Goal: Information Seeking & Learning: Learn about a topic

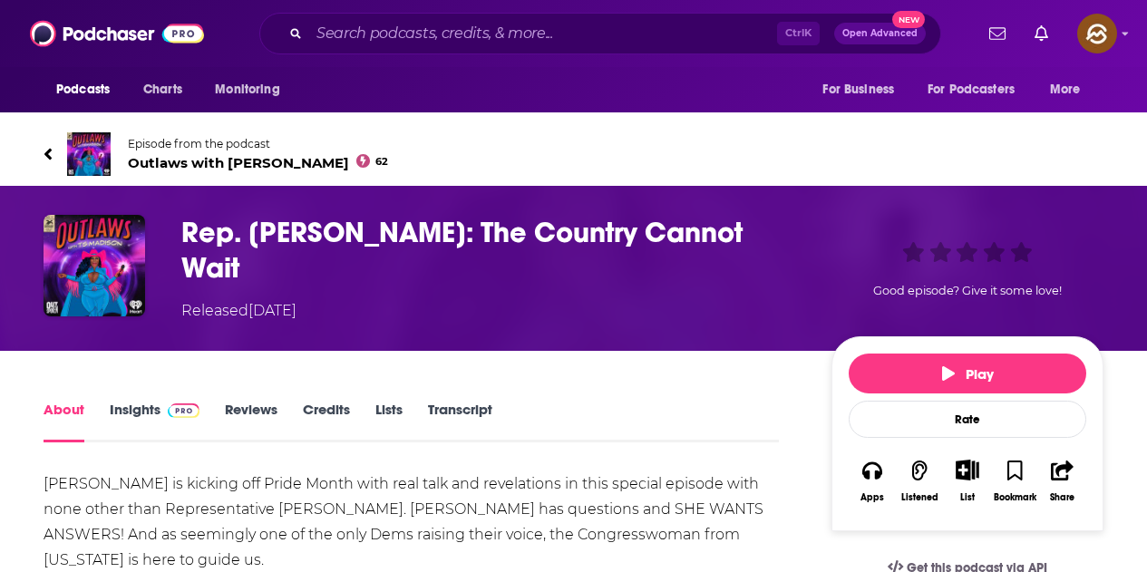
scroll to position [272, 0]
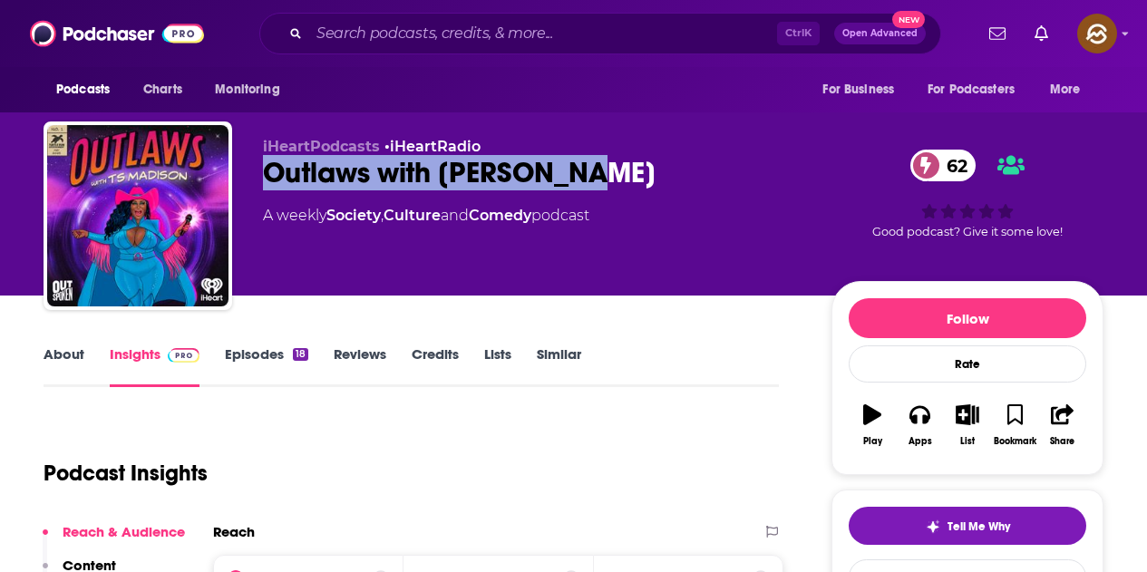
drag, startPoint x: 264, startPoint y: 174, endPoint x: 584, endPoint y: 177, distance: 320.1
click at [584, 177] on div "Outlaws with TS Madison 62" at bounding box center [533, 172] width 540 height 35
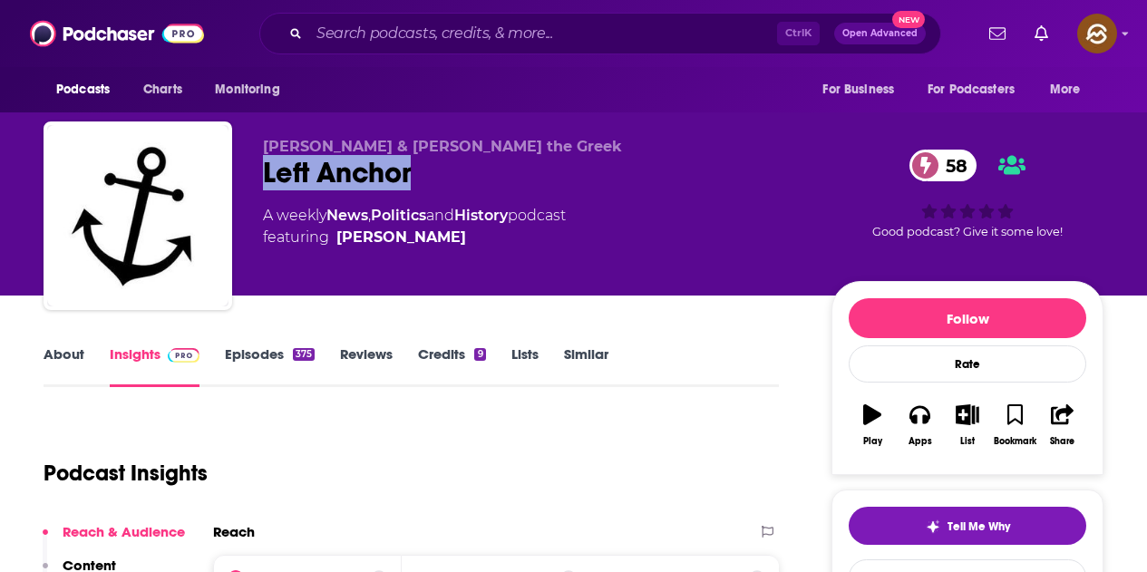
drag, startPoint x: 256, startPoint y: 165, endPoint x: 412, endPoint y: 179, distance: 156.6
click at [412, 179] on div "Ryan Cooper & Alexi the Greek Left Anchor 58 A weekly News , Politics and Histo…" at bounding box center [574, 220] width 1060 height 196
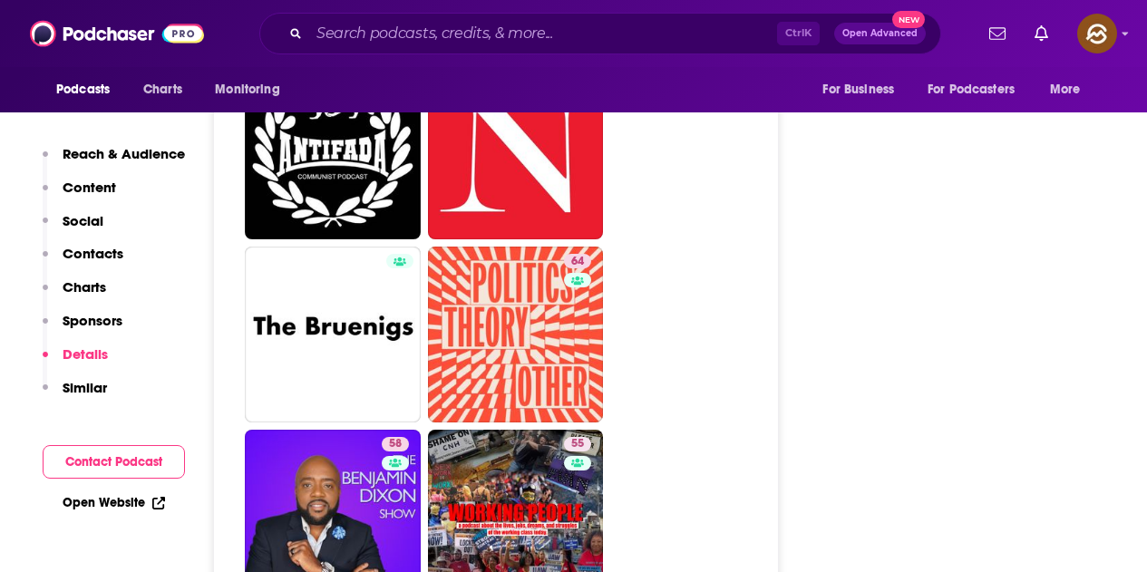
scroll to position [3627, 0]
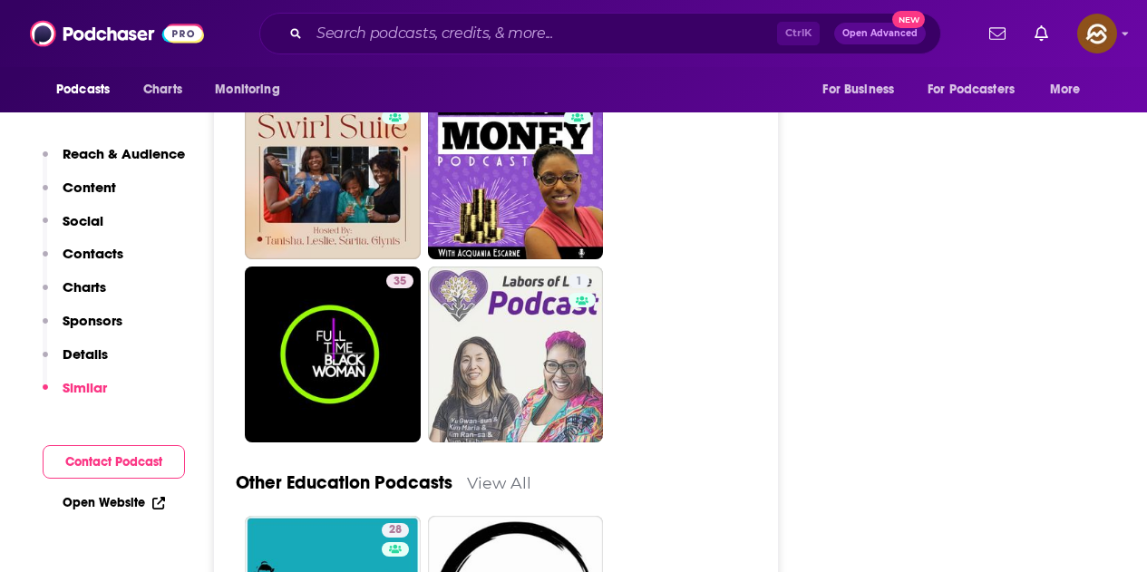
scroll to position [4352, 0]
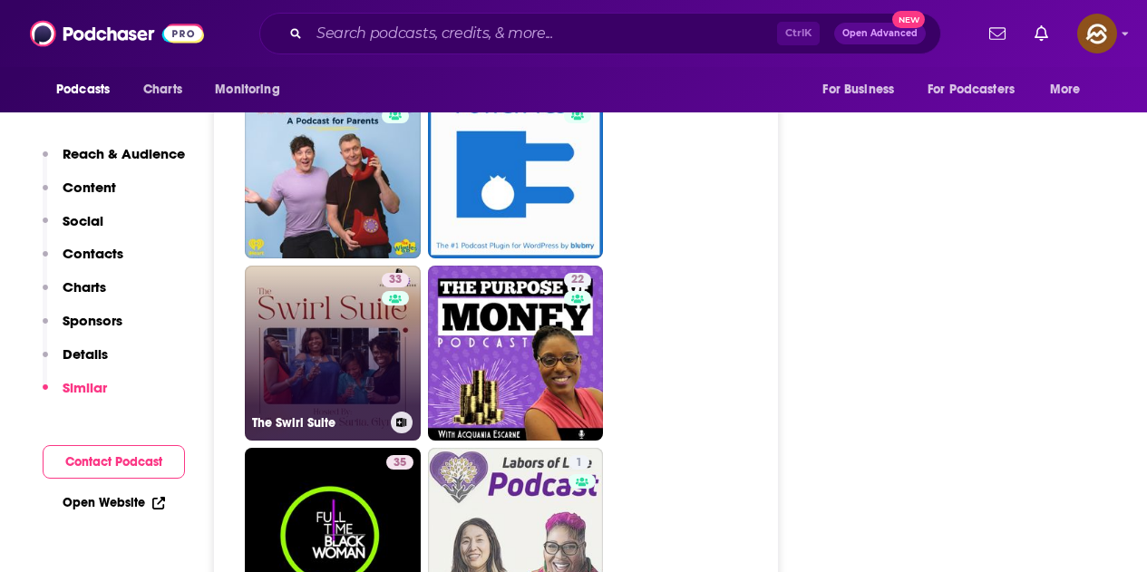
click at [390, 287] on div "33" at bounding box center [398, 343] width 32 height 140
type input "https://www.podchaser.com/podcasts/the-swirl-suite-1091558"
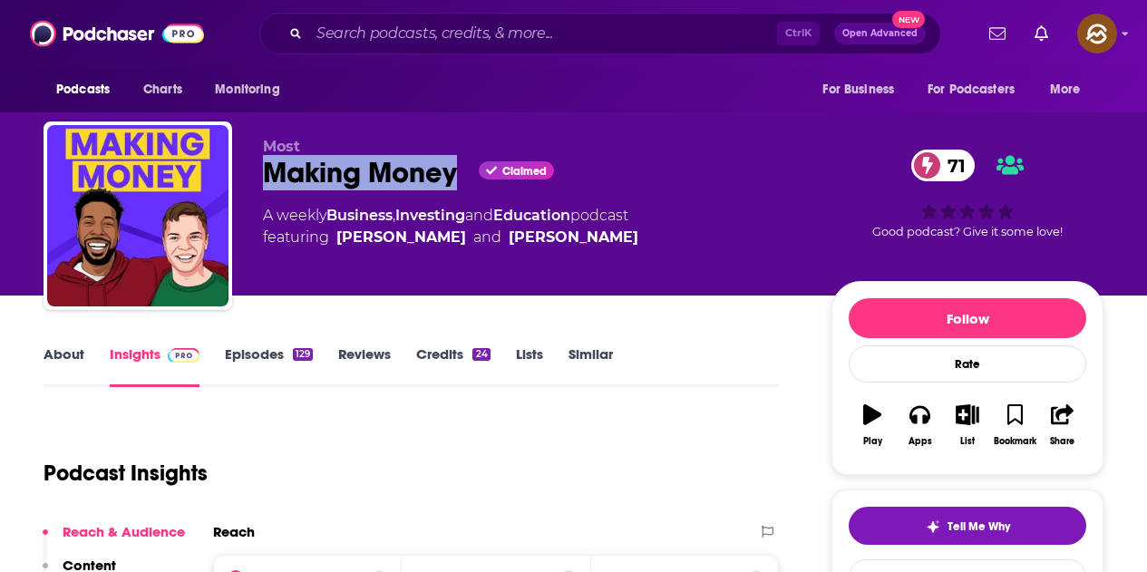
drag, startPoint x: 267, startPoint y: 172, endPoint x: 452, endPoint y: 180, distance: 184.2
click at [452, 180] on div "Making Money Claimed 71" at bounding box center [533, 172] width 540 height 35
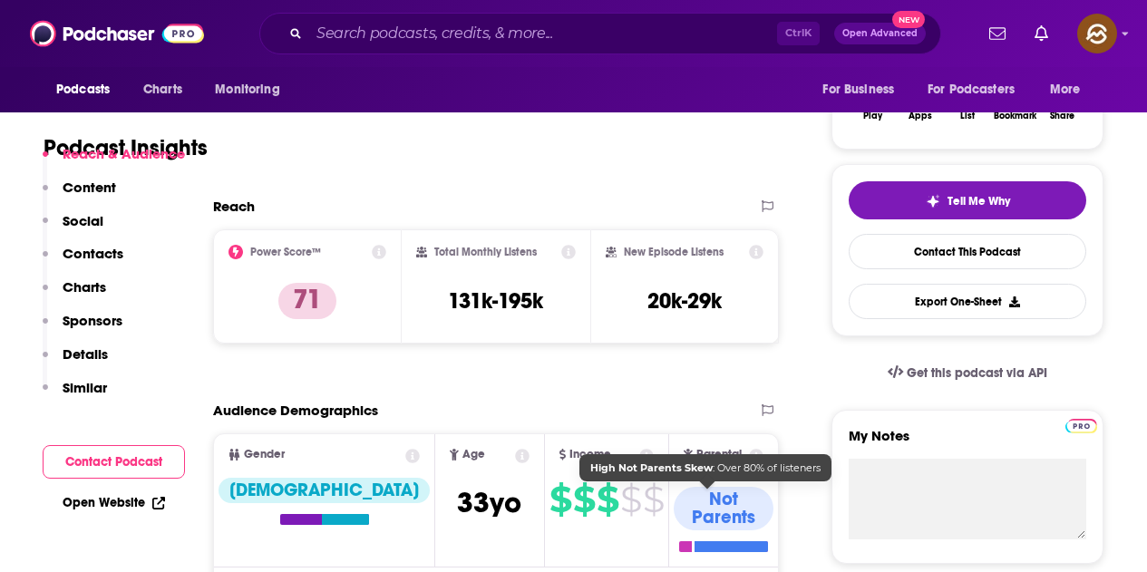
scroll to position [635, 0]
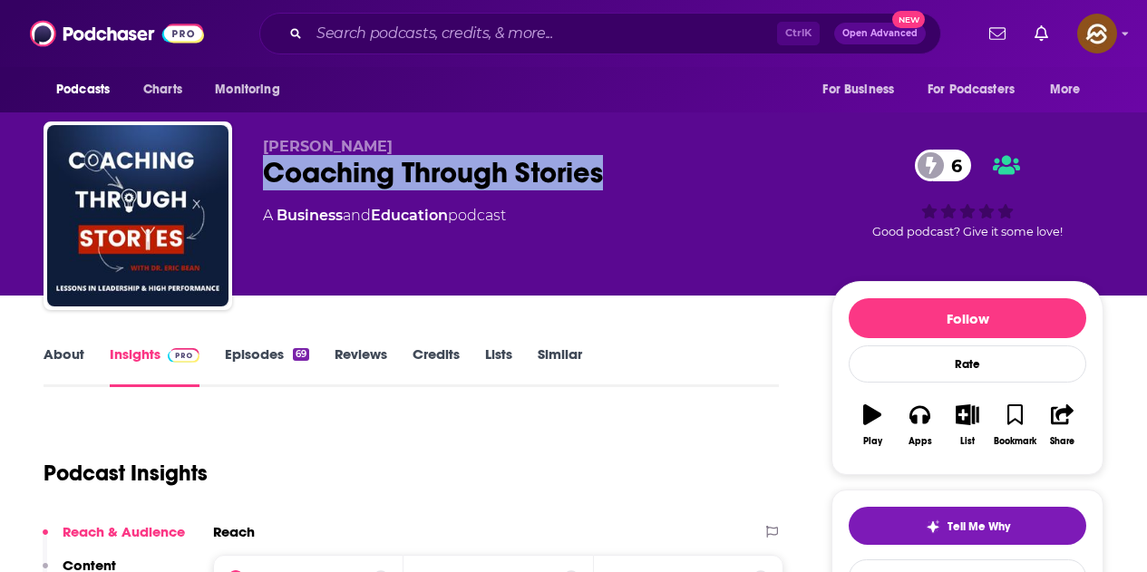
drag, startPoint x: 265, startPoint y: 172, endPoint x: 608, endPoint y: 172, distance: 343.7
click at [608, 172] on div "Coaching Through Stories 6" at bounding box center [533, 172] width 540 height 35
click at [936, 414] on button "Apps" at bounding box center [919, 425] width 47 height 65
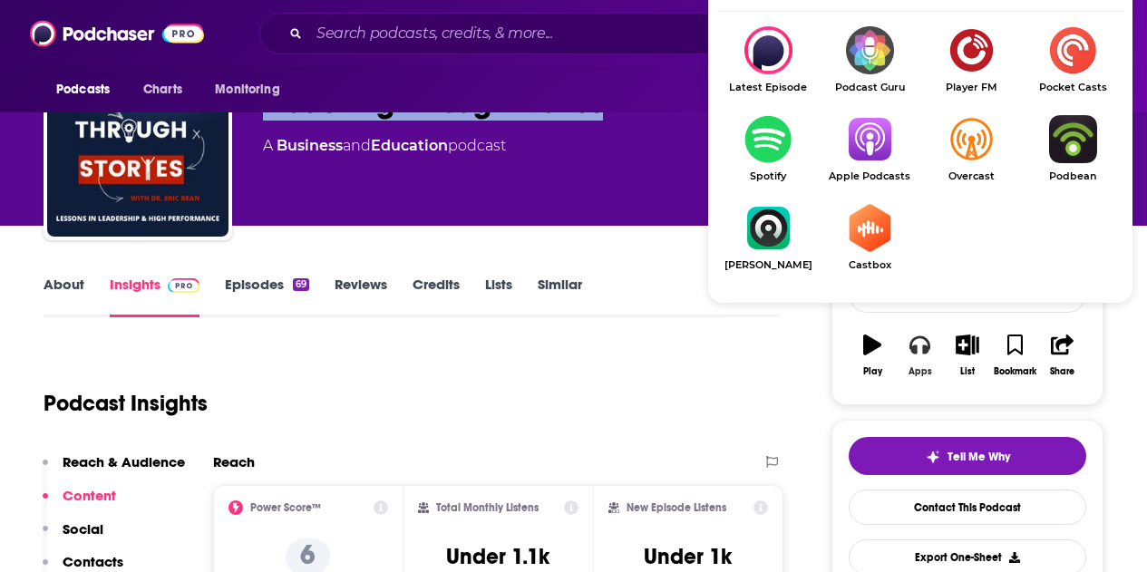
scroll to position [91, 0]
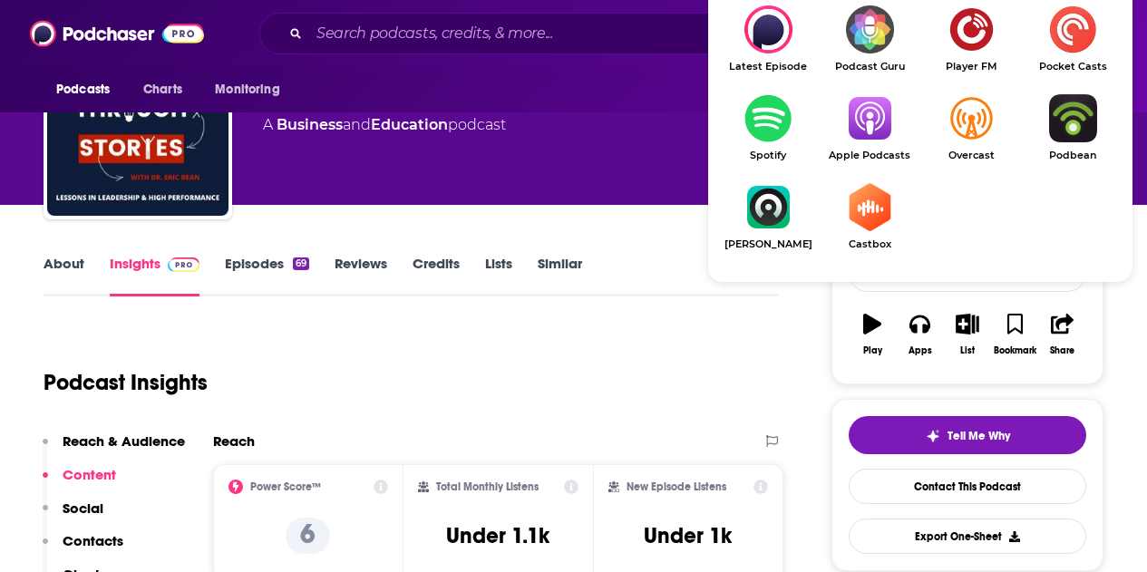
click at [858, 116] on img "Show Listen On dropdown" at bounding box center [870, 118] width 102 height 48
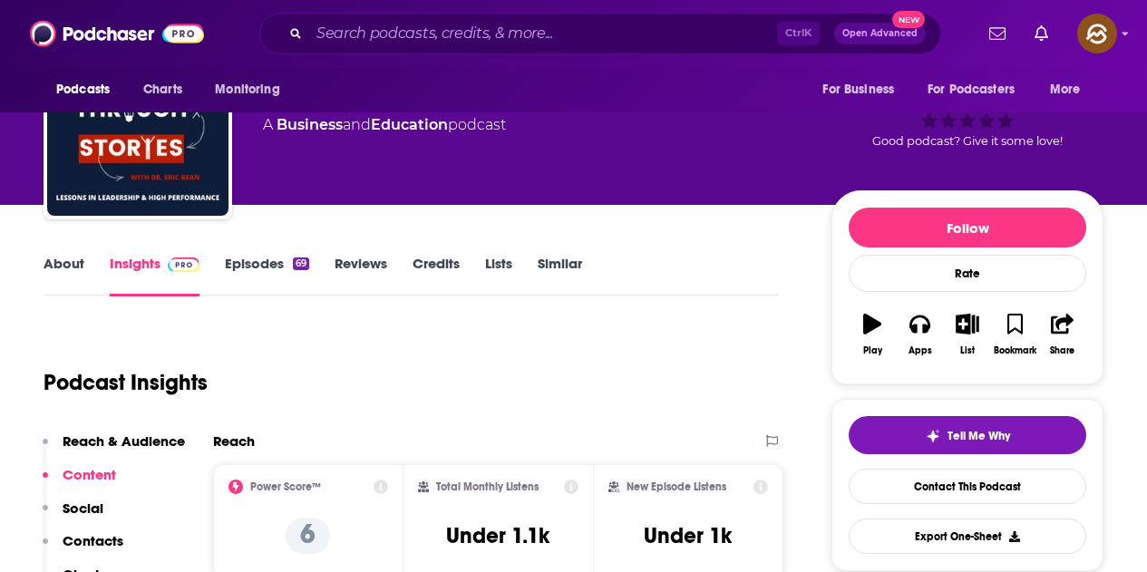
scroll to position [0, 0]
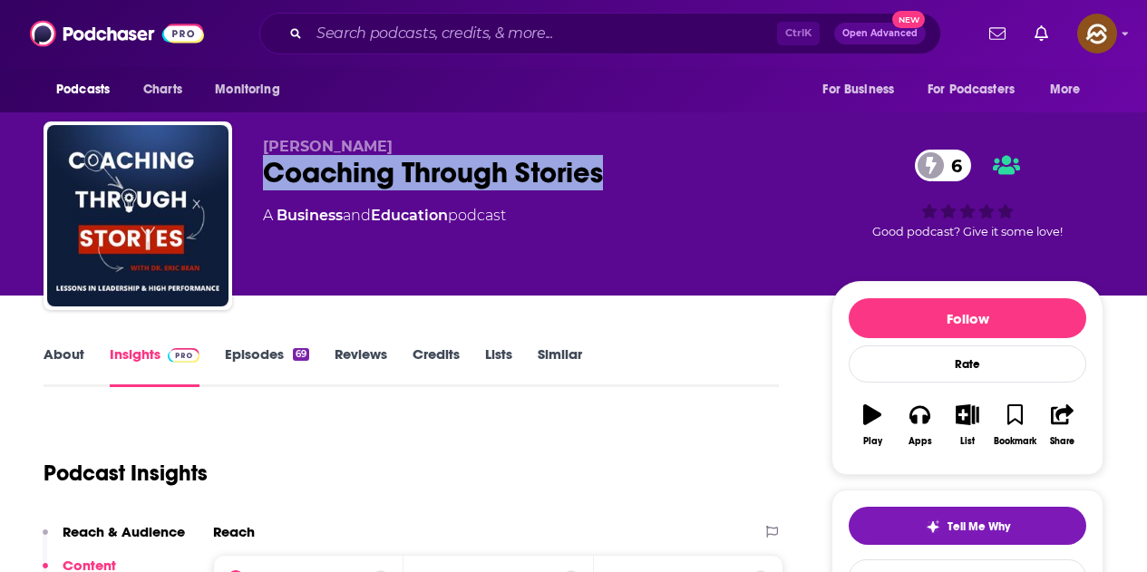
click at [338, 165] on div "Coaching Through Stories 6" at bounding box center [533, 172] width 540 height 35
drag, startPoint x: 264, startPoint y: 171, endPoint x: 603, endPoint y: 179, distance: 339.2
click at [603, 179] on div "Coaching Through Stories 6" at bounding box center [533, 172] width 540 height 35
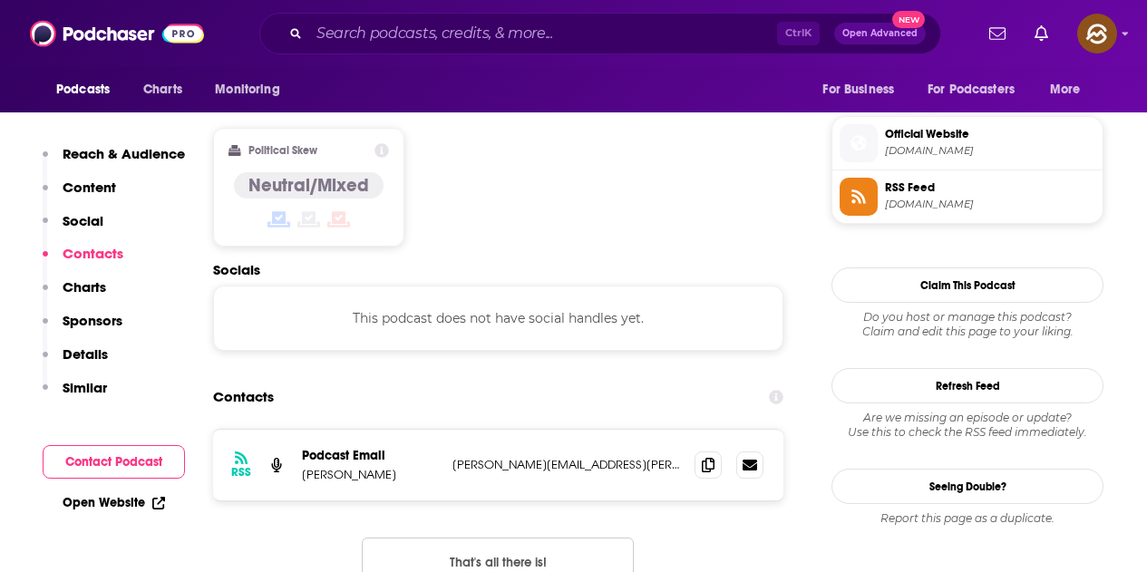
scroll to position [1451, 0]
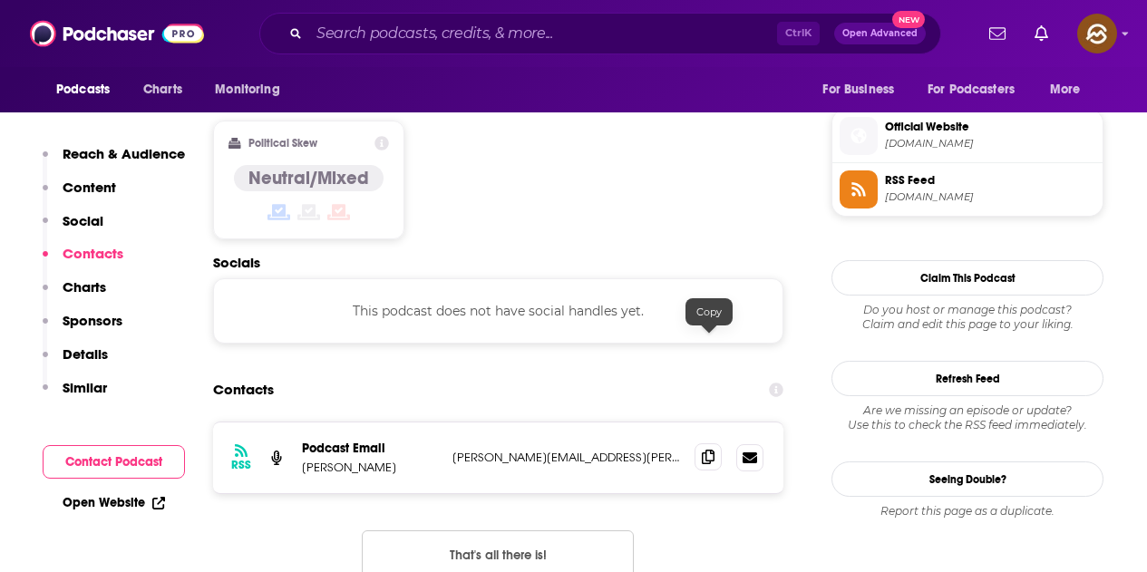
click at [718, 443] on span at bounding box center [708, 456] width 27 height 27
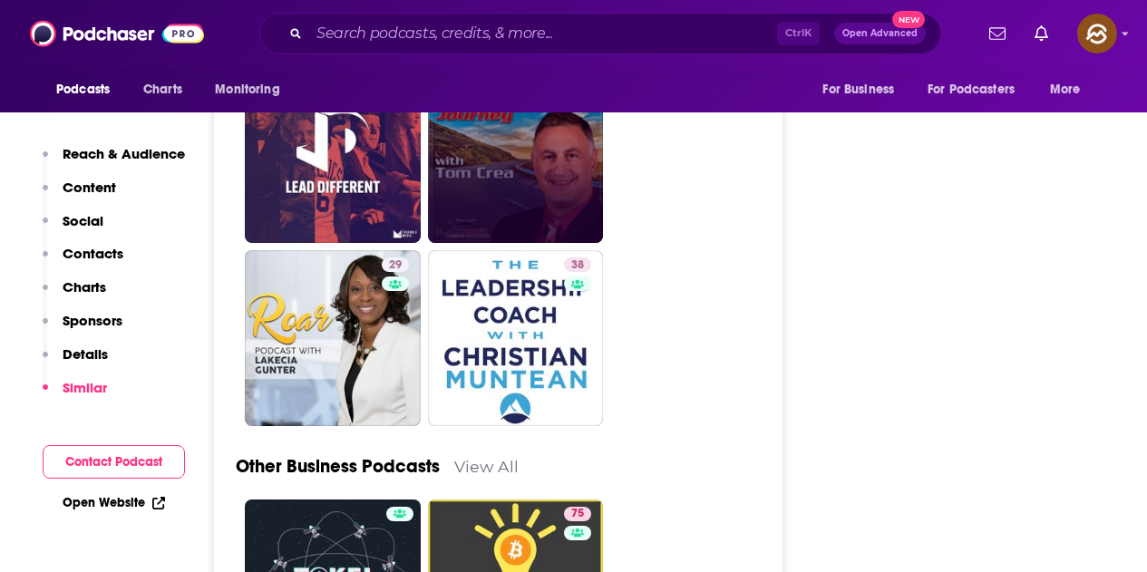
scroll to position [4443, 0]
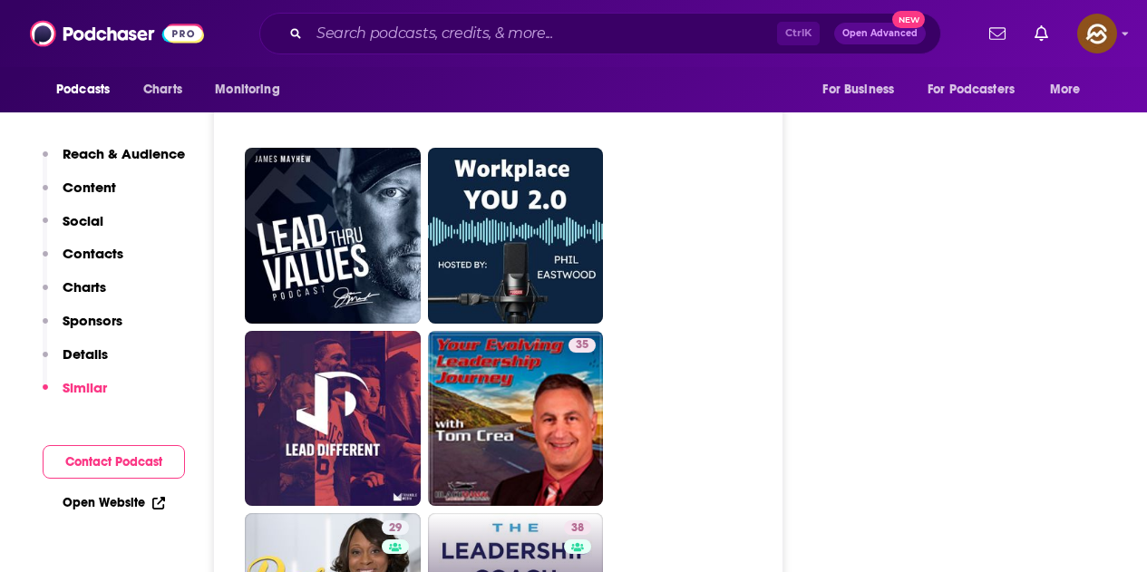
type input "https://www.podchaser.com/podcasts/the-leadership-coach-with-chri-1177537"
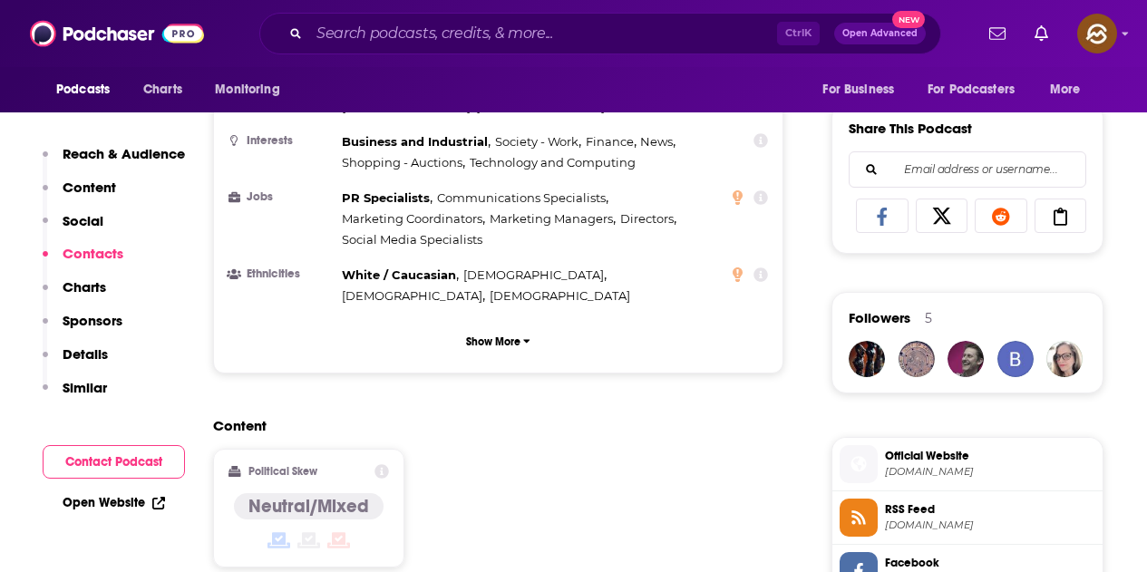
scroll to position [1541, 0]
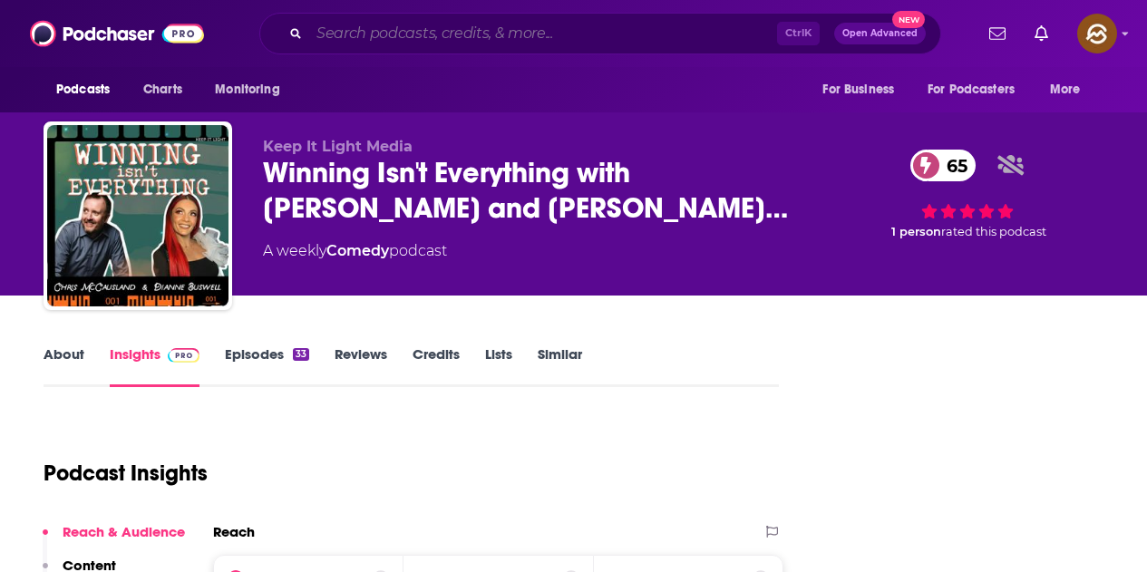
click at [455, 23] on input "Search podcasts, credits, & more..." at bounding box center [543, 33] width 468 height 29
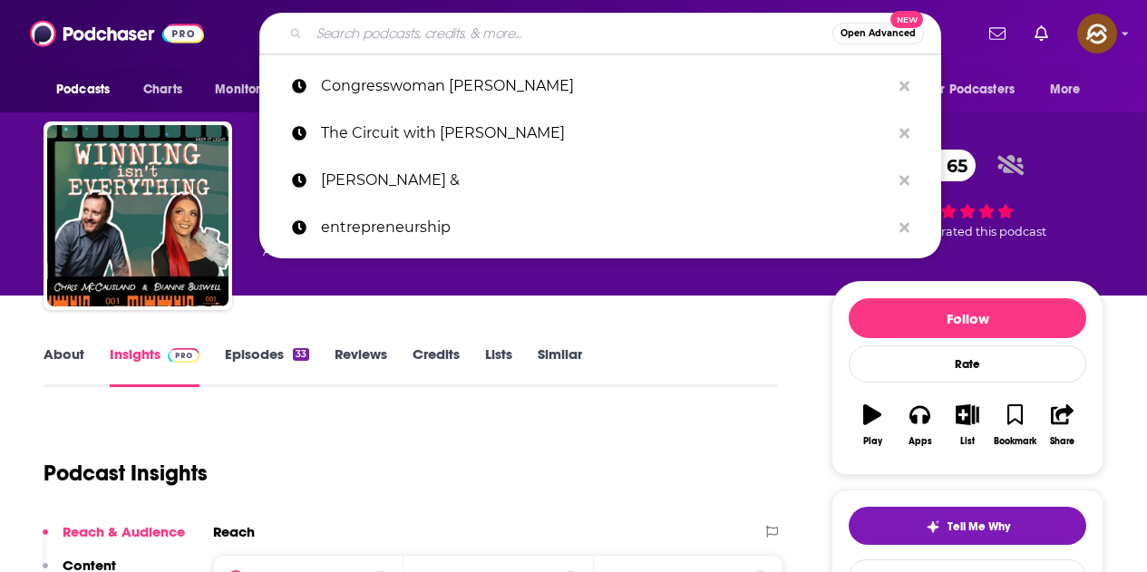
click at [969, 21] on div "Open Advanced New Congresswoman Jasmine Crockett The Circuit with Emily Chan Mi…" at bounding box center [600, 34] width 745 height 42
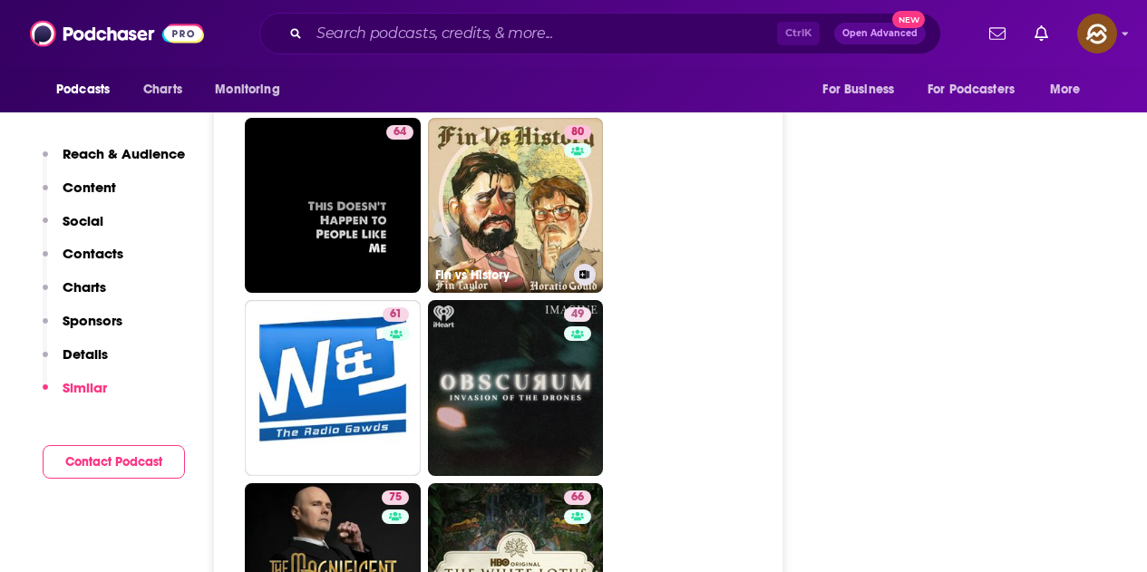
scroll to position [3264, 0]
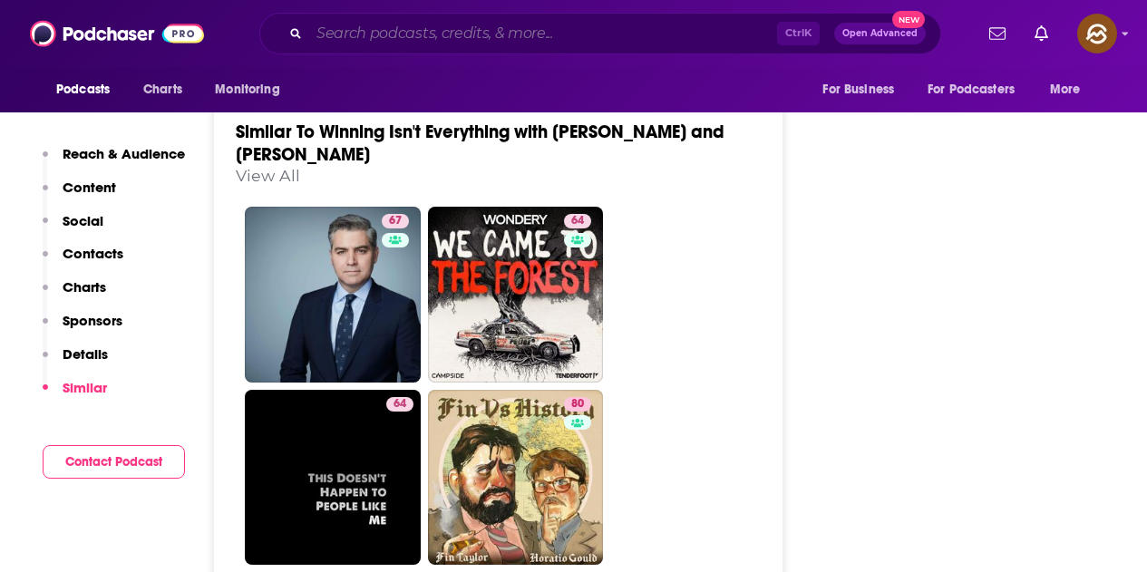
click at [384, 37] on input "Search podcasts, credits, & more..." at bounding box center [543, 33] width 468 height 29
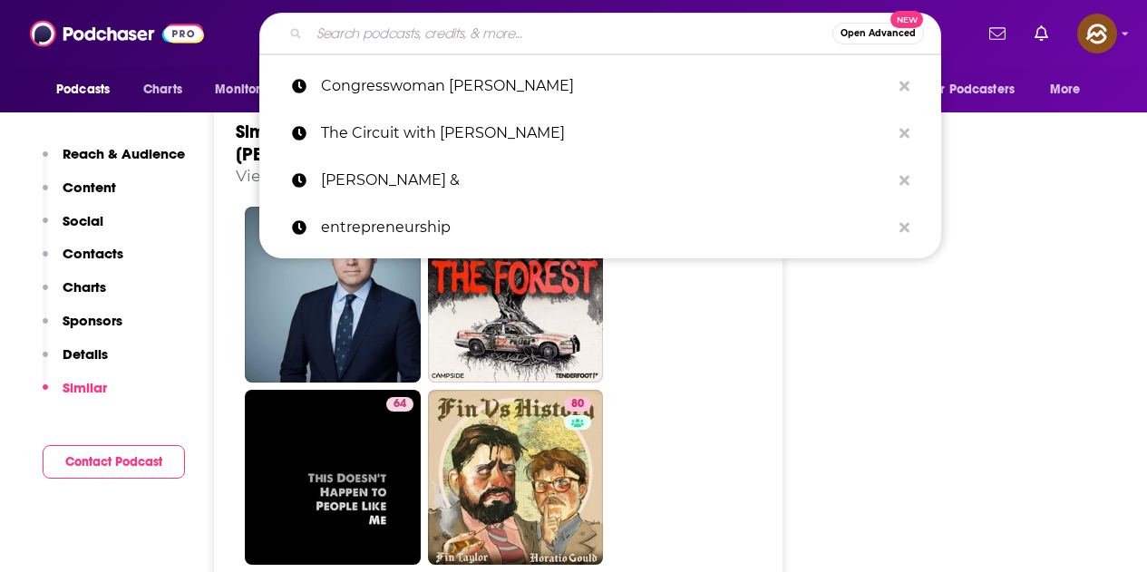
paste input "Christina Lenkowski"
type input "Christina Lenkowski"
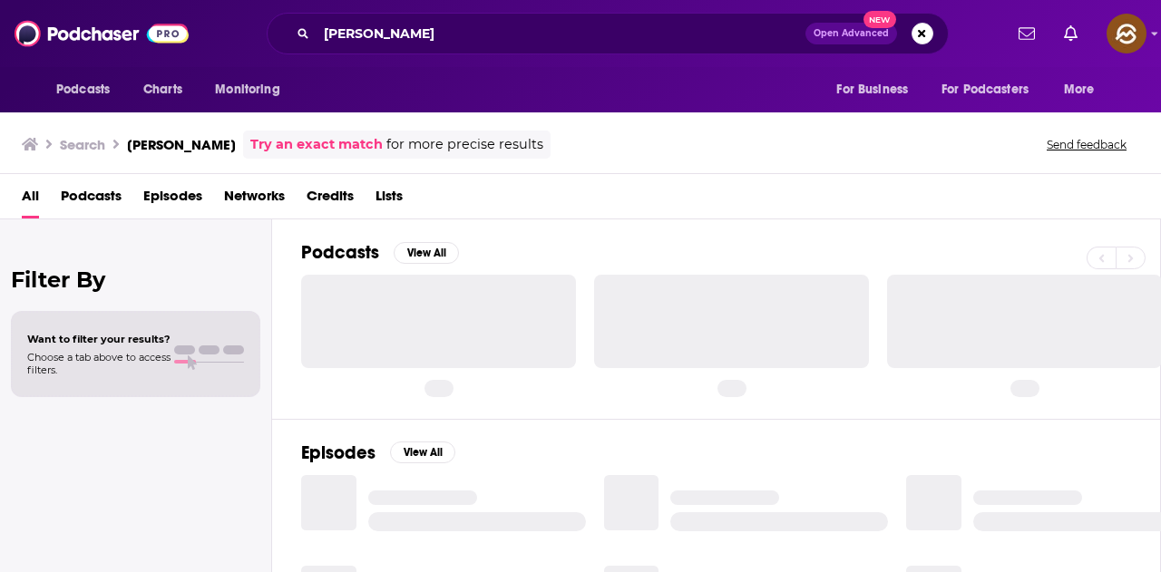
click at [159, 197] on span "Episodes" at bounding box center [172, 199] width 59 height 37
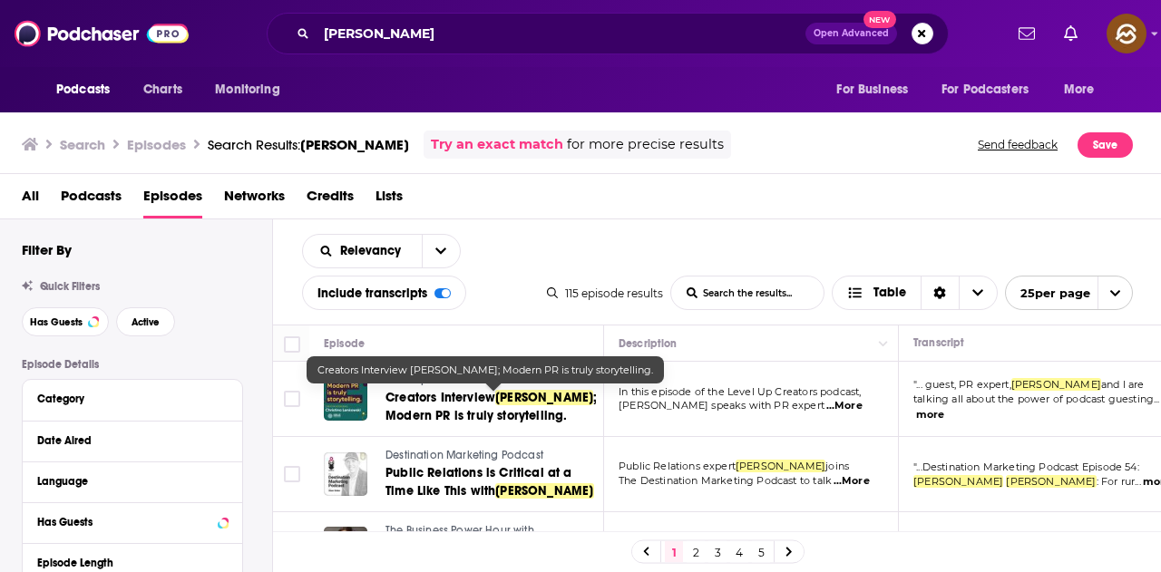
drag, startPoint x: 462, startPoint y: 399, endPoint x: 655, endPoint y: 231, distance: 255.8
click at [682, 185] on div "All Podcasts Episodes Networks Credits Lists" at bounding box center [584, 199] width 1125 height 37
click at [474, 408] on span "; Modern PR is truly storytelling." at bounding box center [491, 407] width 212 height 34
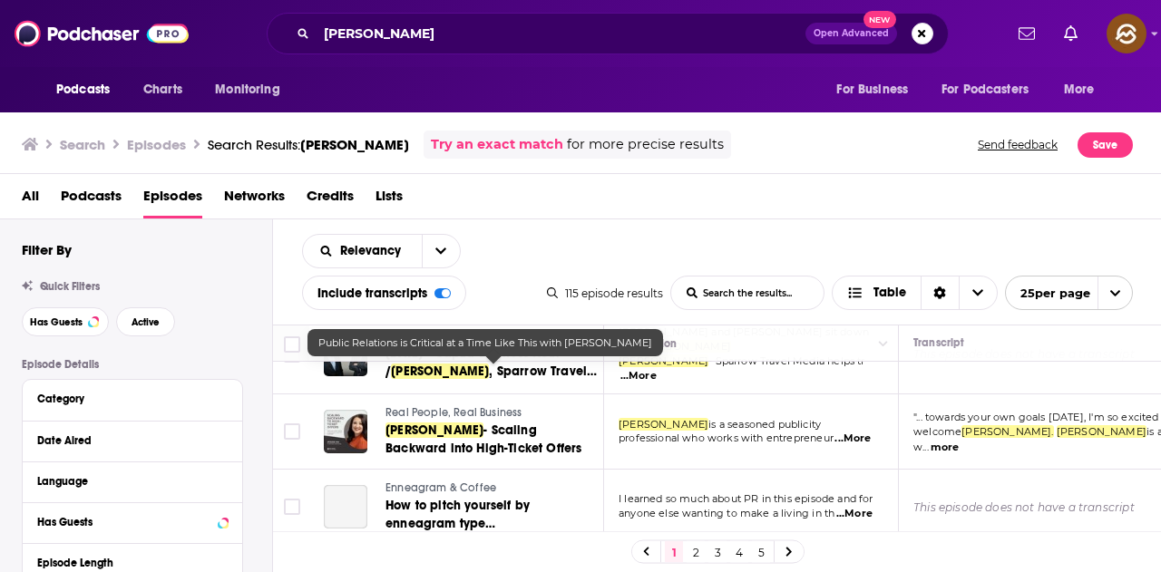
scroll to position [272, 0]
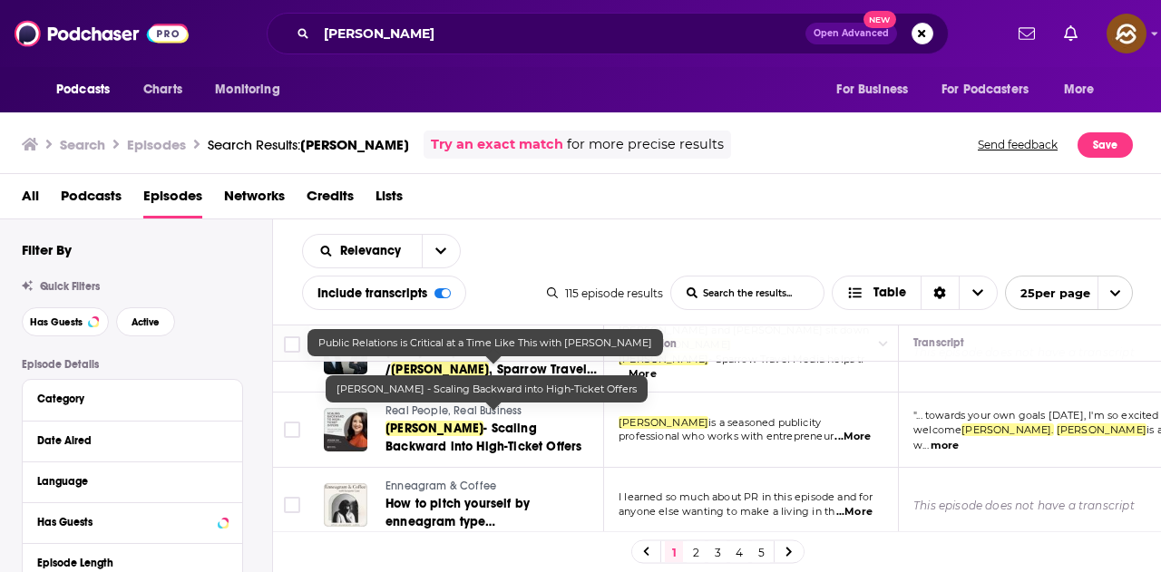
click at [509, 422] on span "- Scaling Backward into High-Ticket Offers" at bounding box center [483, 438] width 196 height 34
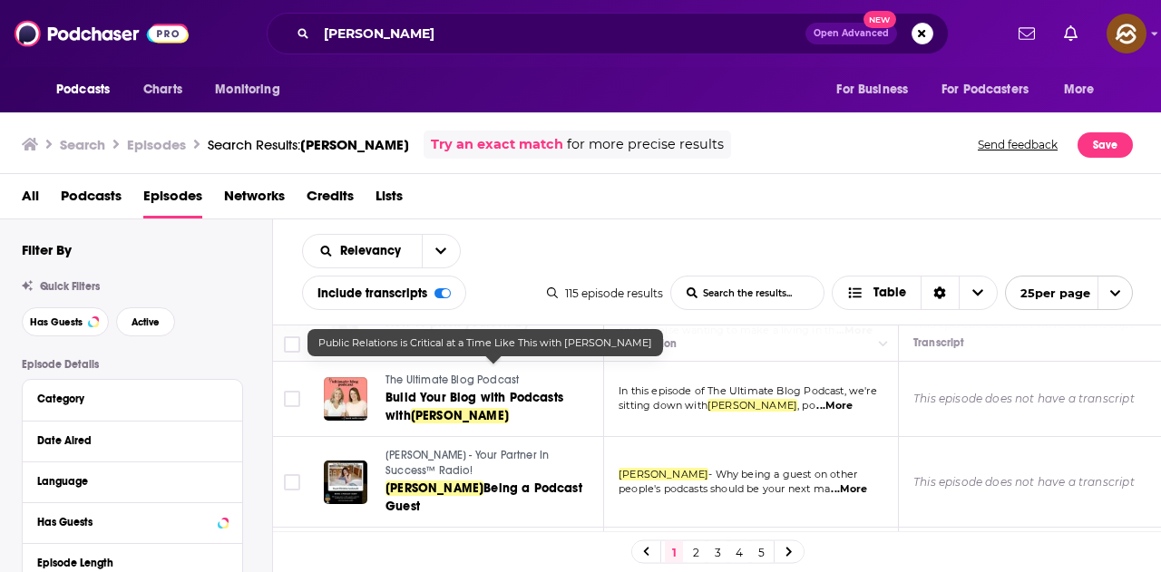
scroll to position [725, 0]
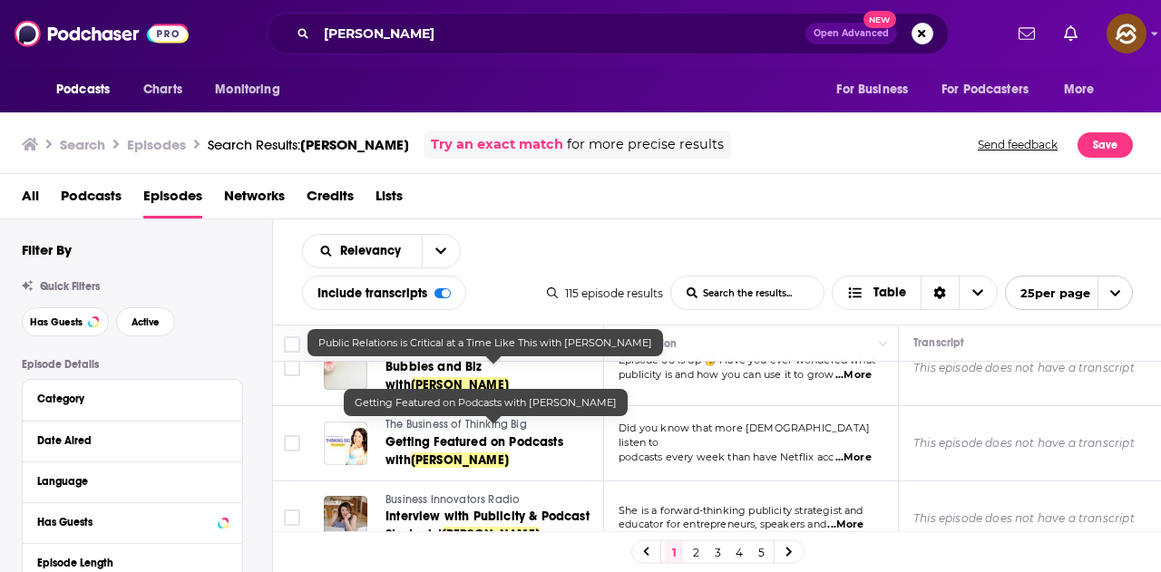
click at [466, 452] on span "[PERSON_NAME]" at bounding box center [460, 459] width 98 height 15
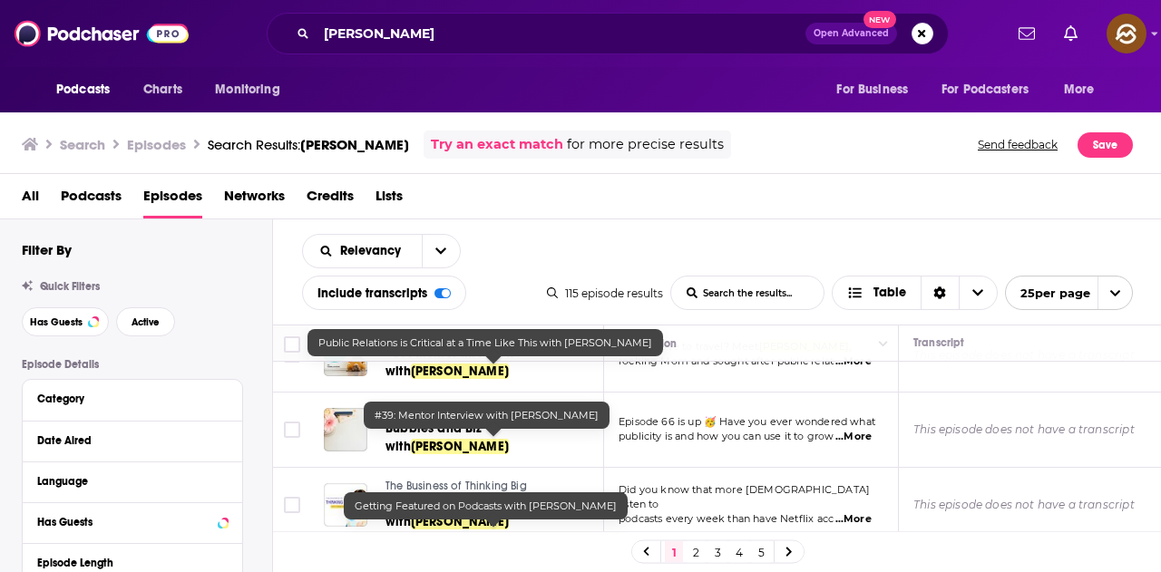
scroll to position [544, 0]
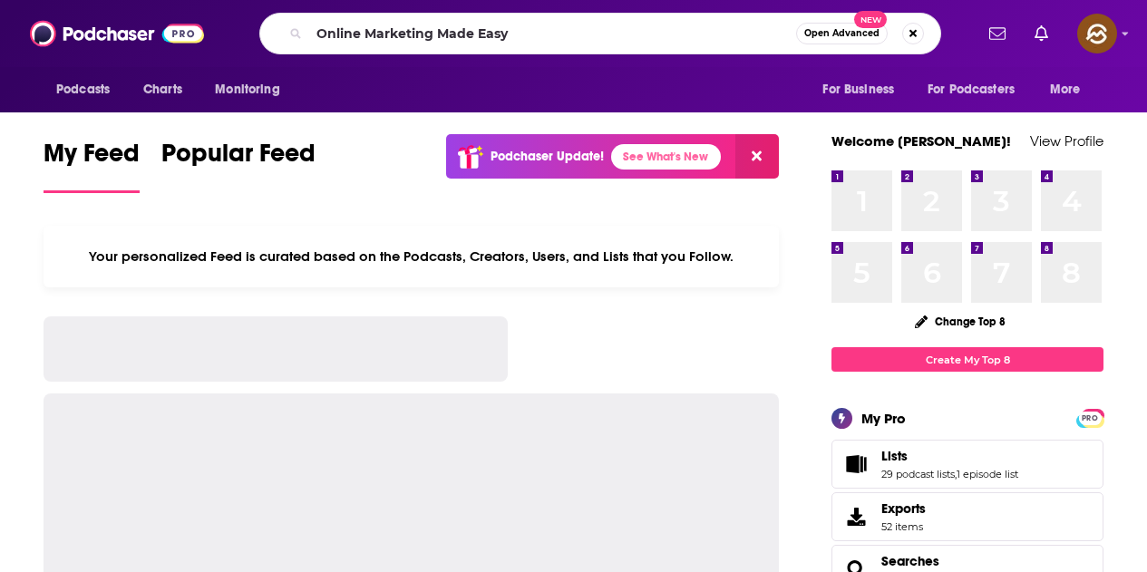
type input "Online Marketing Made Easy"
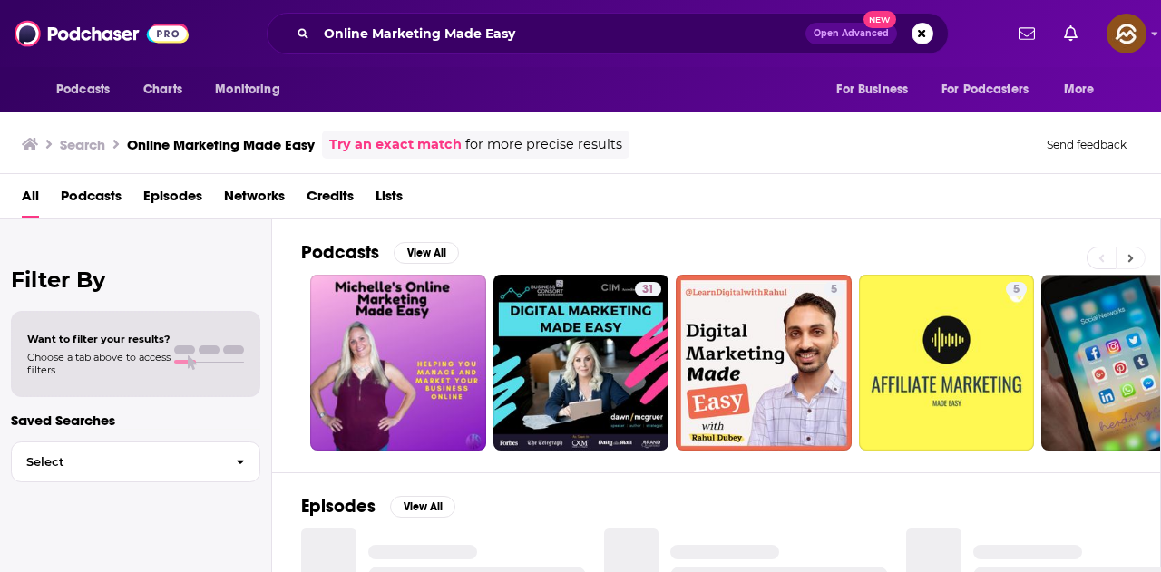
click at [1136, 261] on button at bounding box center [1130, 258] width 30 height 23
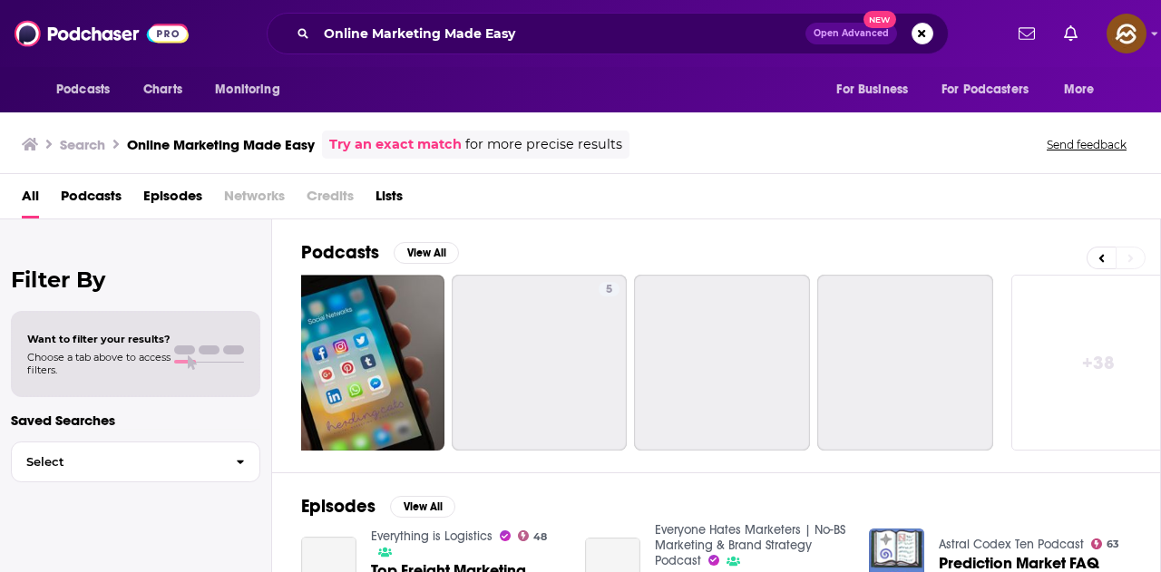
scroll to position [0, 806]
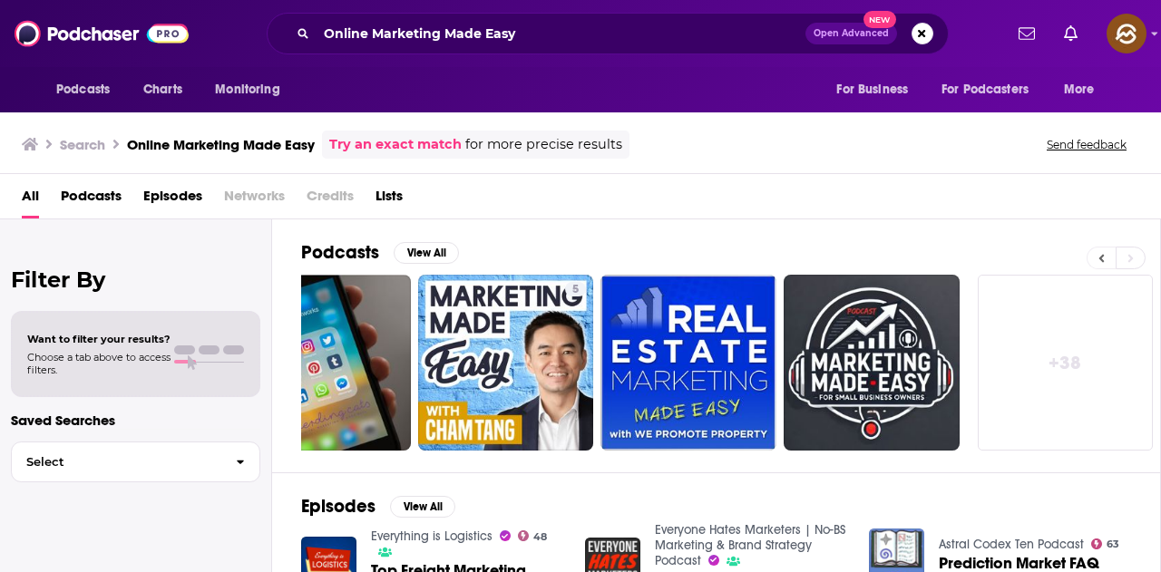
click at [1099, 261] on icon at bounding box center [1101, 258] width 6 height 13
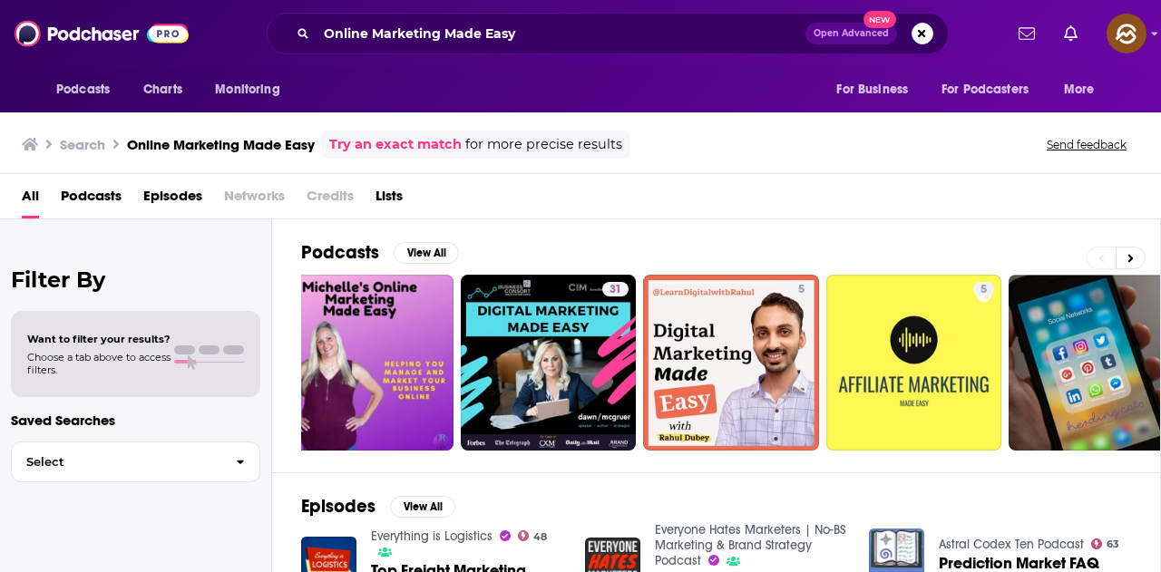
scroll to position [0, 0]
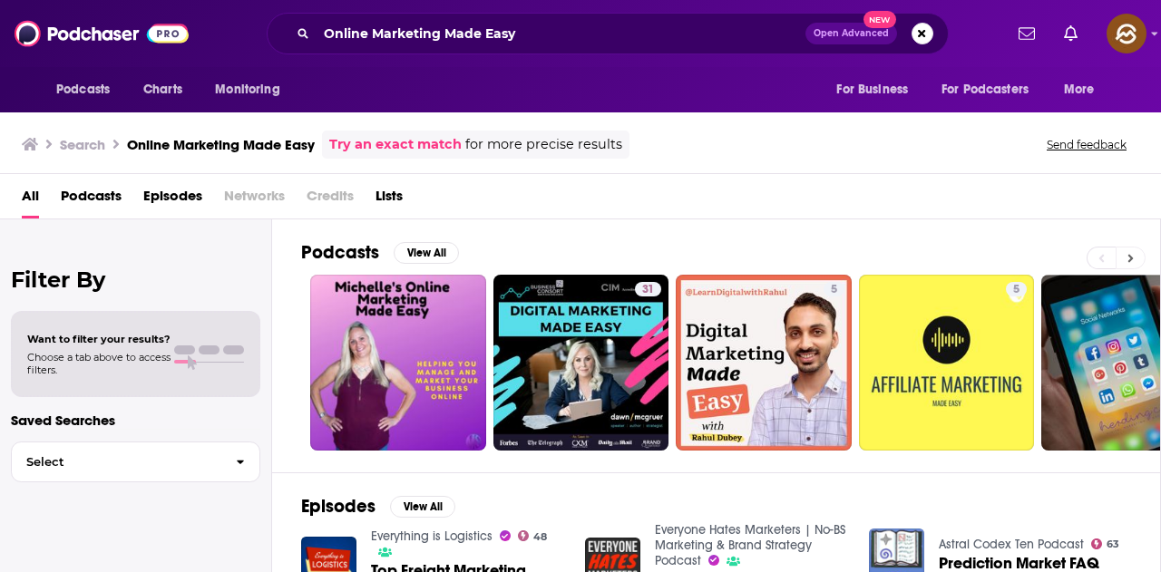
click at [1138, 262] on button at bounding box center [1130, 258] width 30 height 23
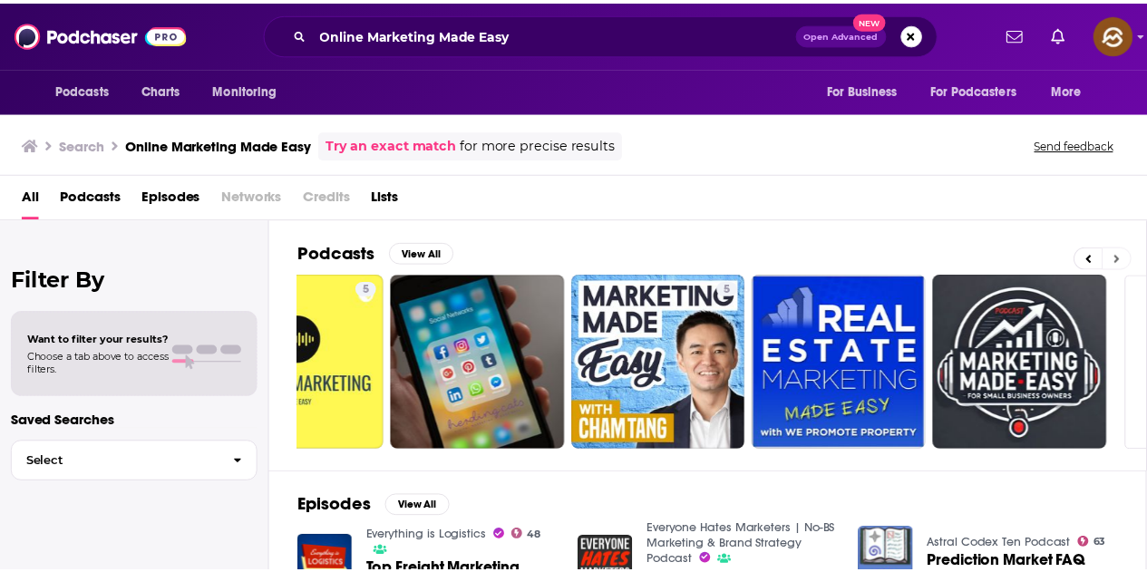
scroll to position [0, 806]
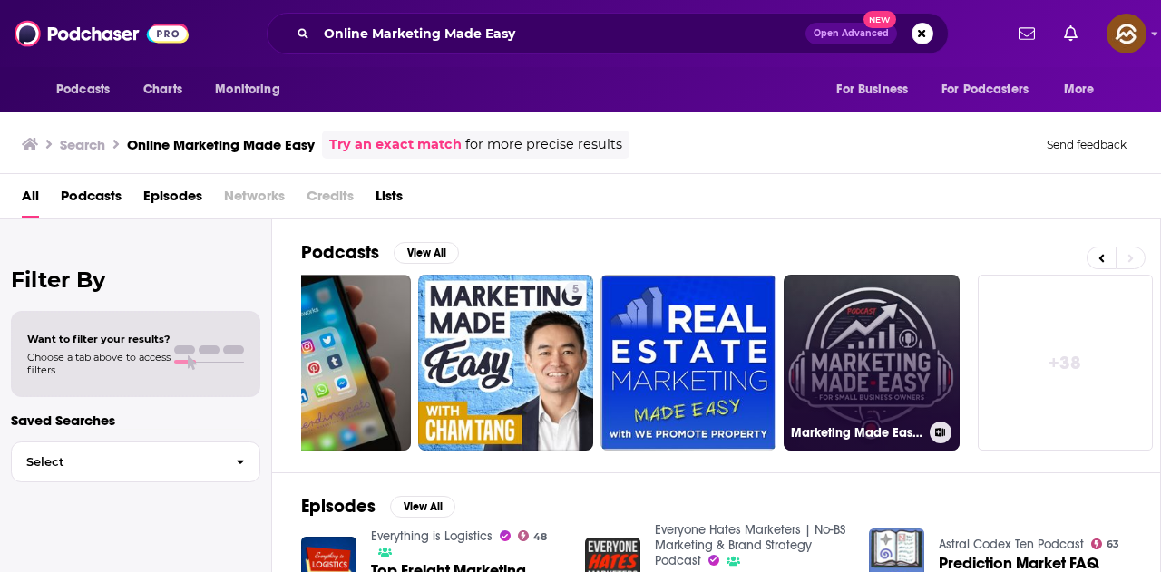
click at [879, 369] on link "Marketing Made Easy for Small Business Owners" at bounding box center [871, 363] width 176 height 176
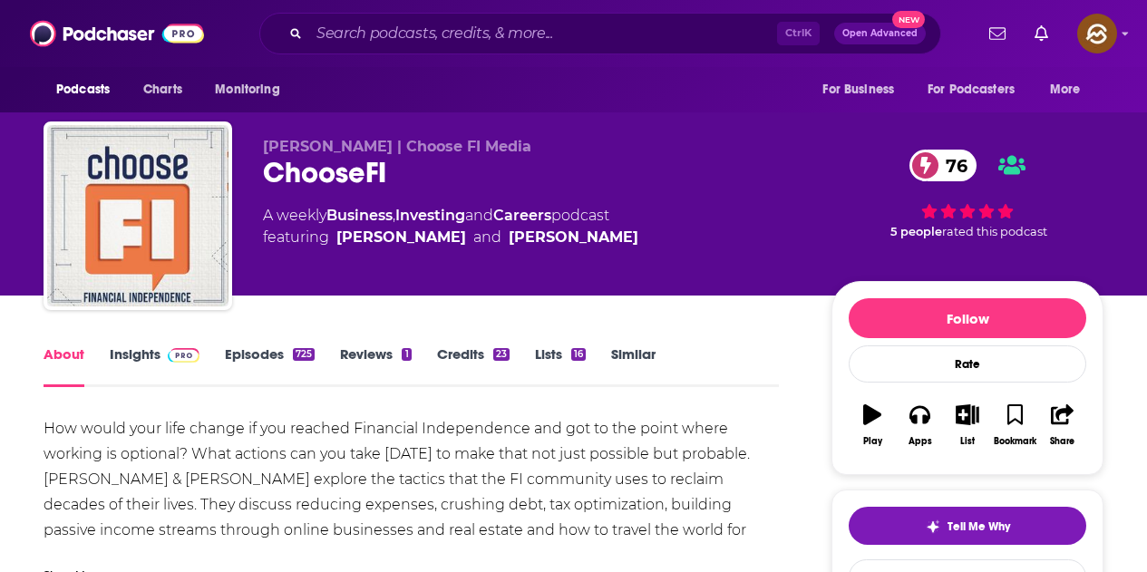
click at [164, 360] on span at bounding box center [179, 353] width 39 height 17
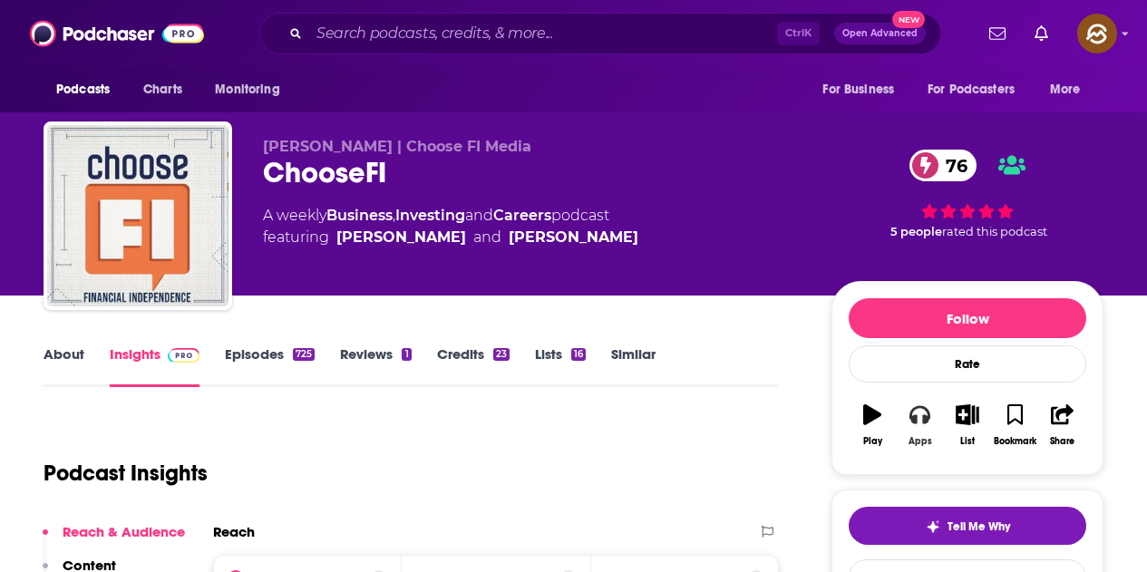
click at [919, 418] on icon "button" at bounding box center [919, 414] width 20 height 20
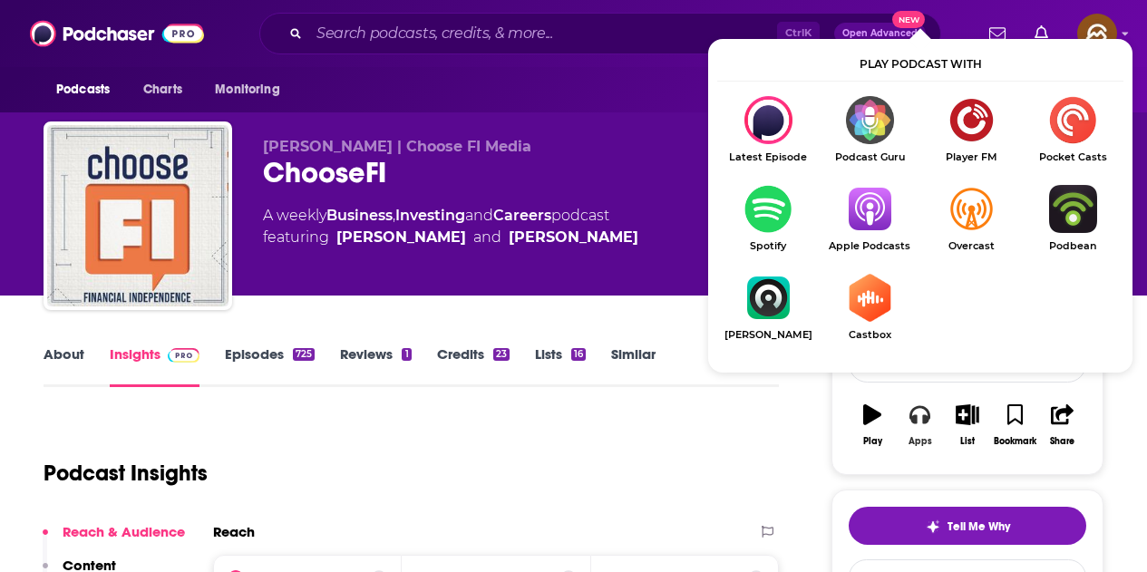
scroll to position [181, 0]
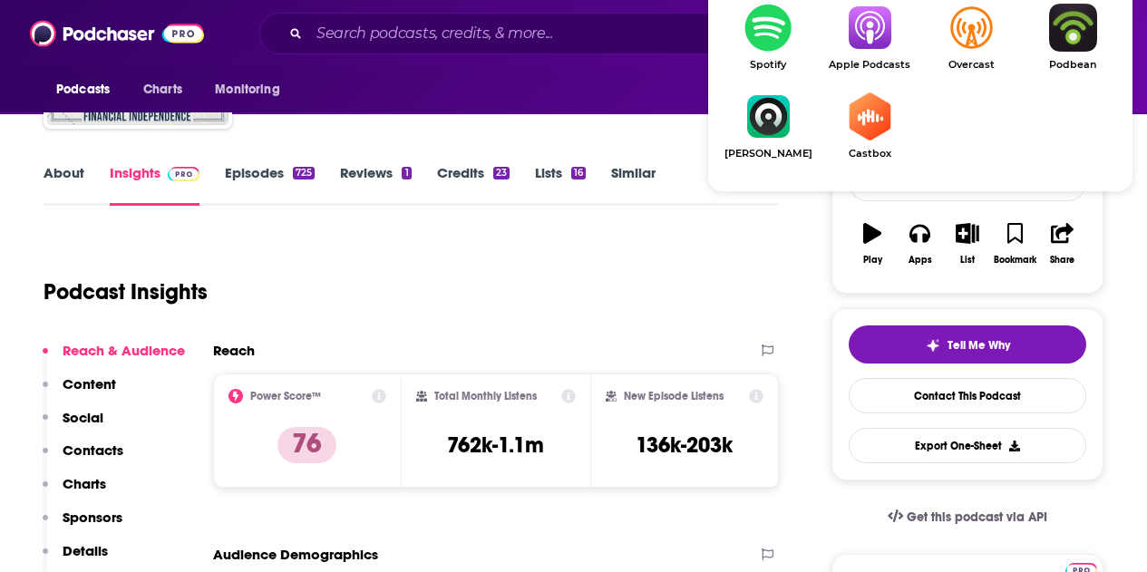
click at [852, 62] on span "Apple Podcasts" at bounding box center [870, 65] width 102 height 12
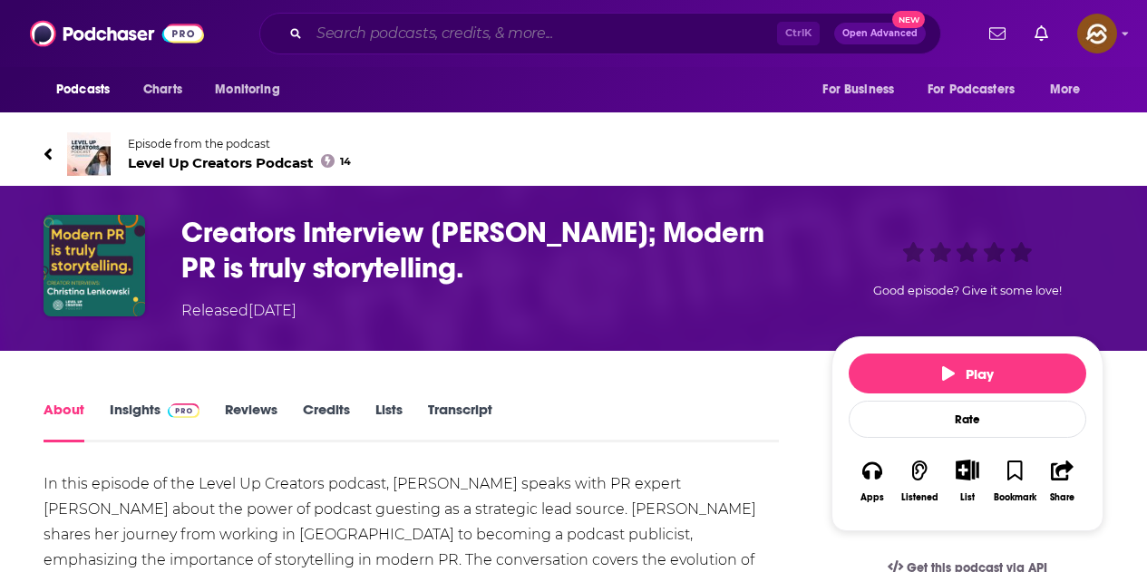
click at [474, 37] on input "Search podcasts, credits, & more..." at bounding box center [543, 33] width 468 height 29
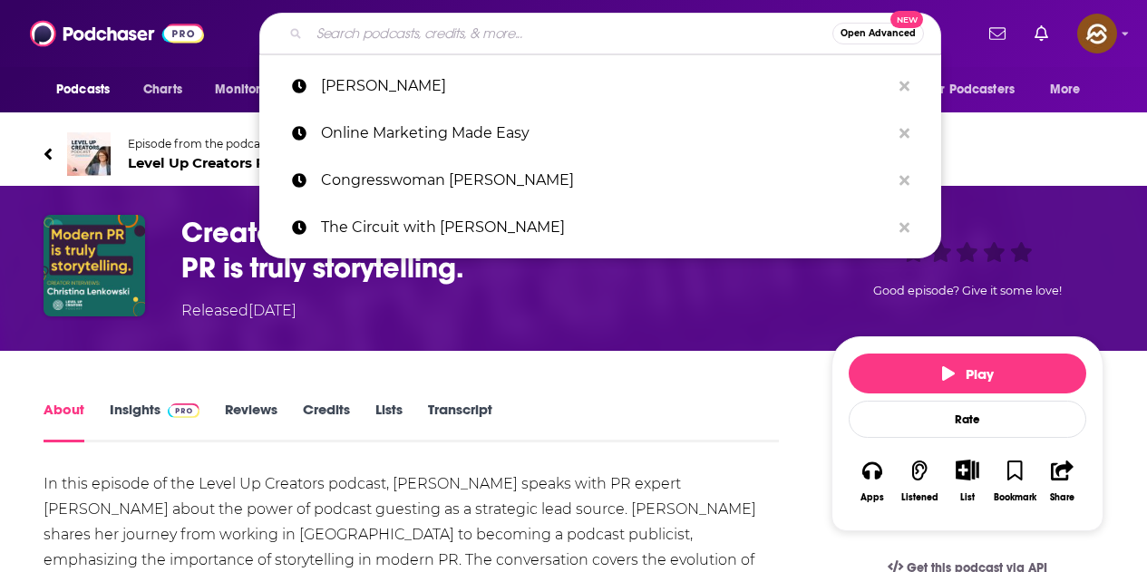
paste input "https://podcasts.apple.com/us/podcast/potential-to-powerhouse-success-secrets-f…"
type input "https://podcasts.apple.com/us/podcast/potential-to-powerhouse-success-secrets-f…"
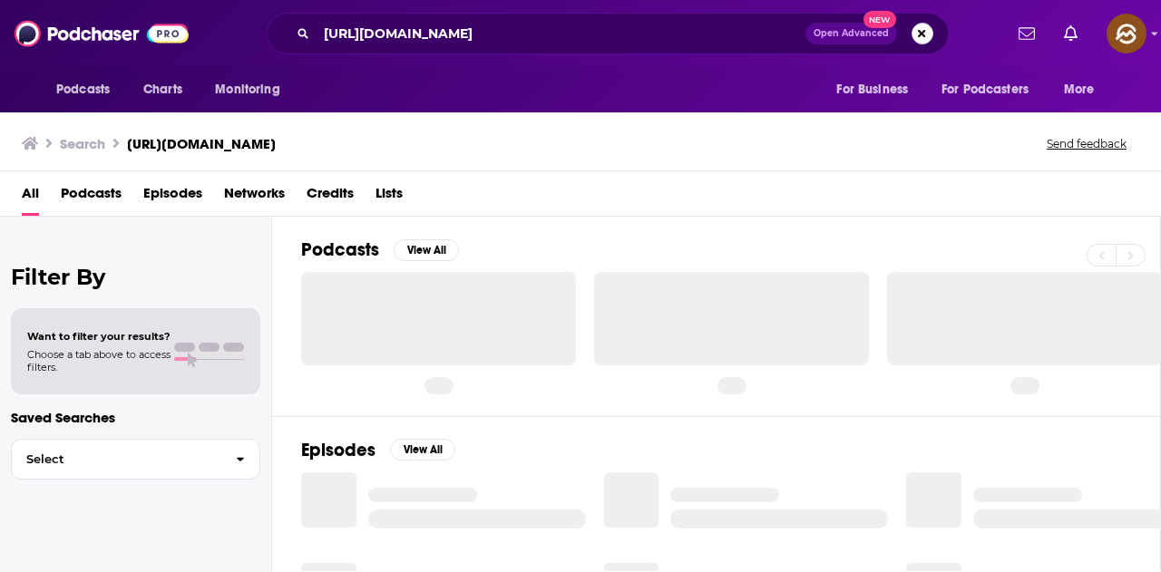
click at [919, 34] on button "Search podcasts, credits, & more..." at bounding box center [922, 34] width 22 height 22
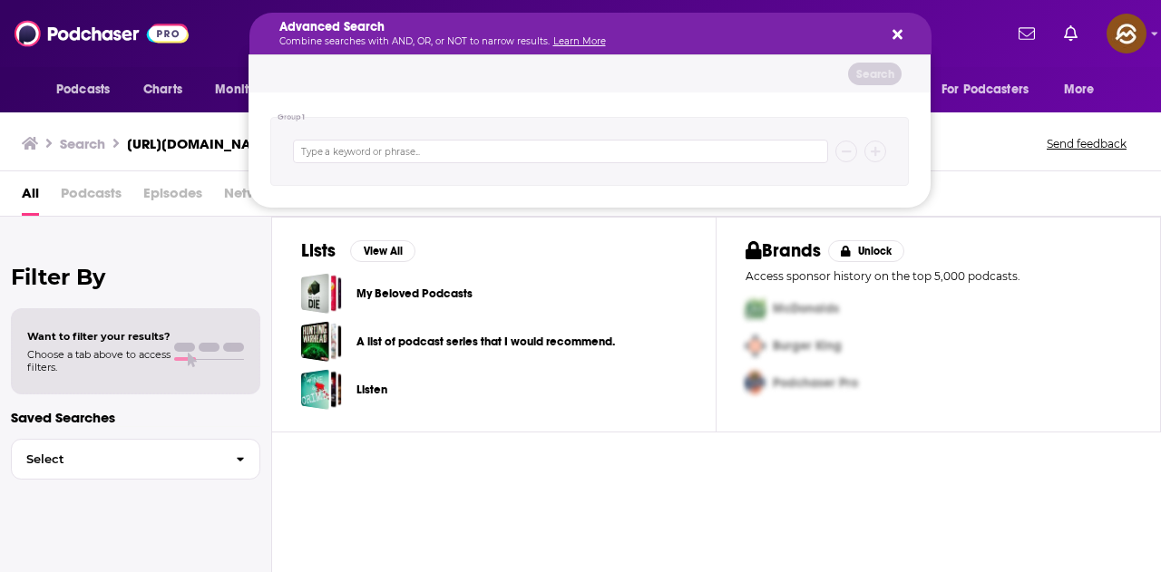
click at [892, 30] on icon "Search podcasts, credits, & more..." at bounding box center [897, 34] width 10 height 15
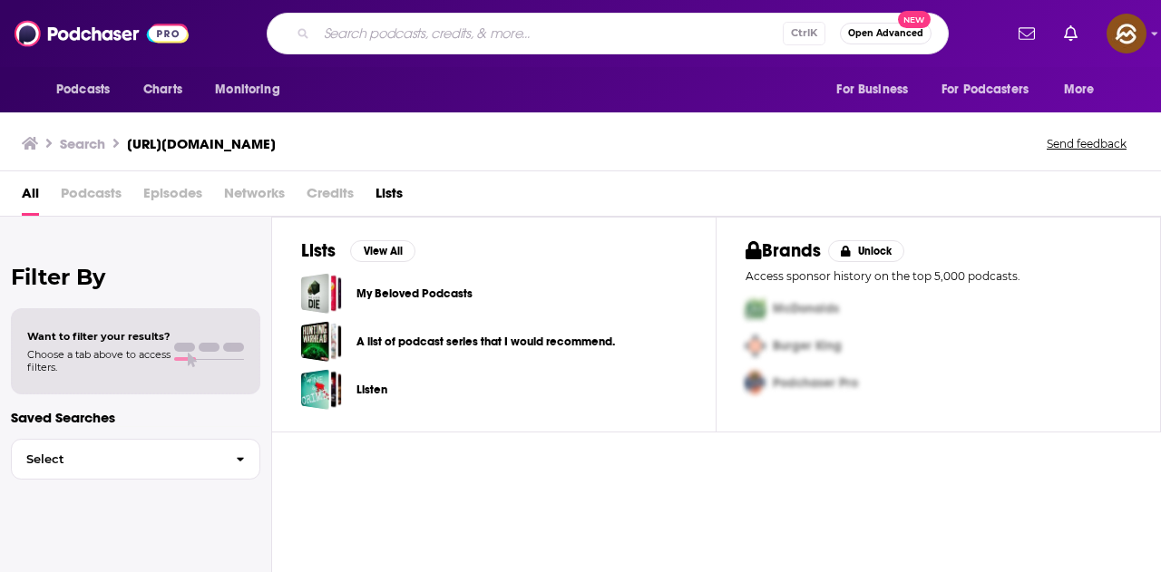
click at [411, 37] on input "Search podcasts, credits, & more..." at bounding box center [549, 33] width 466 height 29
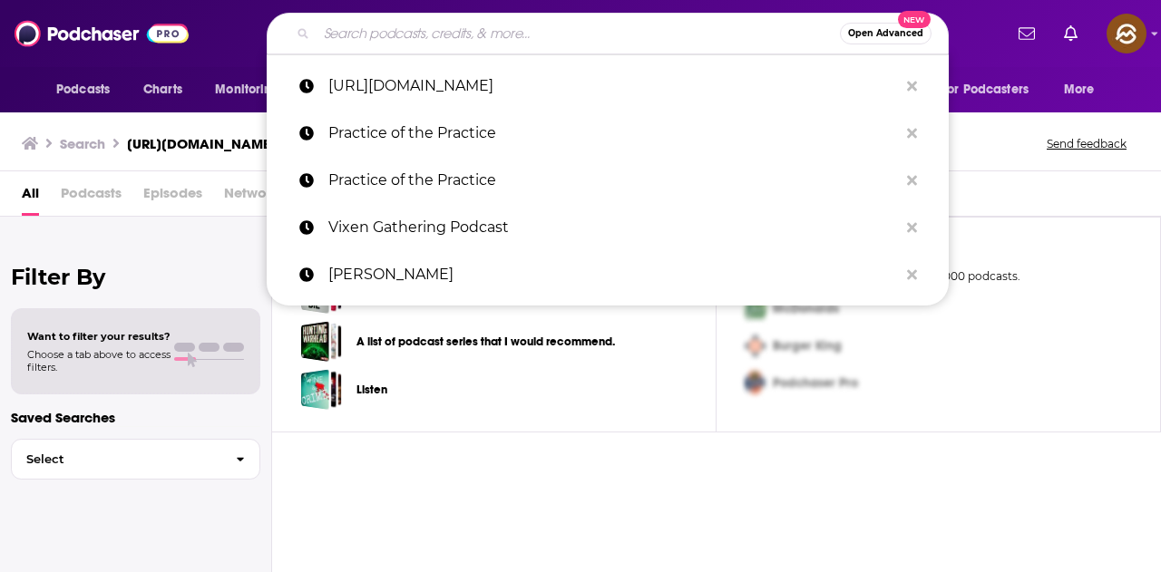
paste input "Potential to Powerhouse: Success Secrets for Women Entrepreneurs"
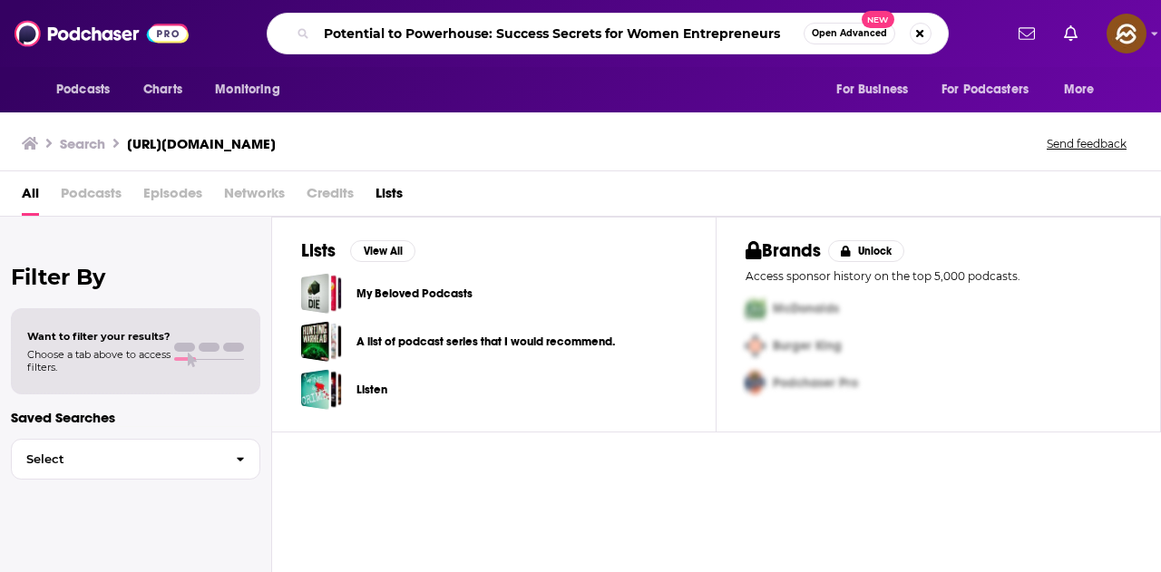
type input "Potential to Powerhouse: Success Secrets for Women Entrepreneurs"
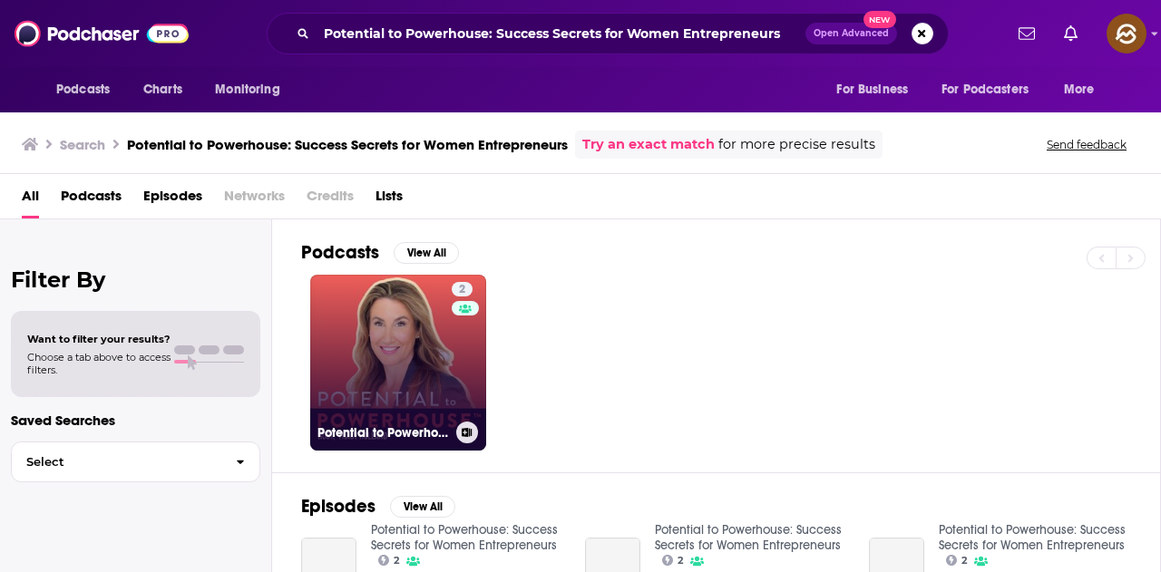
click at [417, 370] on link "2 Potential to Powerhouse: Success Secrets for Women Entrepreneurs" at bounding box center [398, 363] width 176 height 176
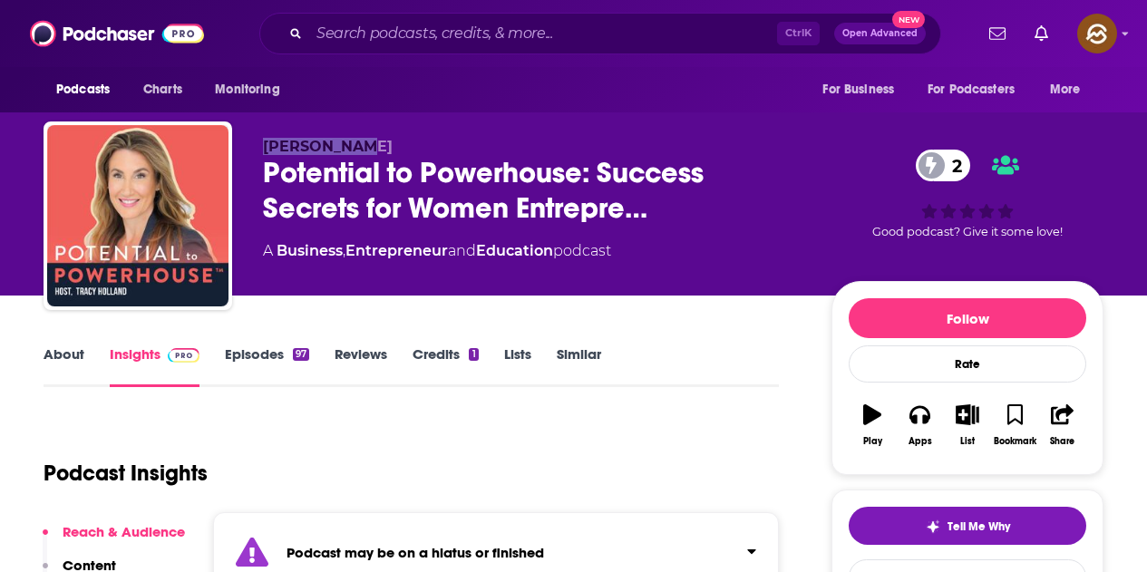
click at [348, 149] on div "Tracy Holland Potential to Powerhouse: Success Secrets for Women Entrepre… 2 A …" at bounding box center [574, 220] width 1060 height 196
click at [743, 267] on div "Tracy Holland Potential to Powerhouse: Success Secrets for Women Entrepre… 2 A …" at bounding box center [533, 210] width 540 height 145
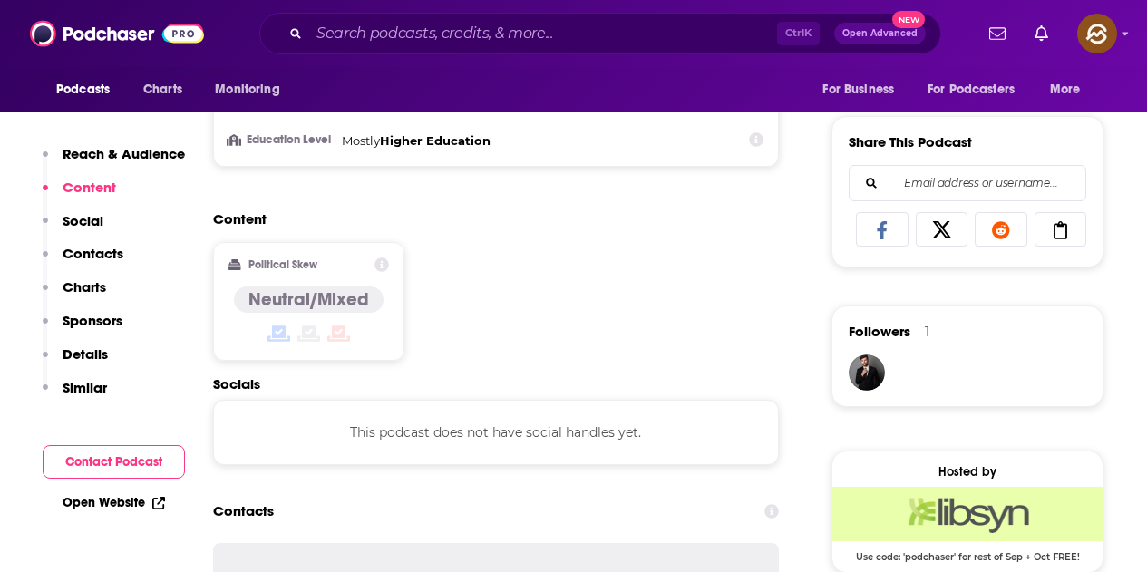
scroll to position [635, 0]
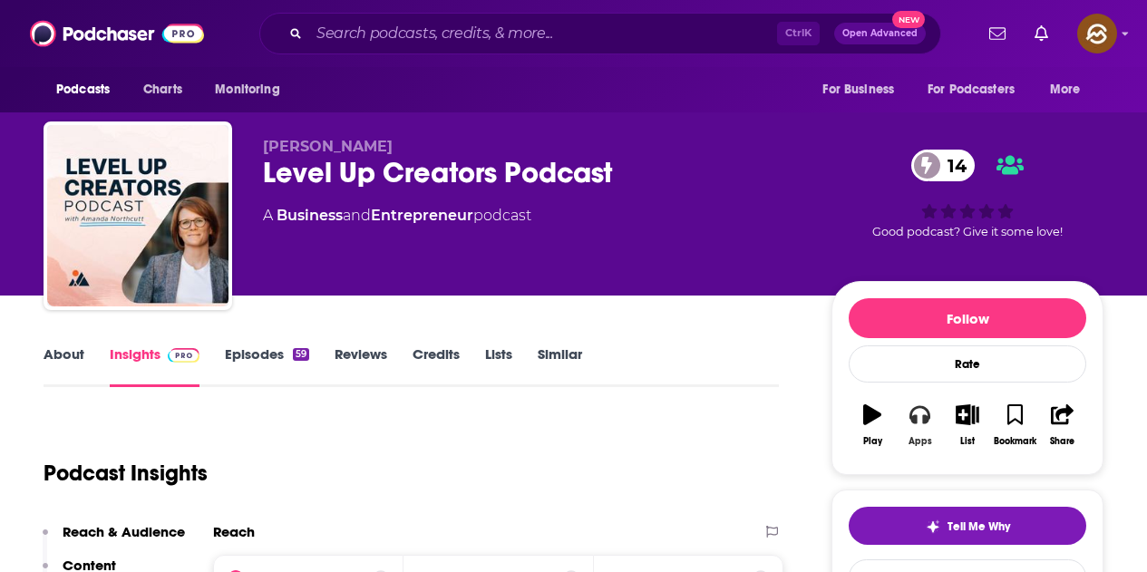
click at [919, 413] on icon "button" at bounding box center [919, 414] width 20 height 20
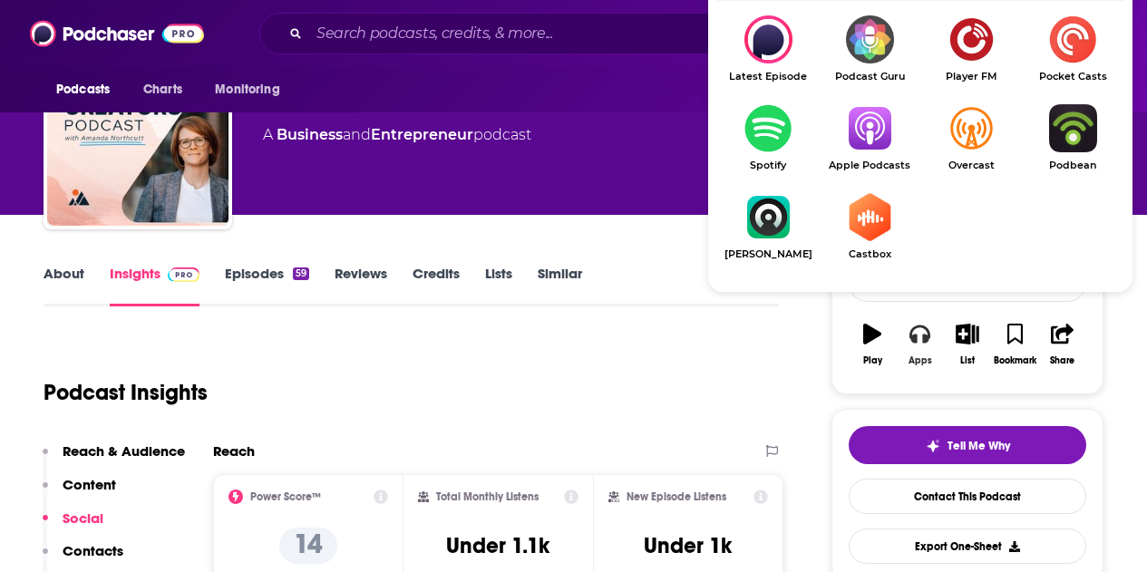
scroll to position [91, 0]
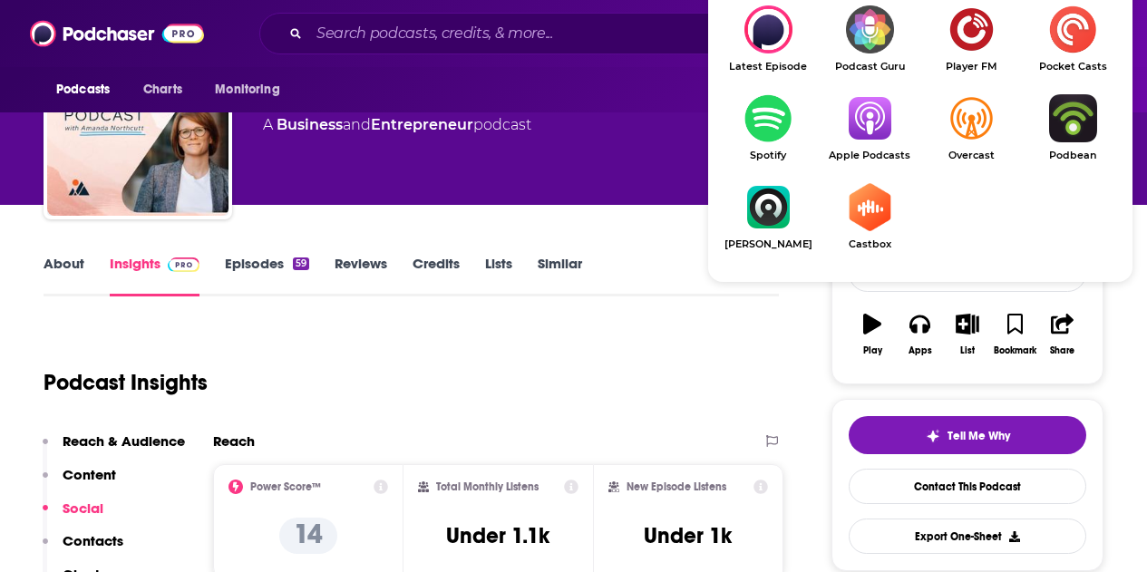
click at [872, 143] on link "Apple Podcasts" at bounding box center [870, 127] width 102 height 67
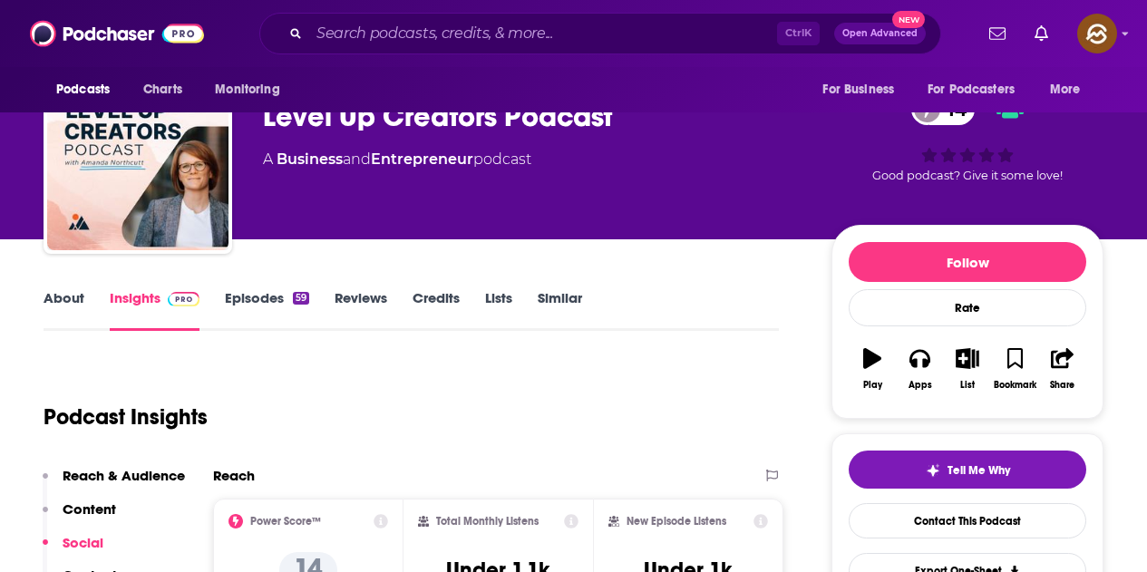
scroll to position [0, 0]
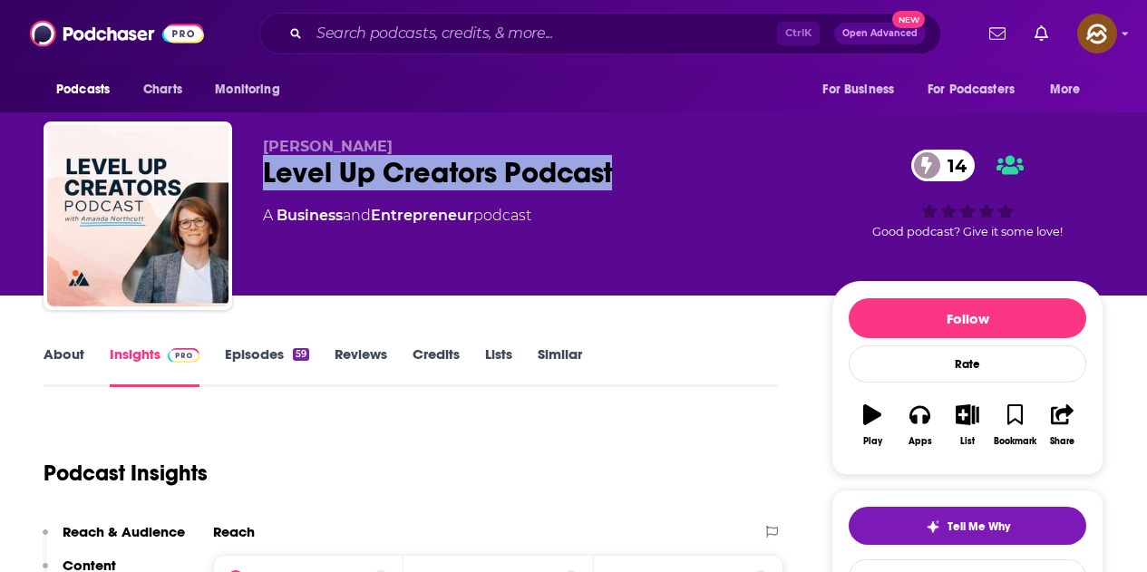
drag, startPoint x: 334, startPoint y: 172, endPoint x: 617, endPoint y: 184, distance: 284.1
click at [617, 184] on div "Level Up Creators Podcast 14" at bounding box center [533, 172] width 540 height 35
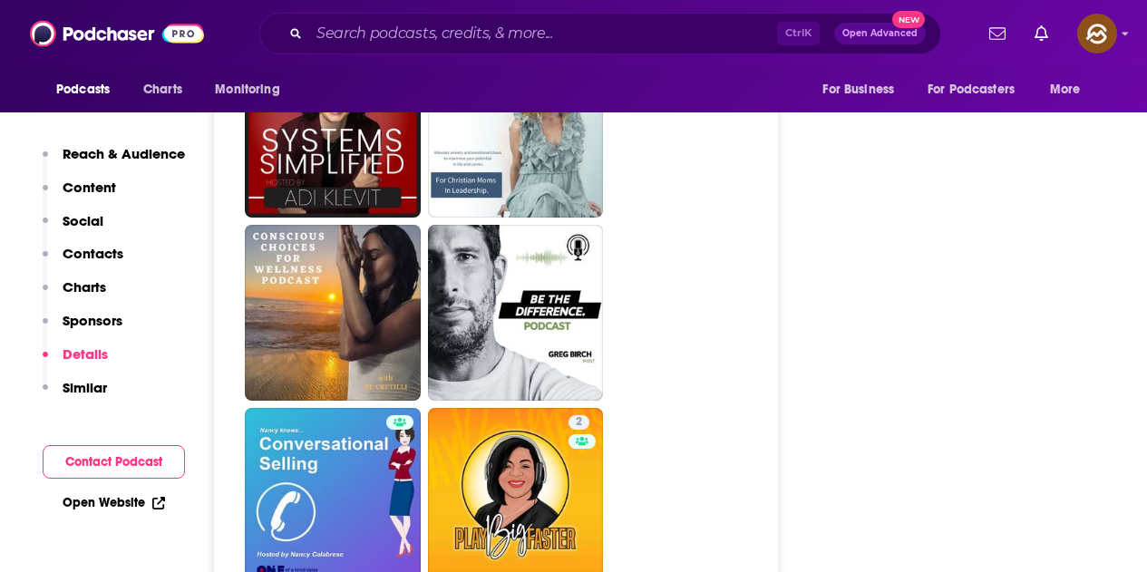
scroll to position [3355, 0]
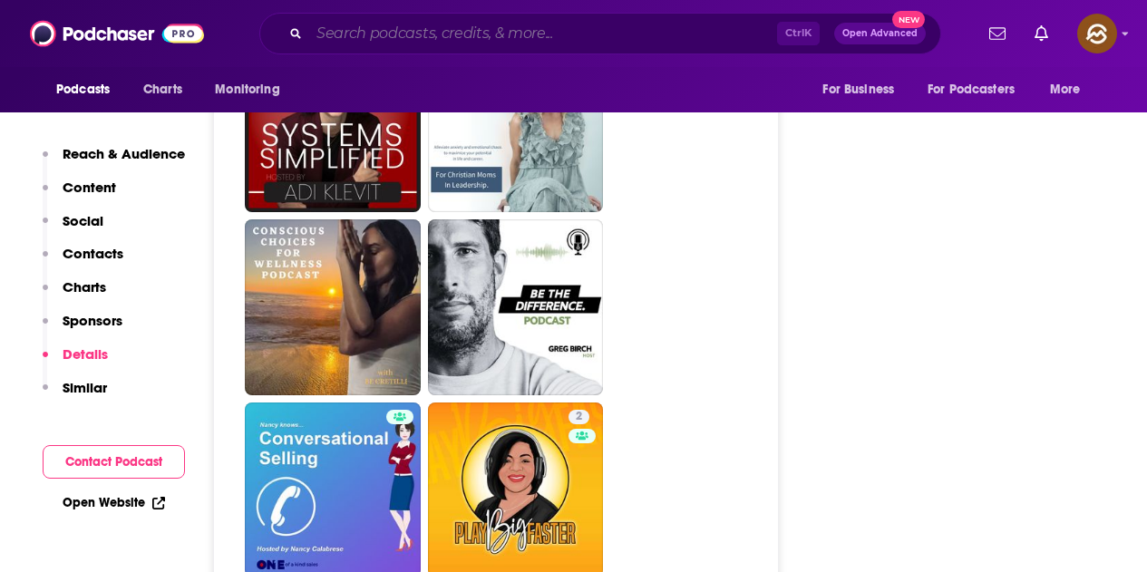
click at [460, 36] on input "Search podcasts, credits, & more..." at bounding box center [543, 33] width 468 height 29
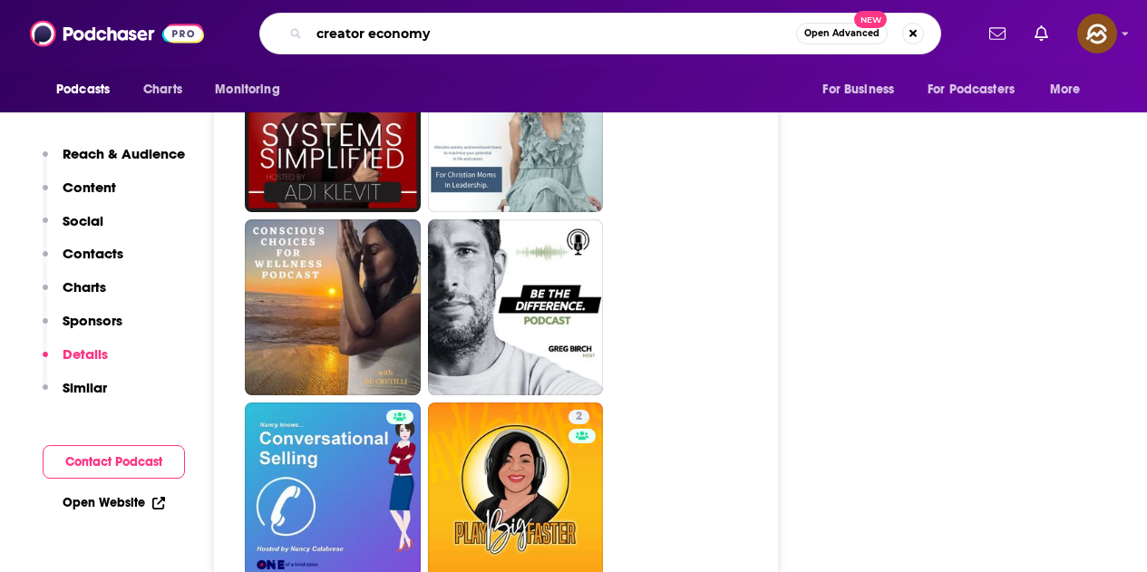
type input "creator economy"
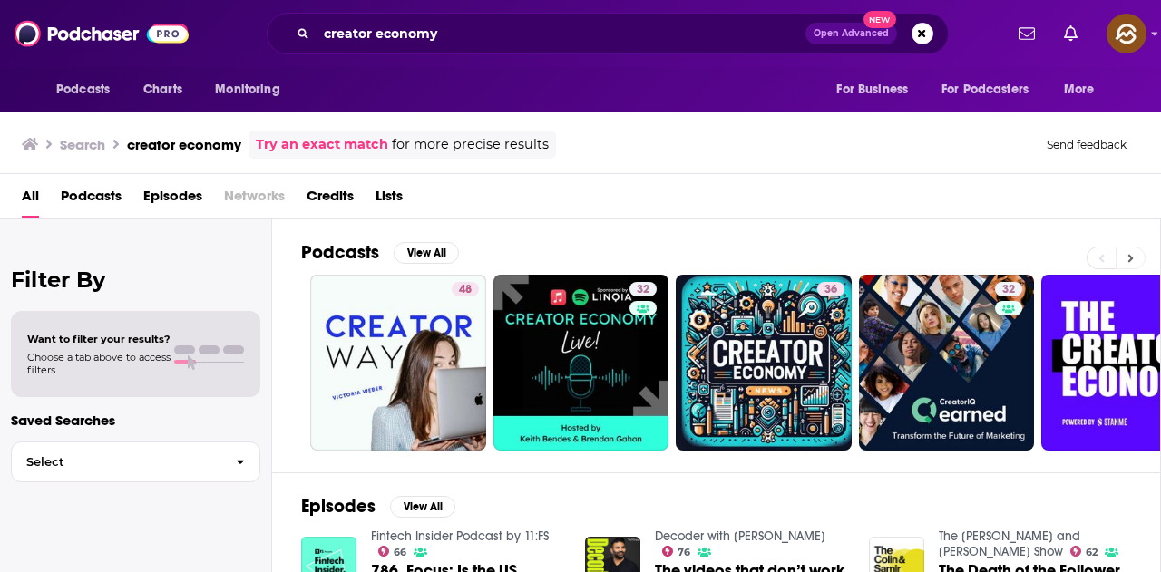
click at [1138, 254] on button at bounding box center [1130, 258] width 30 height 23
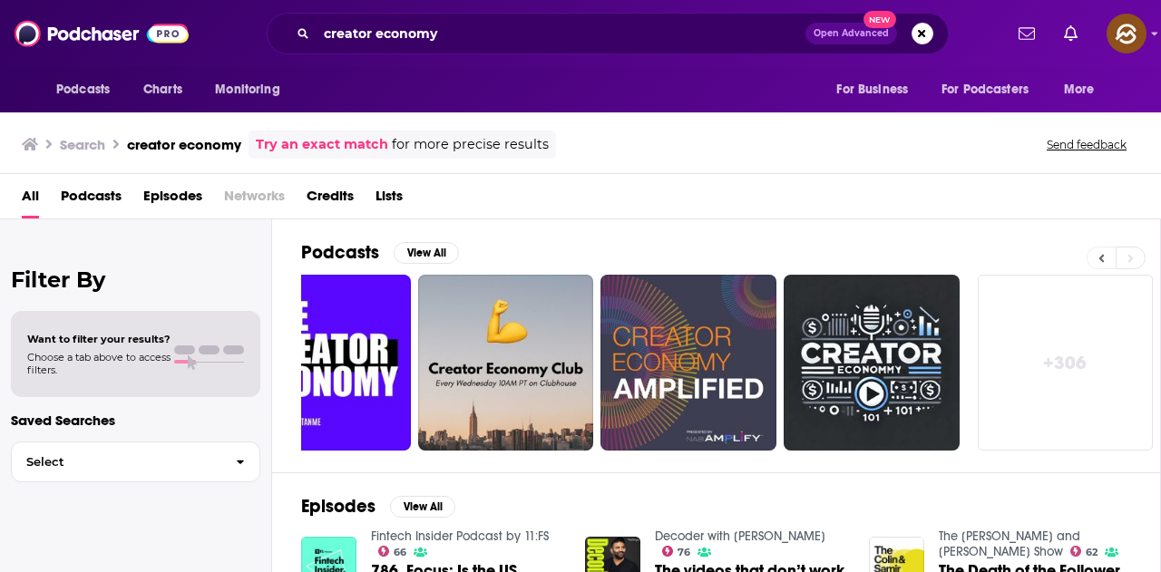
click at [1093, 254] on button at bounding box center [1100, 258] width 29 height 23
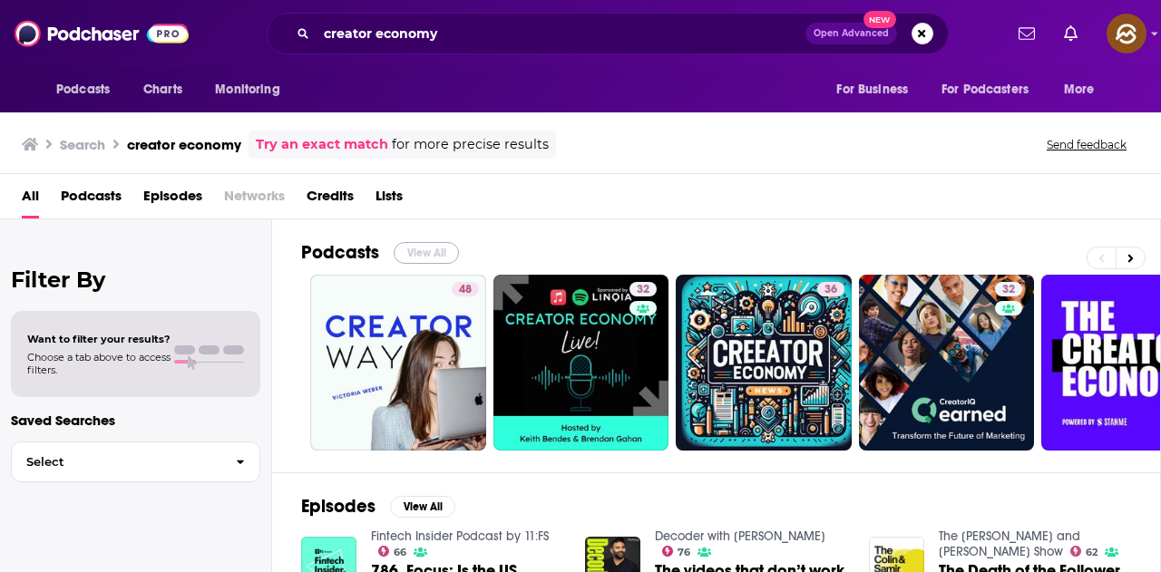
click at [423, 248] on button "View All" at bounding box center [426, 253] width 65 height 22
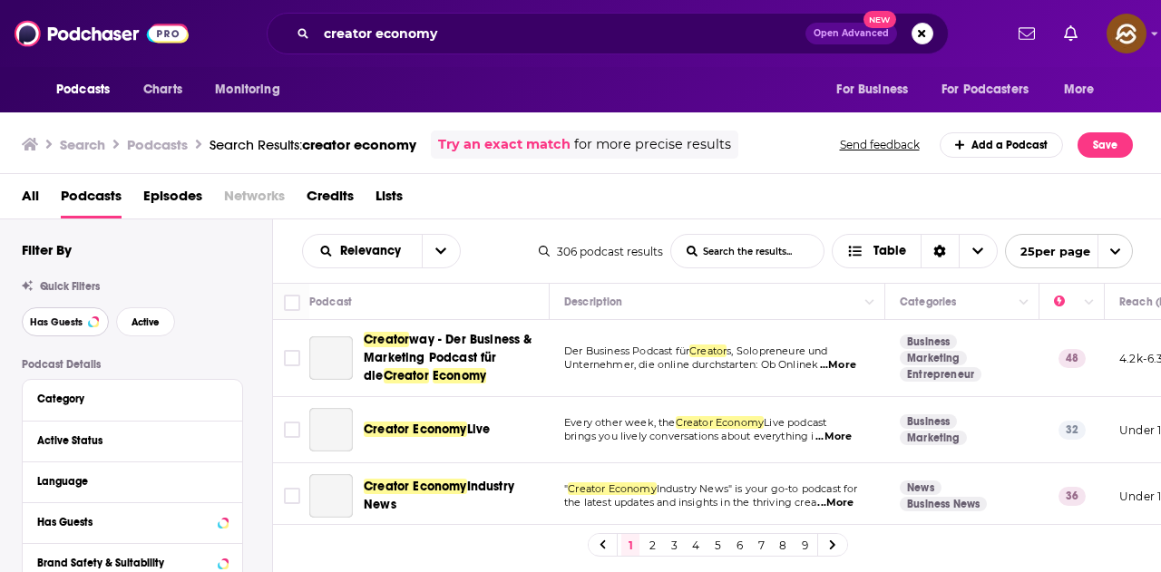
click at [77, 322] on span "Has Guests" at bounding box center [56, 322] width 53 height 10
click at [152, 320] on span "Active" at bounding box center [145, 322] width 28 height 10
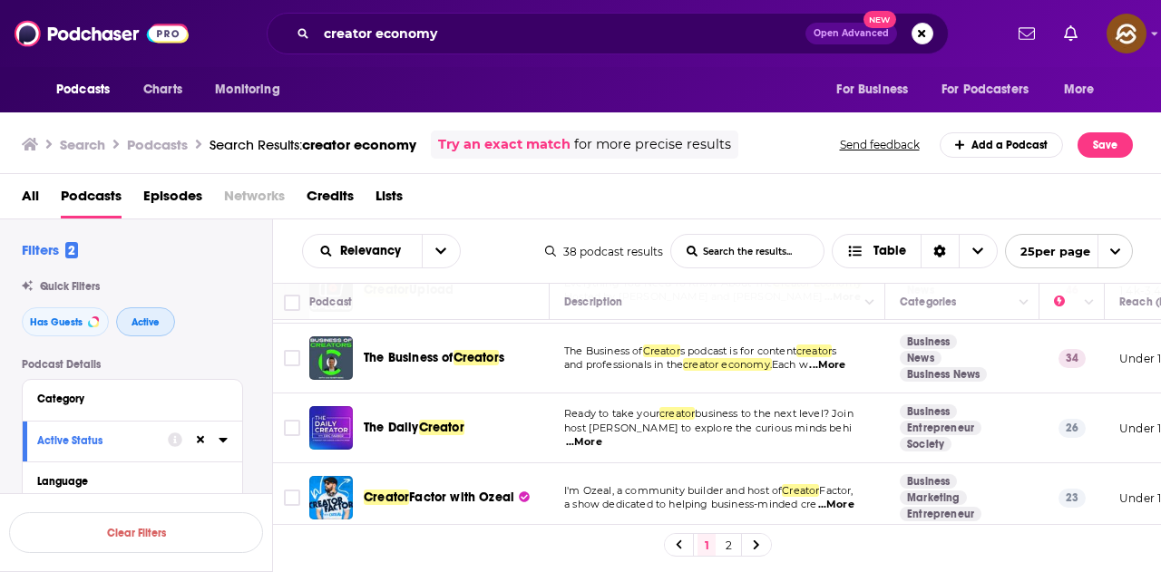
scroll to position [363, 0]
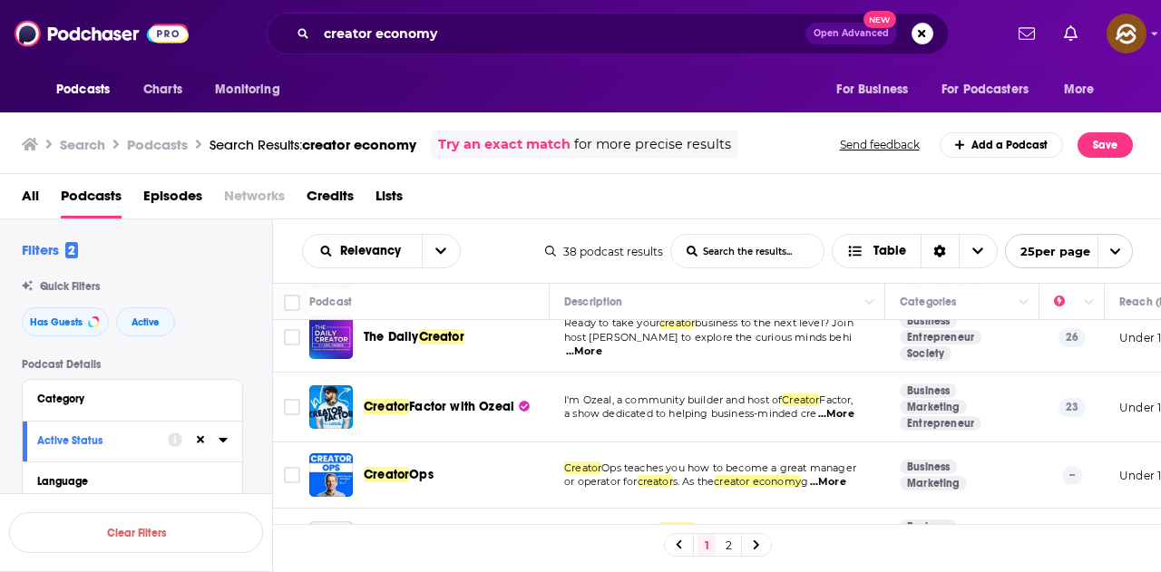
click at [588, 176] on div "All Podcasts Episodes Networks Credits Lists" at bounding box center [581, 196] width 1162 height 45
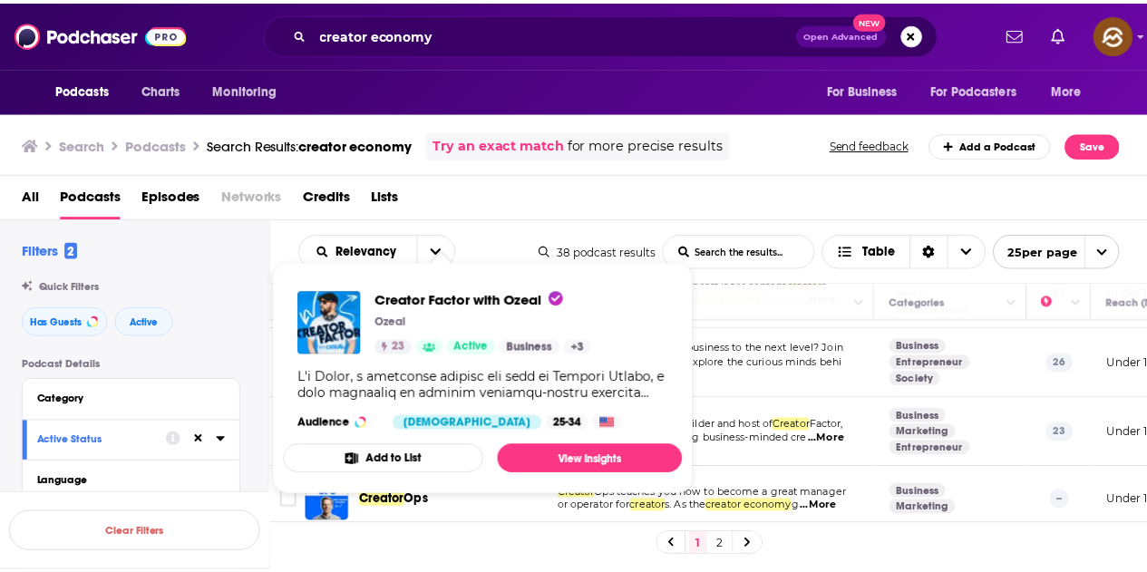
scroll to position [272, 0]
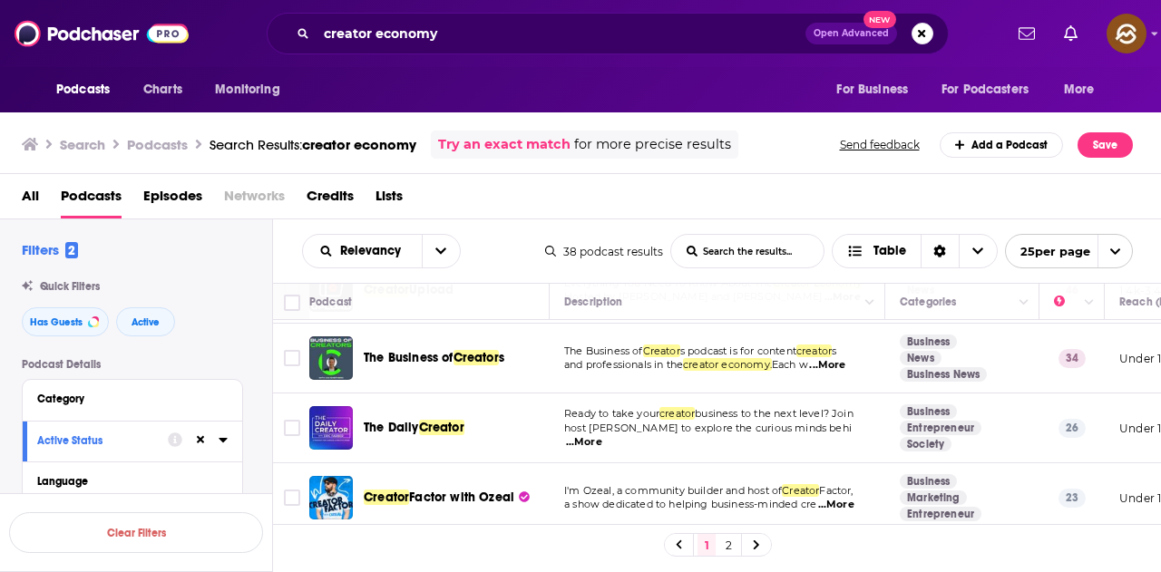
click at [770, 207] on div "All Podcasts Episodes Networks Credits Lists" at bounding box center [584, 199] width 1125 height 37
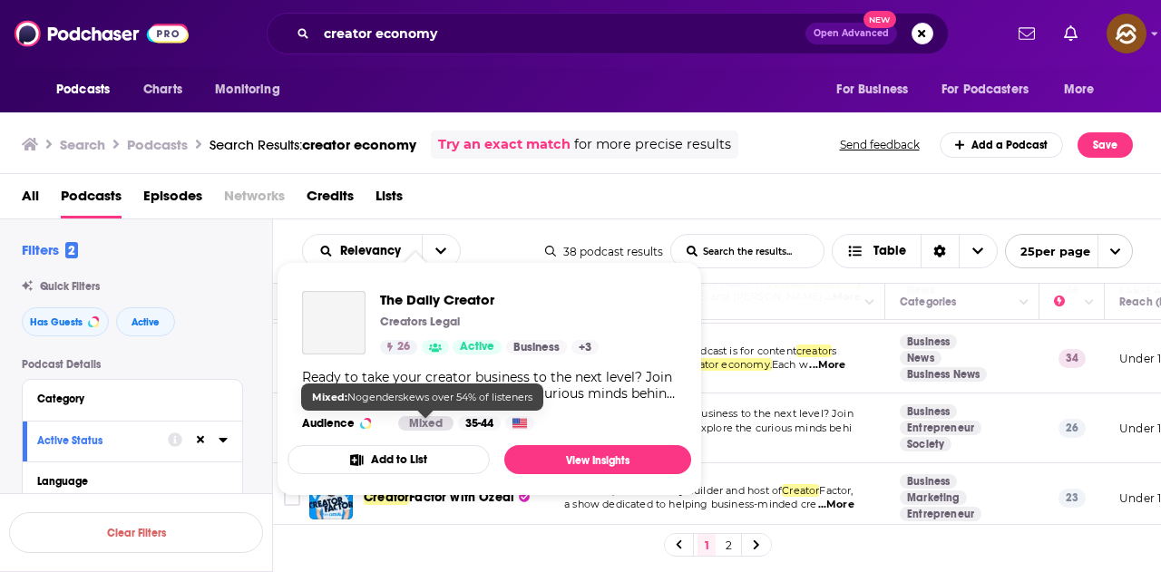
click at [445, 426] on div "Mixed" at bounding box center [425, 423] width 55 height 15
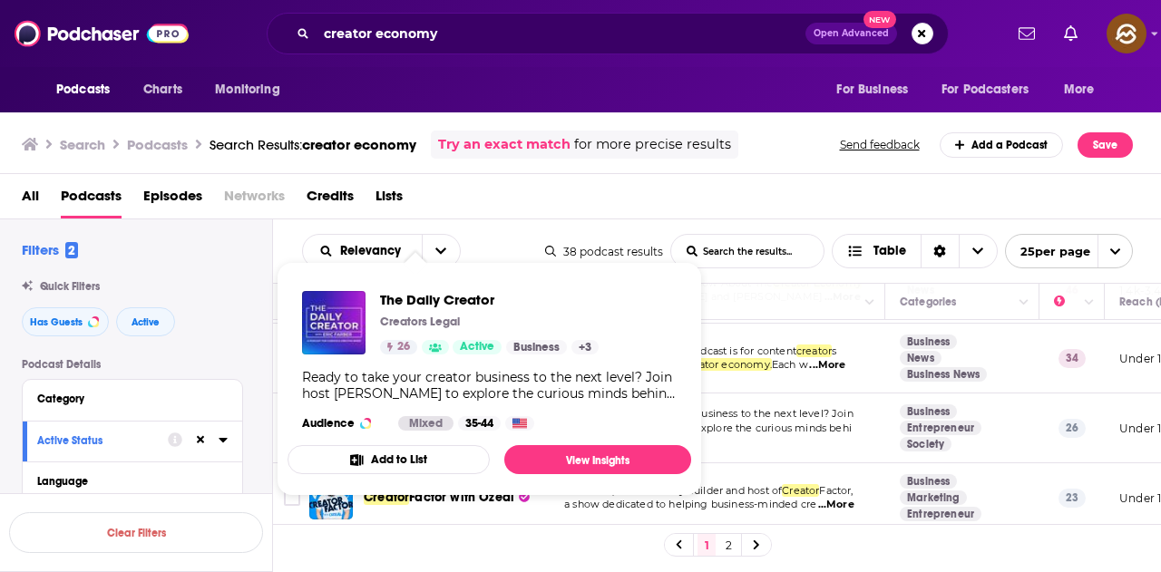
click at [666, 198] on div "All Podcasts Episodes Networks Credits Lists" at bounding box center [584, 199] width 1125 height 37
click at [612, 452] on link "View Insights" at bounding box center [597, 459] width 187 height 29
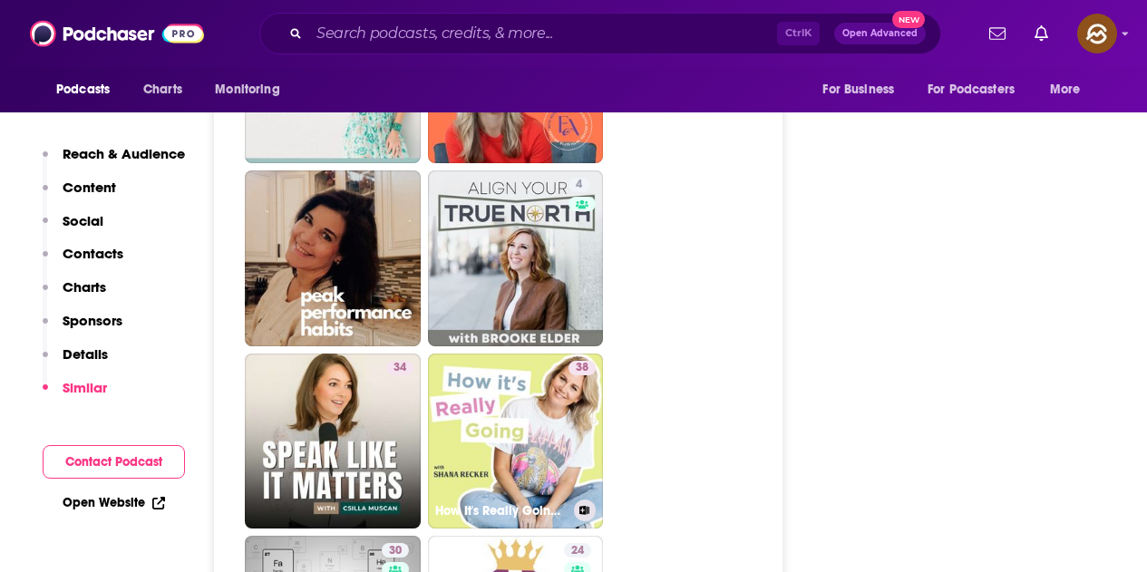
scroll to position [4715, 0]
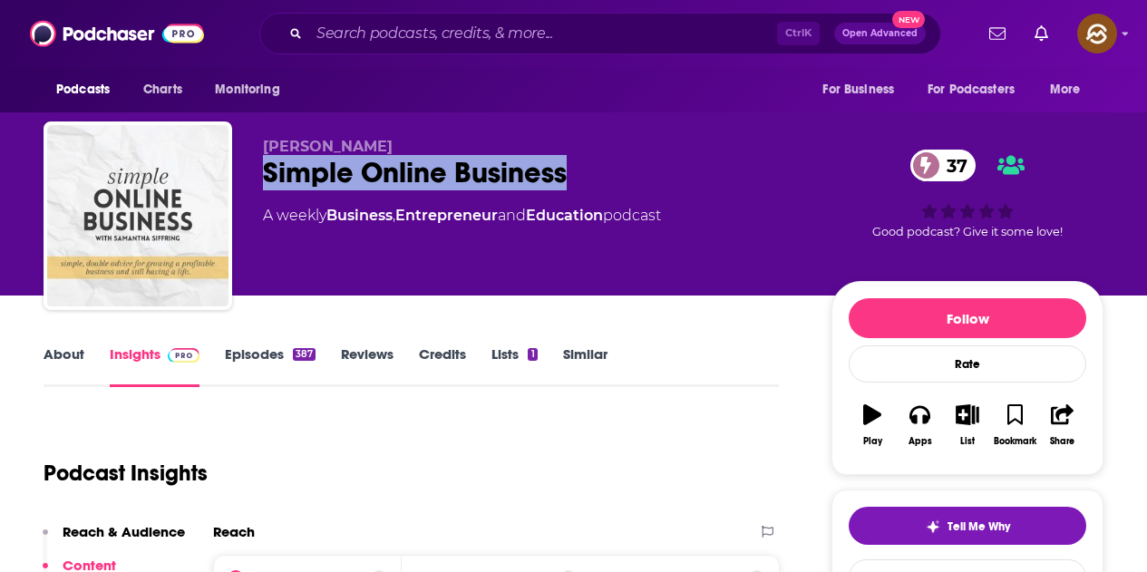
drag, startPoint x: 263, startPoint y: 173, endPoint x: 569, endPoint y: 173, distance: 306.5
click at [569, 173] on div "Simple Online Business 37" at bounding box center [533, 172] width 540 height 35
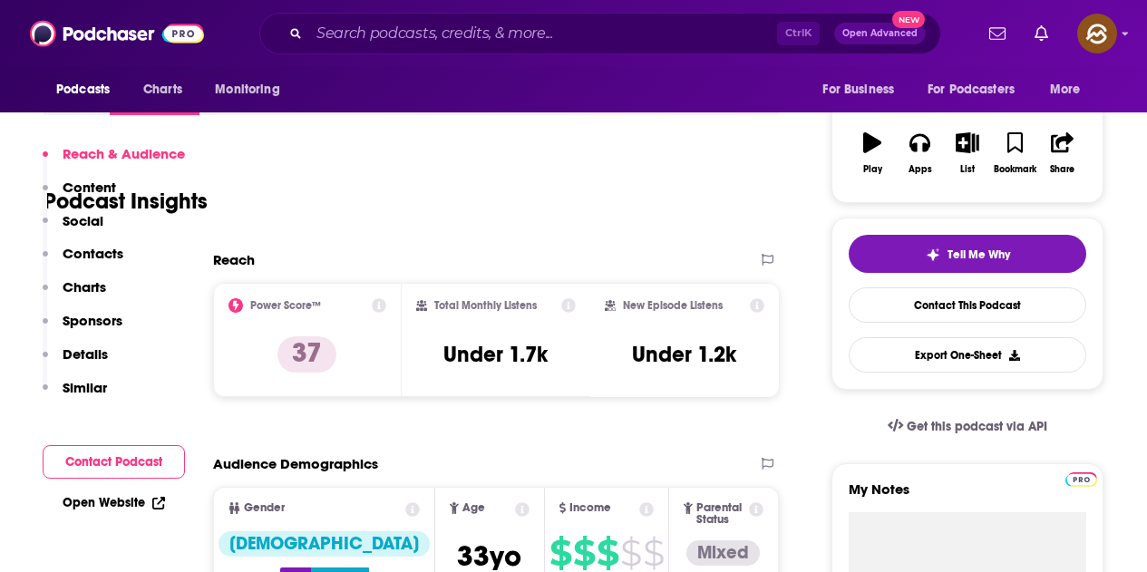
scroll to position [725, 0]
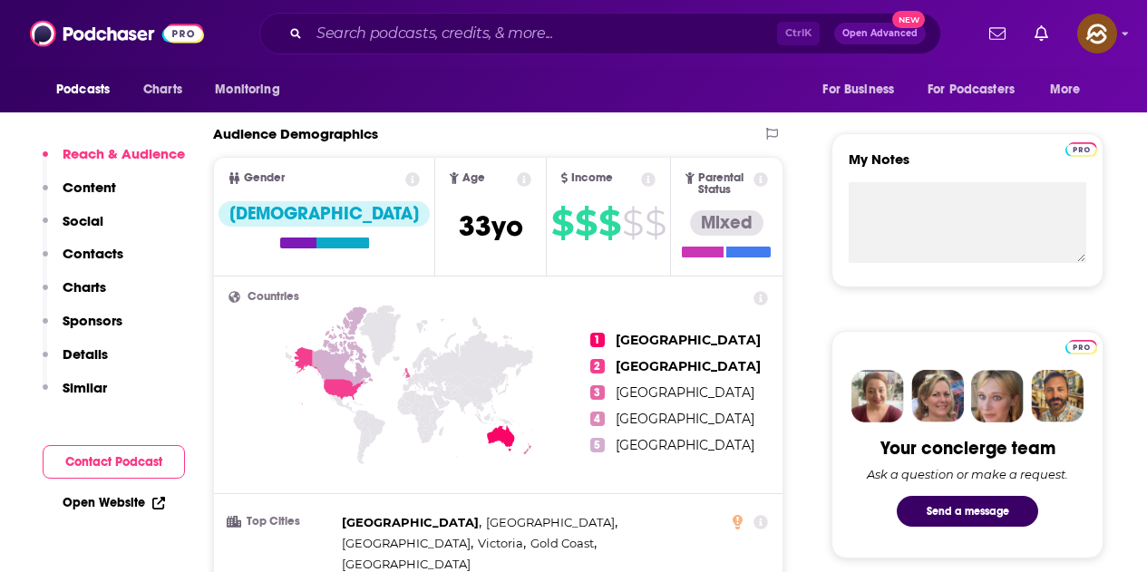
scroll to position [635, 0]
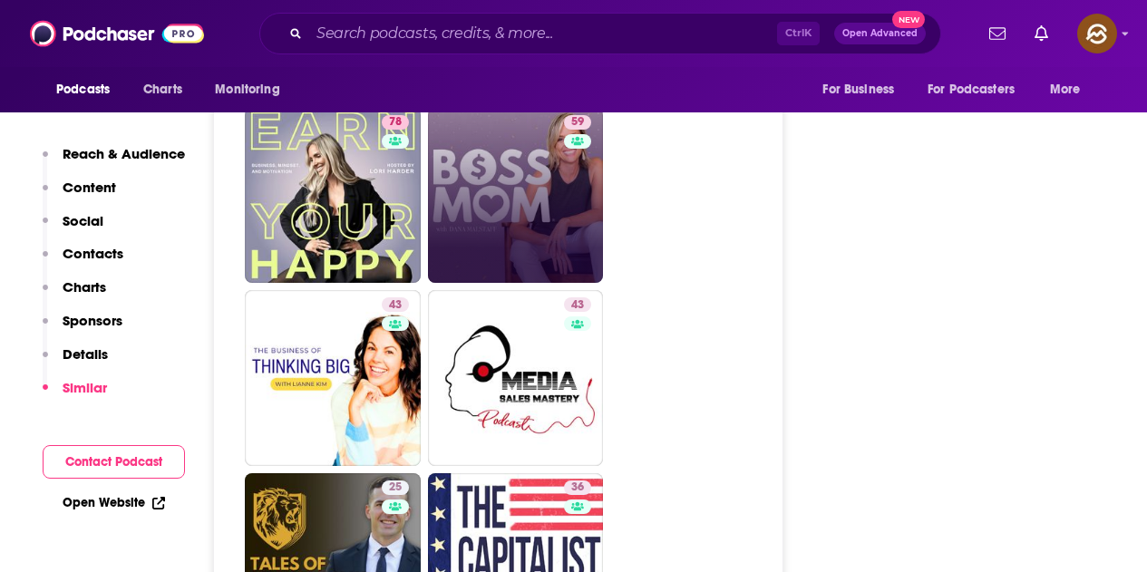
scroll to position [2539, 0]
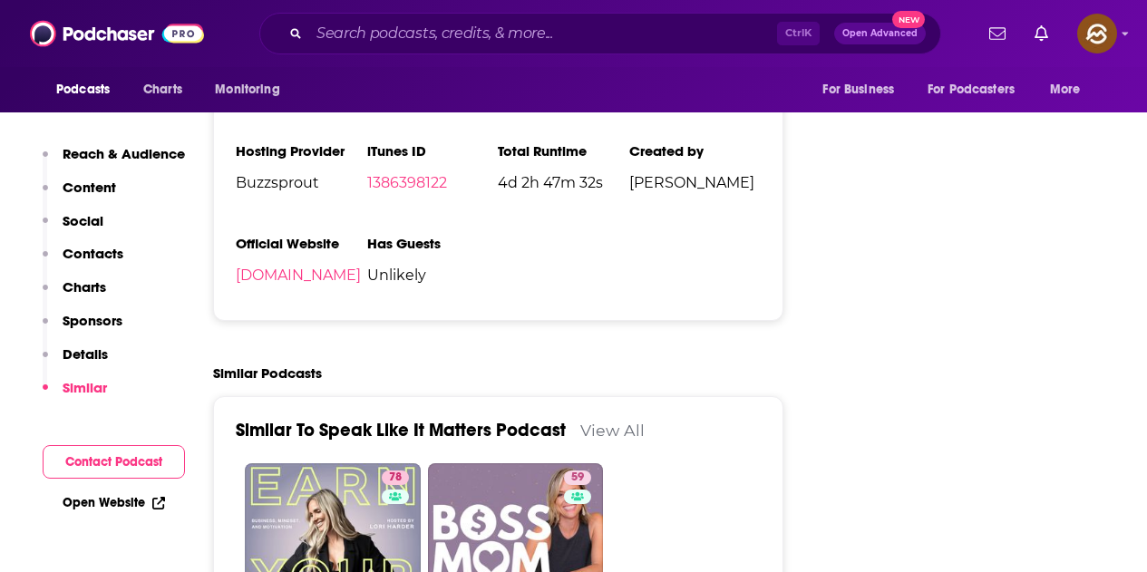
click at [490, 15] on div "Ctrl K Open Advanced New" at bounding box center [600, 34] width 682 height 42
click at [486, 27] on input "Search podcasts, credits, & more..." at bounding box center [543, 33] width 468 height 29
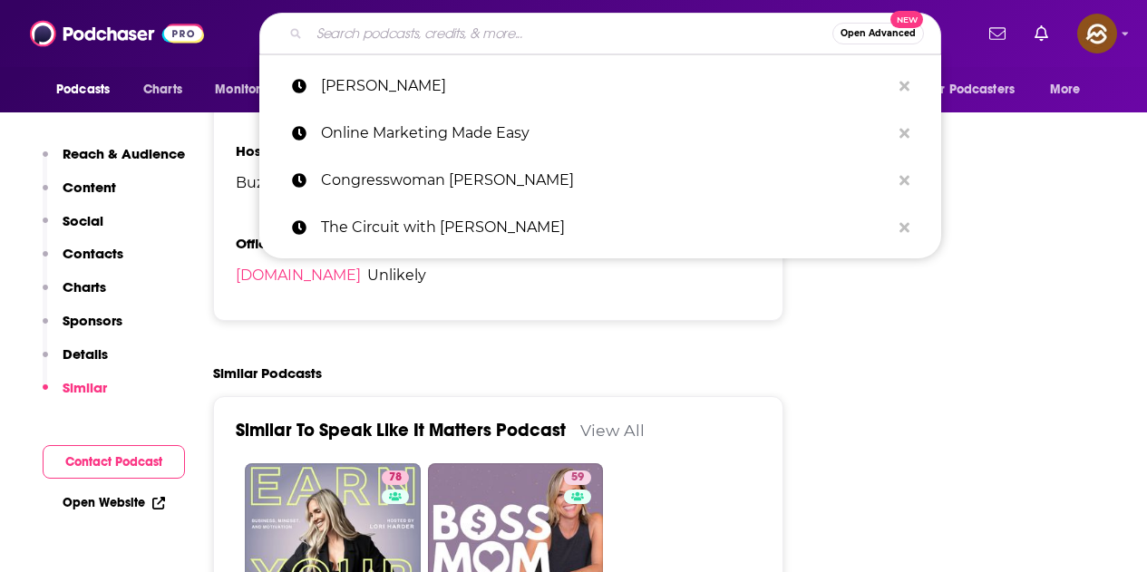
paste input "Vixen Gathering Podcast"
type input "Vixen Gathering Podcast"
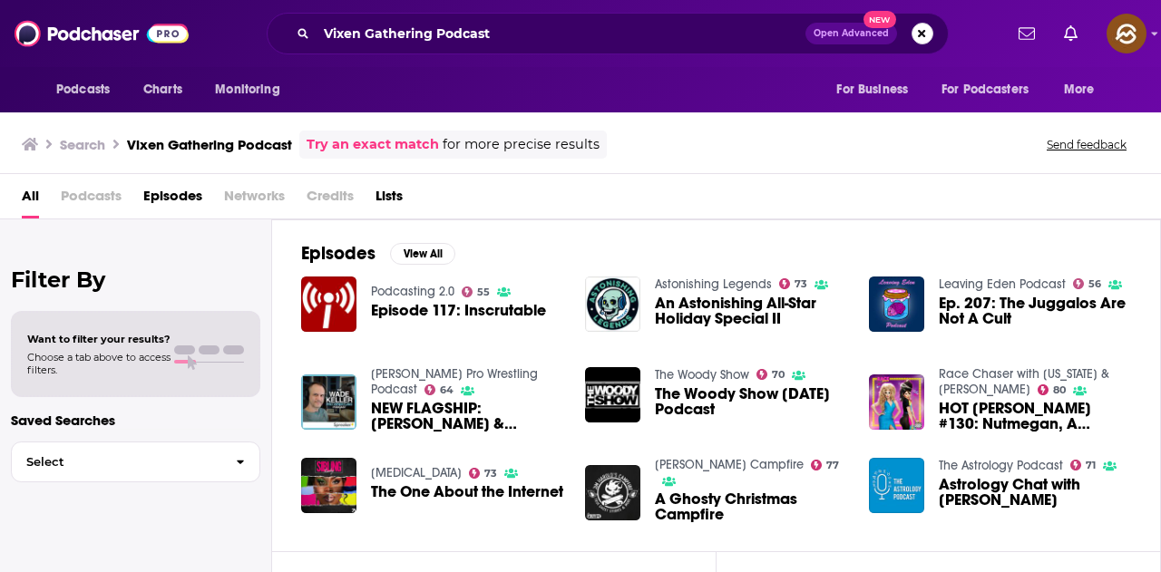
click at [922, 37] on button "Search podcasts, credits, & more..." at bounding box center [922, 34] width 22 height 22
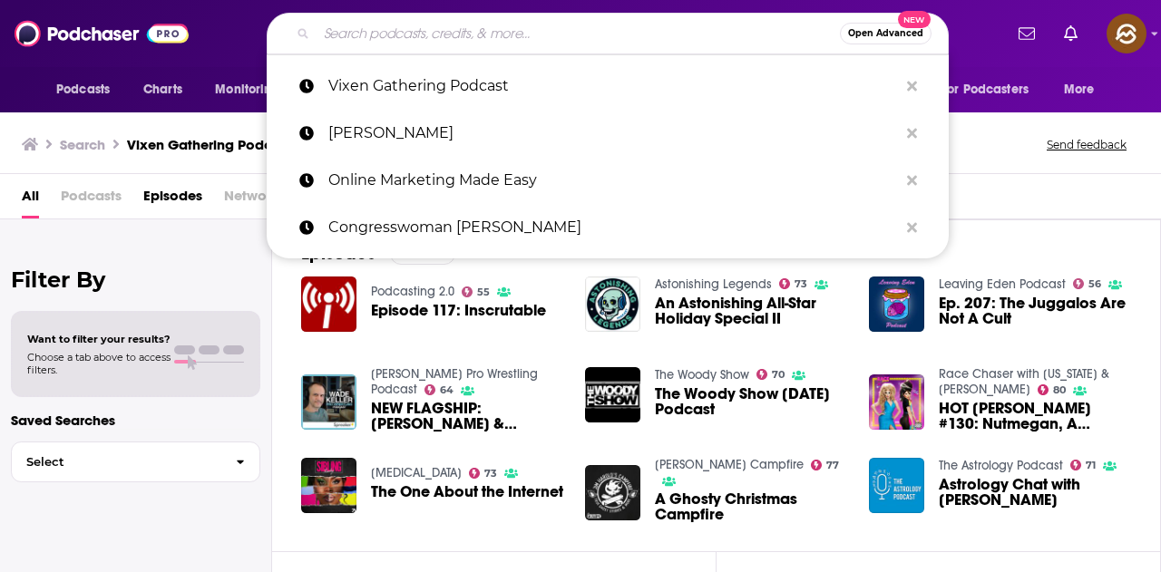
paste input "Practice of the Practice"
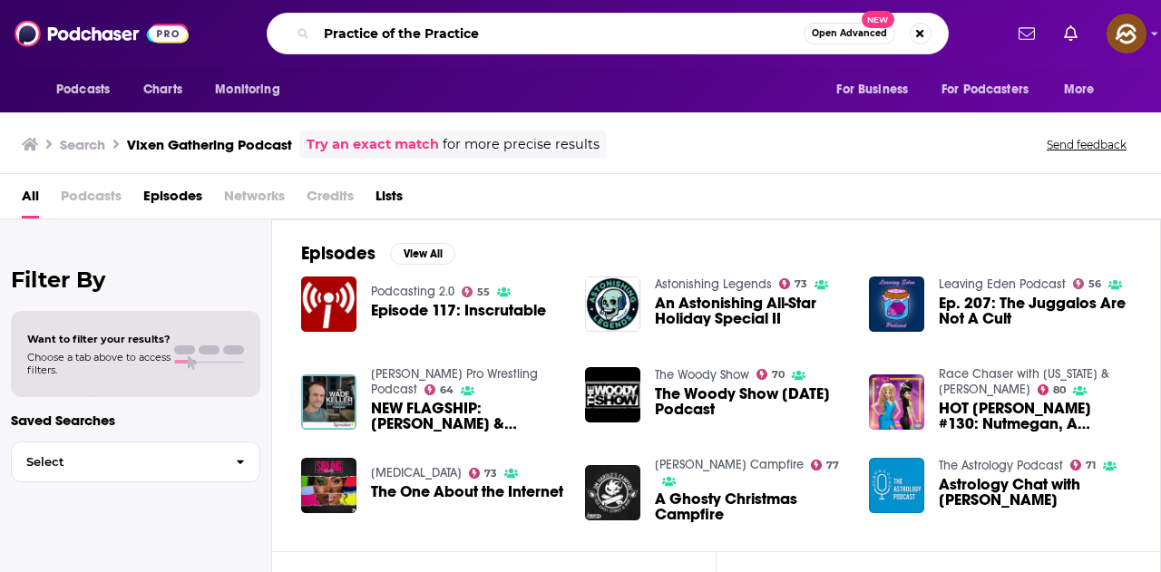
type input "Practice of the Practice"
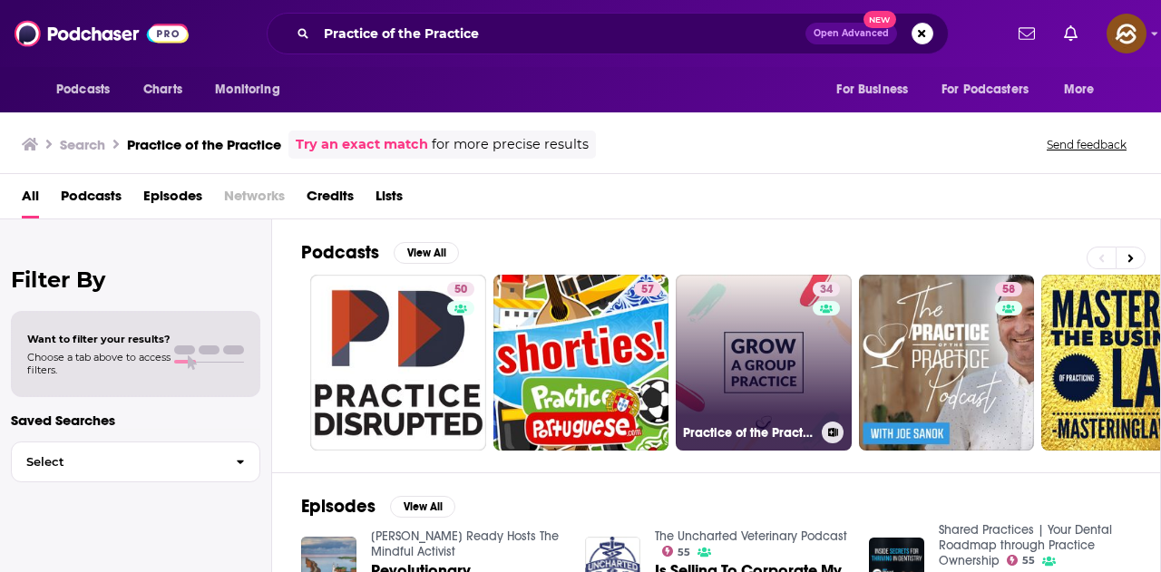
click at [814, 347] on div "34" at bounding box center [828, 352] width 32 height 140
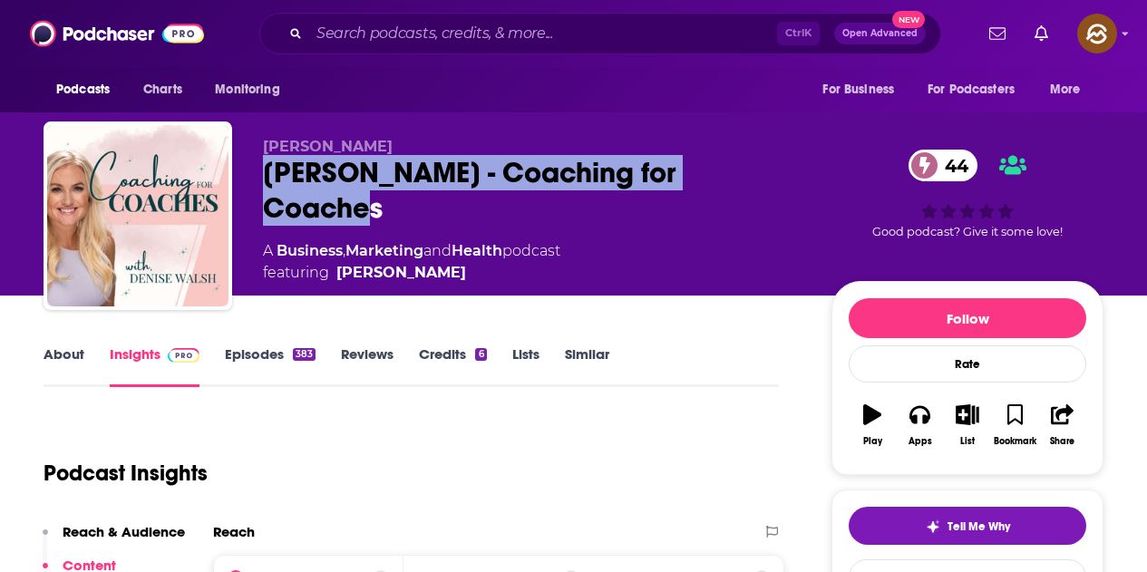
drag, startPoint x: 267, startPoint y: 170, endPoint x: 759, endPoint y: 171, distance: 491.5
click at [759, 171] on div "Denise Walsh - Coaching for Coaches 44" at bounding box center [533, 190] width 540 height 71
click at [910, 409] on icon "button" at bounding box center [919, 414] width 20 height 20
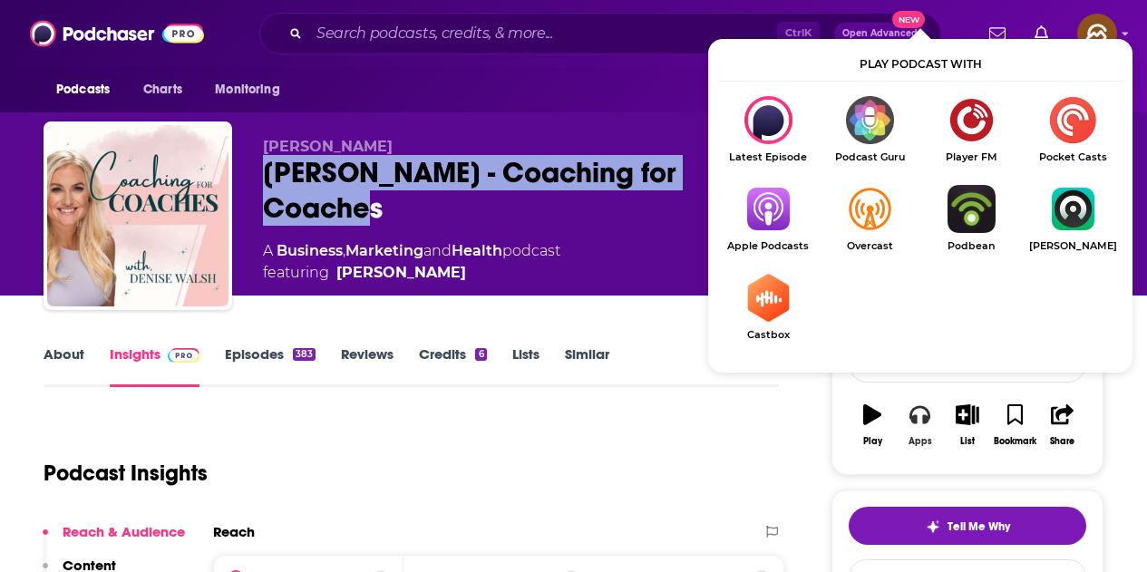
scroll to position [181, 0]
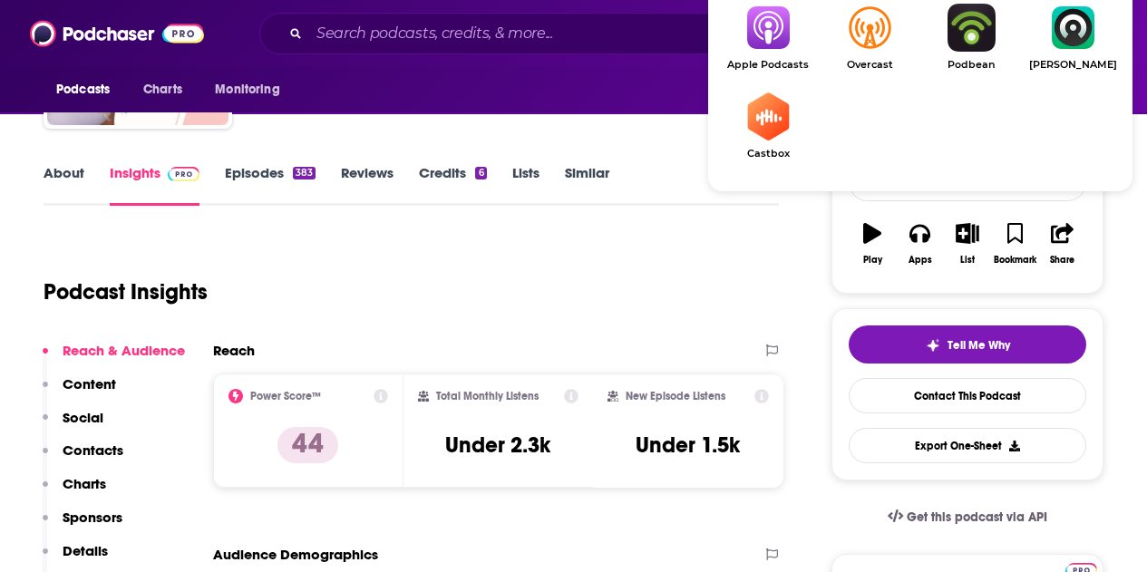
click at [783, 32] on img "Show Listen On dropdown" at bounding box center [768, 28] width 102 height 48
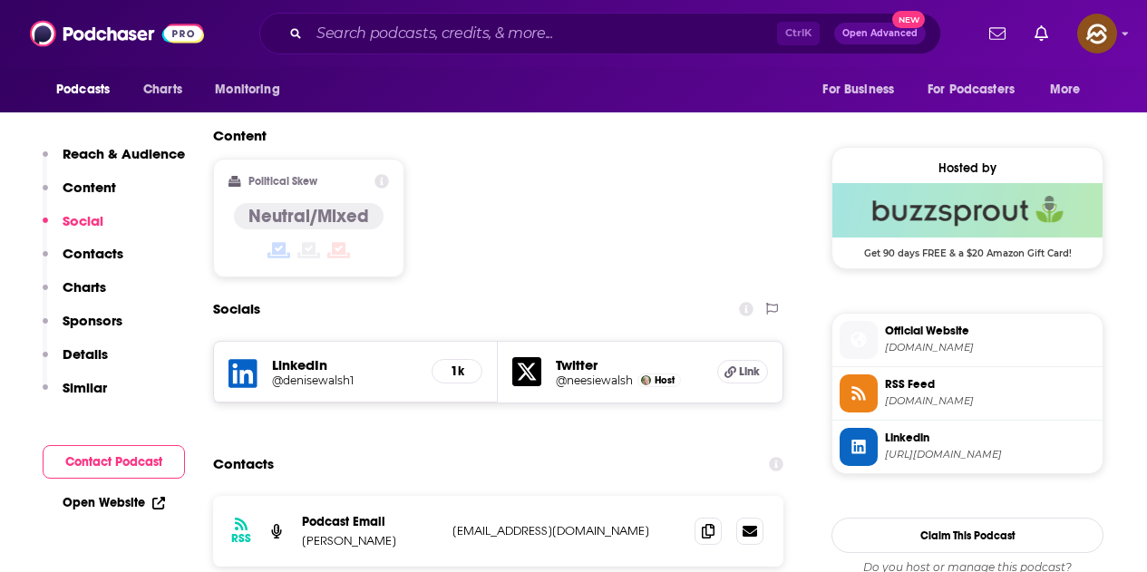
scroll to position [1541, 0]
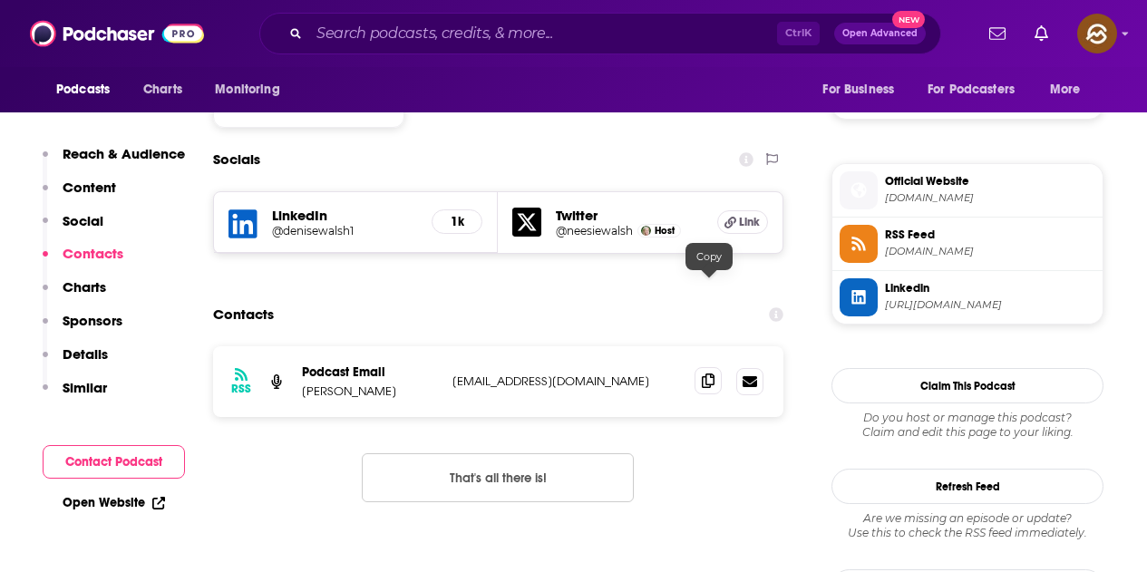
click at [708, 374] on icon at bounding box center [708, 381] width 13 height 15
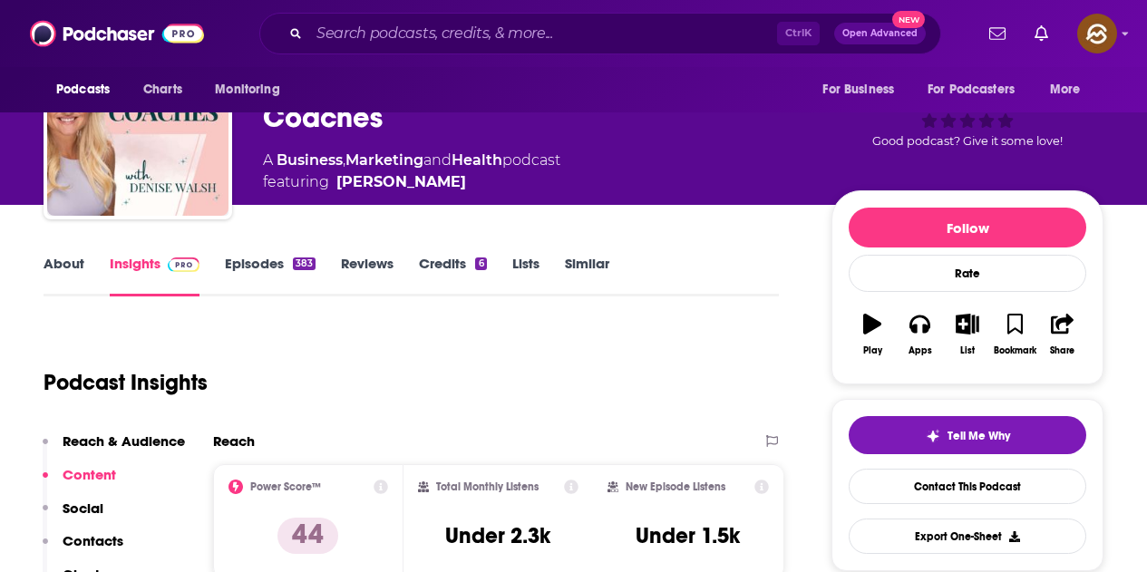
scroll to position [0, 0]
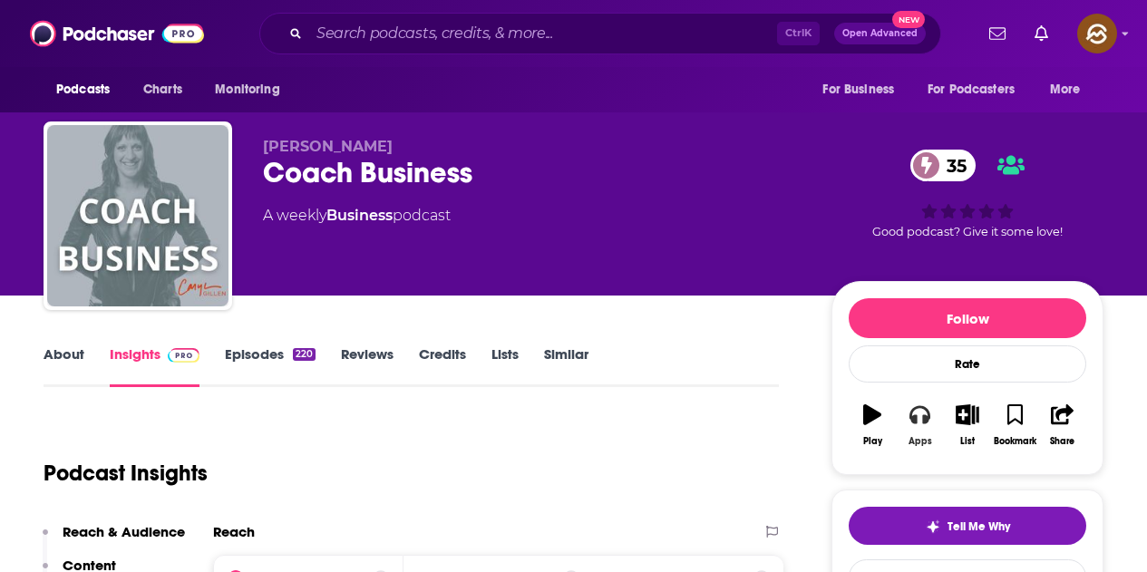
click at [920, 436] on div "Apps" at bounding box center [921, 441] width 24 height 11
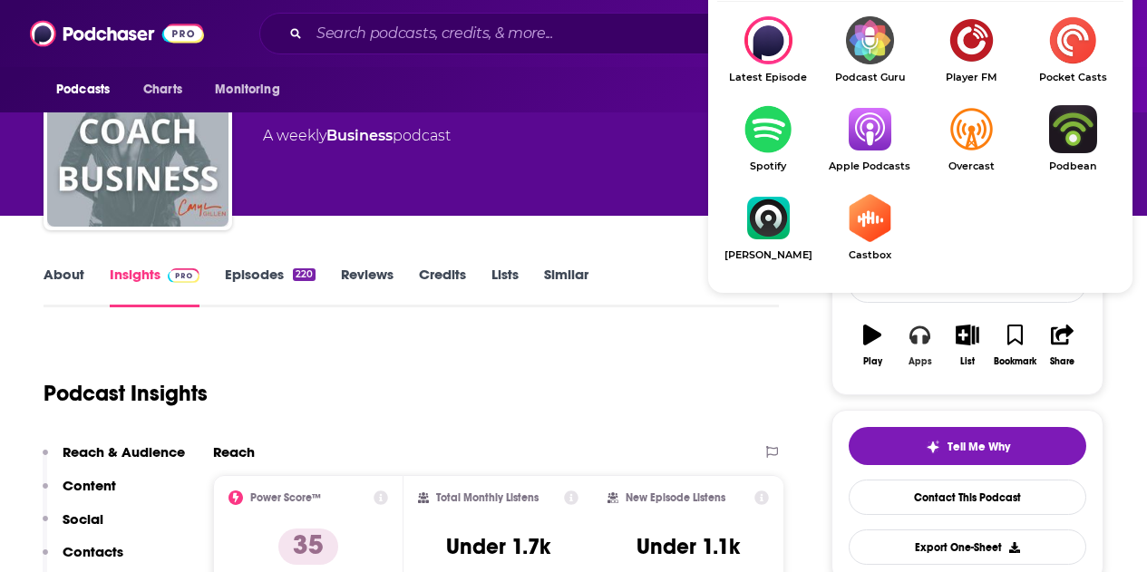
scroll to position [91, 0]
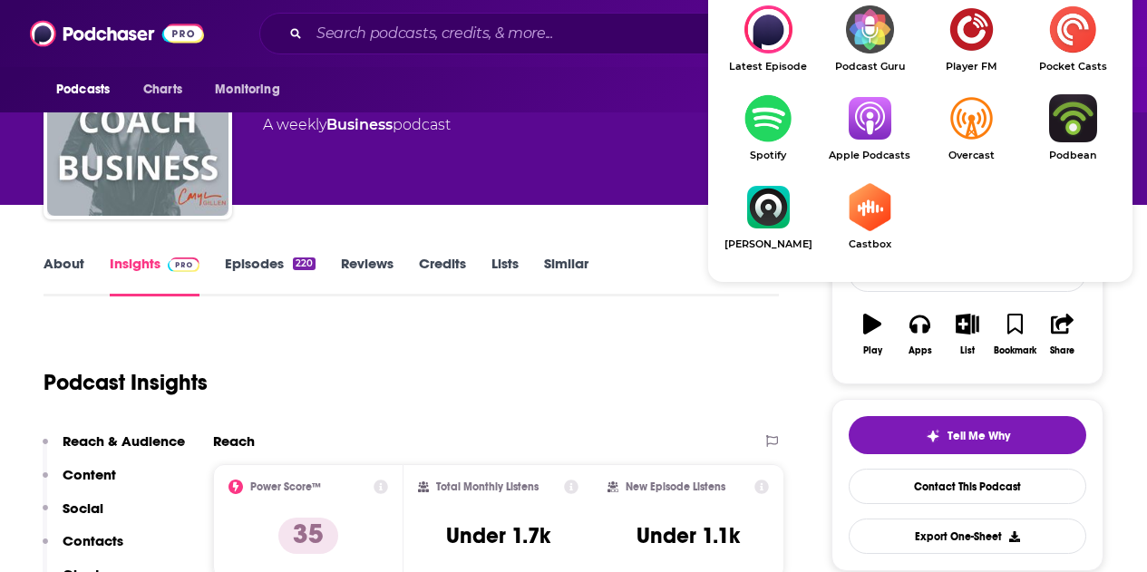
click at [873, 155] on span "Apple Podcasts" at bounding box center [870, 156] width 102 height 12
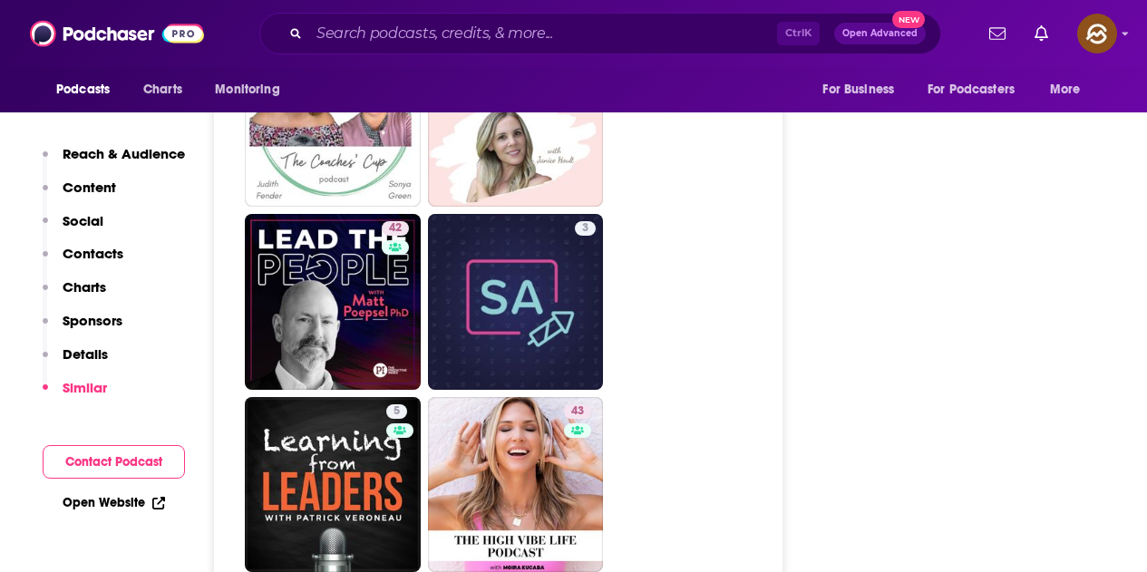
scroll to position [3808, 0]
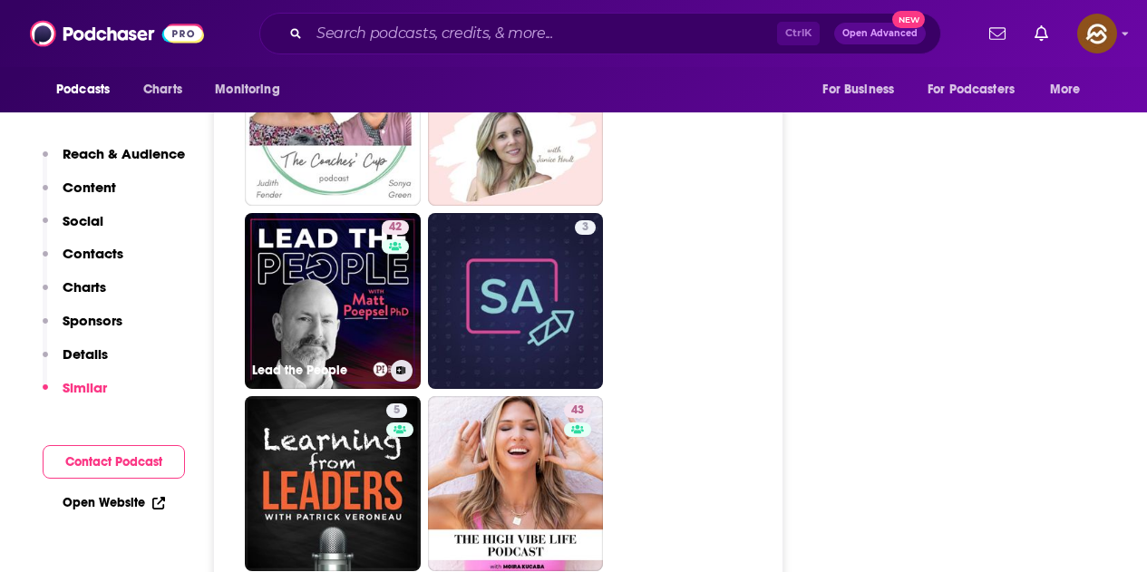
drag, startPoint x: 378, startPoint y: 262, endPoint x: 507, endPoint y: 271, distance: 129.1
click at [507, 271] on link "3" at bounding box center [516, 301] width 176 height 176
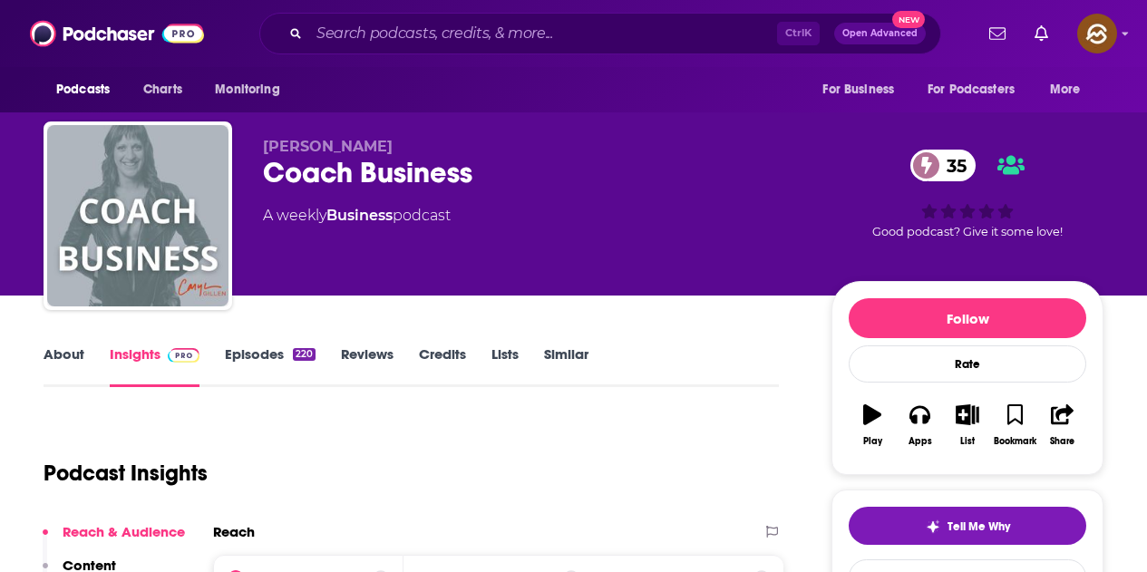
type input "https://www.podchaser.com/podcasts/coach-business-1725816"
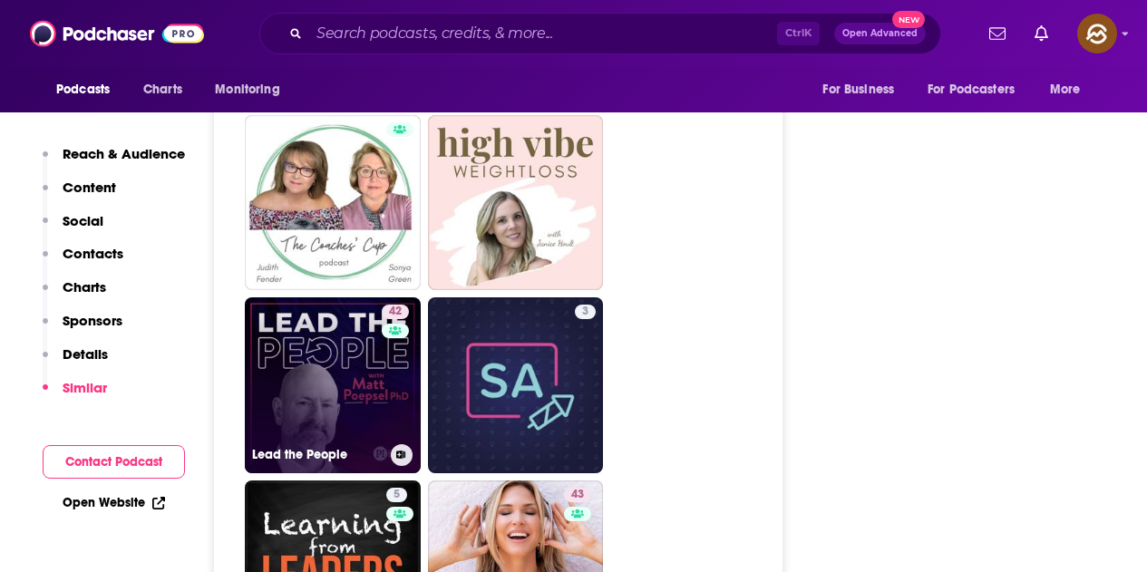
scroll to position [3718, 0]
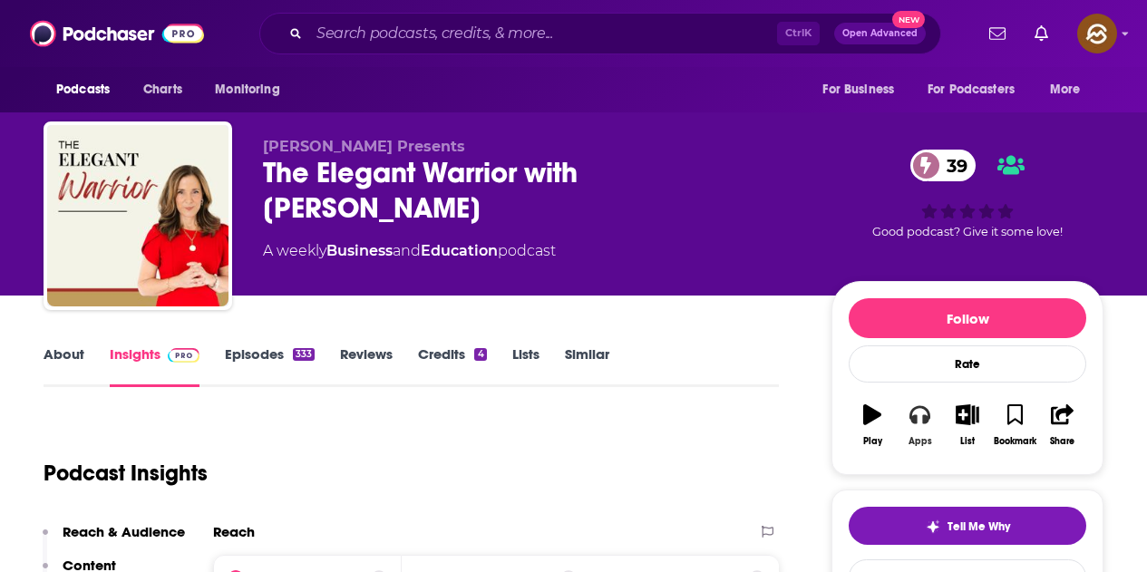
click at [926, 403] on button "Apps" at bounding box center [919, 425] width 47 height 65
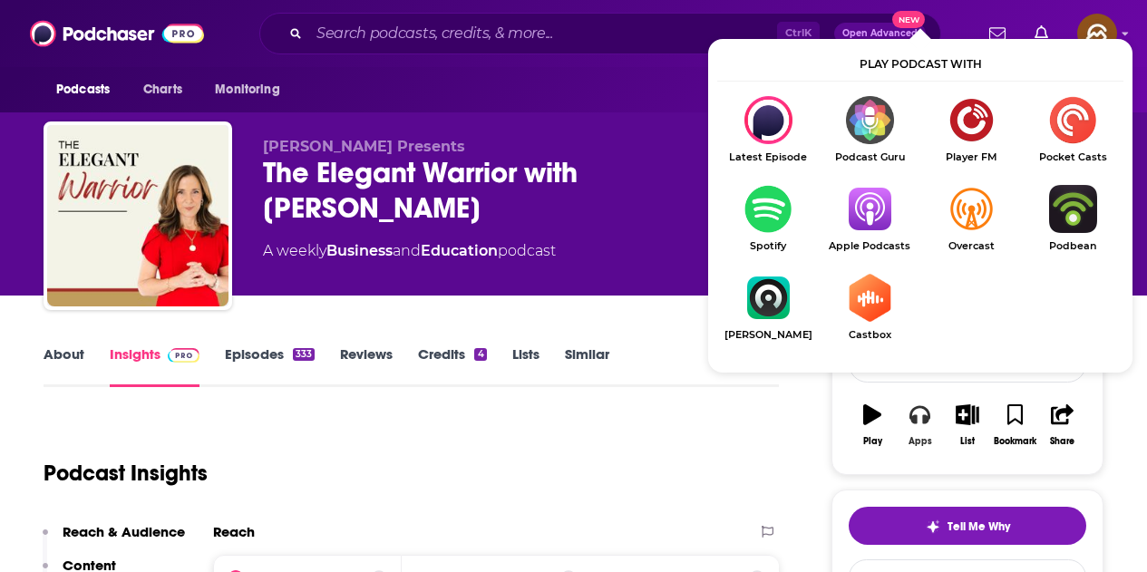
scroll to position [91, 0]
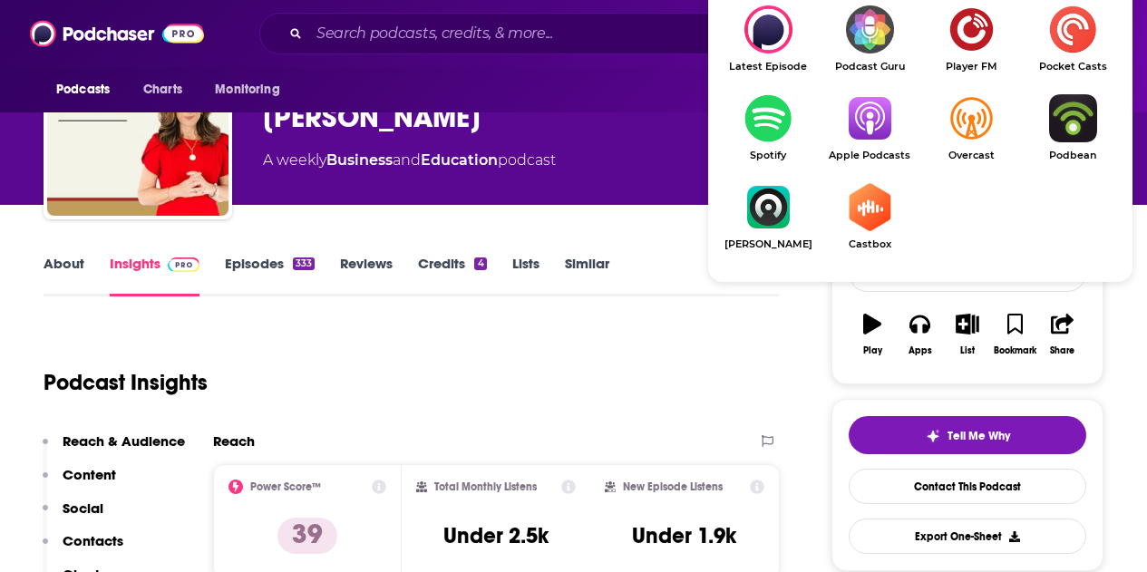
click at [879, 123] on img "Show Listen On dropdown" at bounding box center [870, 118] width 102 height 48
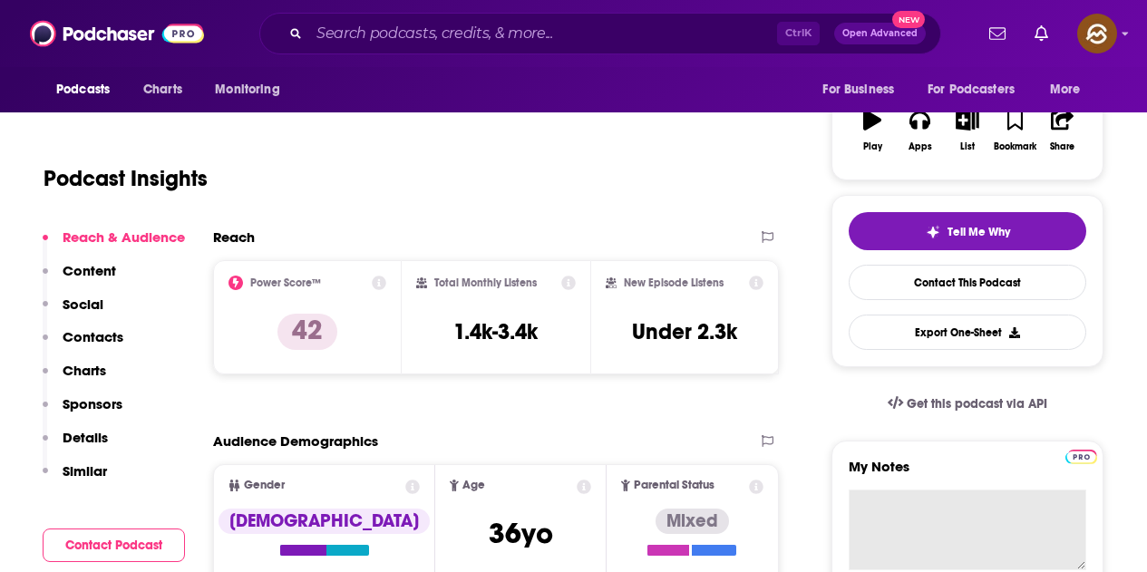
scroll to position [225, 0]
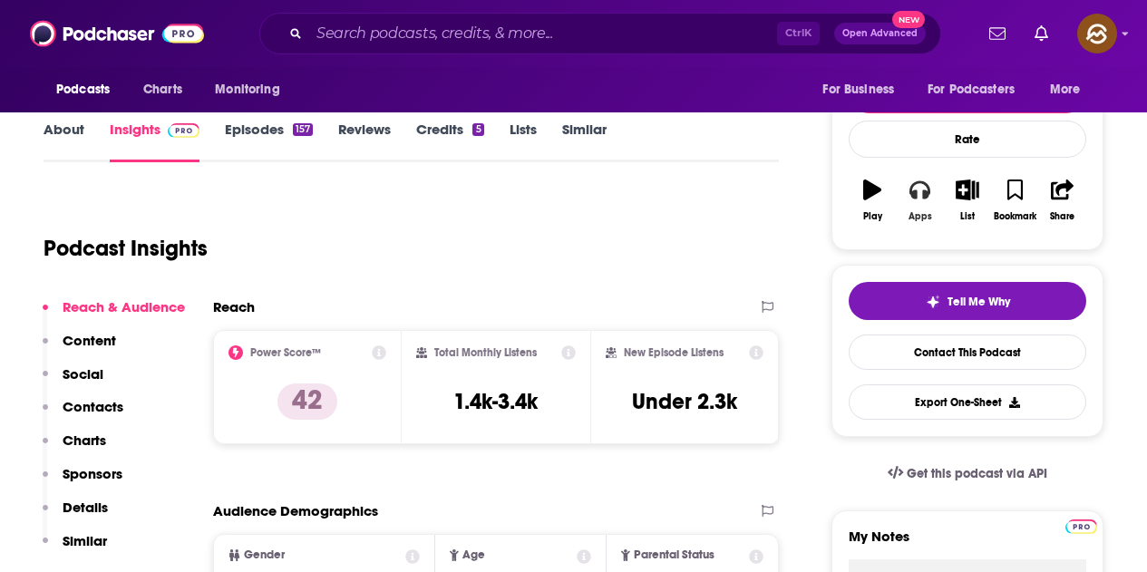
click at [921, 218] on div "Apps" at bounding box center [921, 216] width 24 height 11
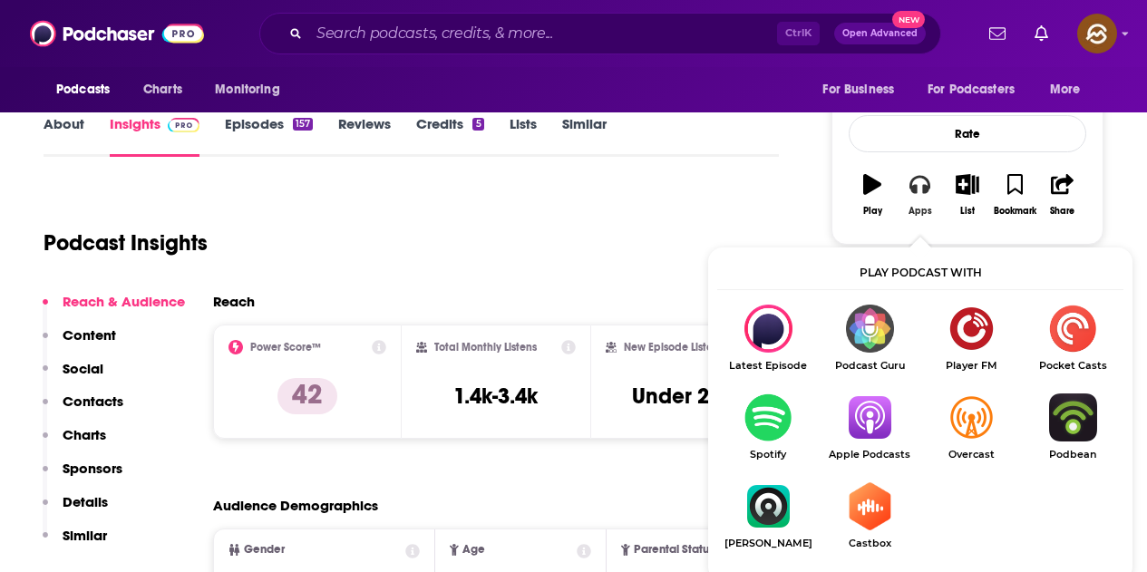
scroll to position [406, 0]
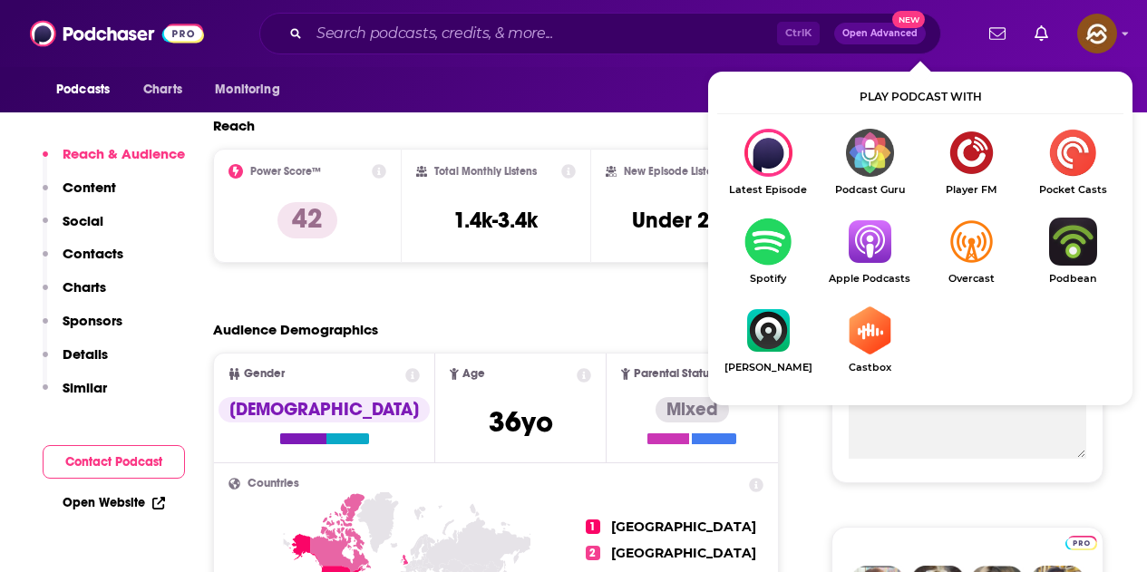
click at [869, 241] on img "Show Listen On dropdown" at bounding box center [870, 242] width 102 height 48
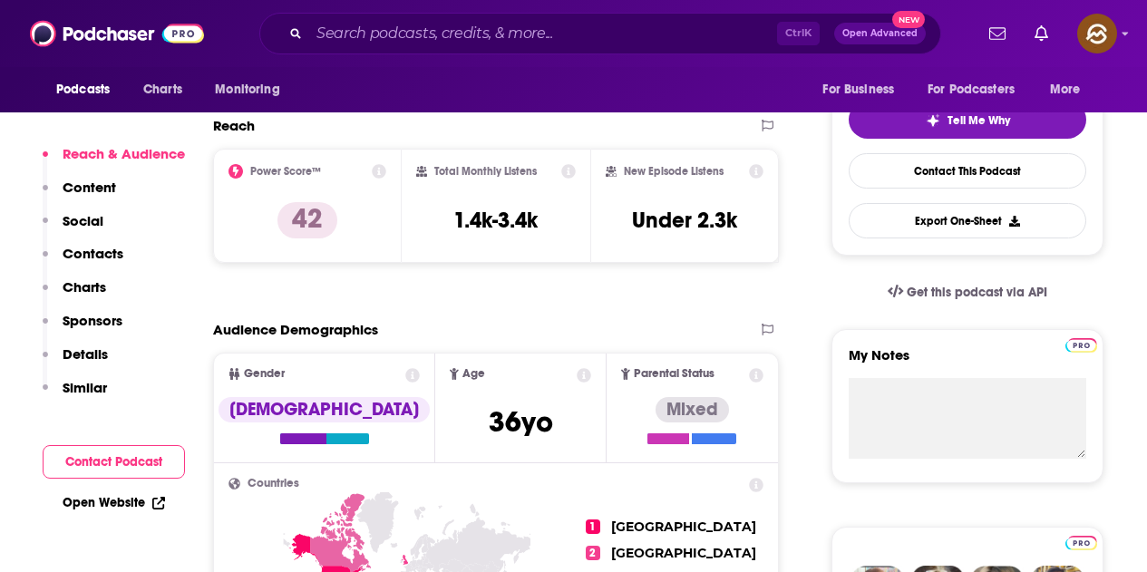
scroll to position [0, 0]
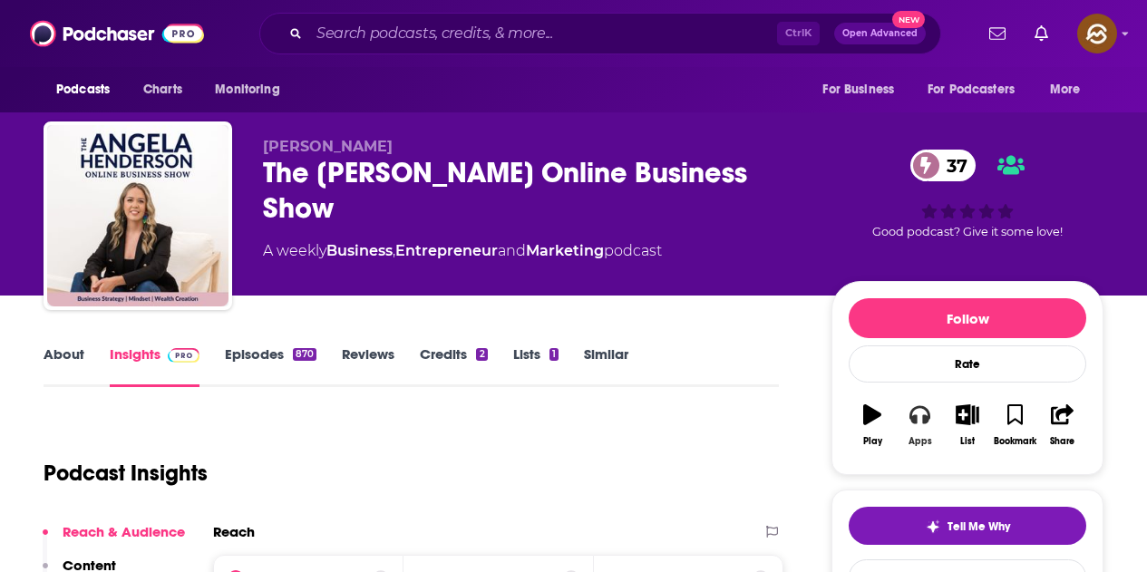
click at [911, 425] on button "Apps" at bounding box center [919, 425] width 47 height 65
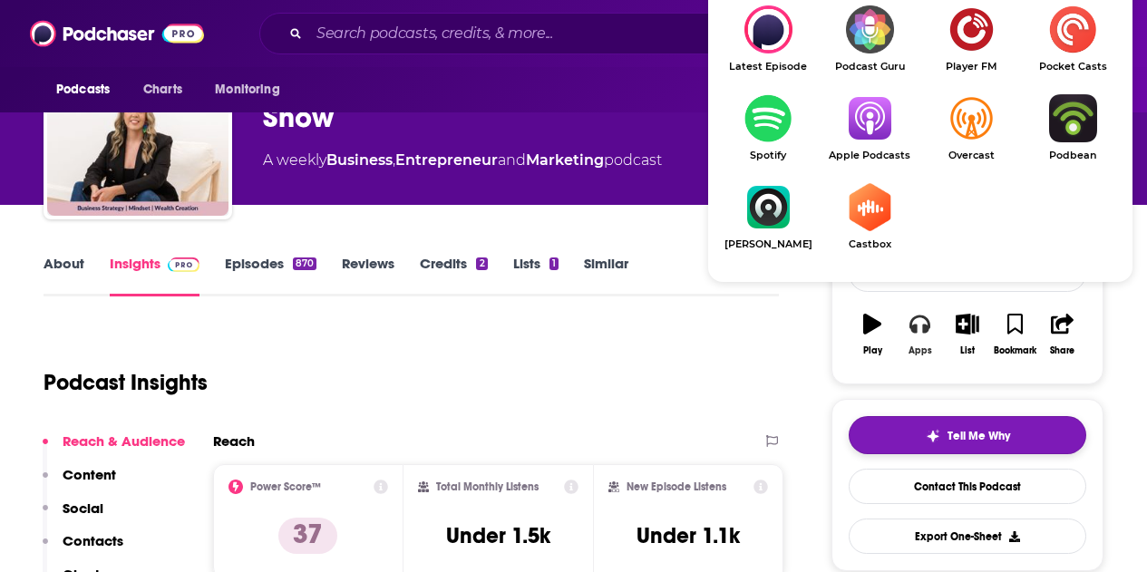
scroll to position [181, 0]
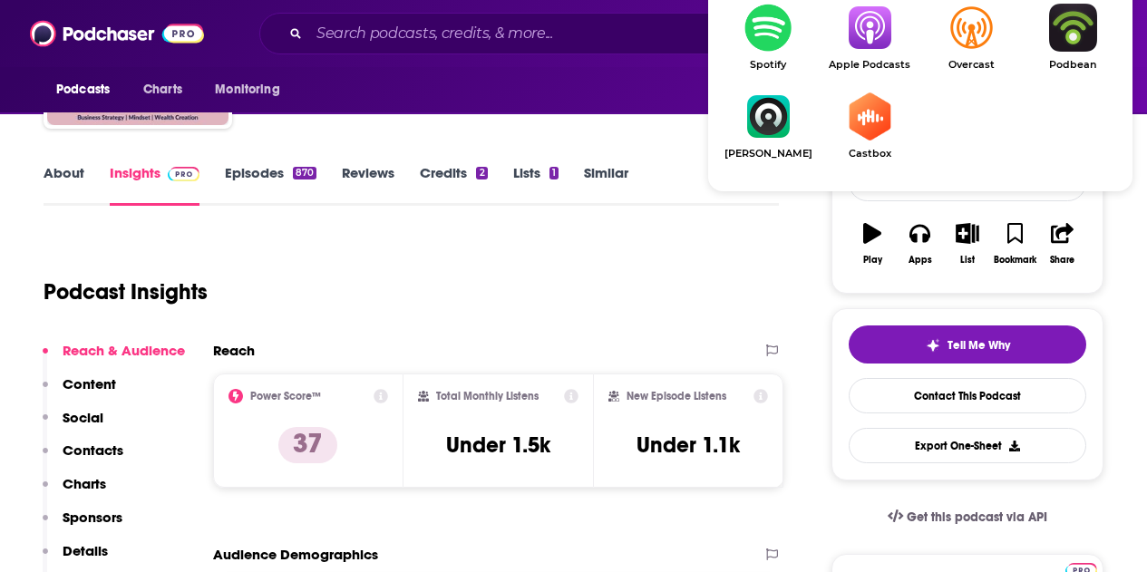
click at [874, 50] on img "Show Listen On dropdown" at bounding box center [870, 28] width 102 height 48
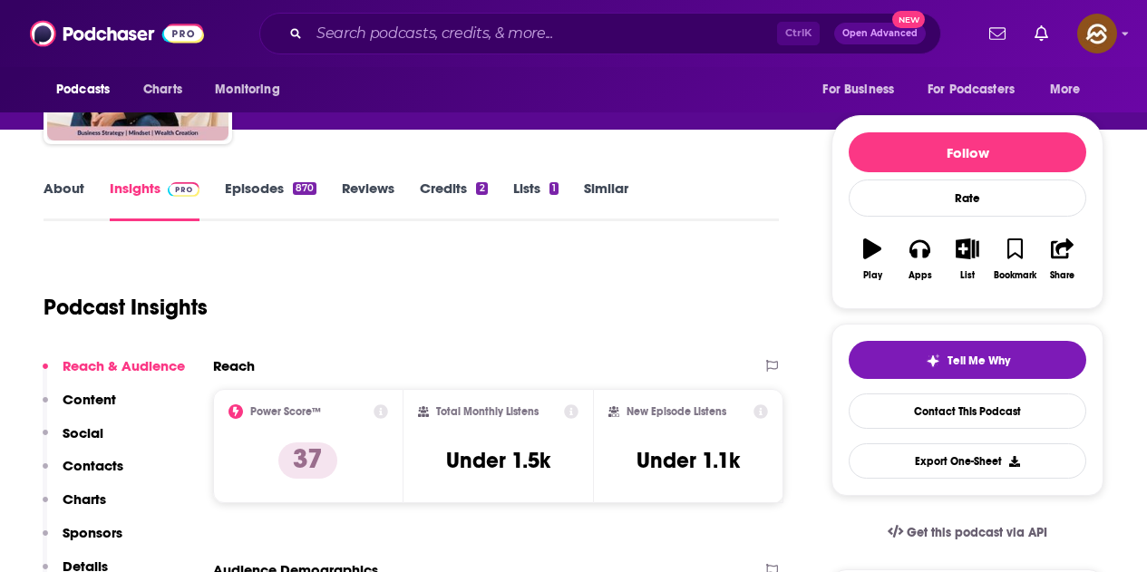
scroll to position [0, 0]
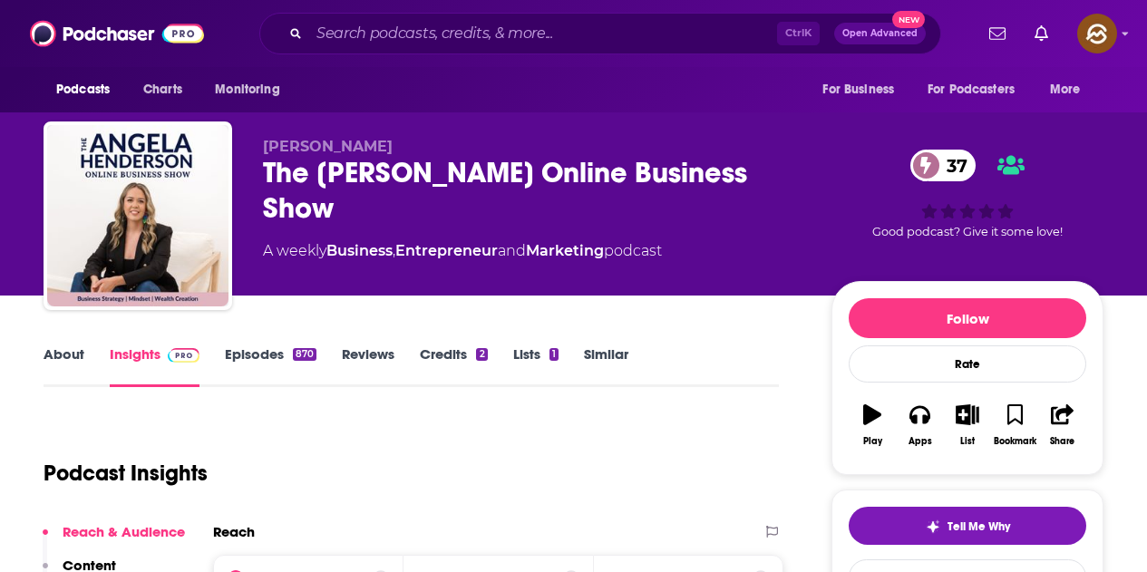
drag, startPoint x: 265, startPoint y: 165, endPoint x: 332, endPoint y: 210, distance: 81.0
click at [332, 210] on div "The Angela Henderson Online Business Show 37" at bounding box center [533, 190] width 540 height 71
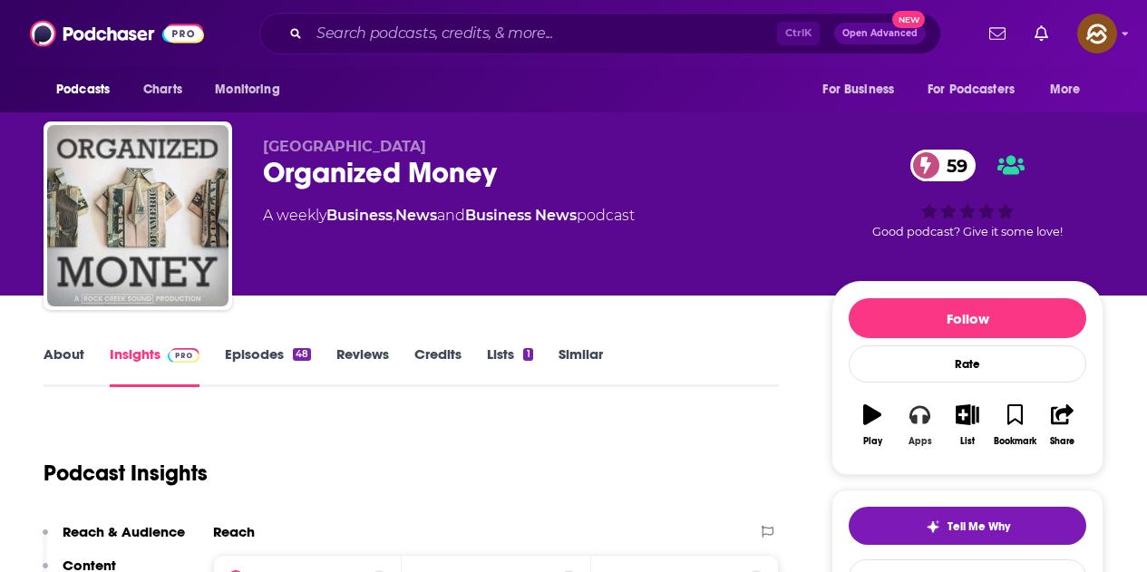
click at [924, 420] on icon "button" at bounding box center [919, 415] width 20 height 18
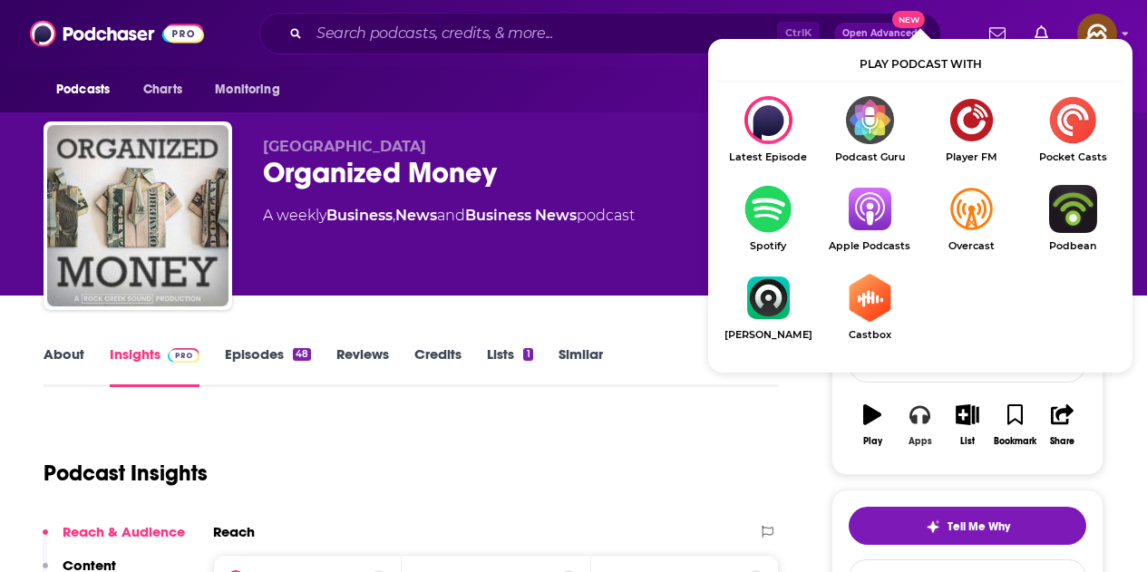
scroll to position [181, 0]
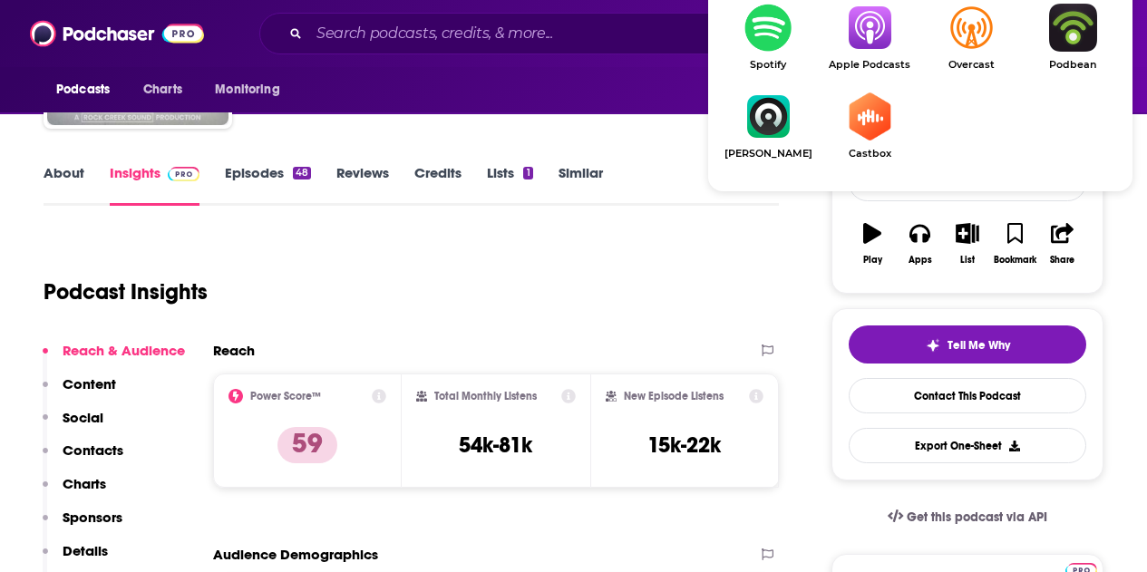
click at [863, 62] on span "Apple Podcasts" at bounding box center [870, 65] width 102 height 12
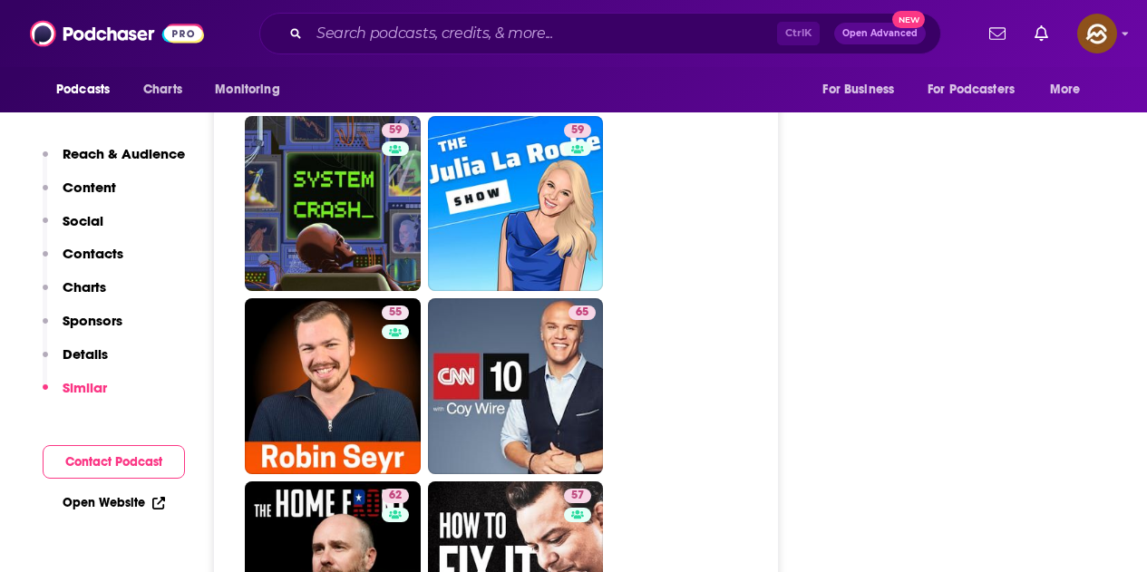
scroll to position [4534, 0]
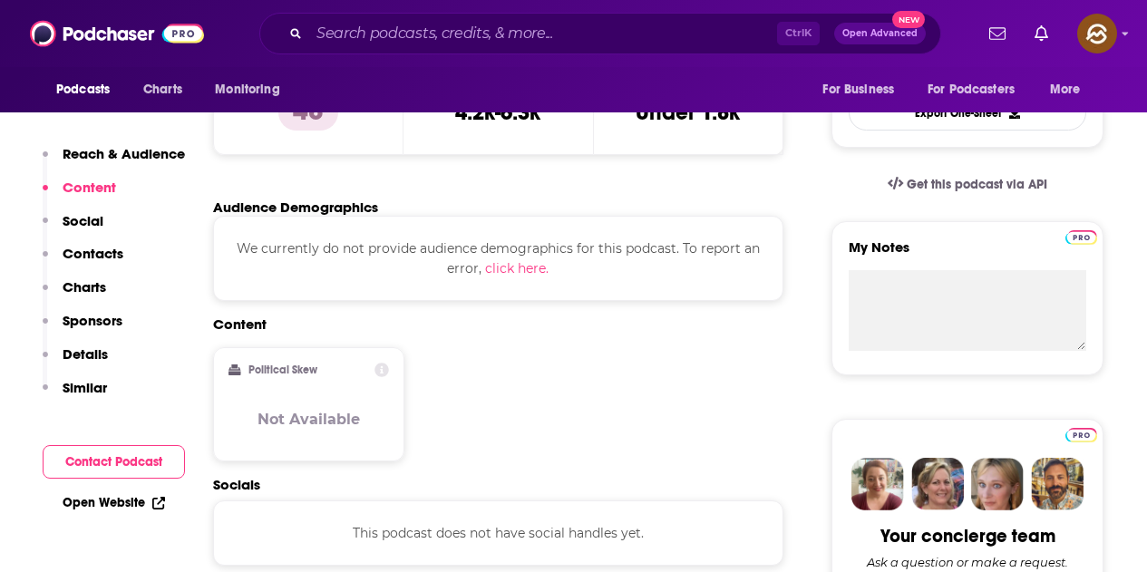
scroll to position [363, 0]
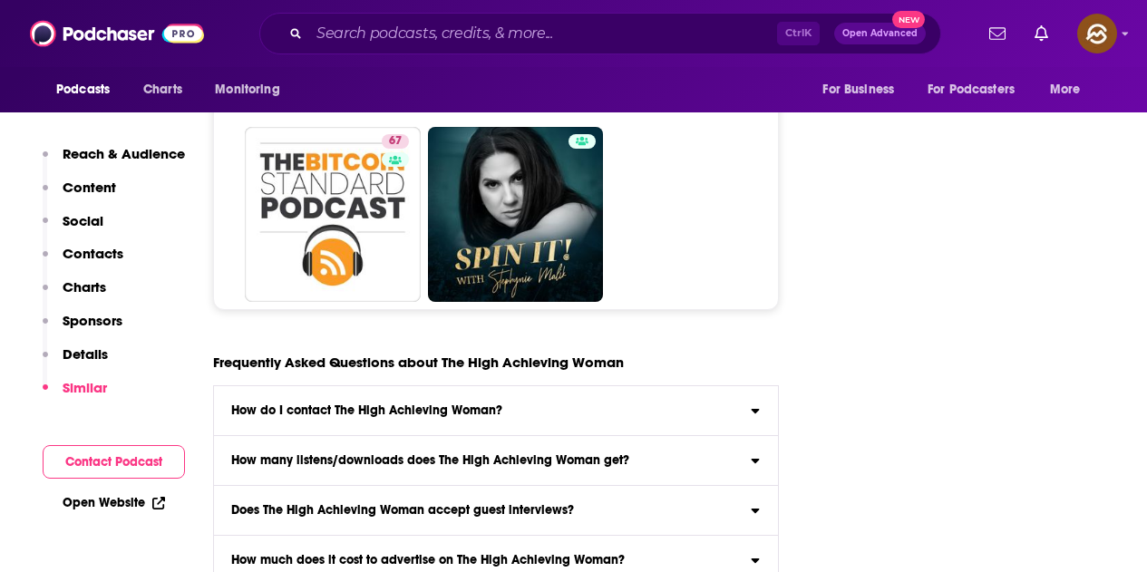
scroll to position [8070, 0]
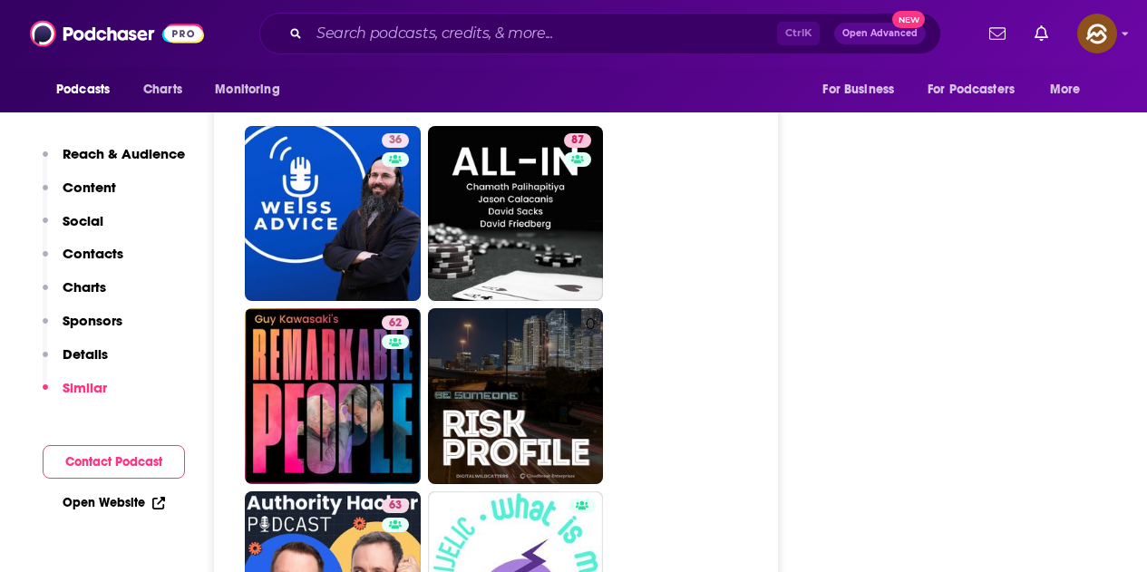
scroll to position [8251, 0]
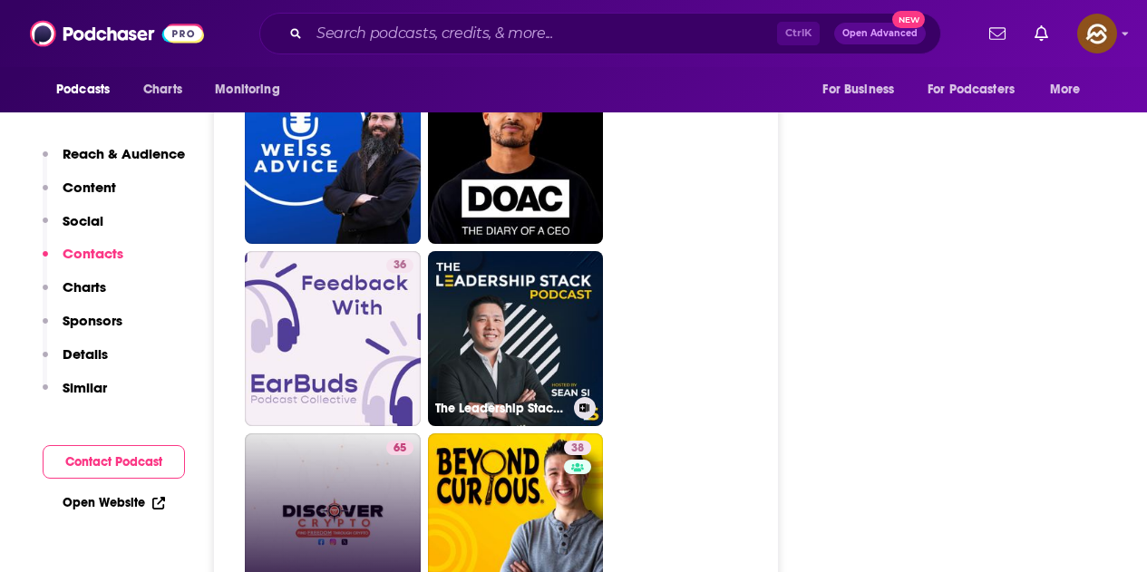
scroll to position [8251, 0]
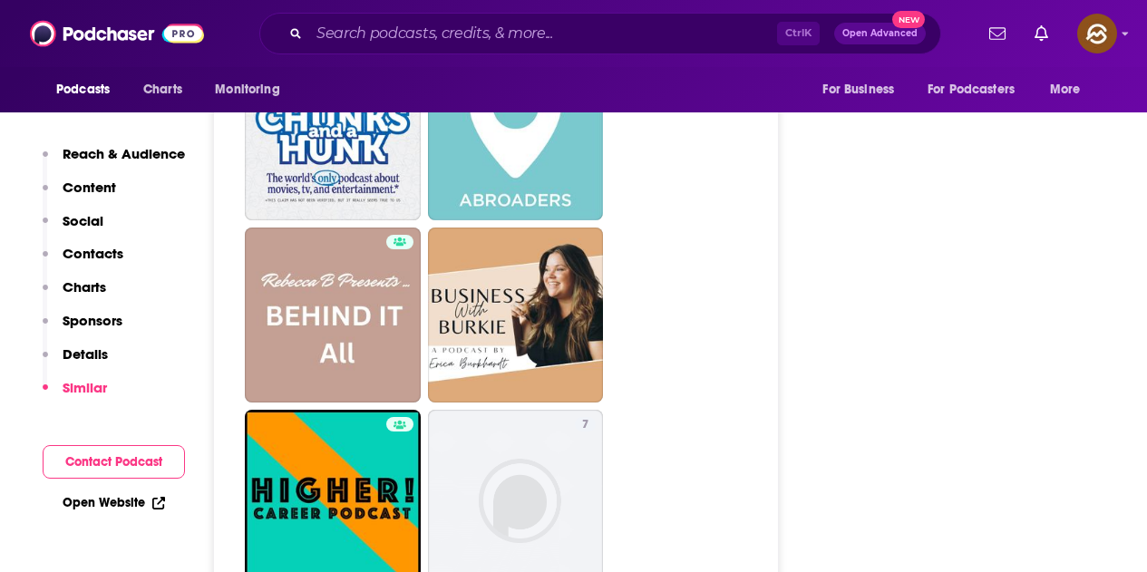
scroll to position [4624, 0]
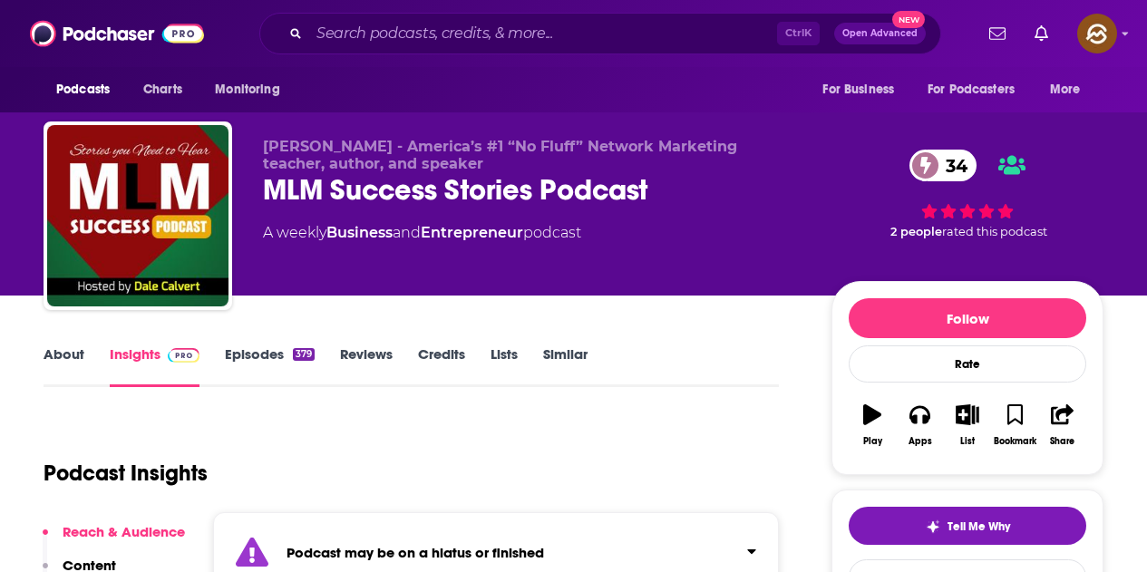
drag, startPoint x: 490, startPoint y: 187, endPoint x: 501, endPoint y: 187, distance: 11.8
click at [501, 187] on div "MLM Success Stories Podcast 34" at bounding box center [533, 189] width 540 height 35
click at [624, 191] on div "MLM Success Stories Podcast 34" at bounding box center [533, 189] width 540 height 35
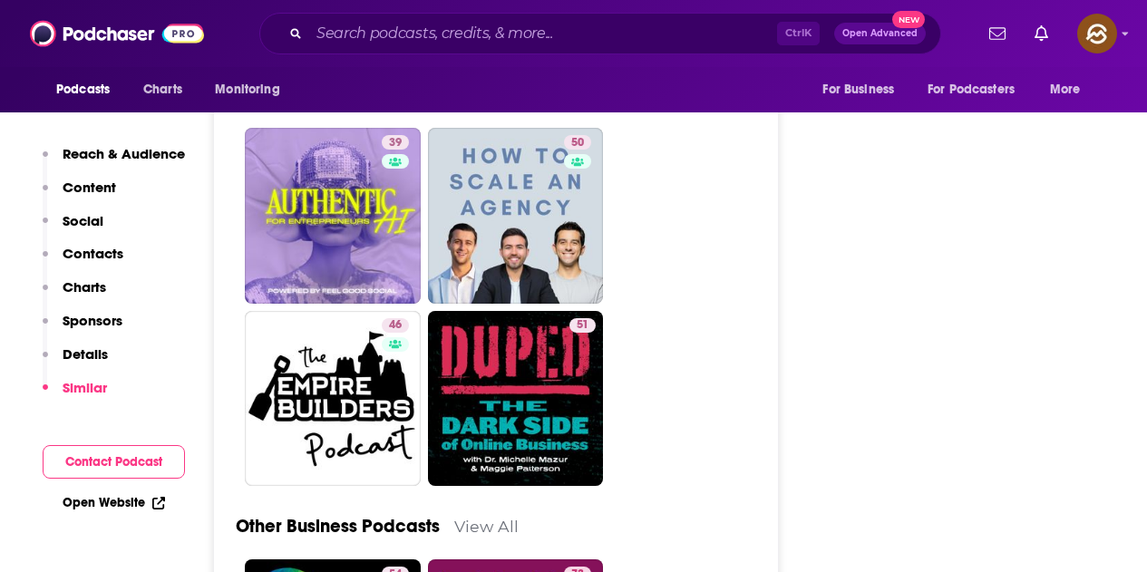
scroll to position [4896, 0]
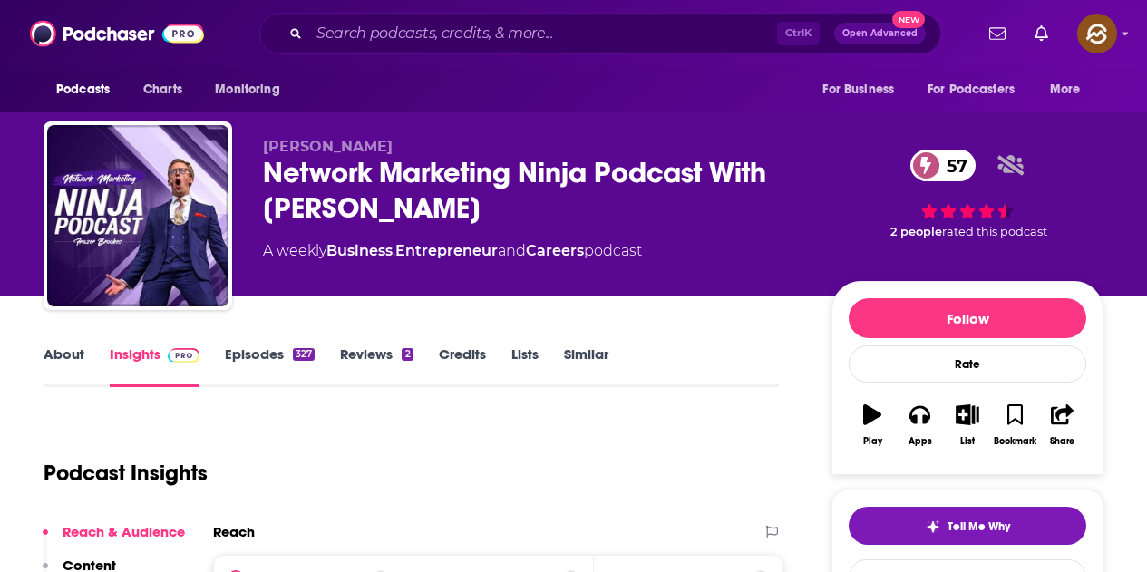
drag, startPoint x: 288, startPoint y: 168, endPoint x: 450, endPoint y: 208, distance: 166.3
click at [450, 208] on div "Network Marketing Ninja Podcast With Frazer Brookes 57" at bounding box center [533, 190] width 540 height 71
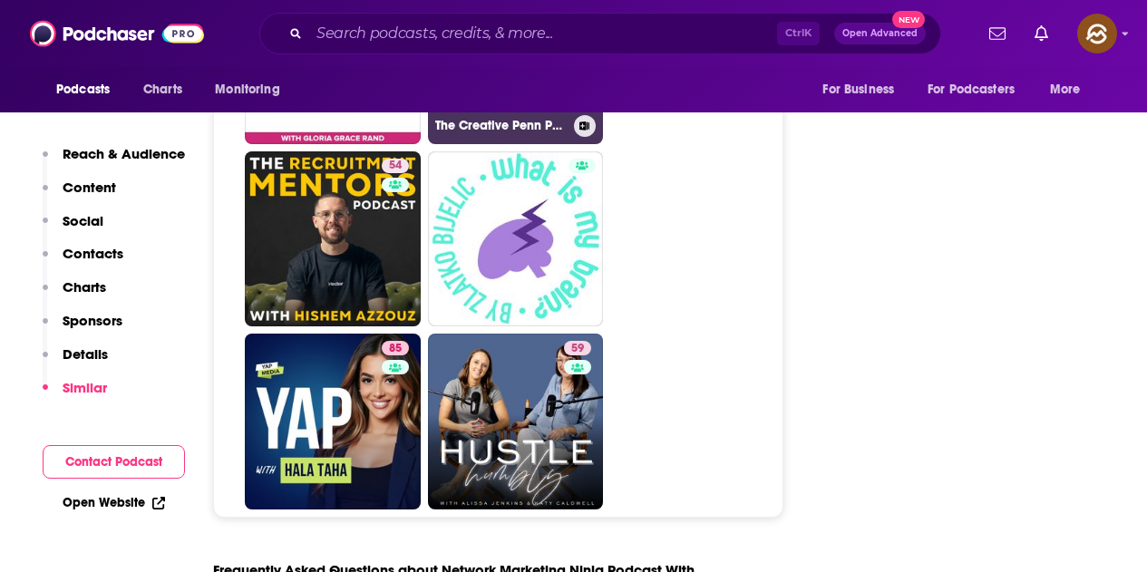
scroll to position [8523, 0]
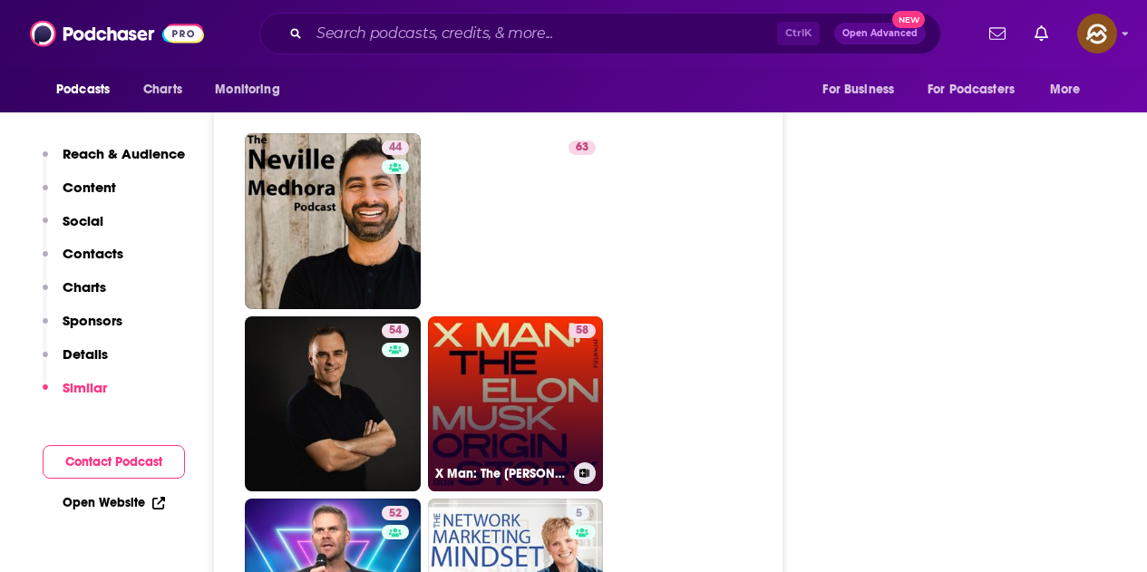
scroll to position [5246, 0]
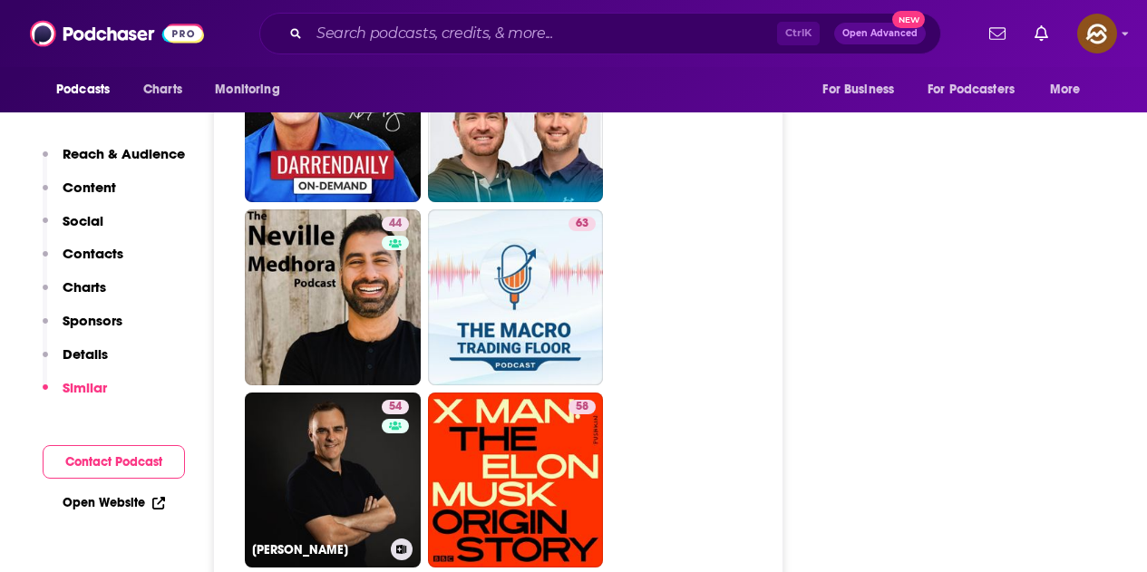
click at [372, 393] on link "54 David Bombal" at bounding box center [333, 481] width 176 height 176
type input "https://www.podchaser.com/podcasts/david-bombal-2621054"
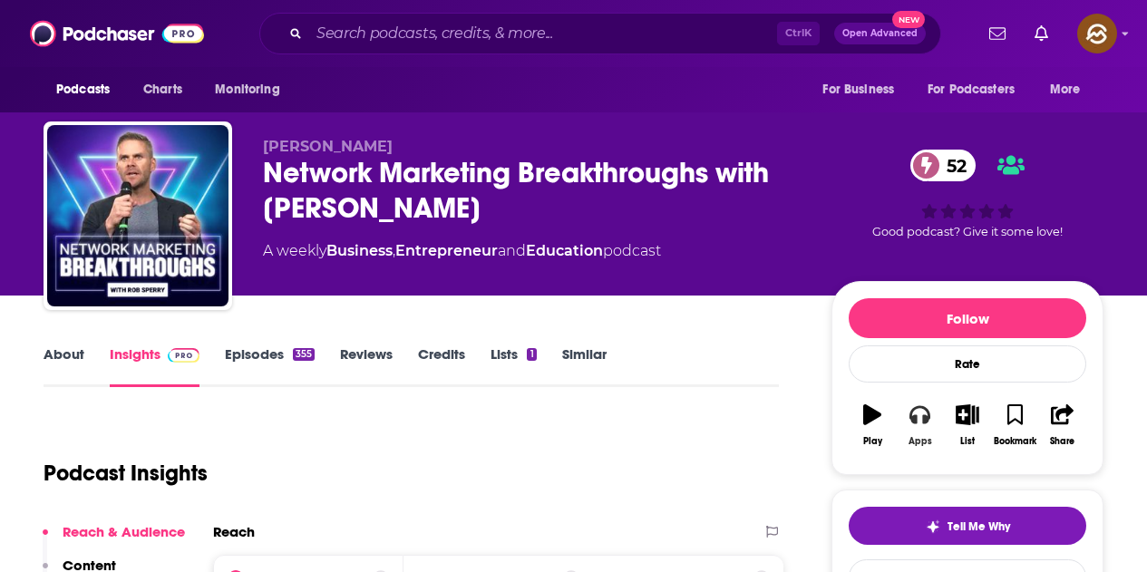
click at [918, 421] on icon "button" at bounding box center [919, 414] width 20 height 20
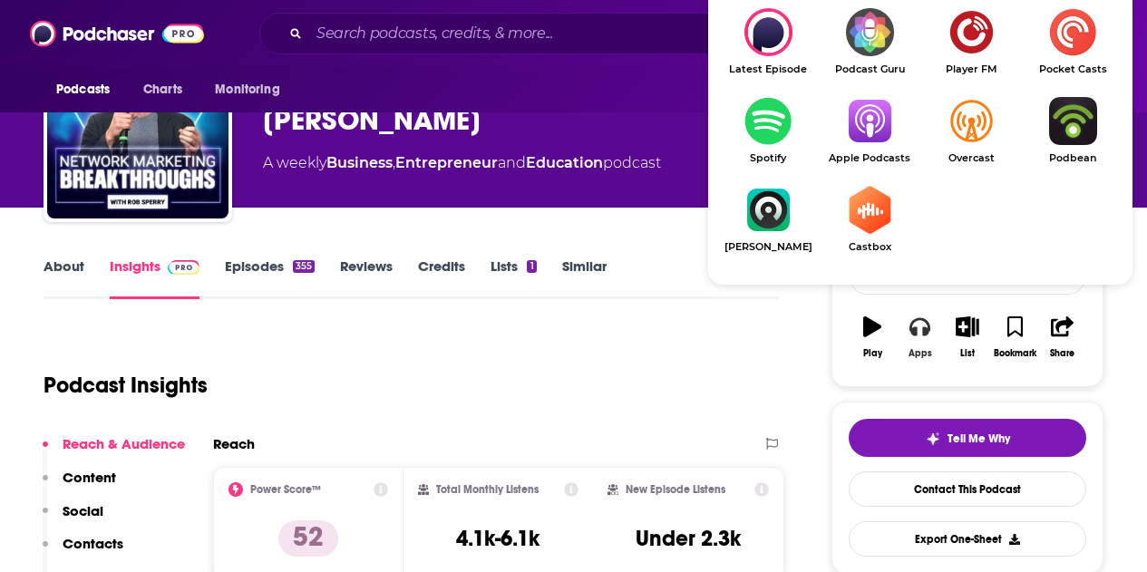
scroll to position [91, 0]
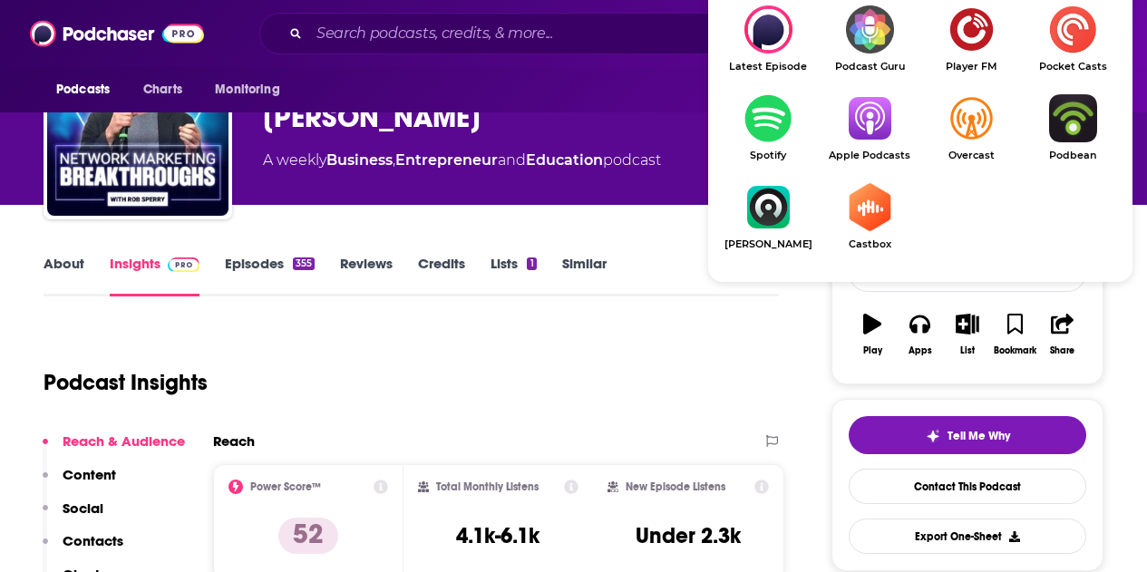
click at [892, 144] on link "Apple Podcasts" at bounding box center [870, 127] width 102 height 67
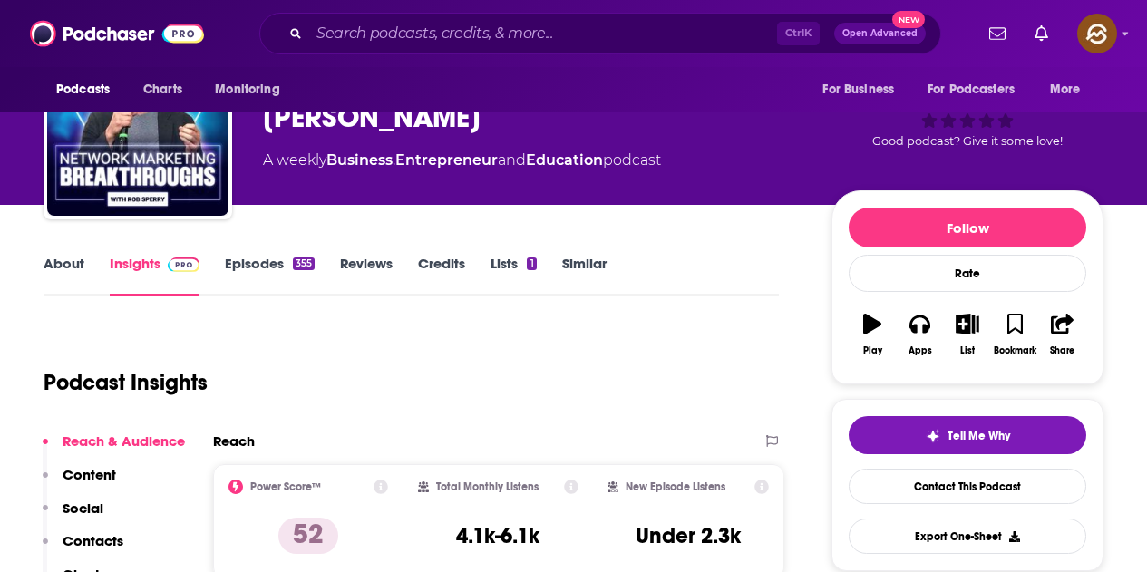
scroll to position [0, 0]
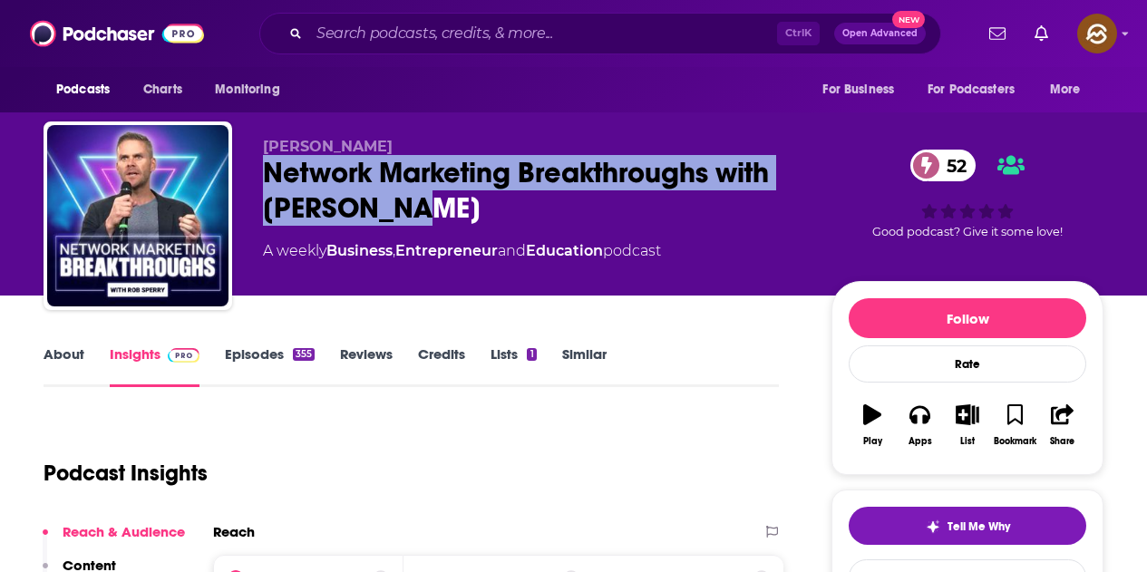
drag, startPoint x: 265, startPoint y: 162, endPoint x: 400, endPoint y: 209, distance: 142.8
click at [400, 209] on div "Network Marketing Breakthroughs with [PERSON_NAME] 52" at bounding box center [533, 190] width 540 height 71
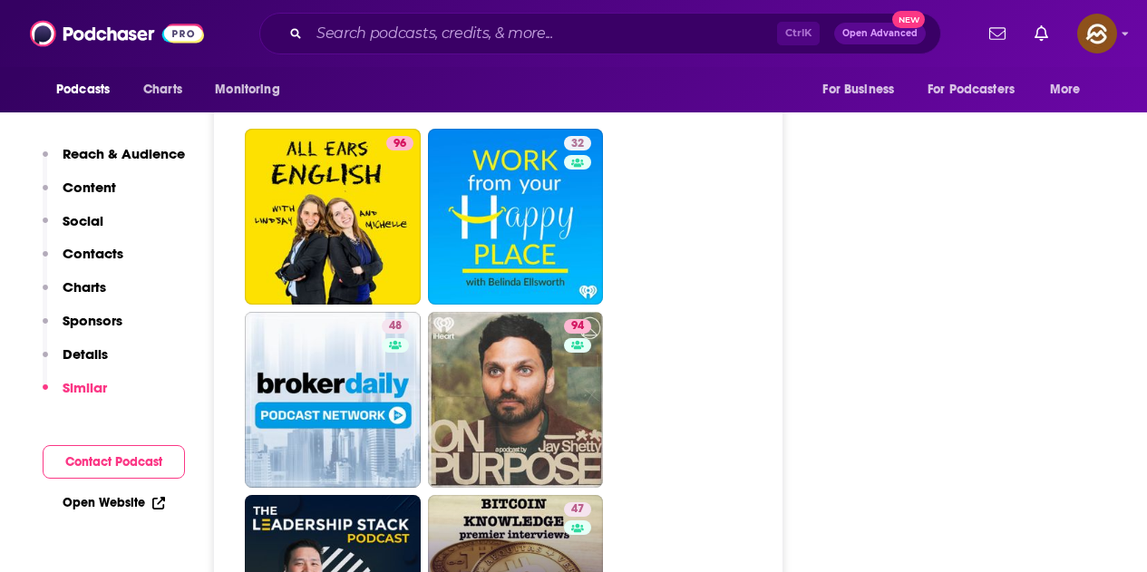
scroll to position [5985, 0]
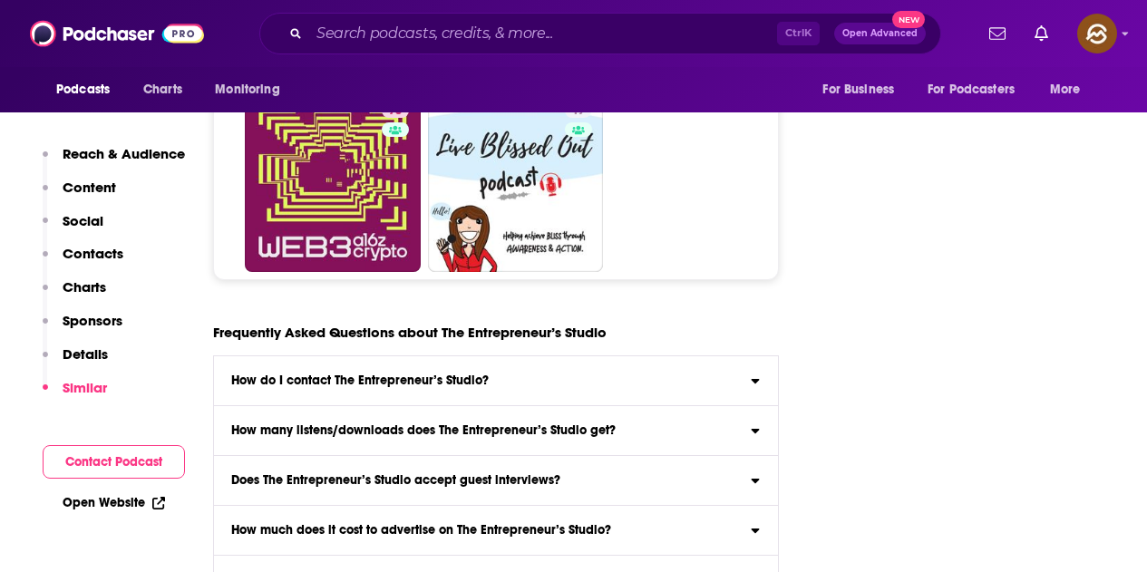
scroll to position [8161, 0]
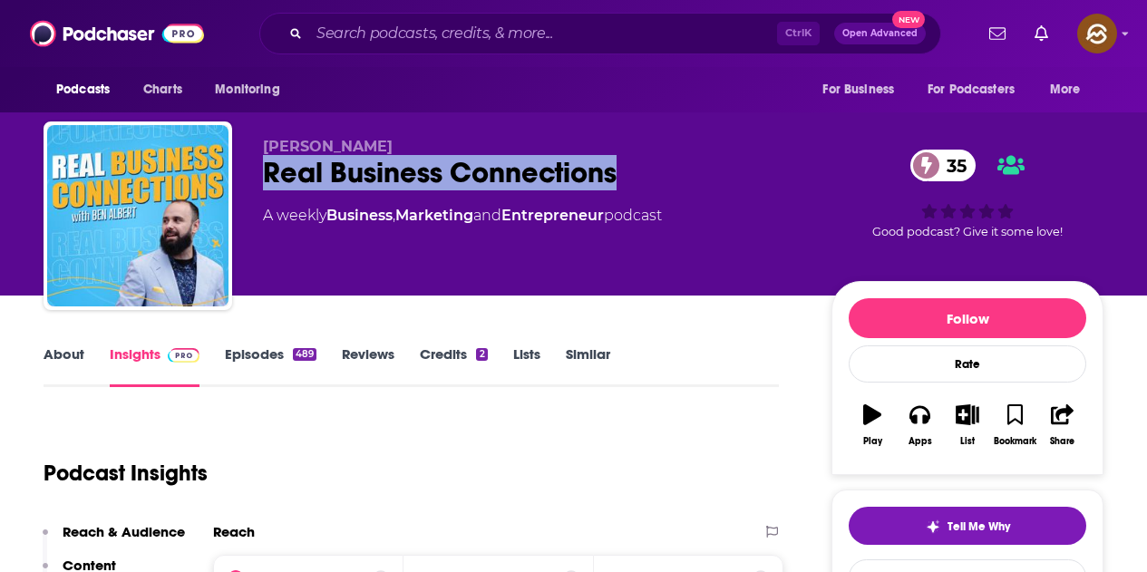
drag, startPoint x: 265, startPoint y: 171, endPoint x: 614, endPoint y: 171, distance: 349.1
click at [614, 171] on div "Real Business Connections 35" at bounding box center [533, 172] width 540 height 35
click at [907, 409] on button "Apps" at bounding box center [919, 425] width 47 height 65
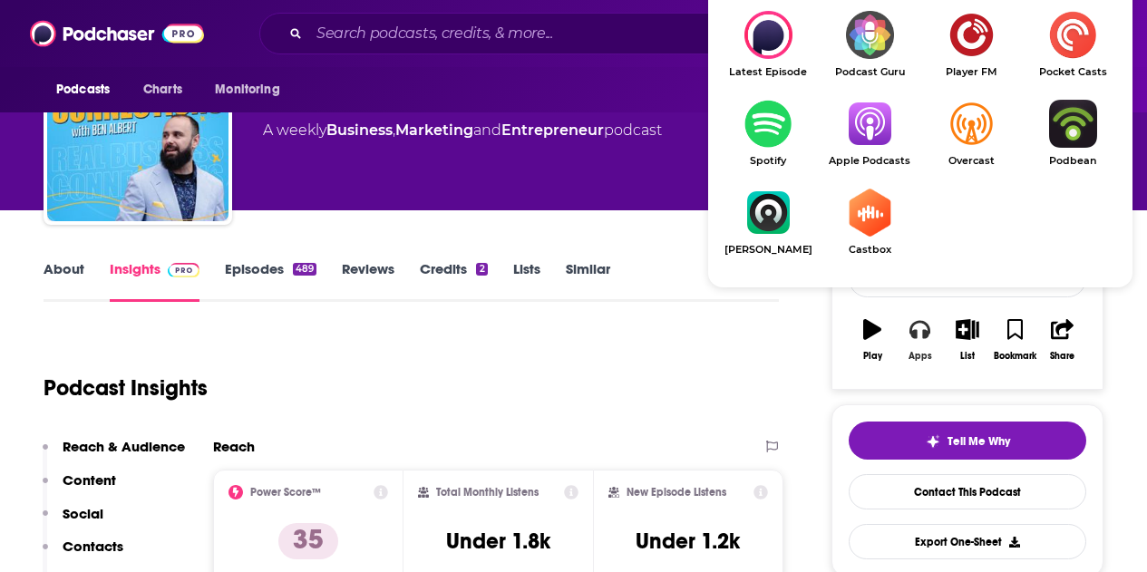
scroll to position [91, 0]
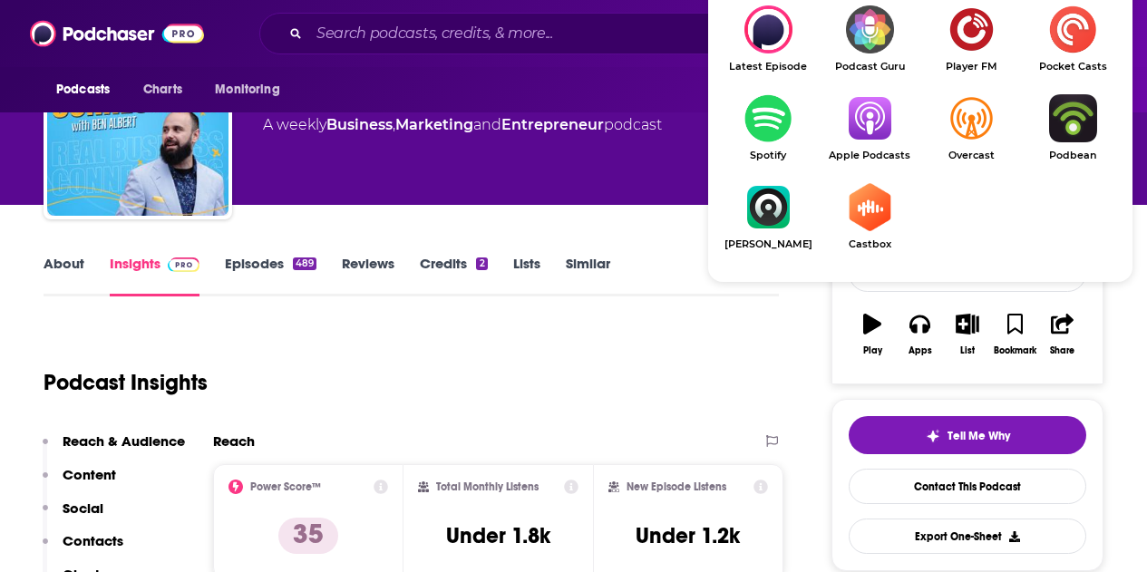
click at [868, 114] on img "Show Listen On dropdown" at bounding box center [870, 118] width 102 height 48
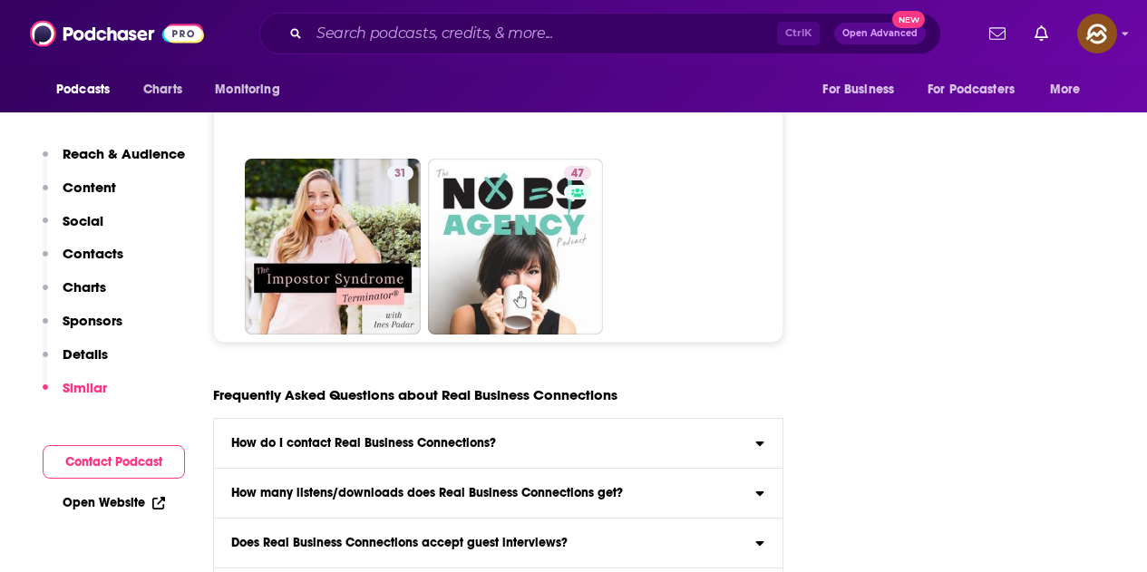
scroll to position [7889, 0]
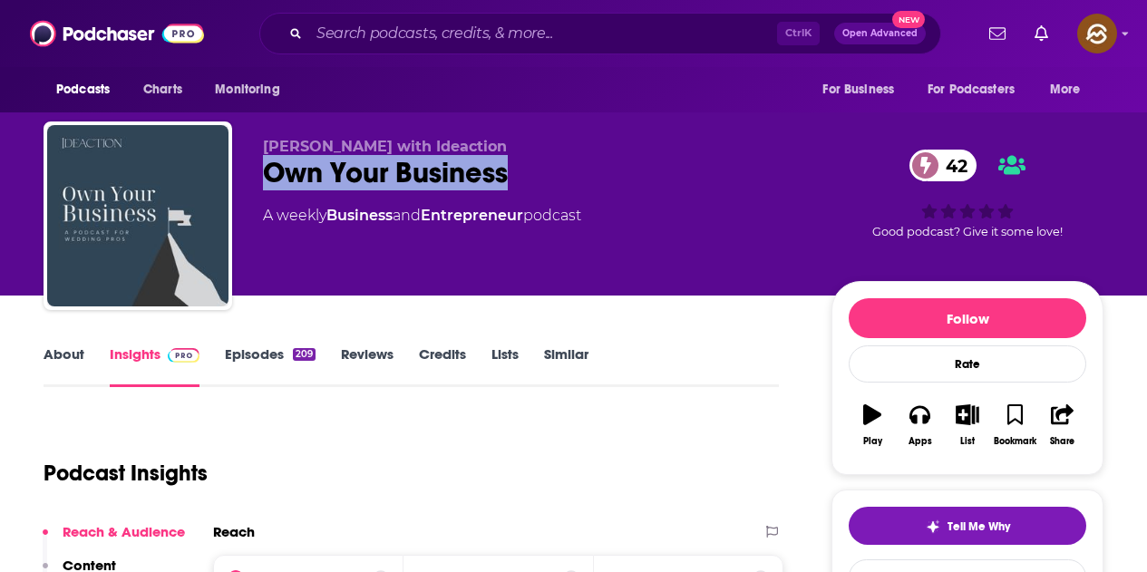
drag, startPoint x: 267, startPoint y: 165, endPoint x: 507, endPoint y: 176, distance: 240.5
click at [507, 176] on div "Own Your Business 42" at bounding box center [533, 172] width 540 height 35
click at [928, 409] on icon "button" at bounding box center [919, 414] width 20 height 20
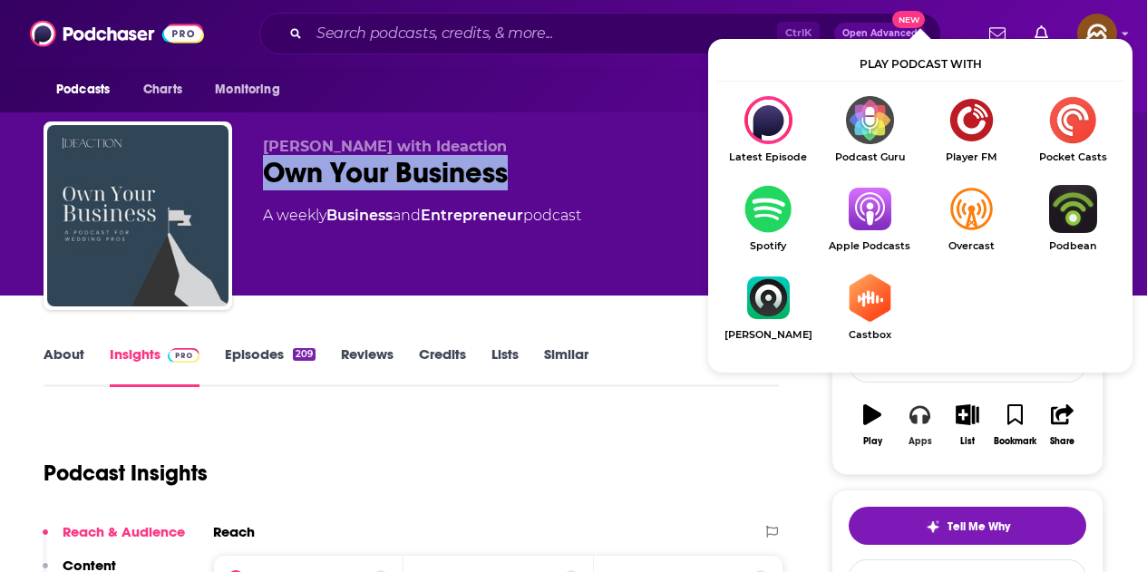
scroll to position [91, 0]
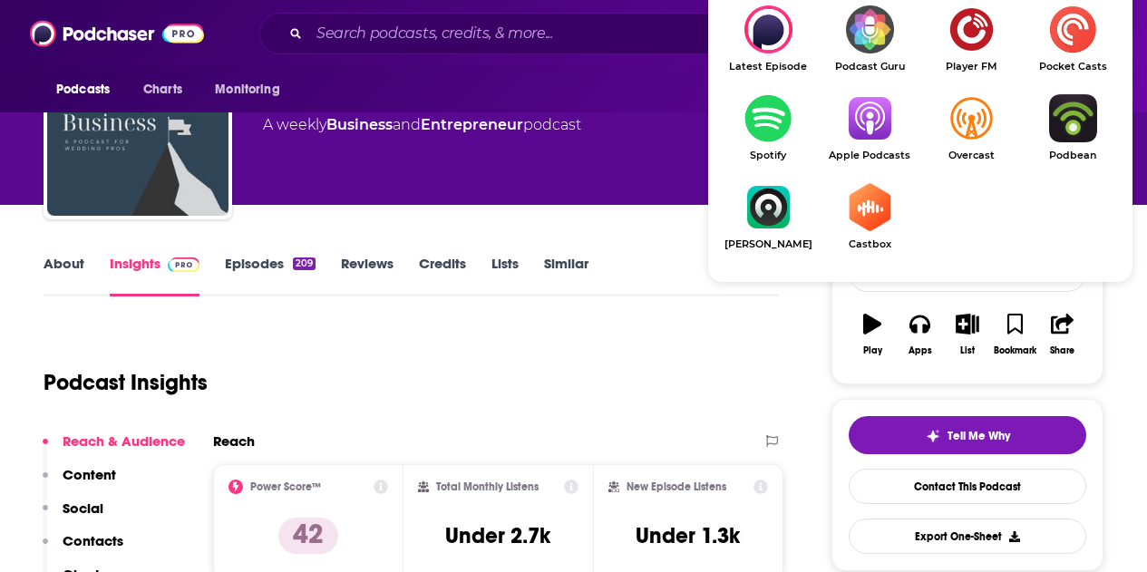
click at [884, 129] on img "Show Listen On dropdown" at bounding box center [870, 118] width 102 height 48
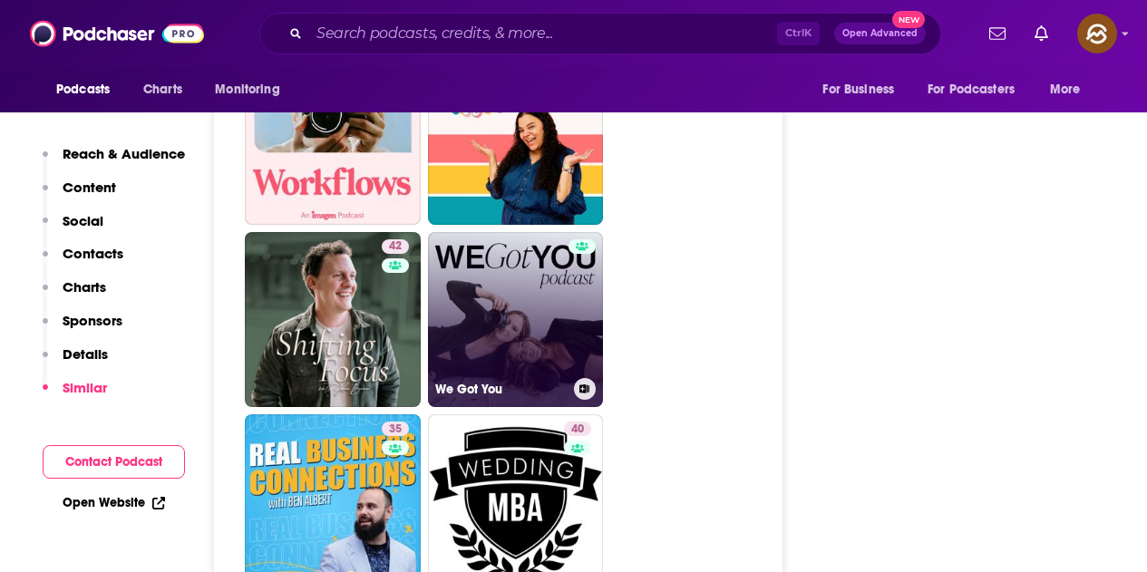
scroll to position [4624, 0]
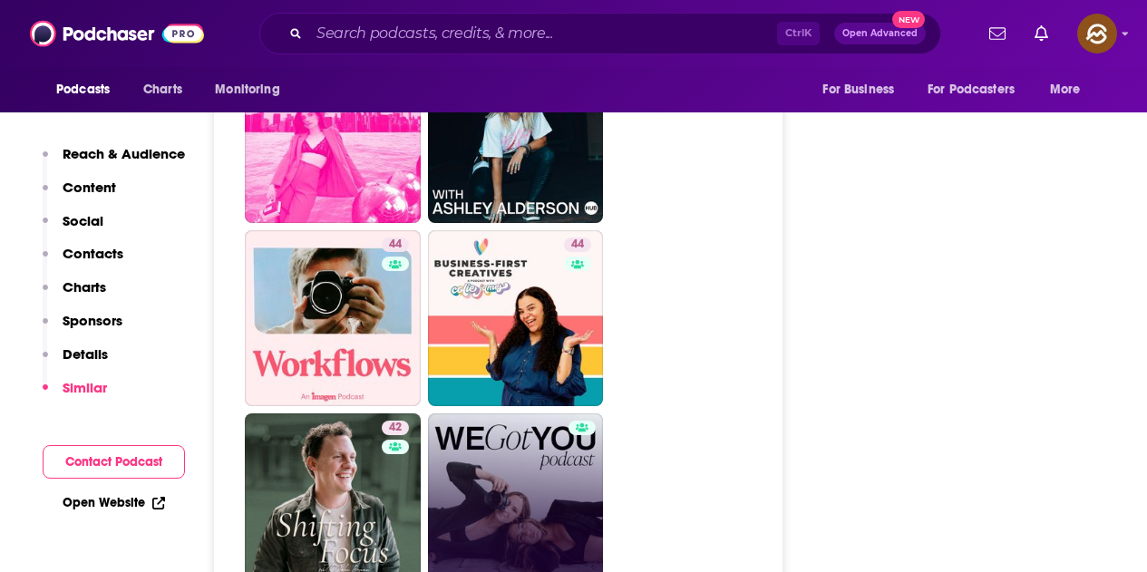
click at [421, 1] on div "Podcasts Charts Monitoring Ctrl K Open Advanced New For Business For Podcasters…" at bounding box center [573, 33] width 1147 height 67
click at [423, 14] on div "Ctrl K Open Advanced New" at bounding box center [600, 34] width 682 height 42
click at [431, 23] on input "Search podcasts, credits, & more..." at bounding box center [543, 33] width 468 height 29
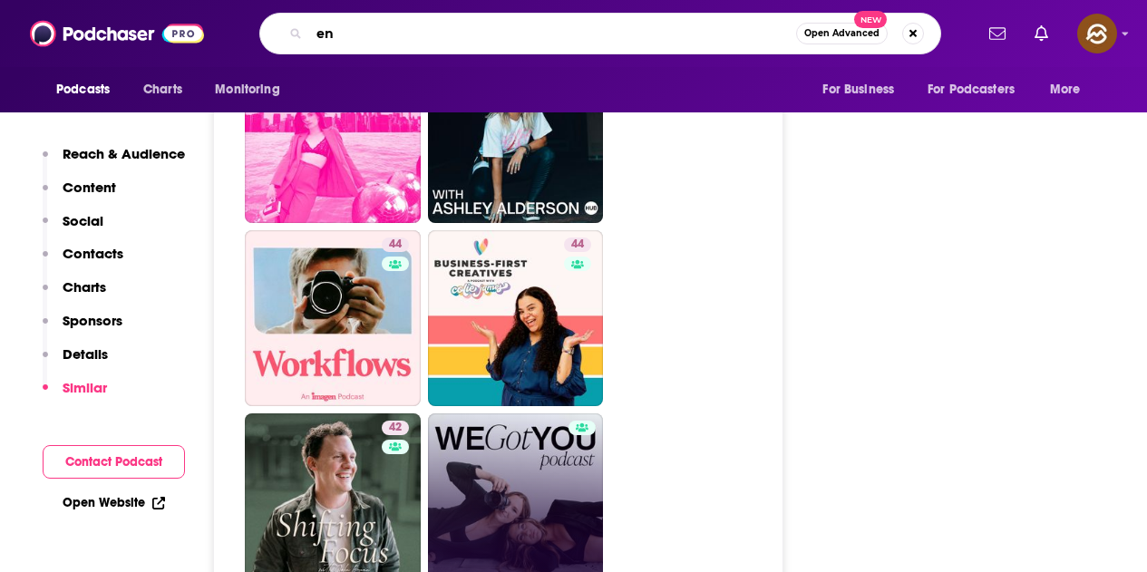
type input "e"
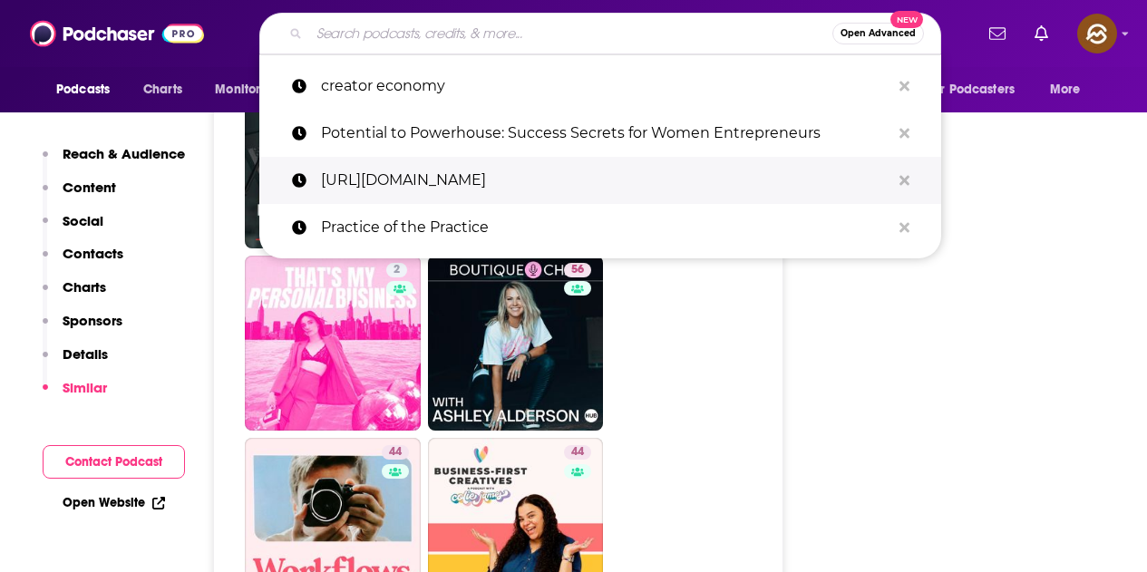
scroll to position [4352, 0]
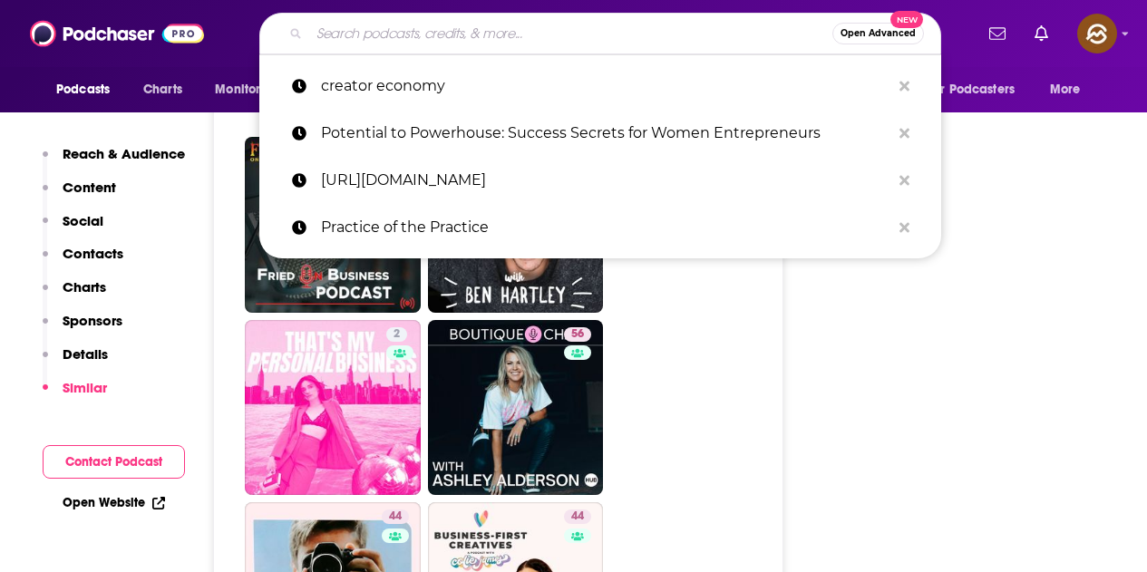
paste input "Tom Schwab"
type input "Tom Schwab"
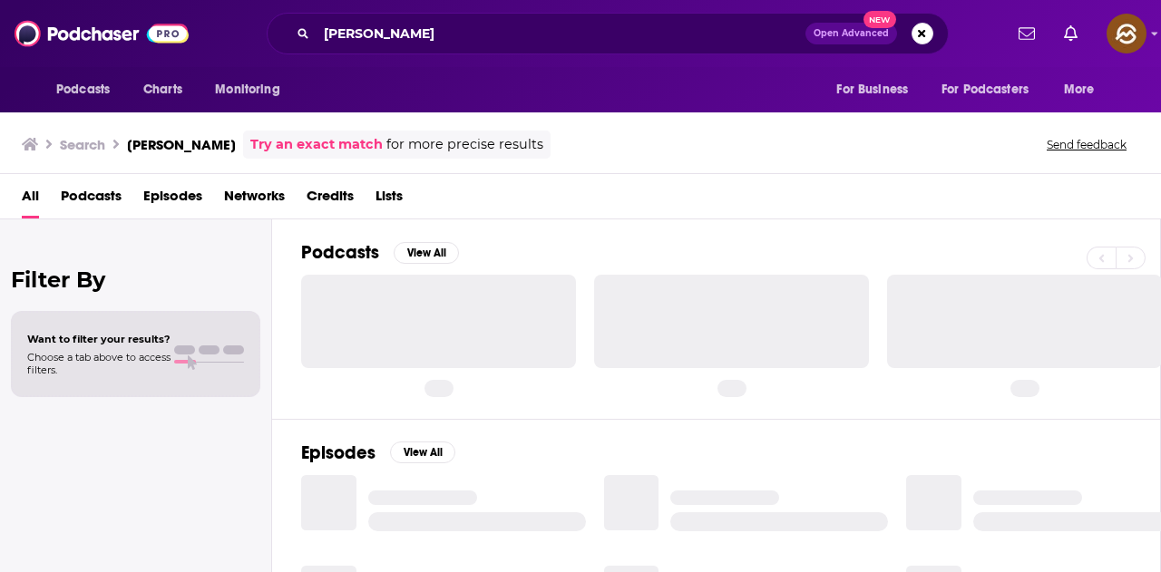
click at [185, 199] on span "Episodes" at bounding box center [172, 199] width 59 height 37
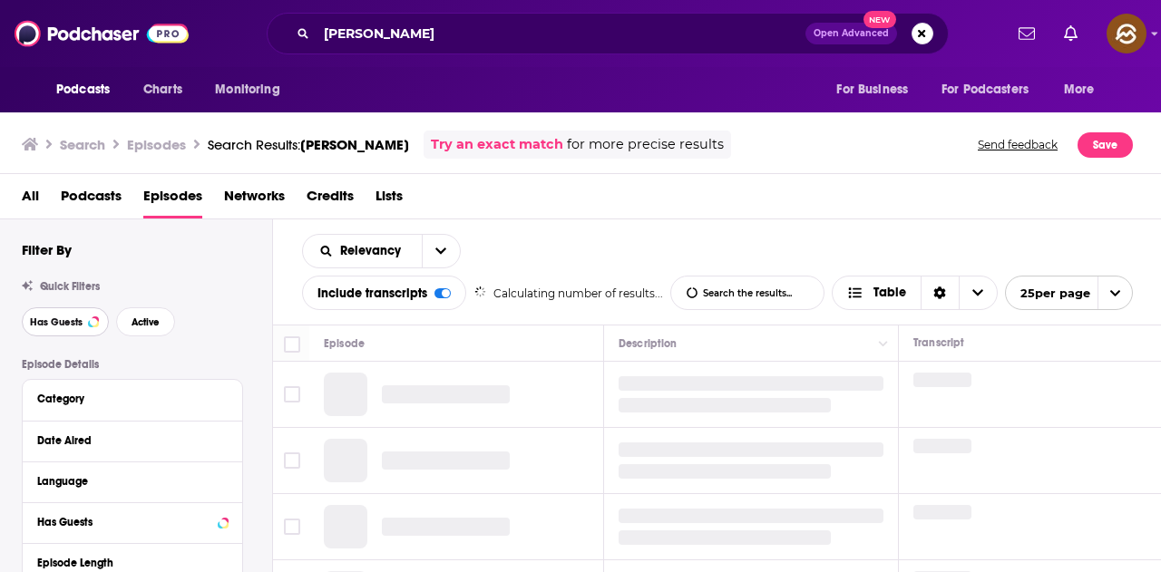
click at [71, 320] on span "Has Guests" at bounding box center [56, 322] width 53 height 10
click at [148, 318] on span "Active" at bounding box center [145, 322] width 28 height 10
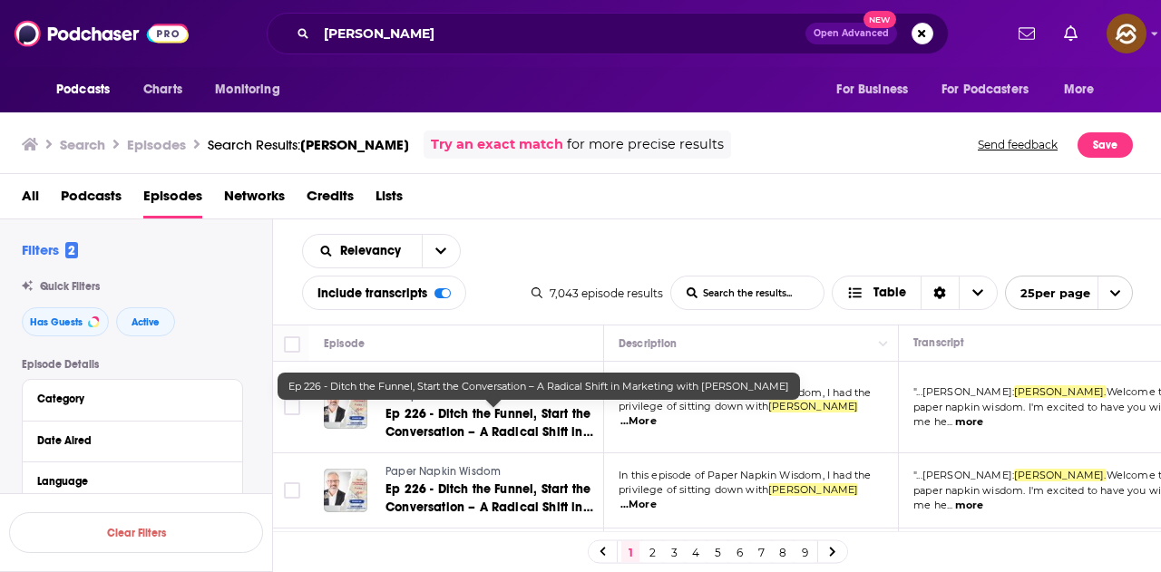
click at [510, 420] on span "Ep 226 - Ditch the Funnel, Start the Conversation – A Radical Shift in Marketin…" at bounding box center [489, 432] width 208 height 52
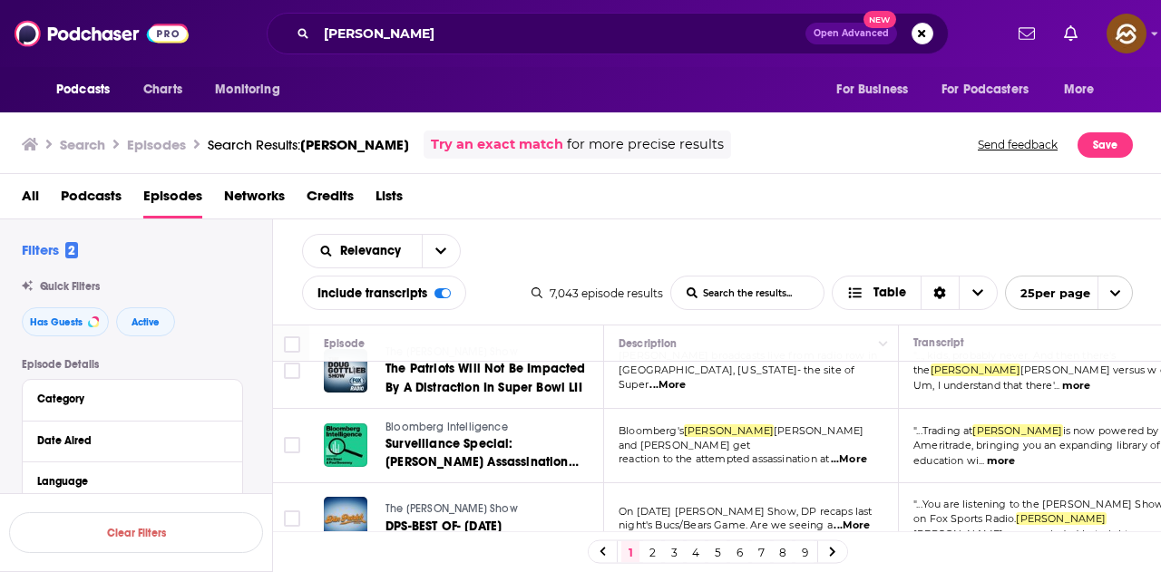
scroll to position [1695, 0]
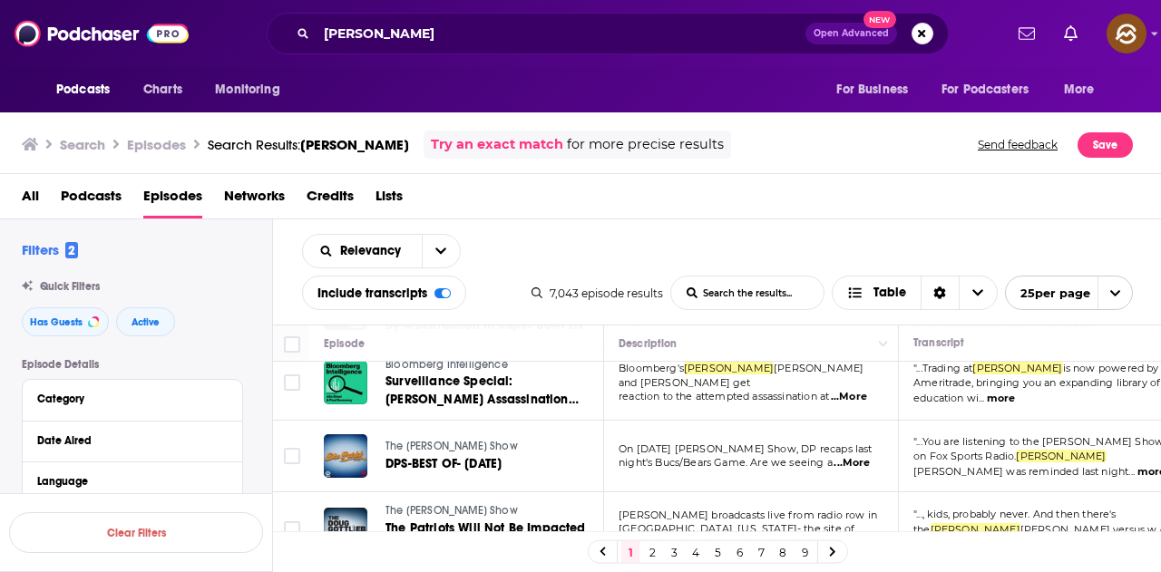
click at [650, 552] on link "2" at bounding box center [652, 552] width 18 height 22
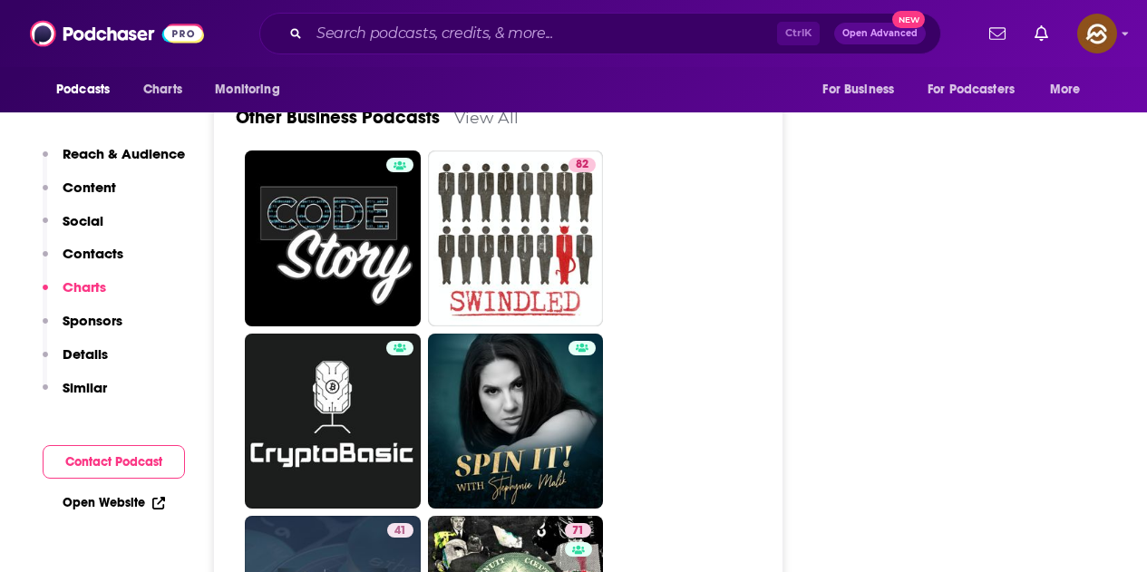
scroll to position [5985, 0]
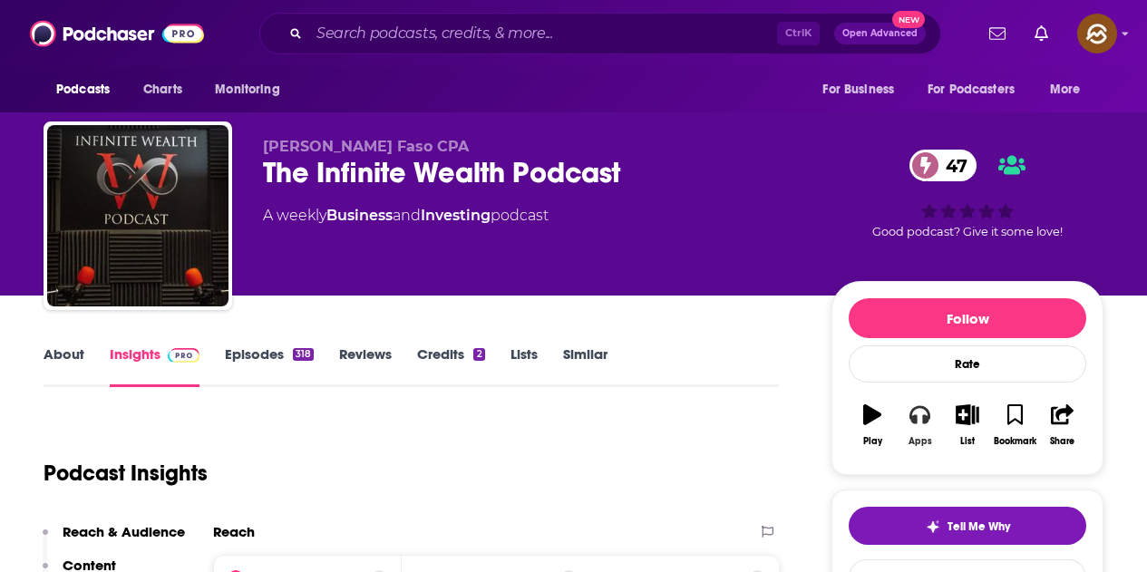
click at [919, 423] on icon "button" at bounding box center [919, 414] width 20 height 20
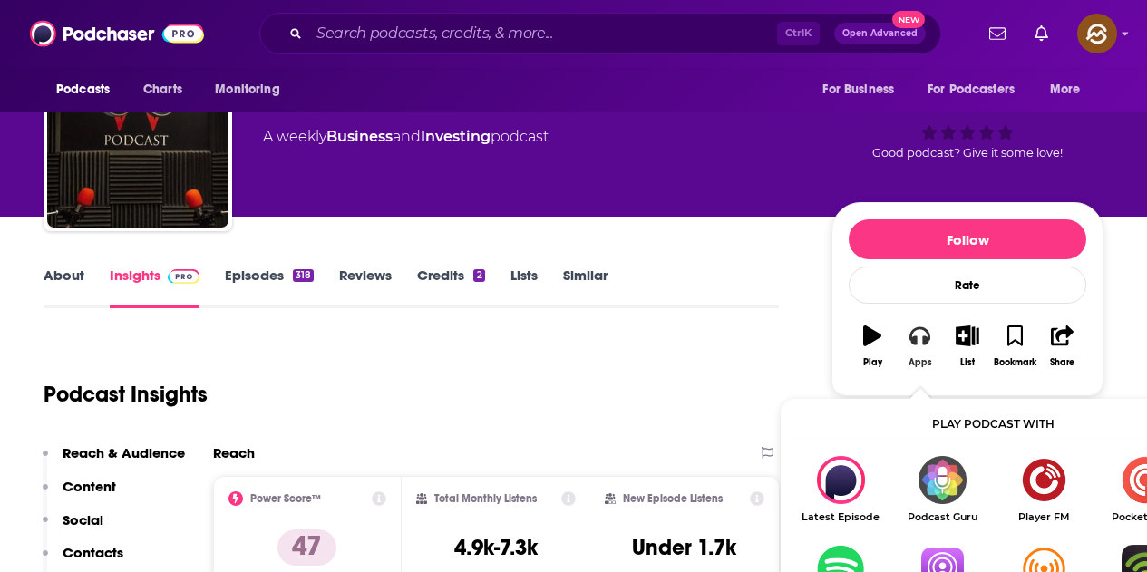
scroll to position [91, 0]
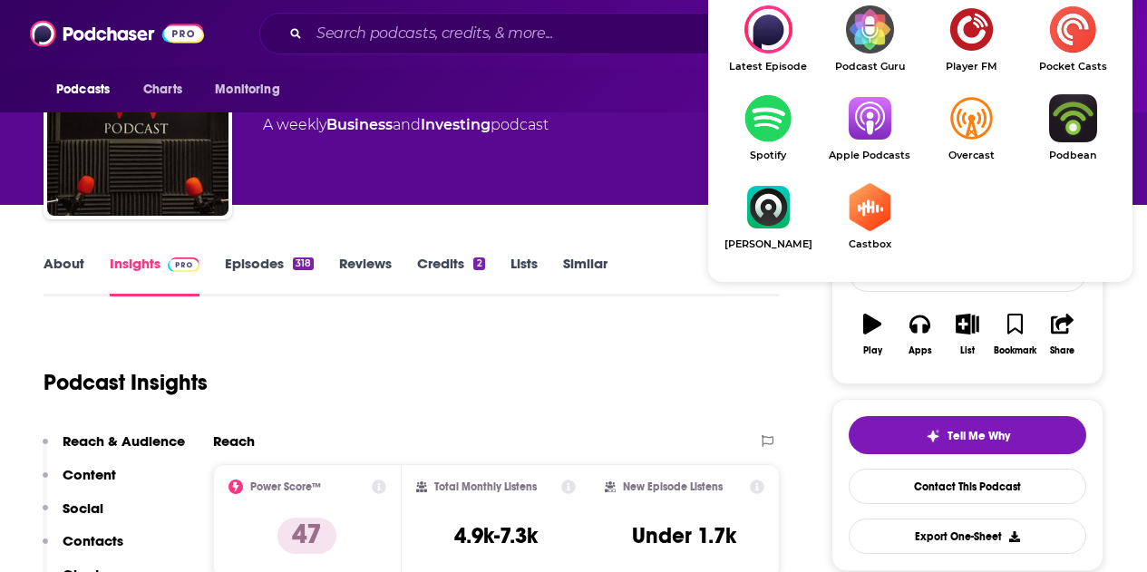
click at [870, 122] on img "Show Listen On dropdown" at bounding box center [870, 118] width 102 height 48
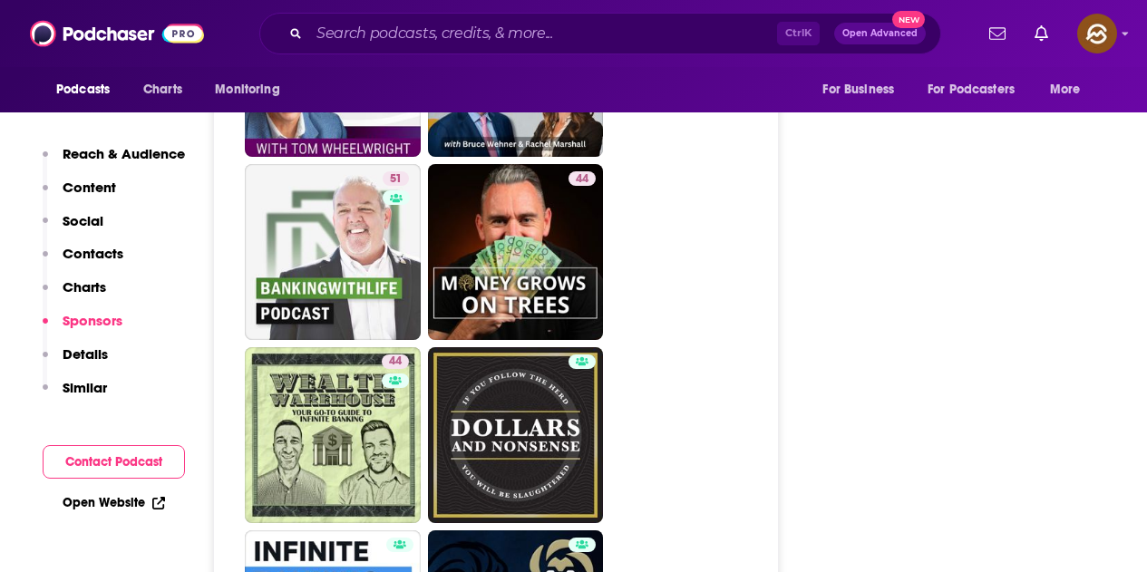
scroll to position [3264, 0]
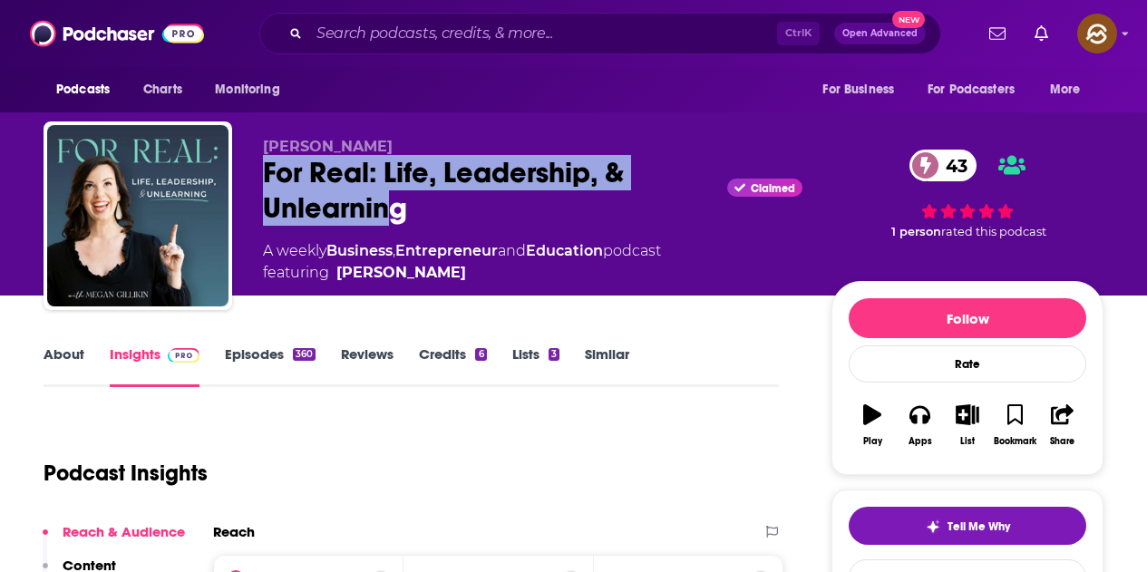
drag, startPoint x: 268, startPoint y: 170, endPoint x: 402, endPoint y: 212, distance: 139.7
click at [402, 212] on div "For Real: Life, Leadership, & Unlearning Claimed 43" at bounding box center [533, 190] width 540 height 71
click at [565, 218] on div "For Real: Life, Leadership, & Unlearning Claimed 43" at bounding box center [533, 190] width 540 height 71
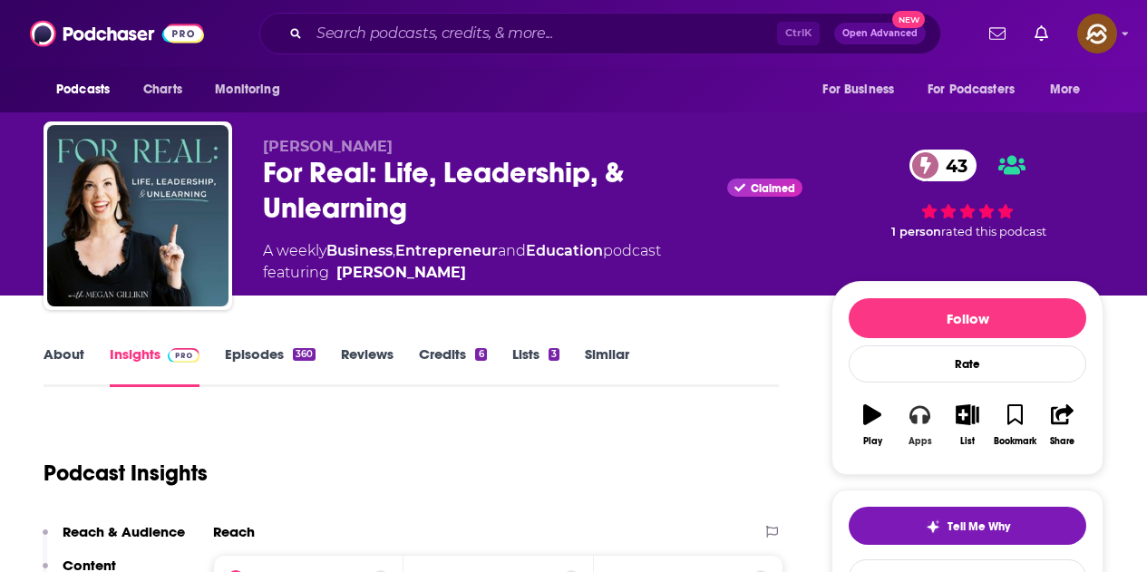
click at [923, 405] on icon "button" at bounding box center [919, 414] width 20 height 20
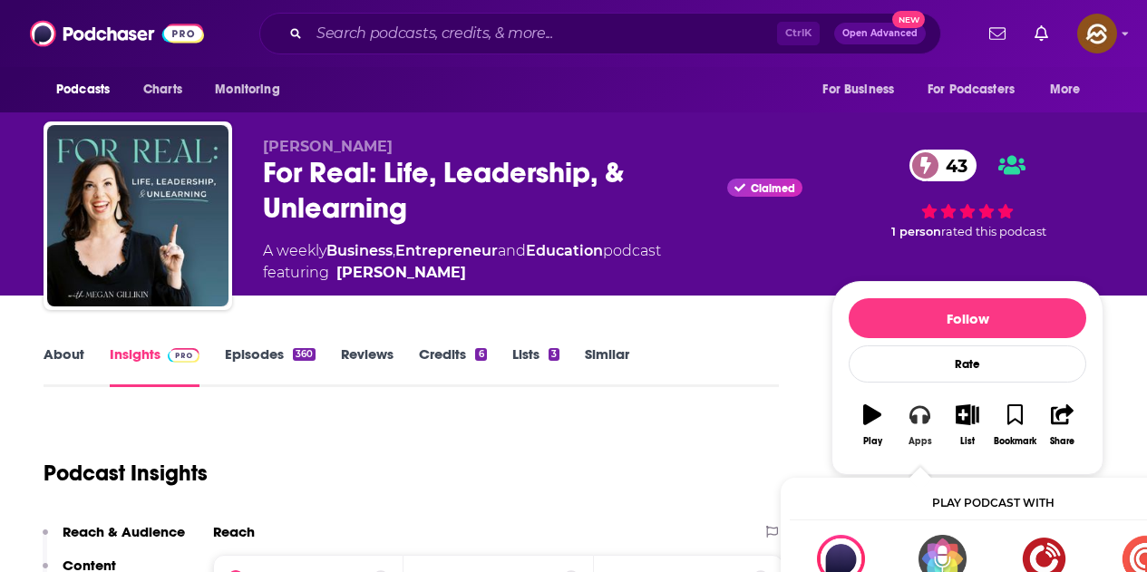
scroll to position [91, 0]
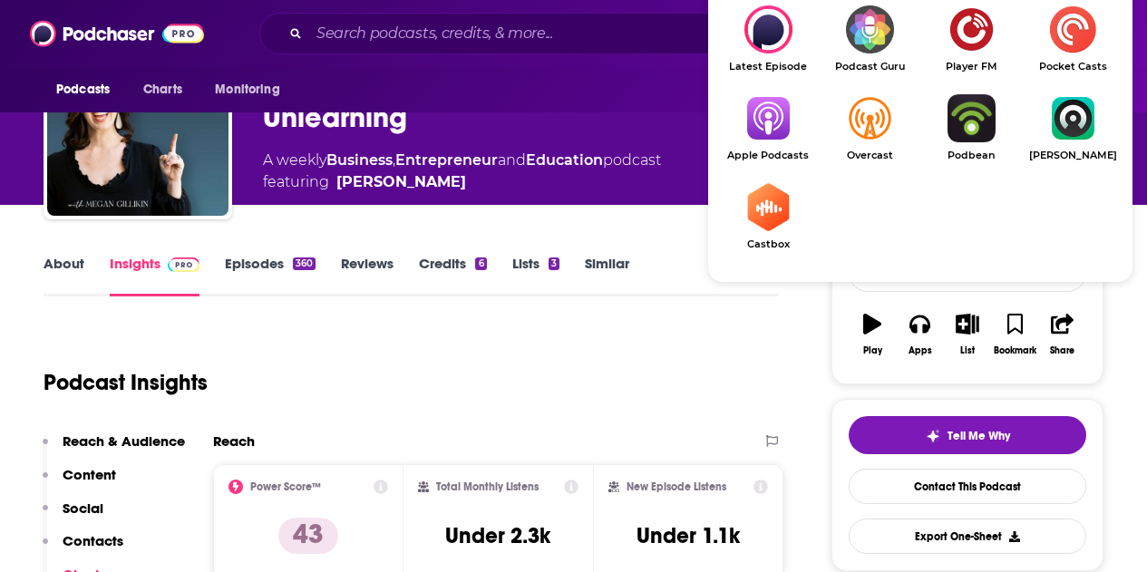
click at [766, 125] on img "Show Listen On dropdown" at bounding box center [768, 118] width 102 height 48
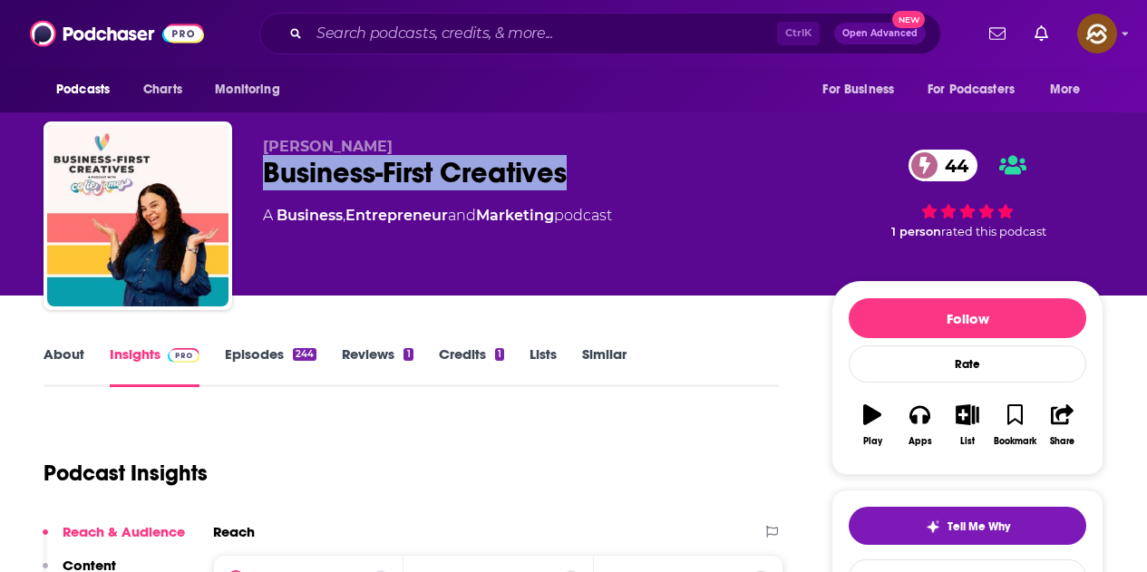
drag, startPoint x: 523, startPoint y: 166, endPoint x: 567, endPoint y: 173, distance: 44.1
click at [567, 173] on div "Business-First Creatives 44" at bounding box center [533, 172] width 540 height 35
click at [692, 185] on div "Business-First Creatives 44" at bounding box center [533, 172] width 540 height 35
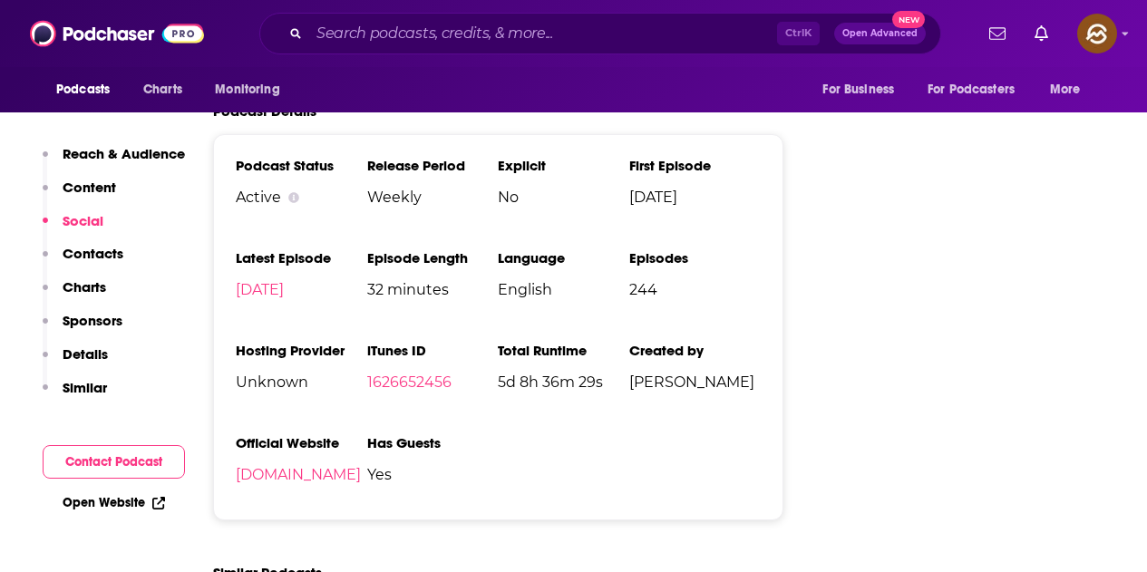
scroll to position [140, 0]
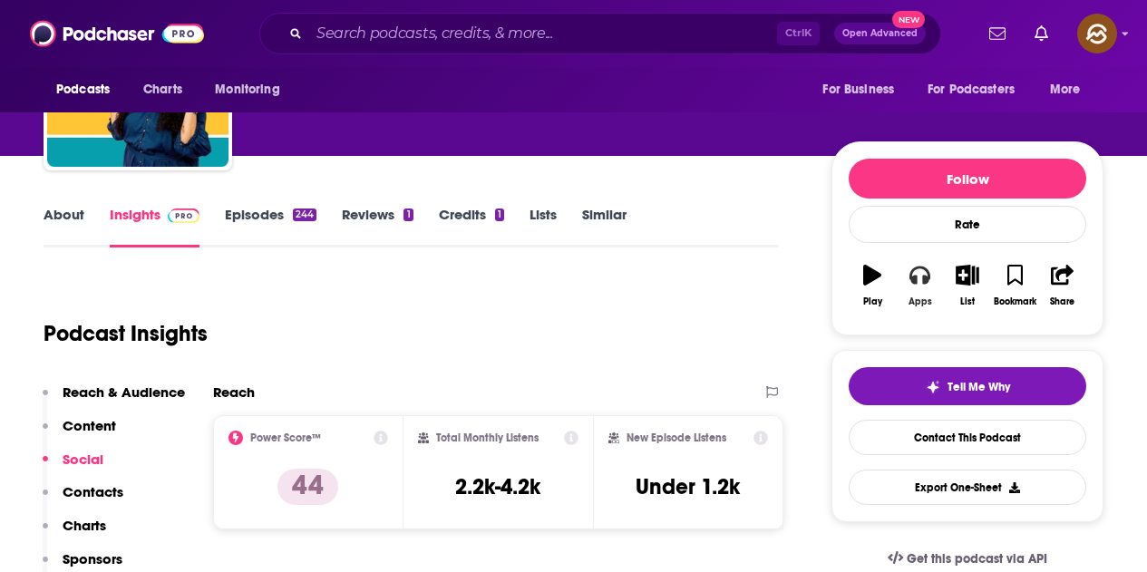
click at [928, 298] on div "Apps" at bounding box center [921, 302] width 24 height 11
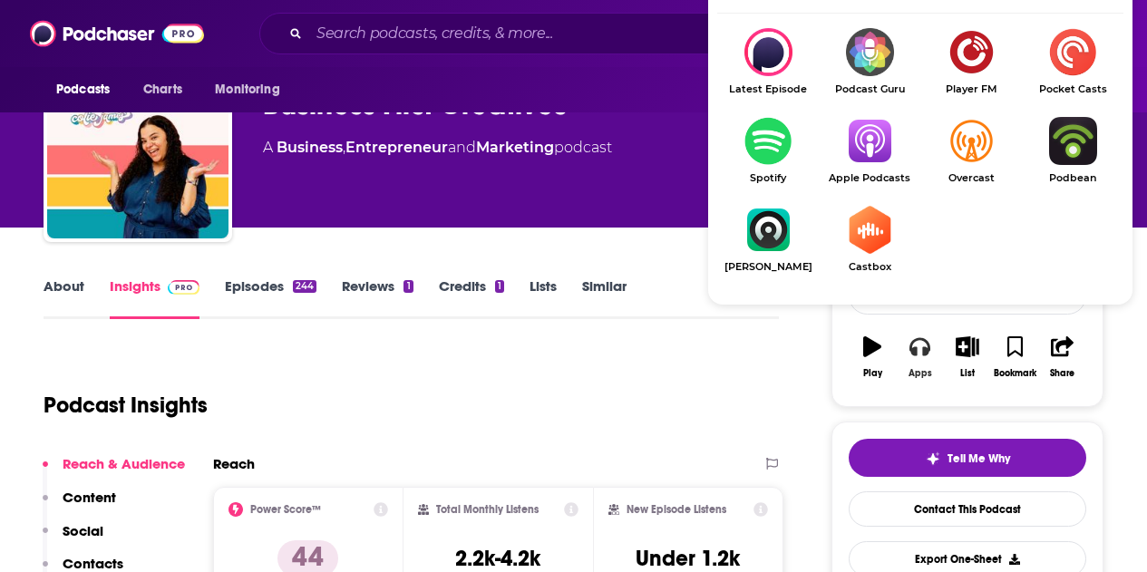
scroll to position [49, 0]
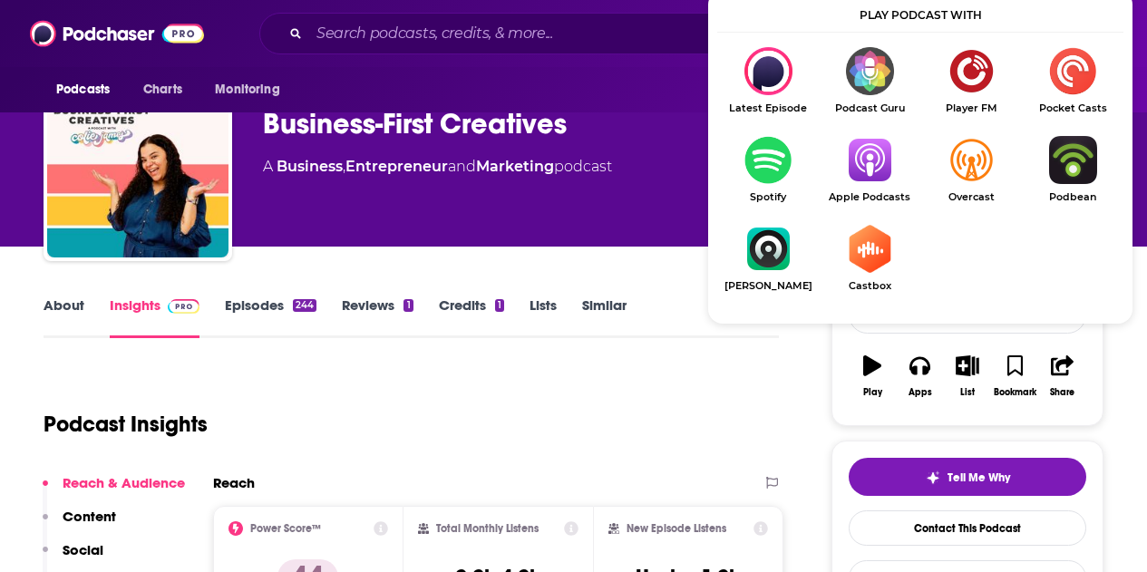
click at [884, 148] on img "Show Listen On dropdown" at bounding box center [870, 160] width 102 height 48
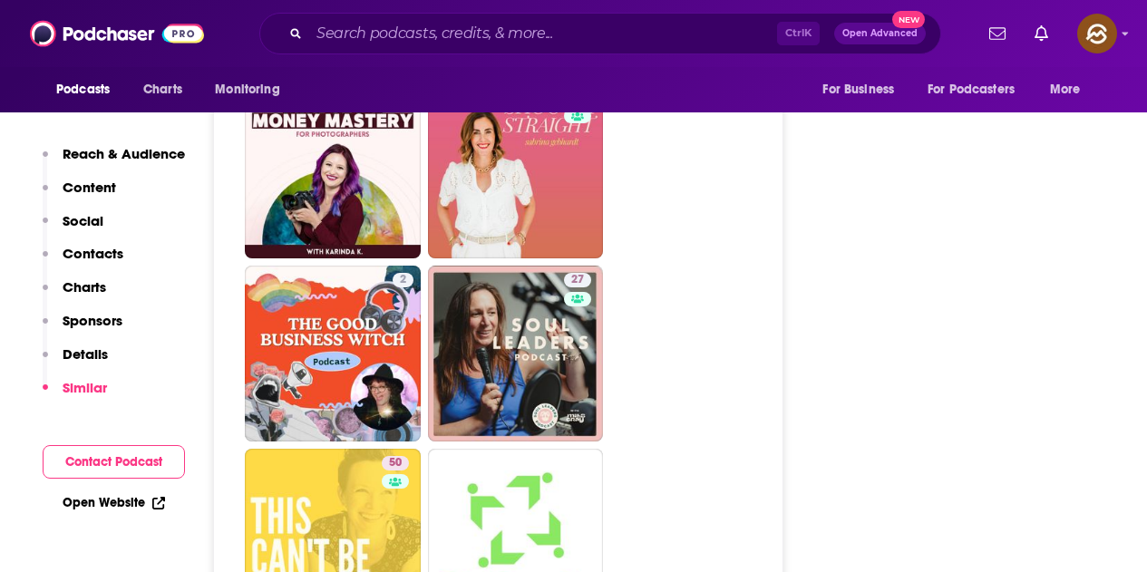
scroll to position [4673, 0]
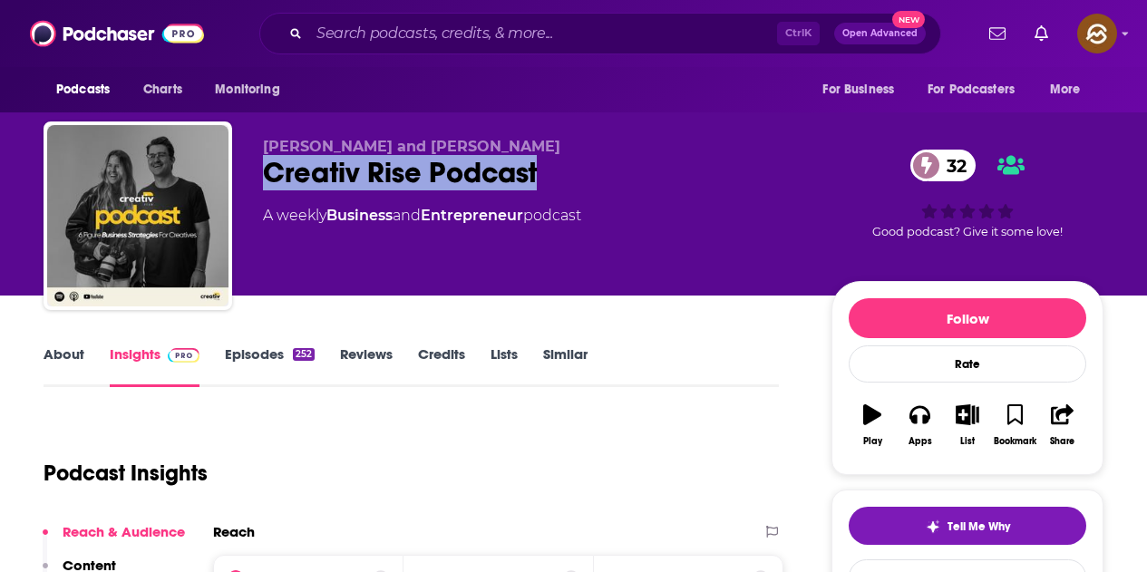
drag, startPoint x: 265, startPoint y: 169, endPoint x: 542, endPoint y: 183, distance: 277.8
click at [542, 183] on div "Creativ Rise Podcast 32" at bounding box center [533, 172] width 540 height 35
click at [931, 431] on button "Apps" at bounding box center [919, 425] width 47 height 65
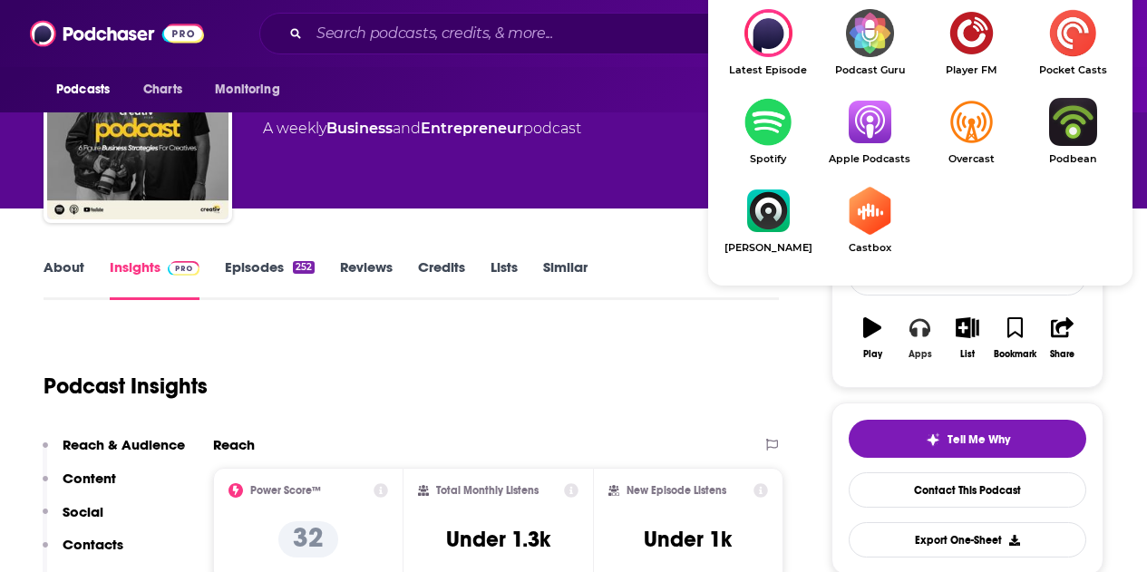
scroll to position [91, 0]
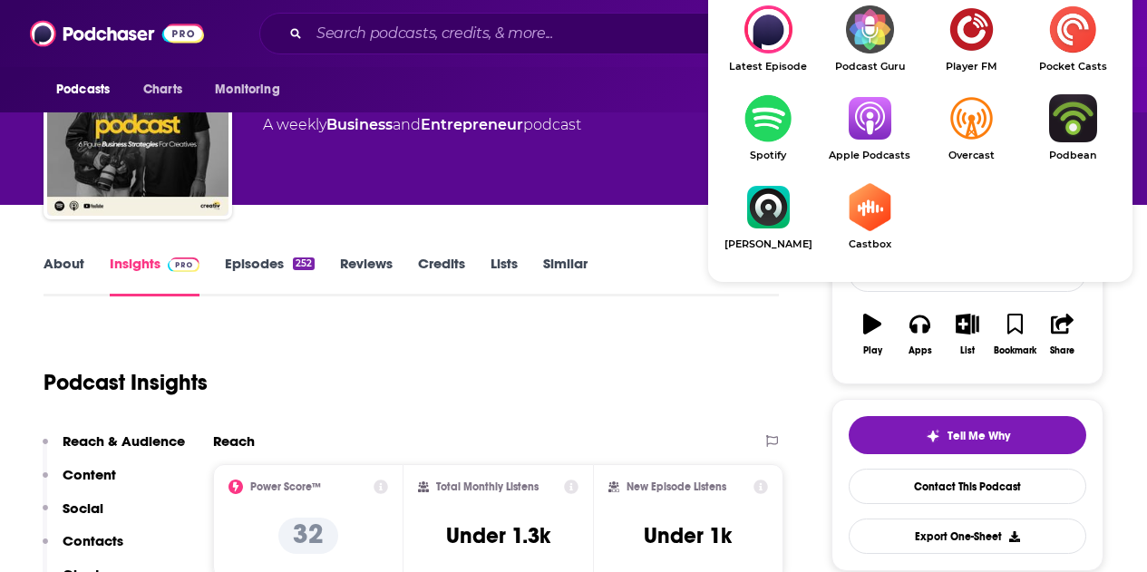
click at [878, 135] on img "Show Listen On dropdown" at bounding box center [870, 118] width 102 height 48
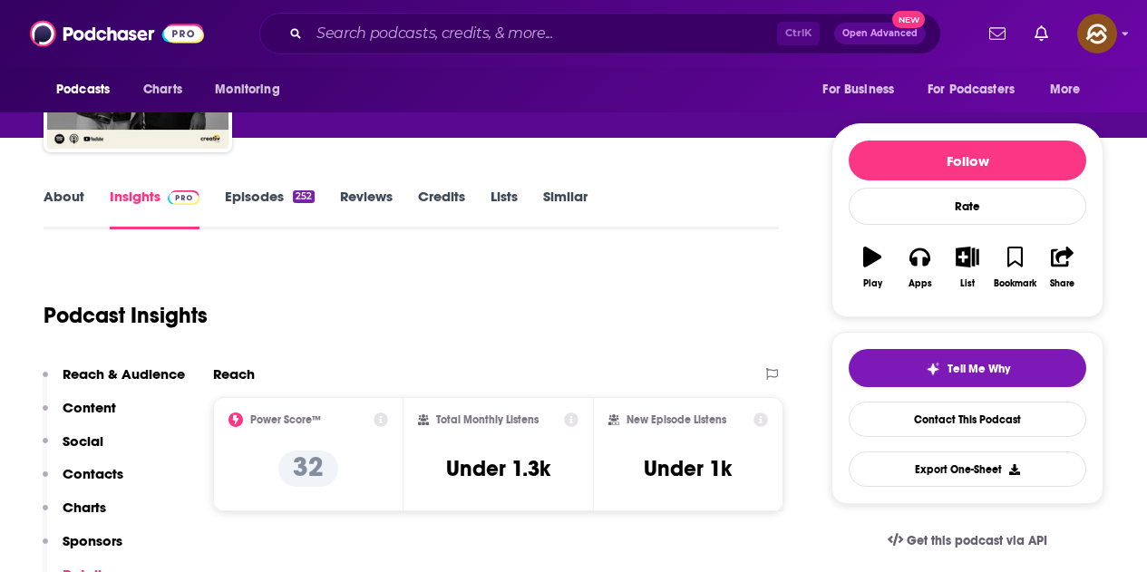
scroll to position [544, 0]
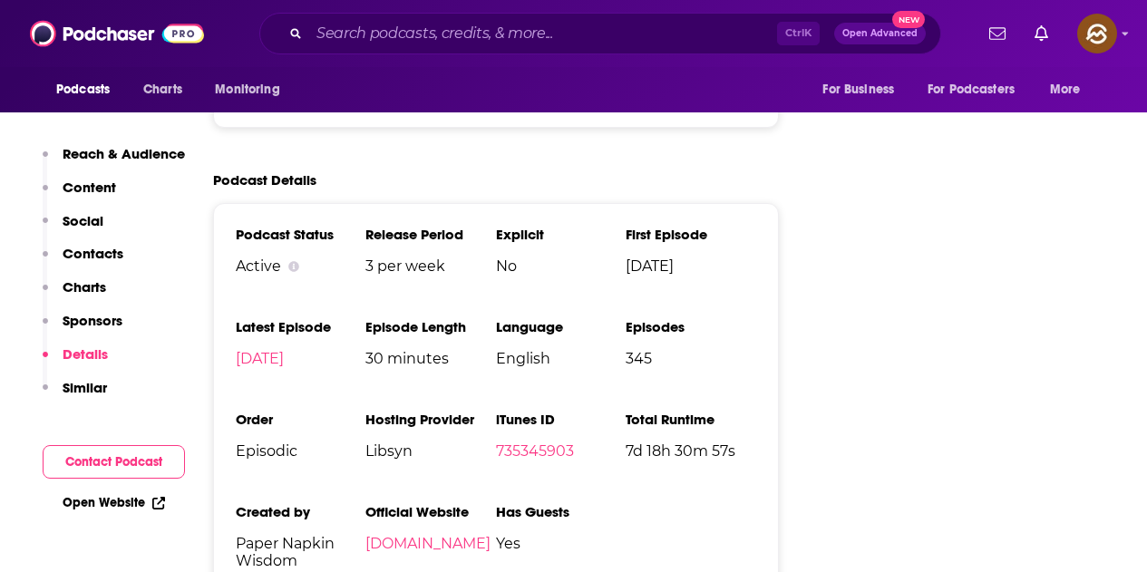
scroll to position [41, 0]
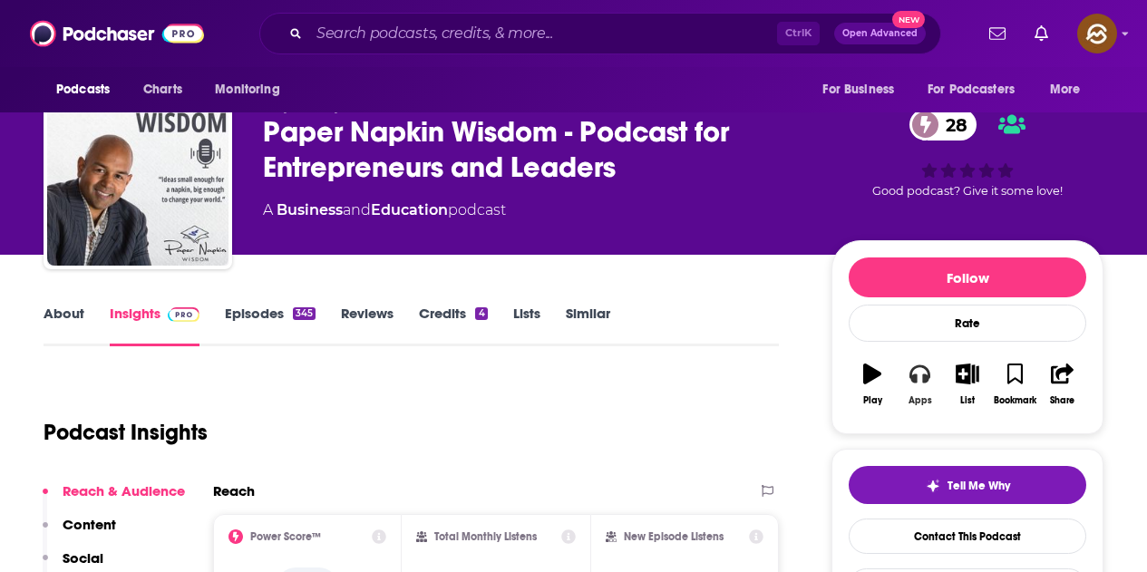
click at [932, 374] on button "Apps" at bounding box center [919, 384] width 47 height 65
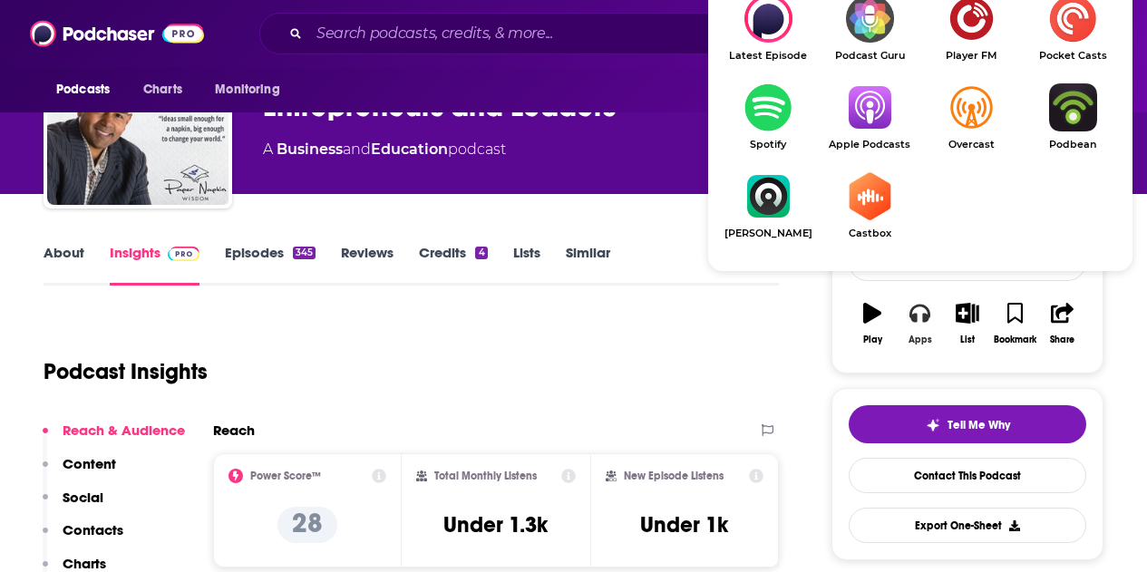
scroll to position [131, 0]
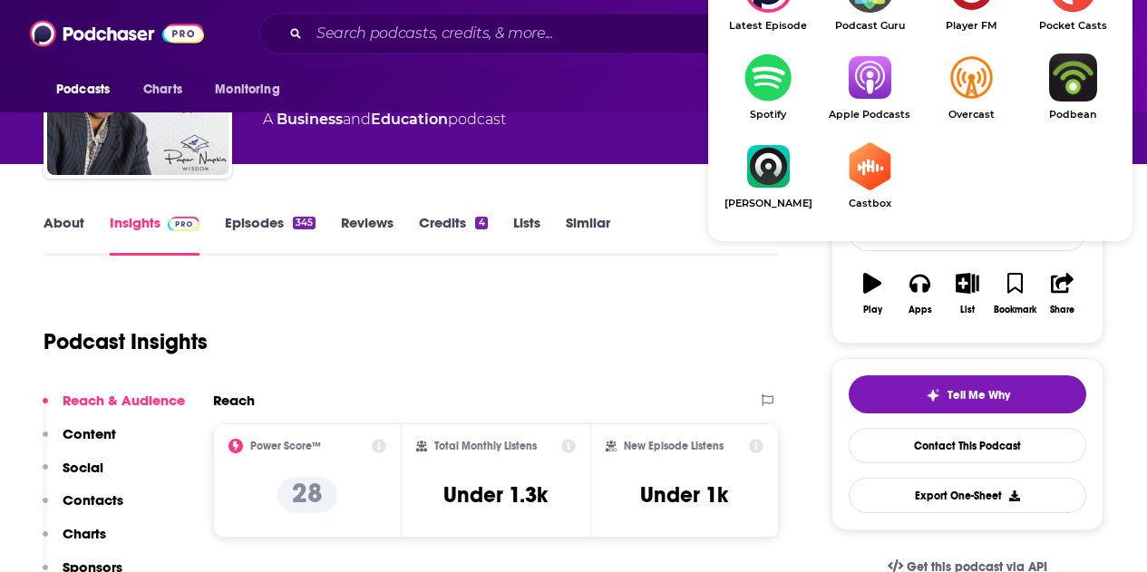
click at [880, 85] on img "Show Listen On dropdown" at bounding box center [870, 77] width 102 height 48
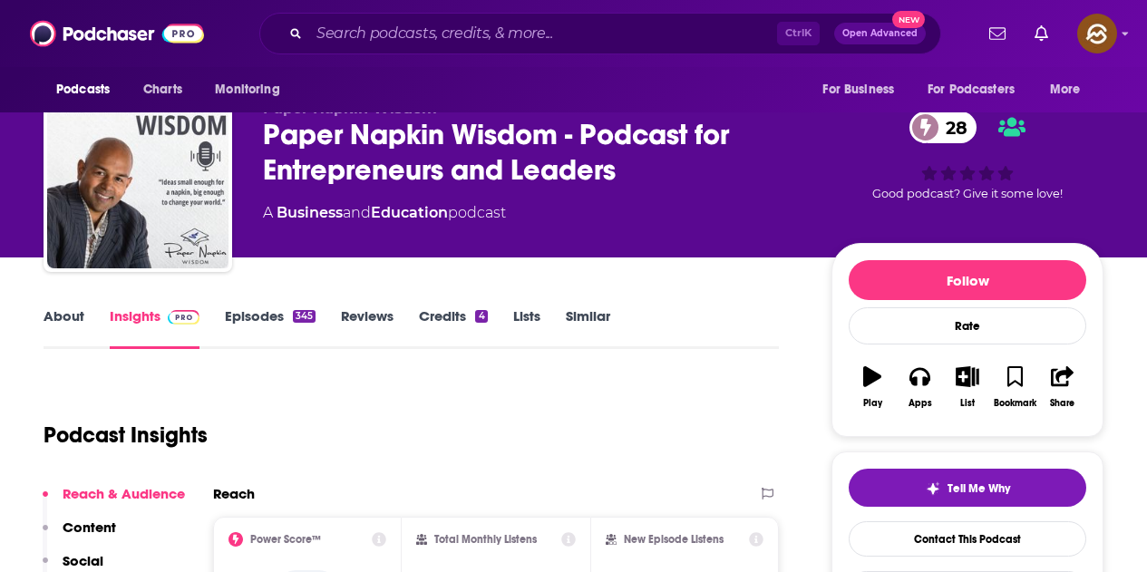
scroll to position [0, 0]
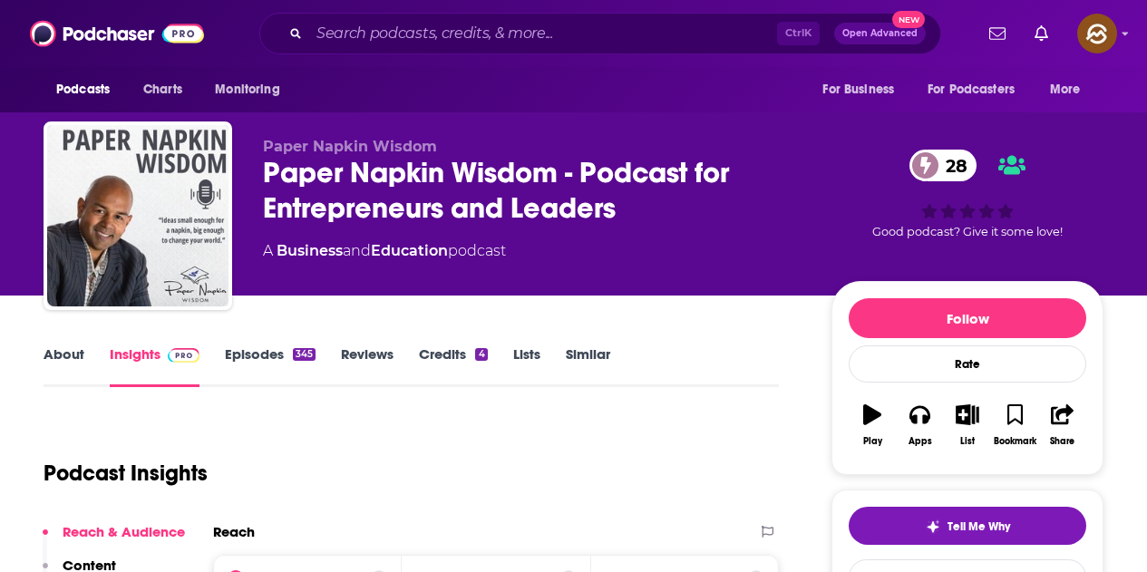
click at [270, 176] on div "Paper Napkin Wisdom - Podcast for Entrepreneurs and Leaders 28" at bounding box center [533, 190] width 540 height 71
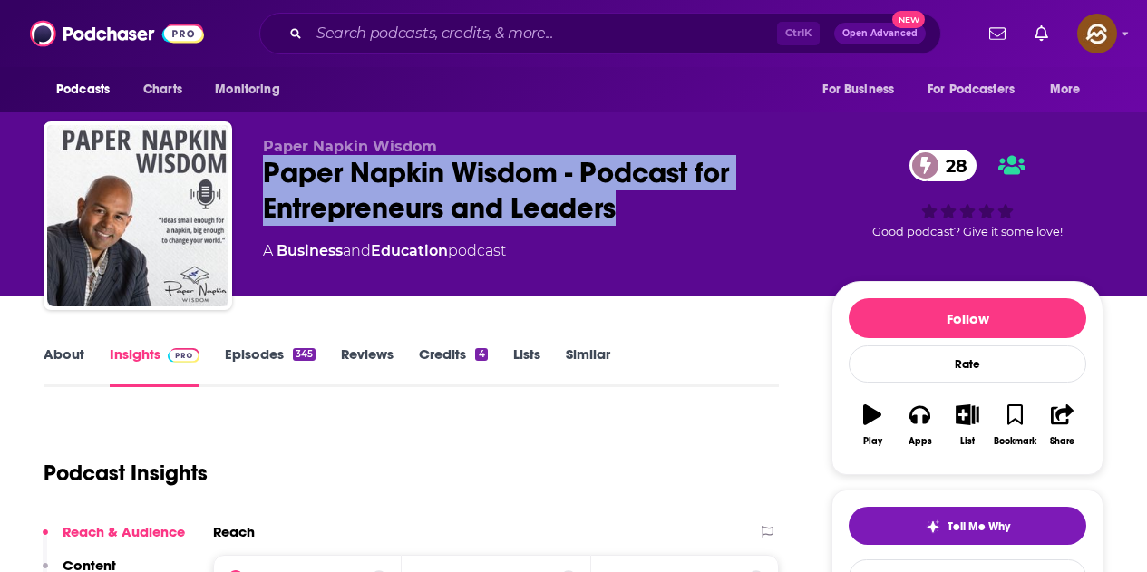
drag, startPoint x: 264, startPoint y: 166, endPoint x: 622, endPoint y: 212, distance: 361.1
click at [622, 212] on div "Paper Napkin Wisdom - Podcast for Entrepreneurs and Leaders 28" at bounding box center [533, 190] width 540 height 71
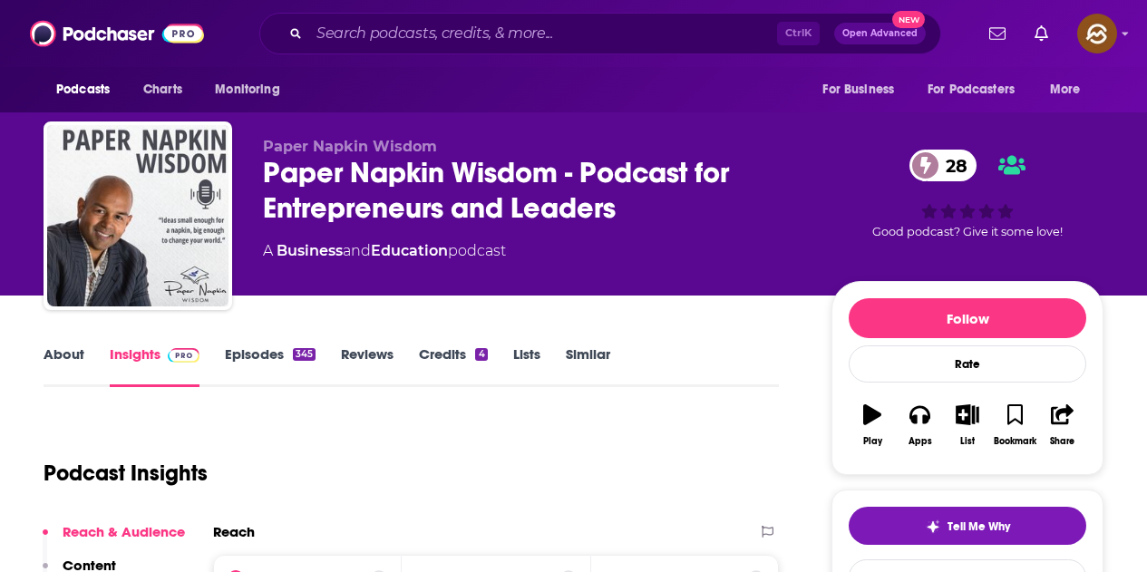
click at [585, 250] on div "A Business and Education podcast" at bounding box center [533, 251] width 540 height 22
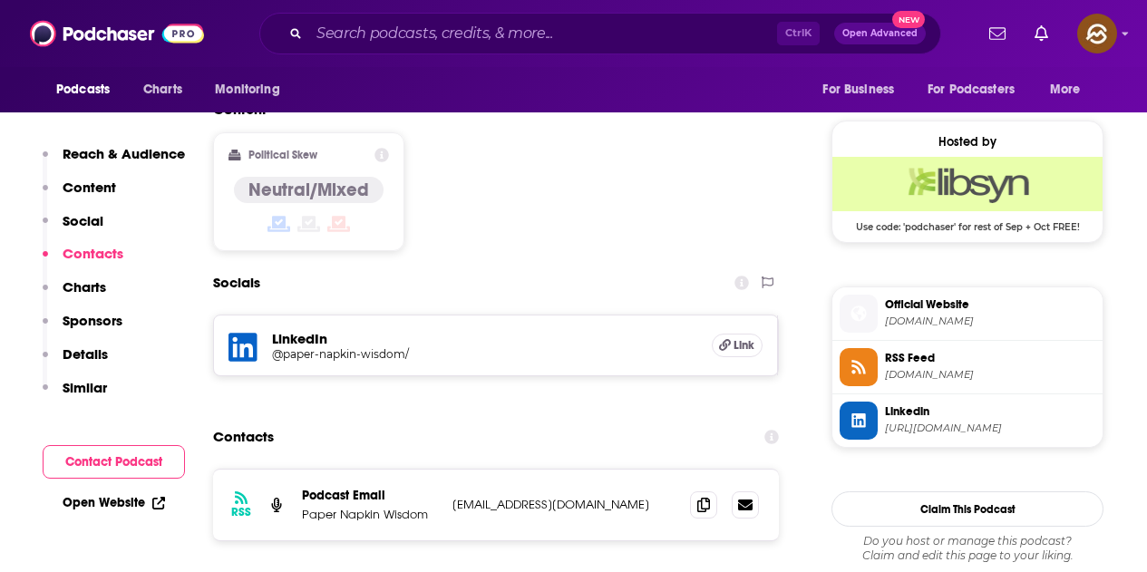
scroll to position [1451, 0]
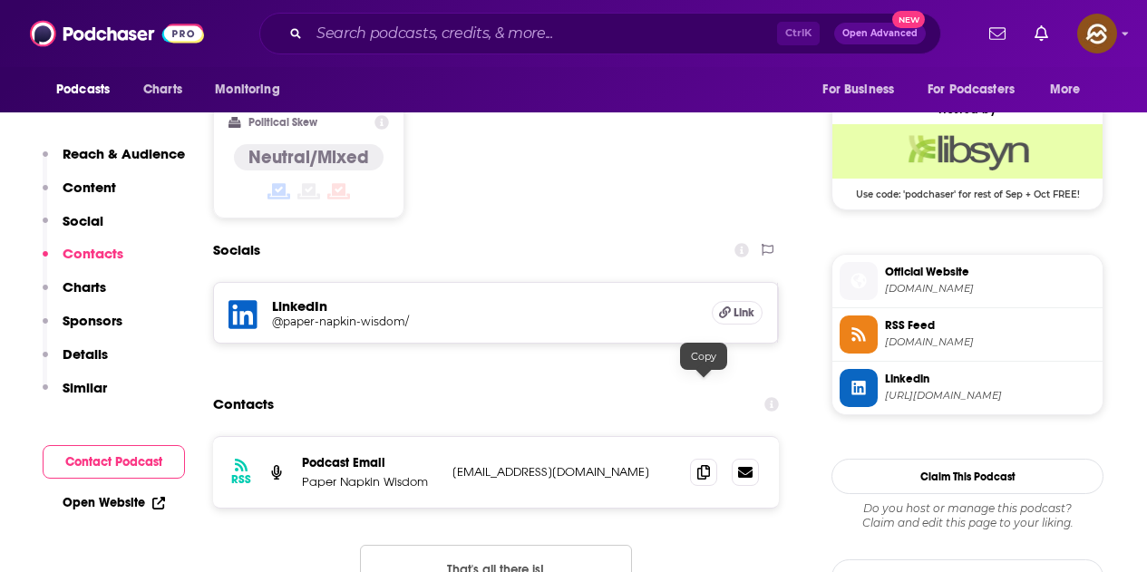
click at [688, 437] on div "RSS Podcast Email Paper Napkin Wisdom help@wisenapkin.com help@wisenapkin.com" at bounding box center [496, 472] width 566 height 71
click at [705, 464] on icon at bounding box center [703, 471] width 13 height 15
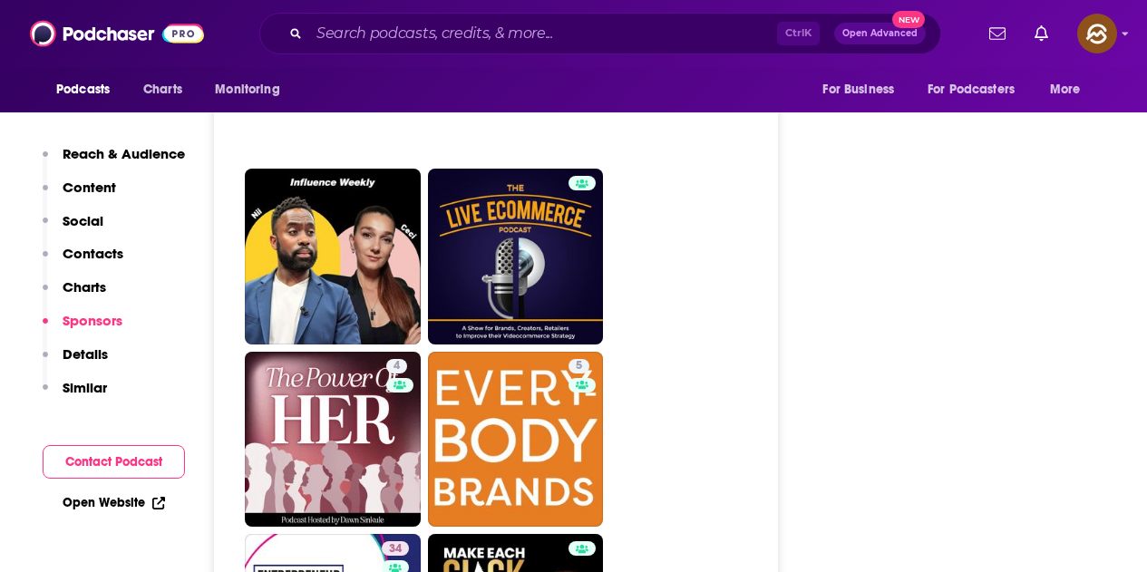
scroll to position [4715, 0]
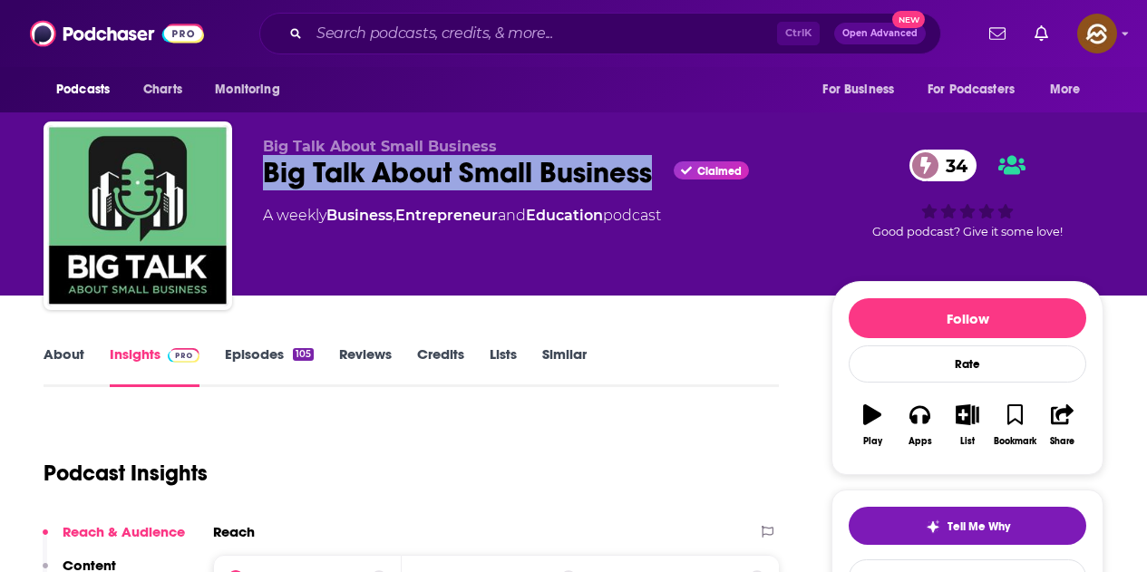
drag, startPoint x: 285, startPoint y: 174, endPoint x: 648, endPoint y: 175, distance: 363.6
click at [648, 175] on div "Big Talk About Small Business Claimed 34" at bounding box center [533, 172] width 540 height 35
click at [910, 424] on icon "button" at bounding box center [919, 414] width 20 height 20
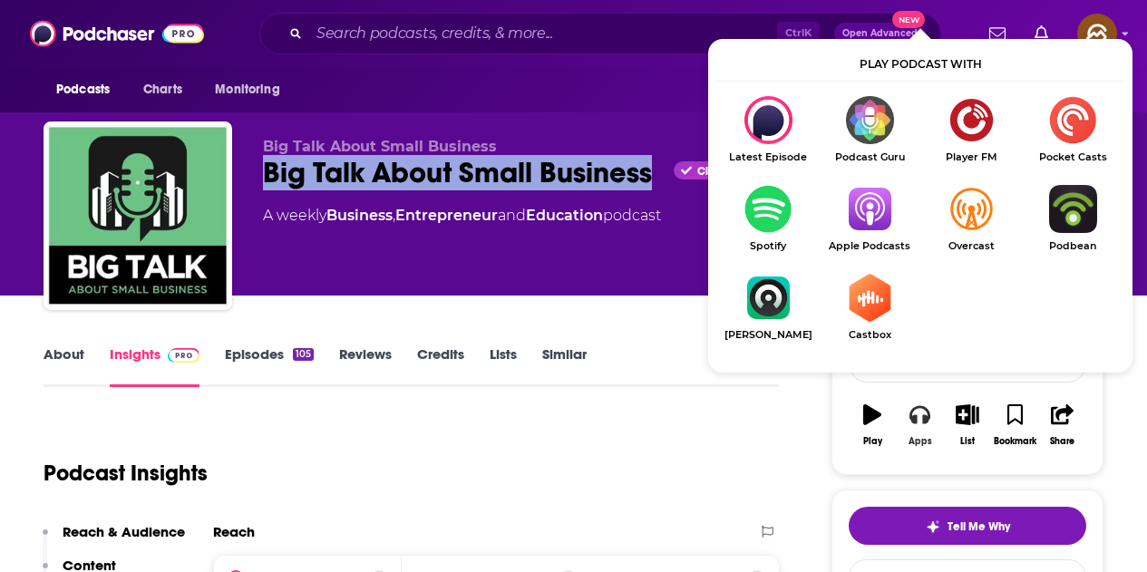
scroll to position [91, 0]
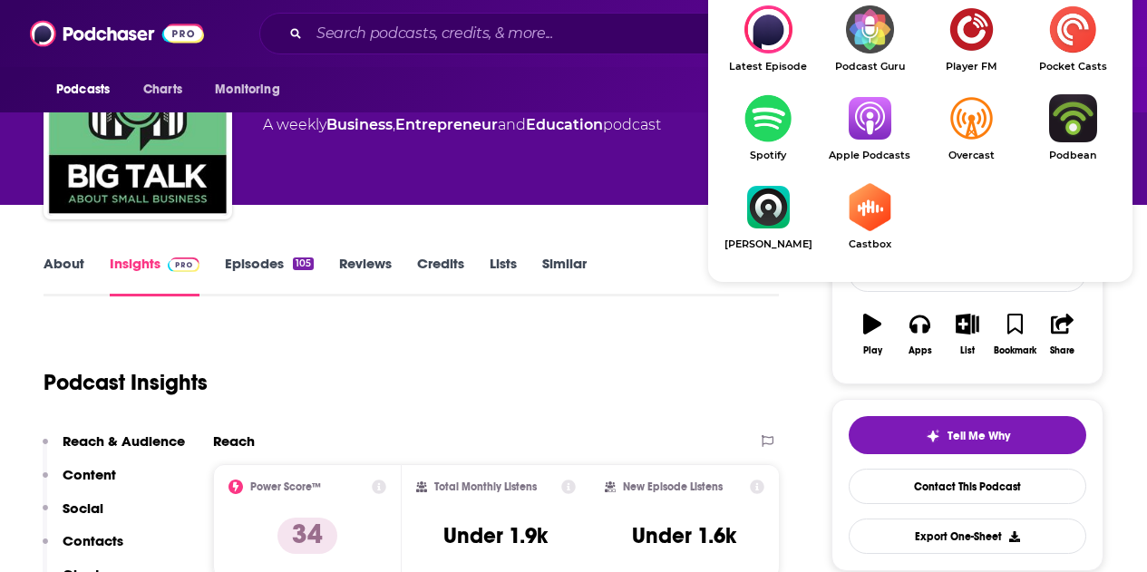
click at [869, 135] on img "Show Listen On dropdown" at bounding box center [870, 118] width 102 height 48
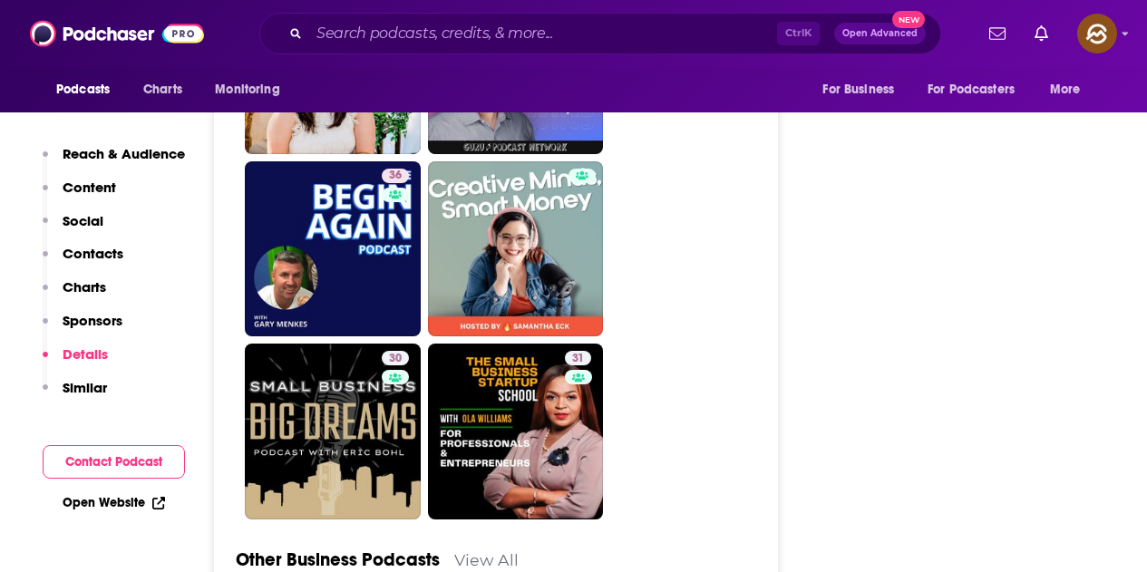
scroll to position [4624, 0]
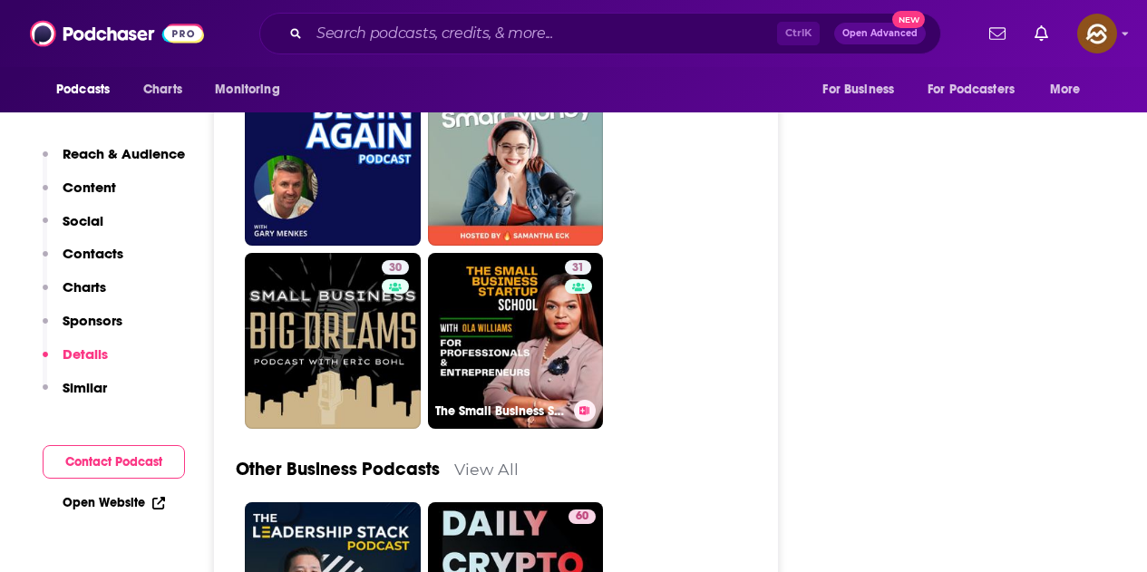
drag, startPoint x: 573, startPoint y: 352, endPoint x: 708, endPoint y: 272, distance: 156.9
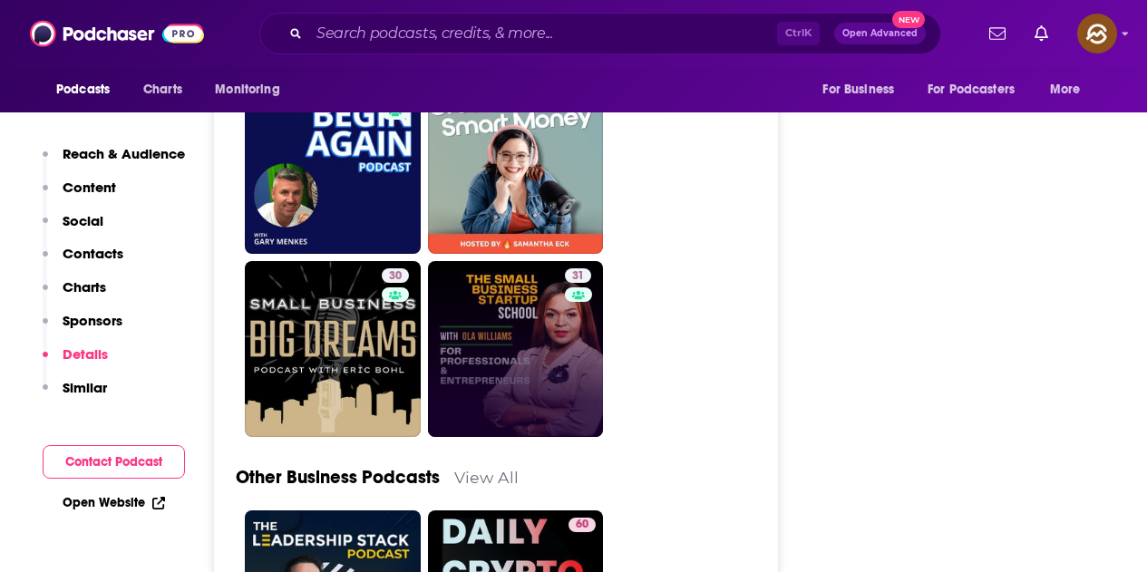
scroll to position [4534, 0]
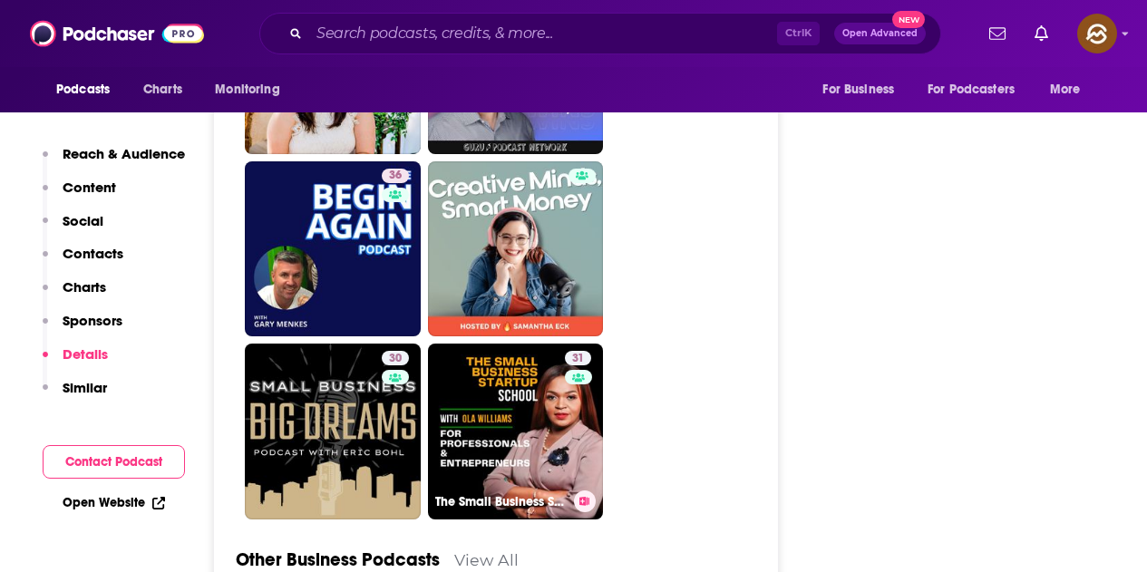
drag, startPoint x: 527, startPoint y: 422, endPoint x: 564, endPoint y: 341, distance: 88.9
click at [527, 422] on link "31 The Small Business Startup School – Business Notes | Financial Literacy | Re…" at bounding box center [516, 432] width 176 height 176
type input "https://www.podchaser.com/podcasts/the-small-business-startup-sch-5299465"
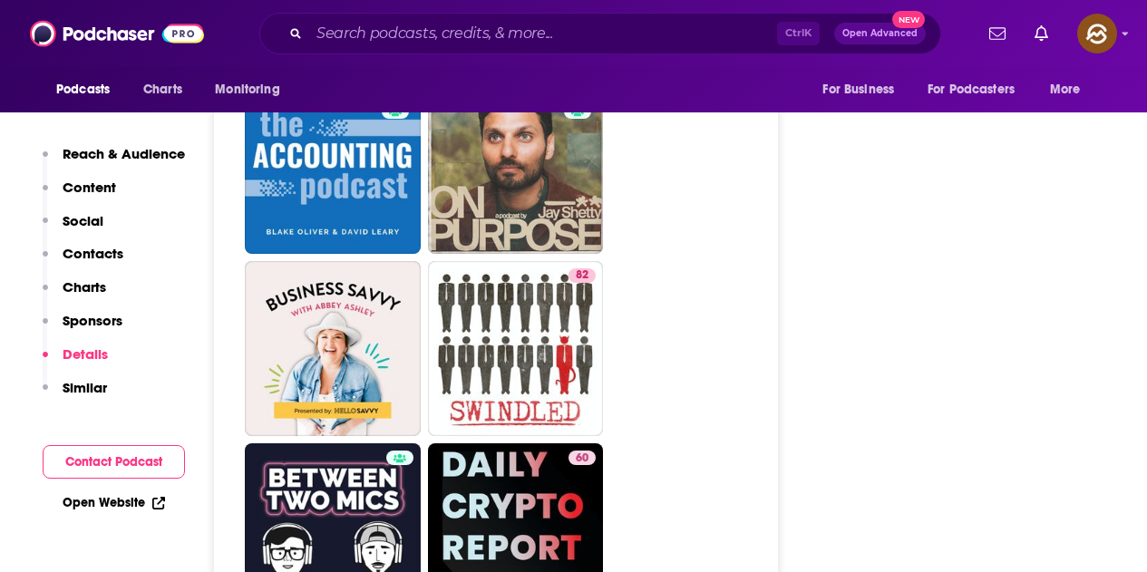
scroll to position [6257, 0]
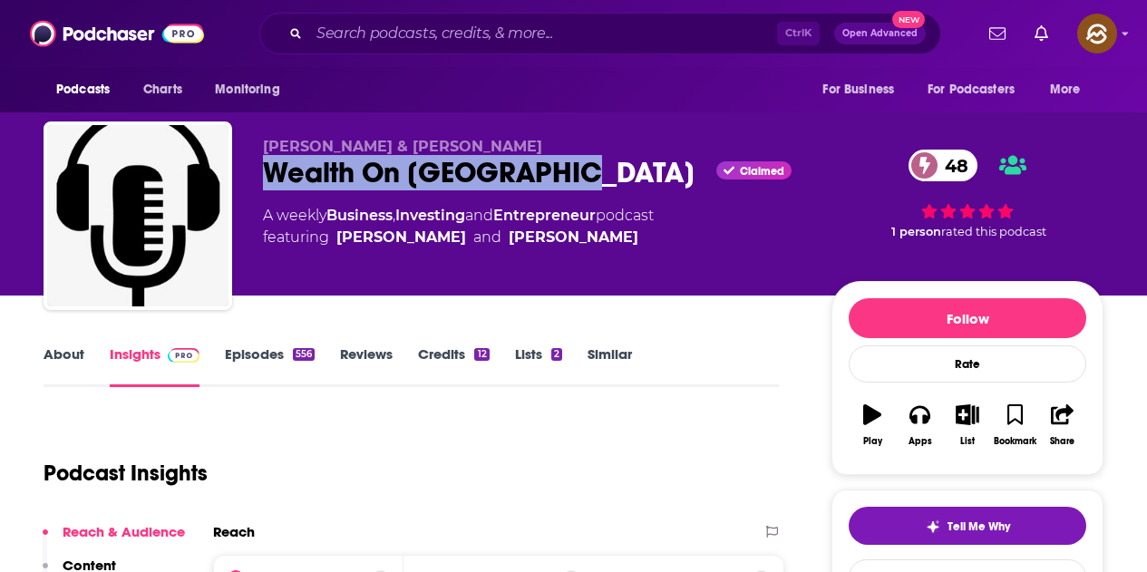
drag, startPoint x: 267, startPoint y: 175, endPoint x: 556, endPoint y: 181, distance: 288.4
click at [556, 181] on div "Wealth On Main Street Claimed 48" at bounding box center [533, 172] width 540 height 35
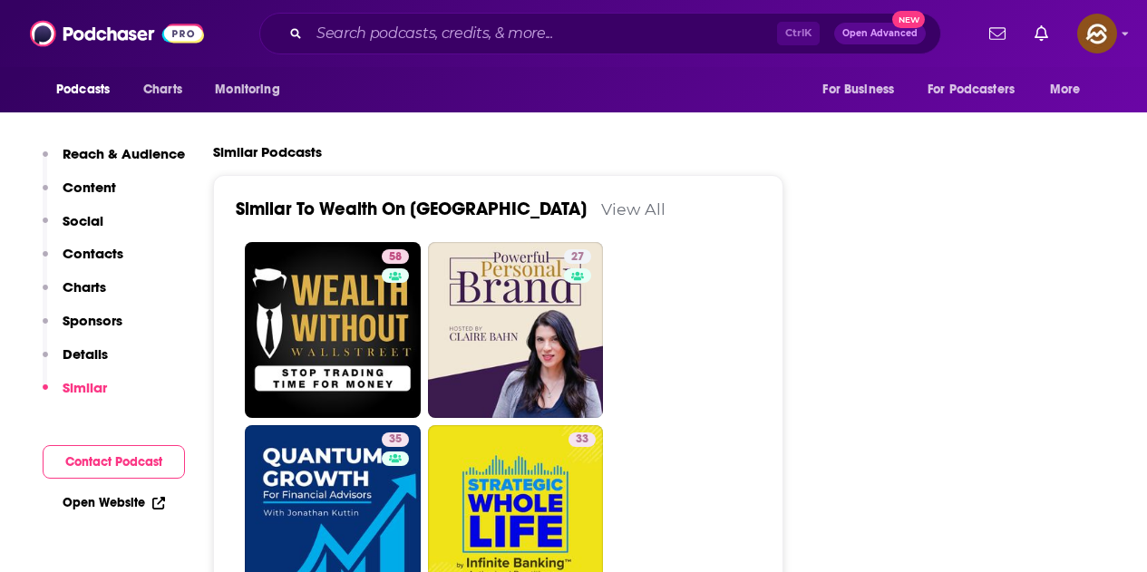
scroll to position [2992, 0]
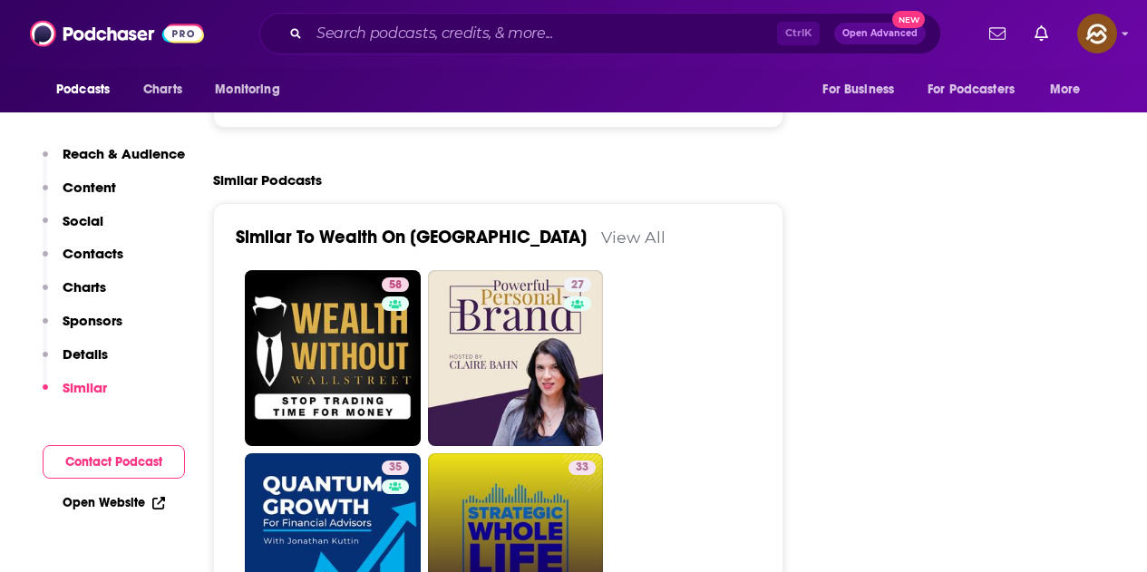
click at [570, 461] on div "33" at bounding box center [582, 531] width 27 height 140
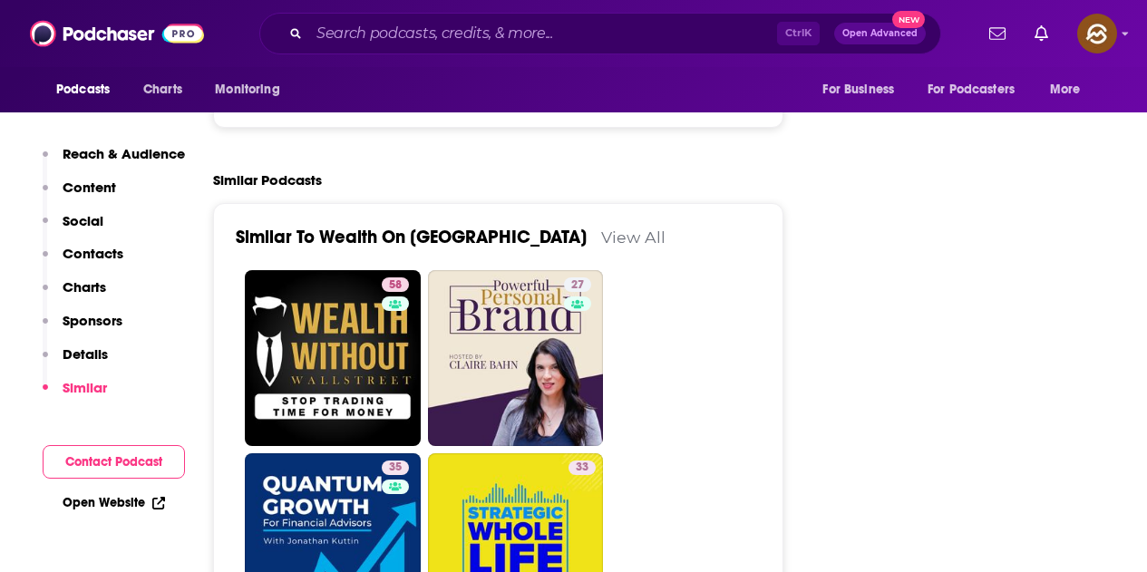
type input "[URL][DOMAIN_NAME]"
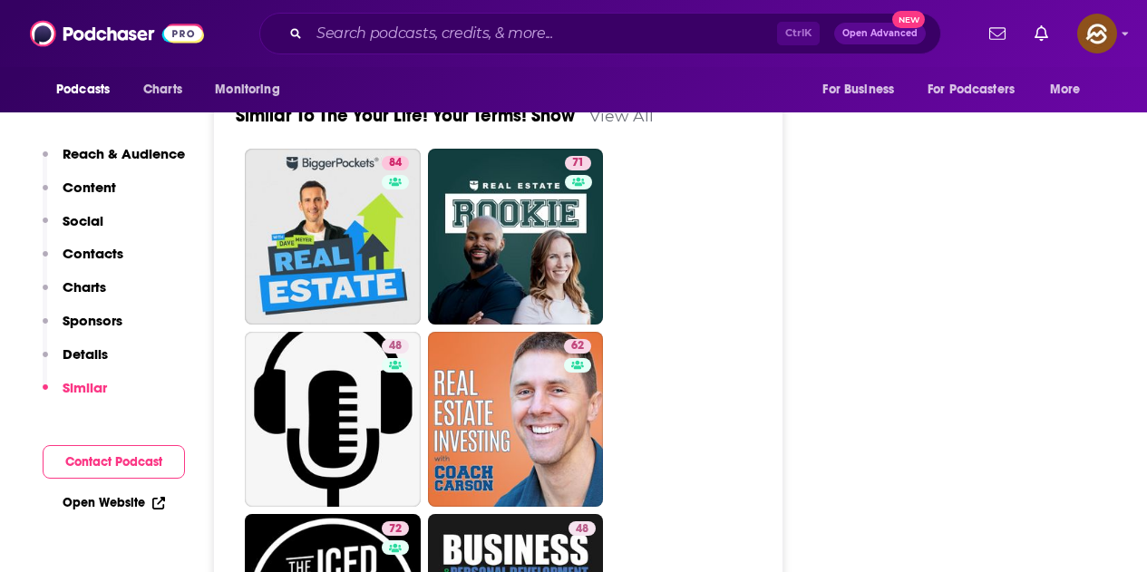
scroll to position [2902, 0]
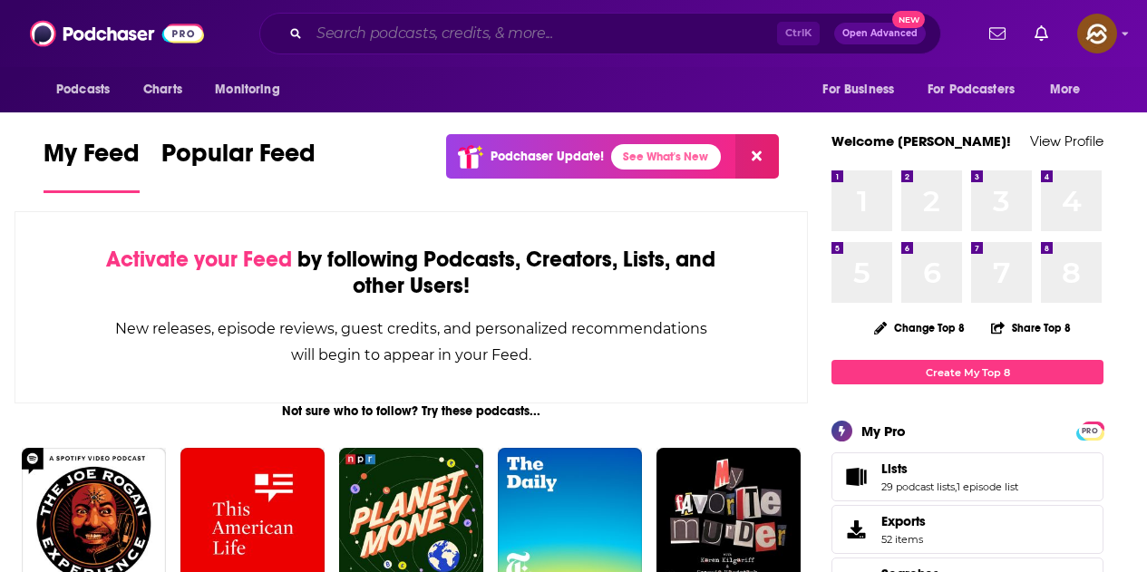
click at [428, 32] on input "Search podcasts, credits, & more..." at bounding box center [543, 33] width 468 height 29
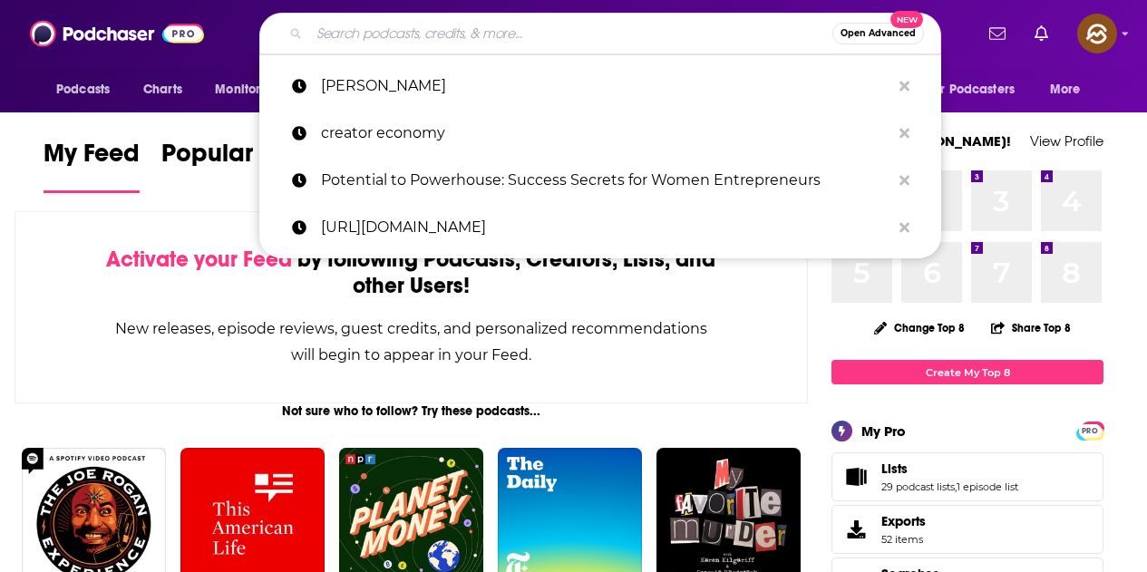
paste input "The Creative Edition Podcast"
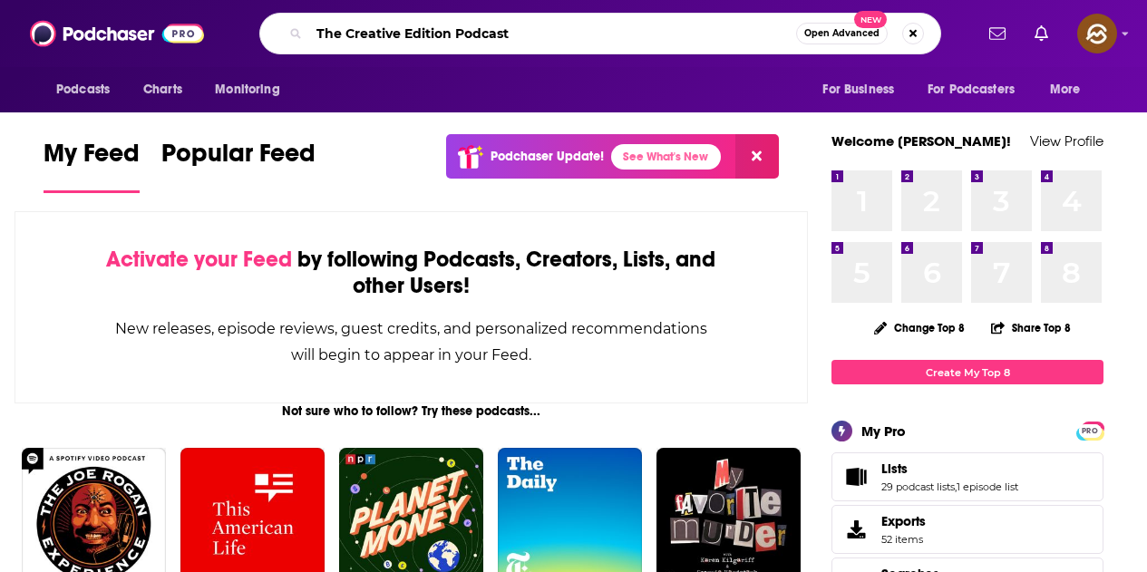
type input "The Creative Edition Podcast"
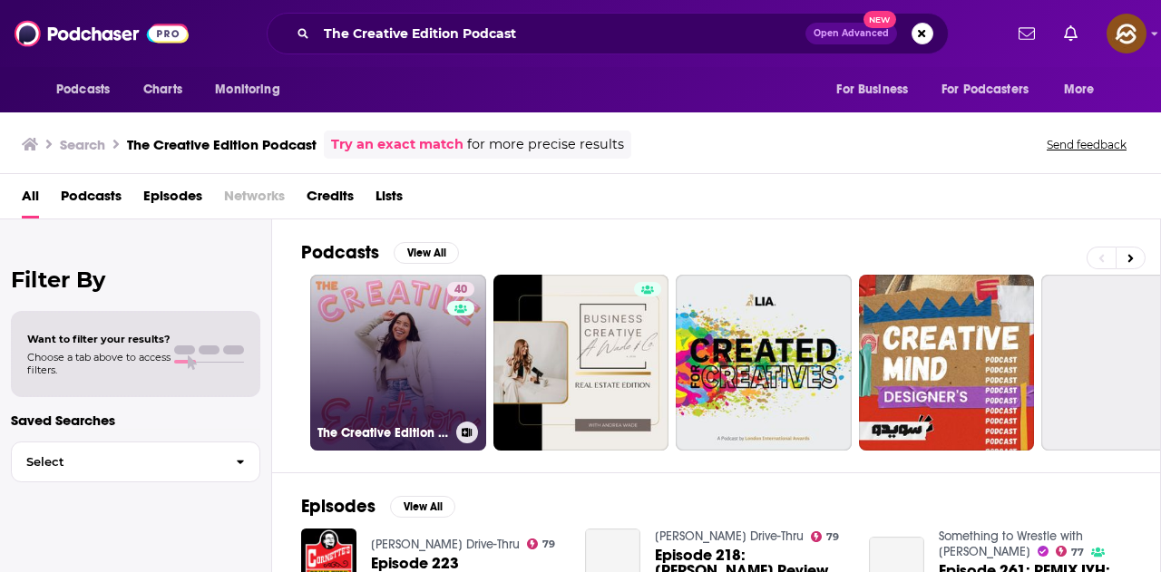
click at [394, 361] on link "40 The Creative Edition Podcast" at bounding box center [398, 363] width 176 height 176
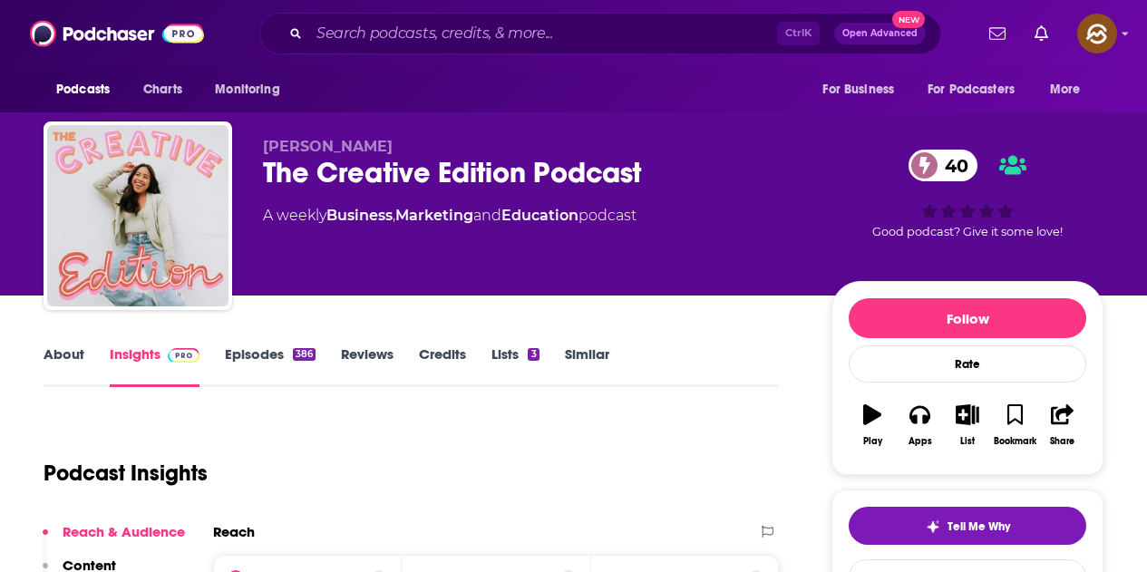
drag, startPoint x: 385, startPoint y: 163, endPoint x: 646, endPoint y: 176, distance: 260.5
click at [646, 176] on div "Emma Cortes Ellendt The Creative Edition Podcast 40 A weekly Business , Marketi…" at bounding box center [574, 220] width 1060 height 196
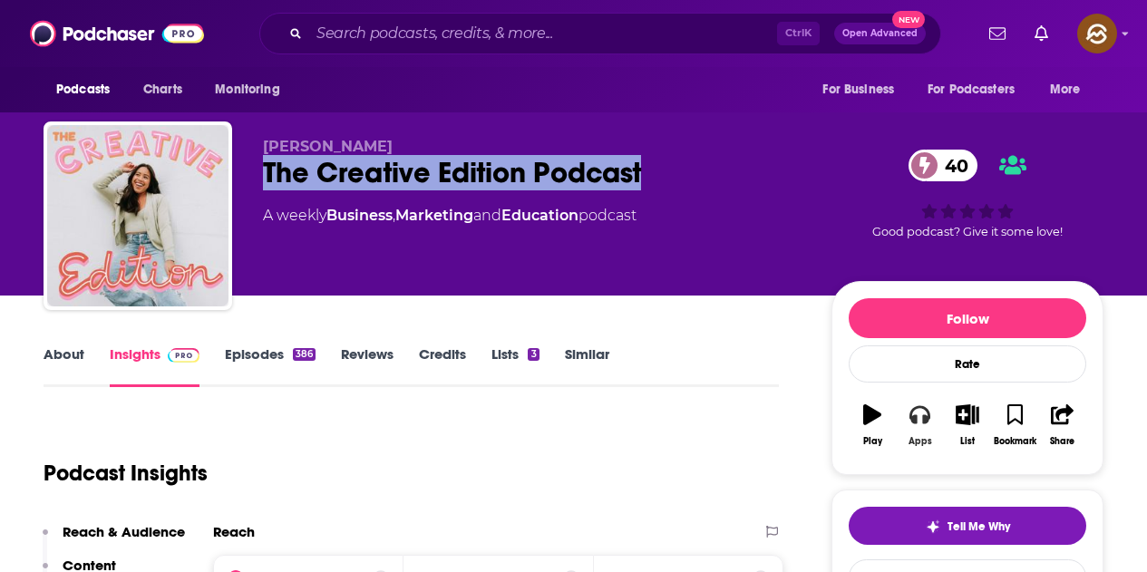
click at [912, 422] on icon "button" at bounding box center [919, 415] width 20 height 18
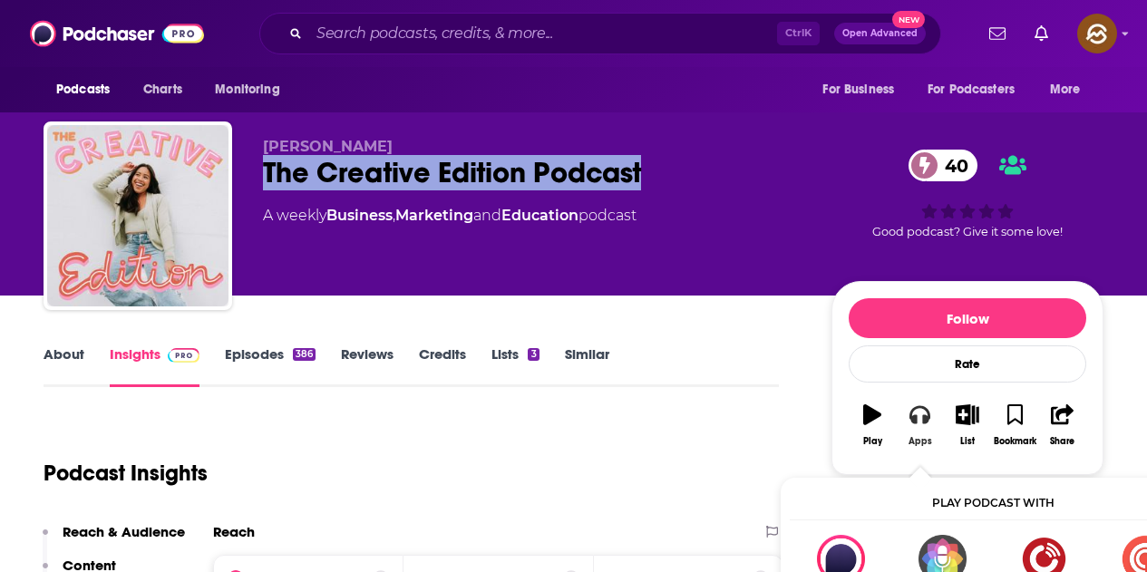
scroll to position [181, 0]
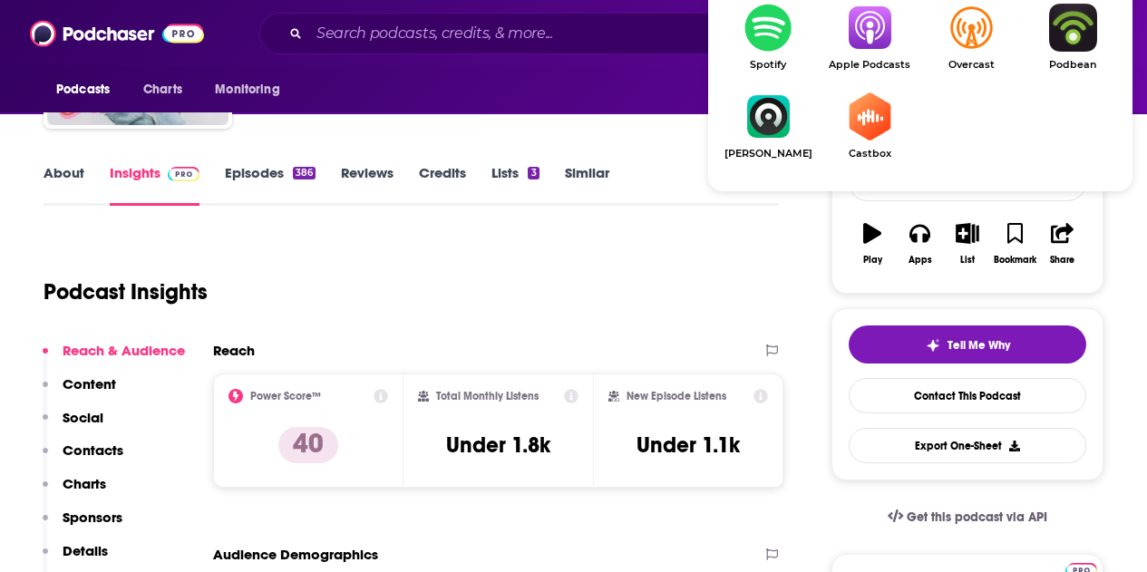
click at [861, 46] on img "Show Listen On dropdown" at bounding box center [870, 28] width 102 height 48
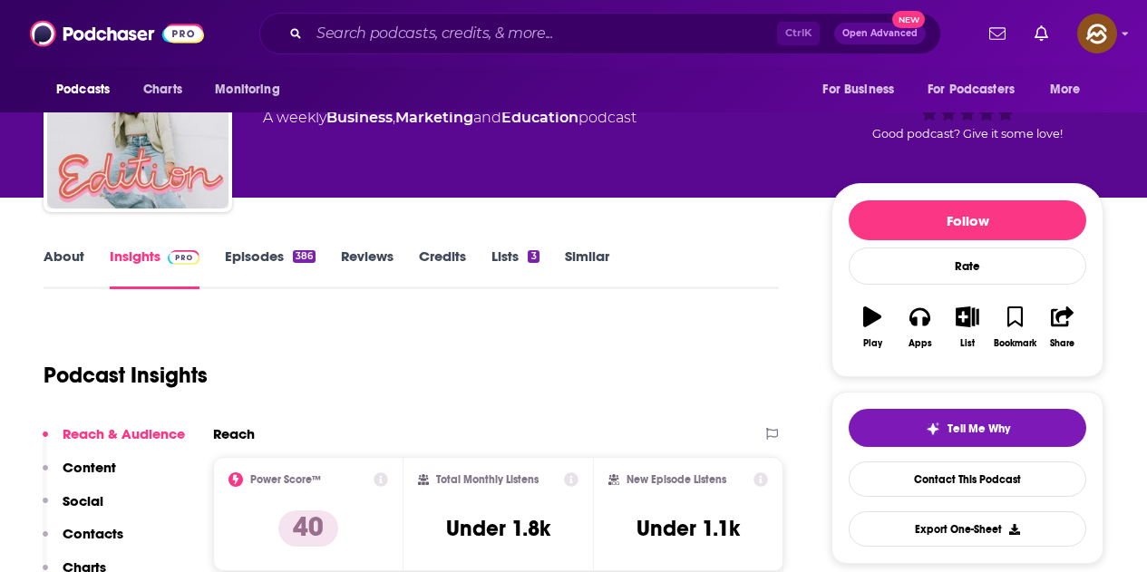
scroll to position [0, 0]
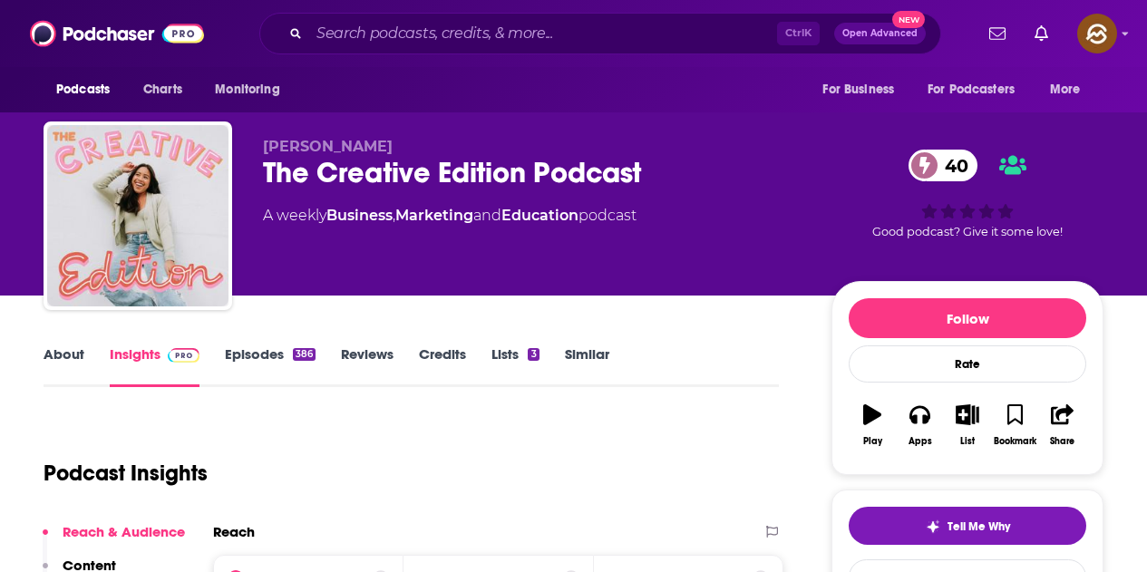
click at [523, 262] on div "Emma Cortes Ellendt The Creative Edition Podcast 40 A weekly Business , Marketi…" at bounding box center [533, 210] width 540 height 145
drag, startPoint x: 267, startPoint y: 144, endPoint x: 422, endPoint y: 141, distance: 155.1
click at [393, 141] on span "Emma Cortes Ellendt" at bounding box center [328, 146] width 130 height 17
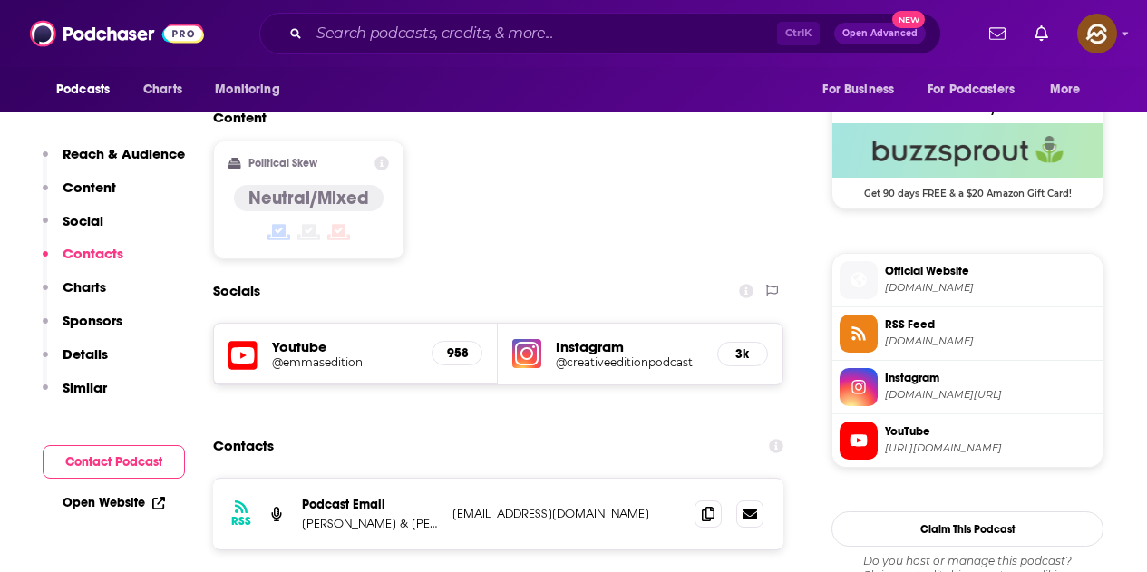
scroll to position [1632, 0]
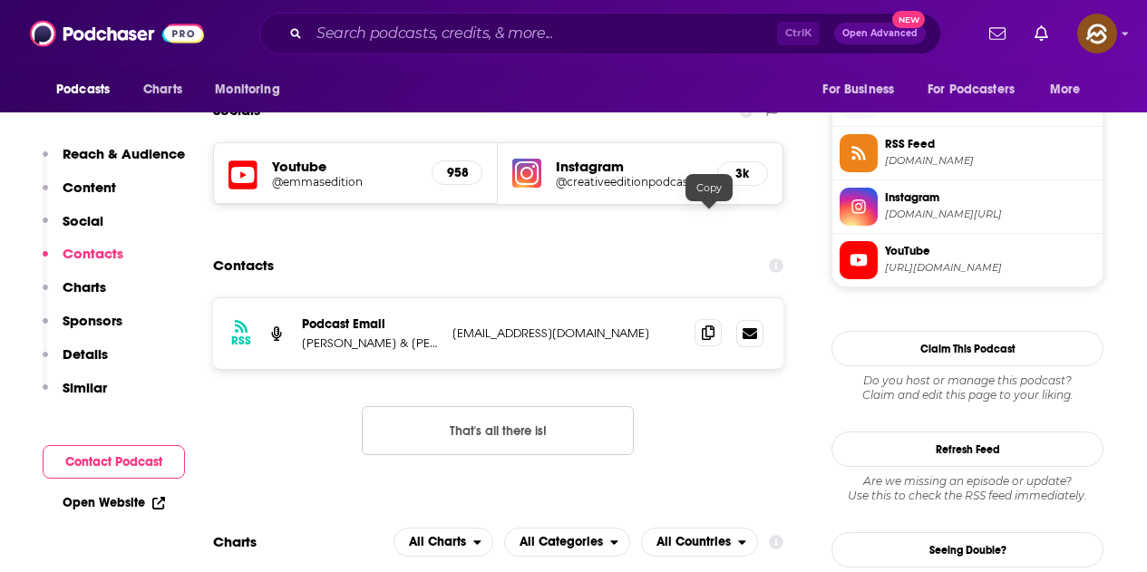
click at [701, 319] on span at bounding box center [708, 332] width 27 height 27
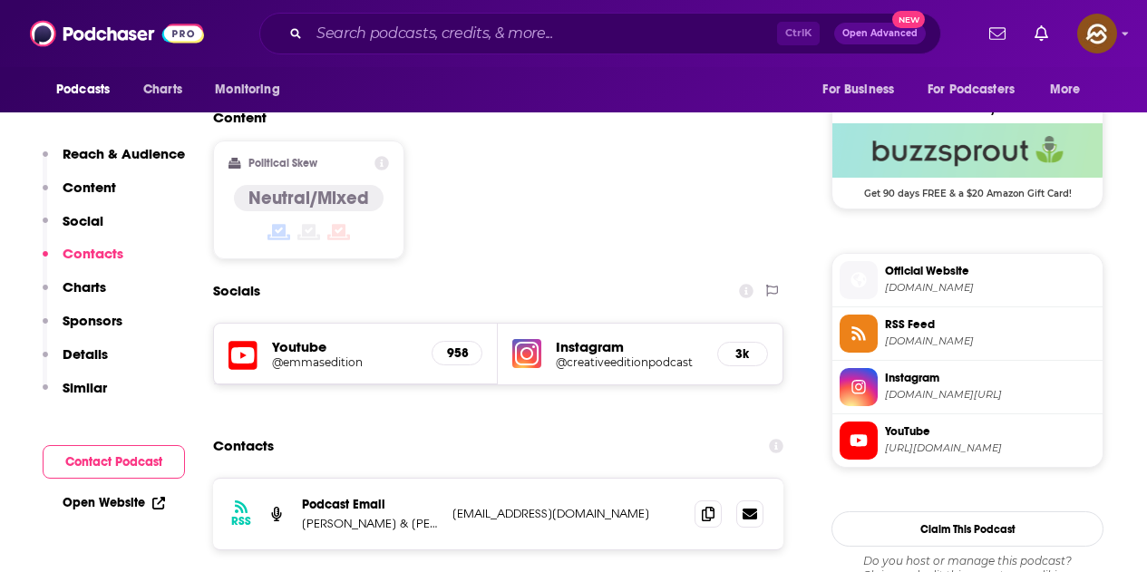
scroll to position [1451, 0]
click at [623, 430] on div "Contacts" at bounding box center [498, 447] width 570 height 34
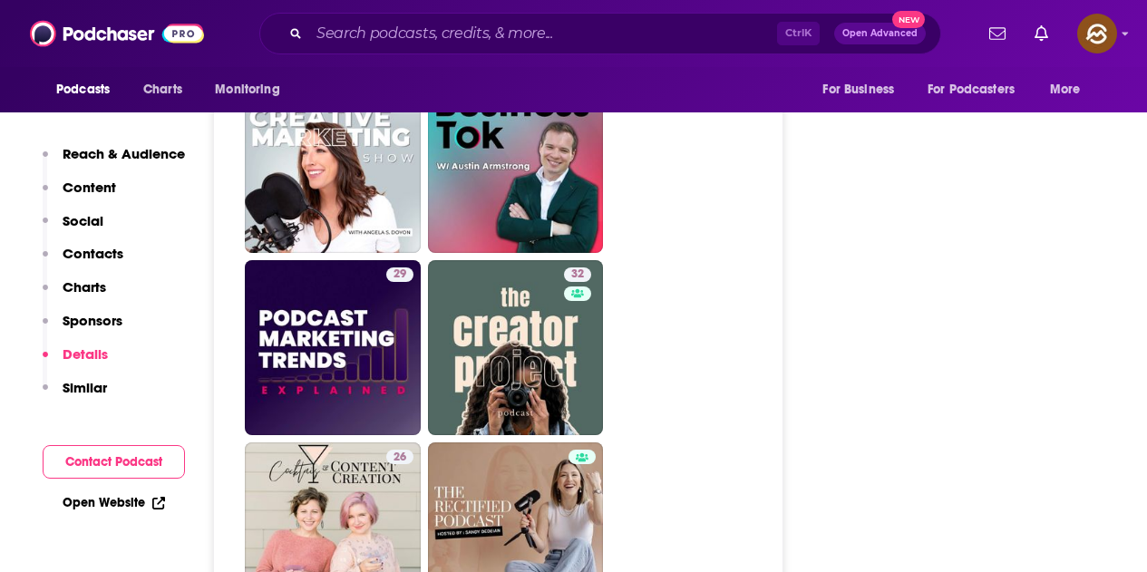
scroll to position [4436, 0]
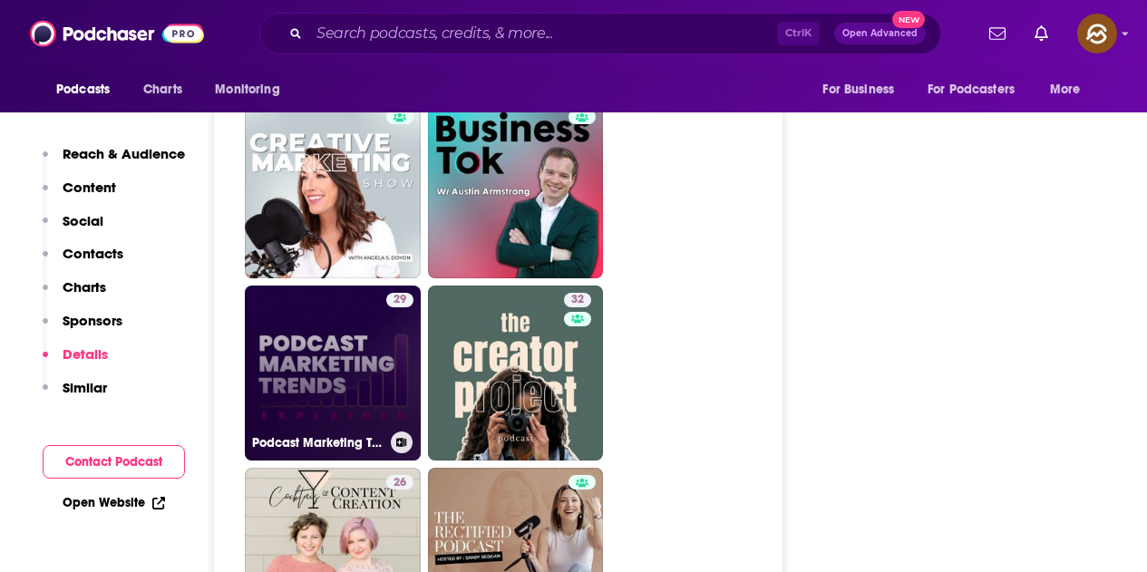
drag, startPoint x: 546, startPoint y: 295, endPoint x: 341, endPoint y: 328, distance: 207.7
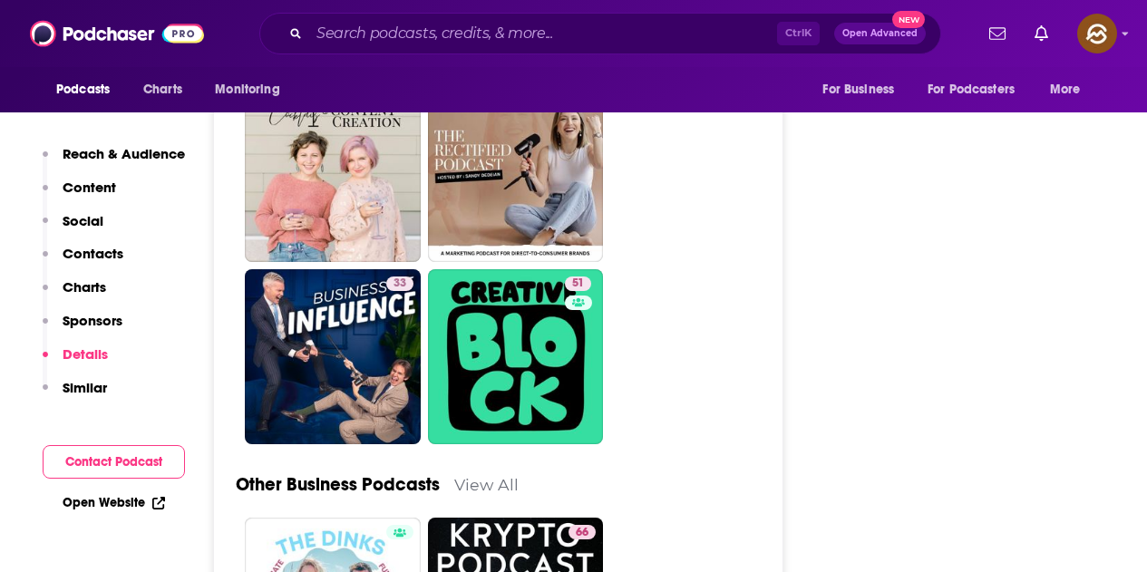
scroll to position [4889, 0]
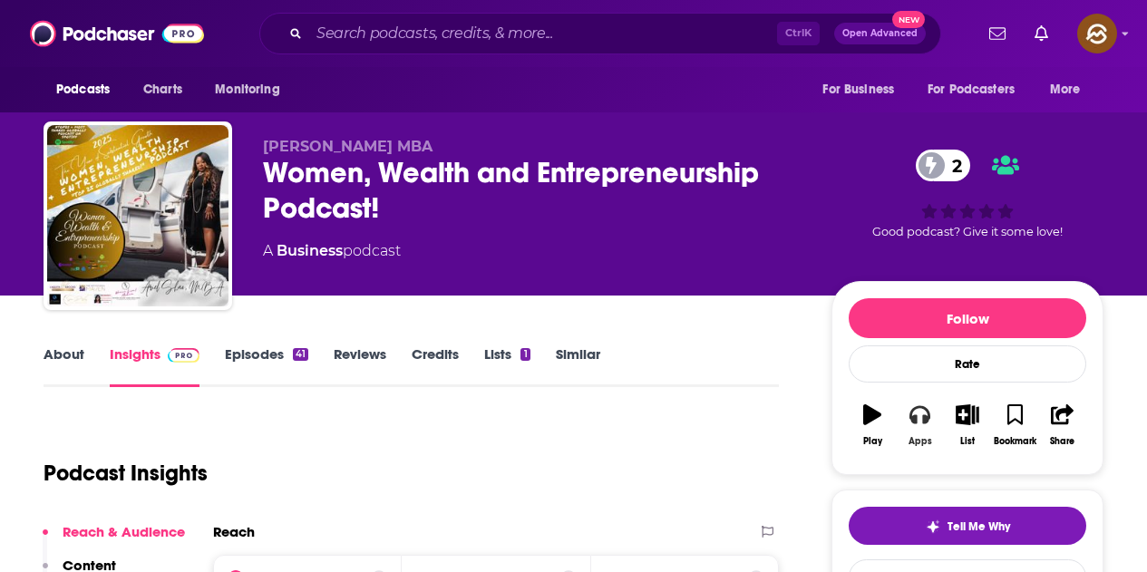
click at [919, 427] on button "Apps" at bounding box center [919, 425] width 47 height 65
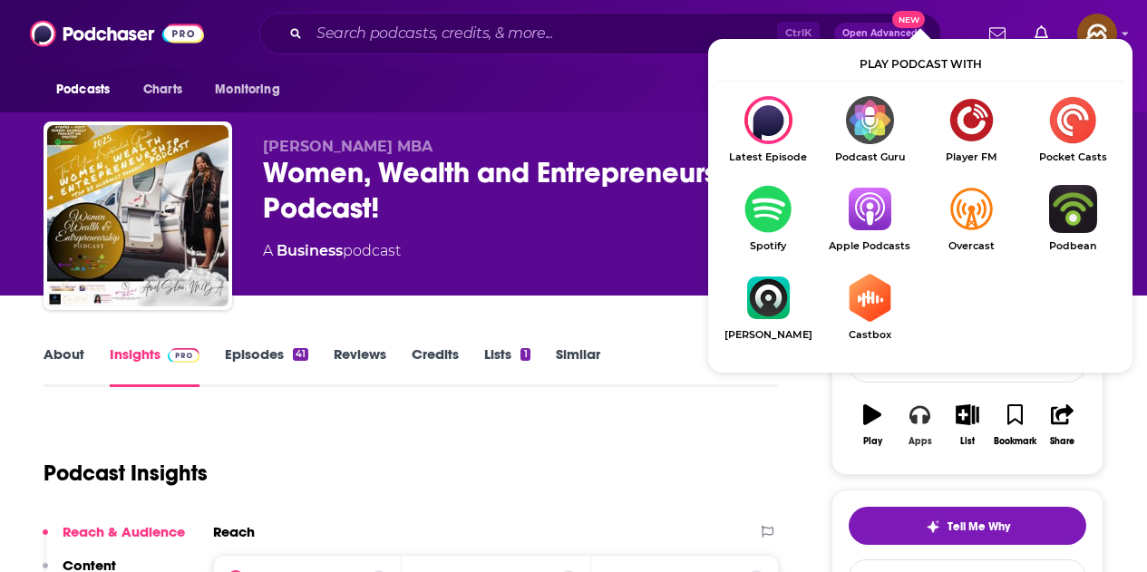
scroll to position [91, 0]
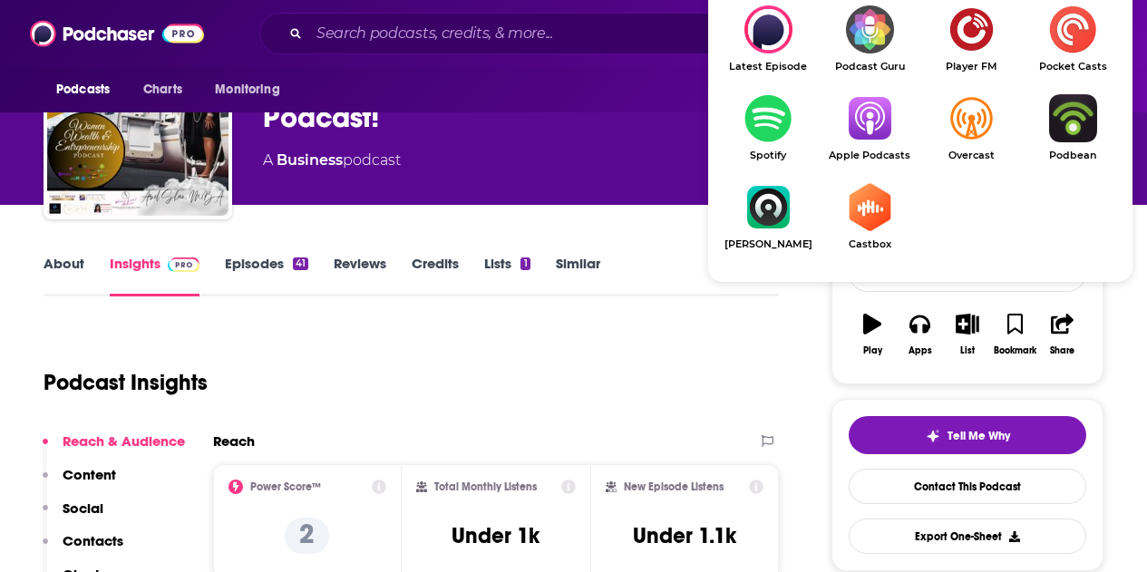
click at [884, 139] on img "Show Listen On dropdown" at bounding box center [870, 118] width 102 height 48
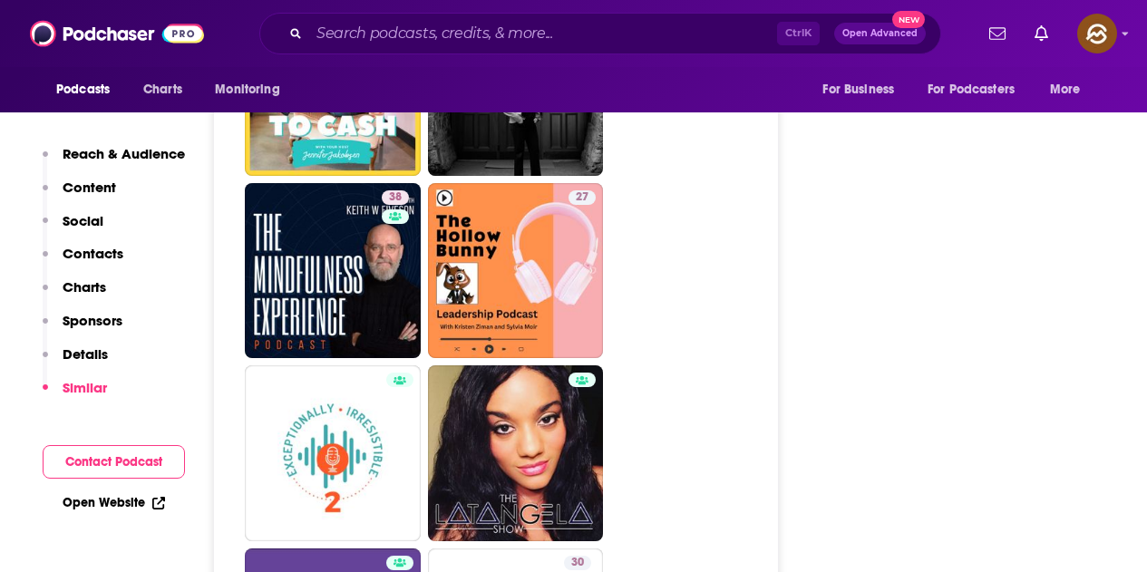
scroll to position [4534, 0]
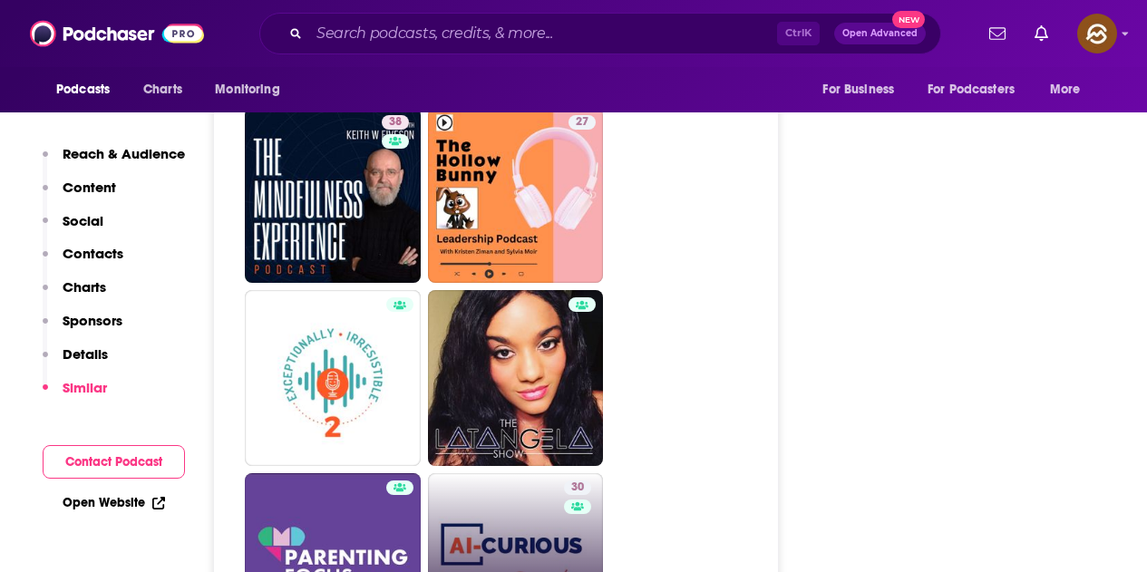
click at [565, 481] on div "30" at bounding box center [580, 551] width 32 height 140
type input "https://www.podchaser.com/podcasts/ai-curious-with-jeff-wilser-5446043"
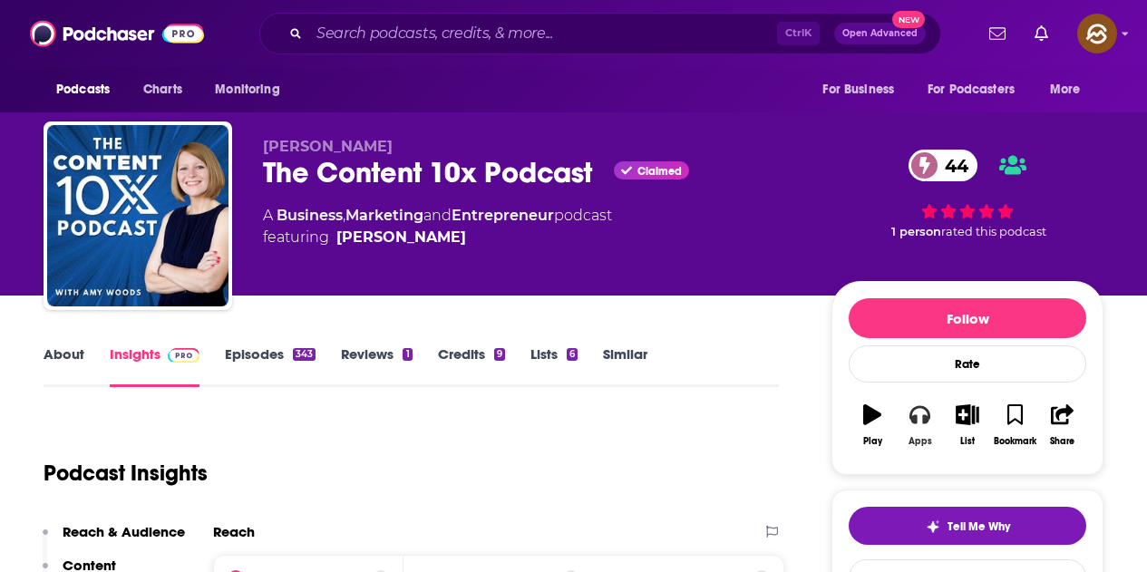
click at [922, 412] on icon "button" at bounding box center [919, 414] width 20 height 20
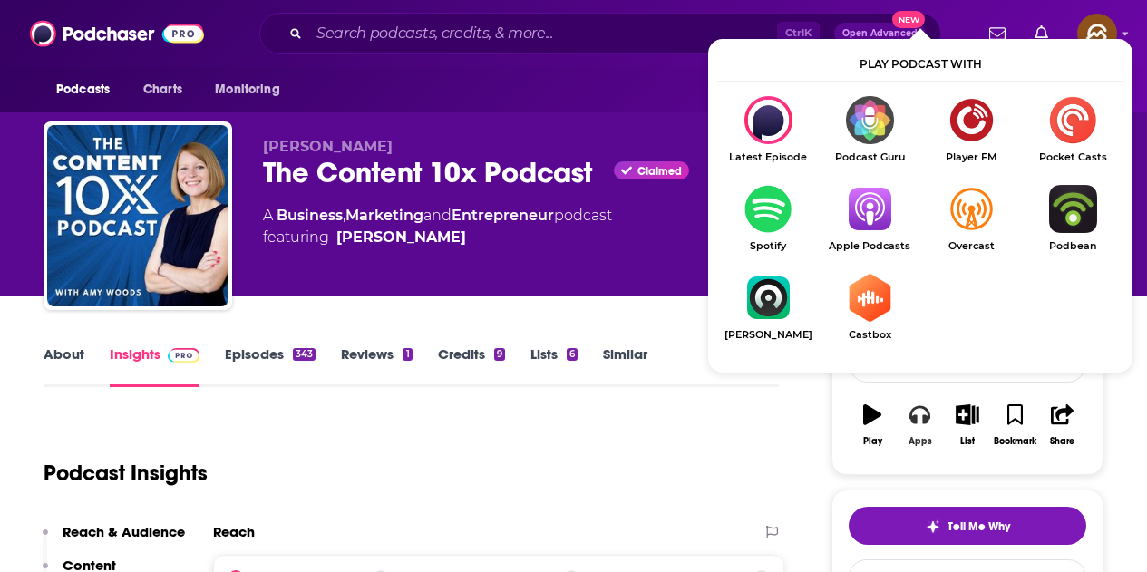
scroll to position [91, 0]
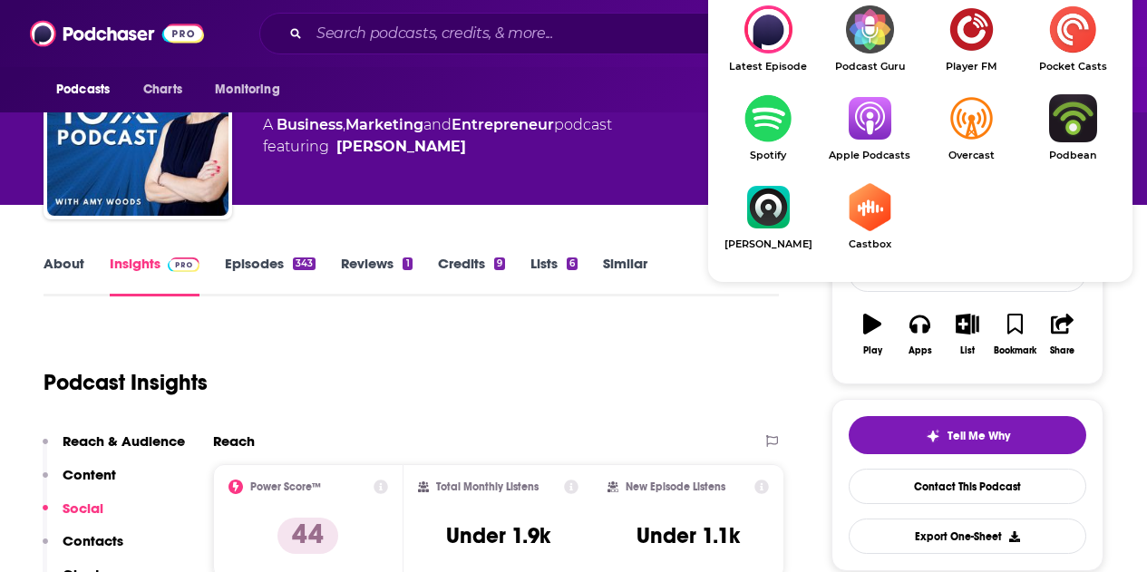
click at [864, 126] on img "Show Listen On dropdown" at bounding box center [870, 118] width 102 height 48
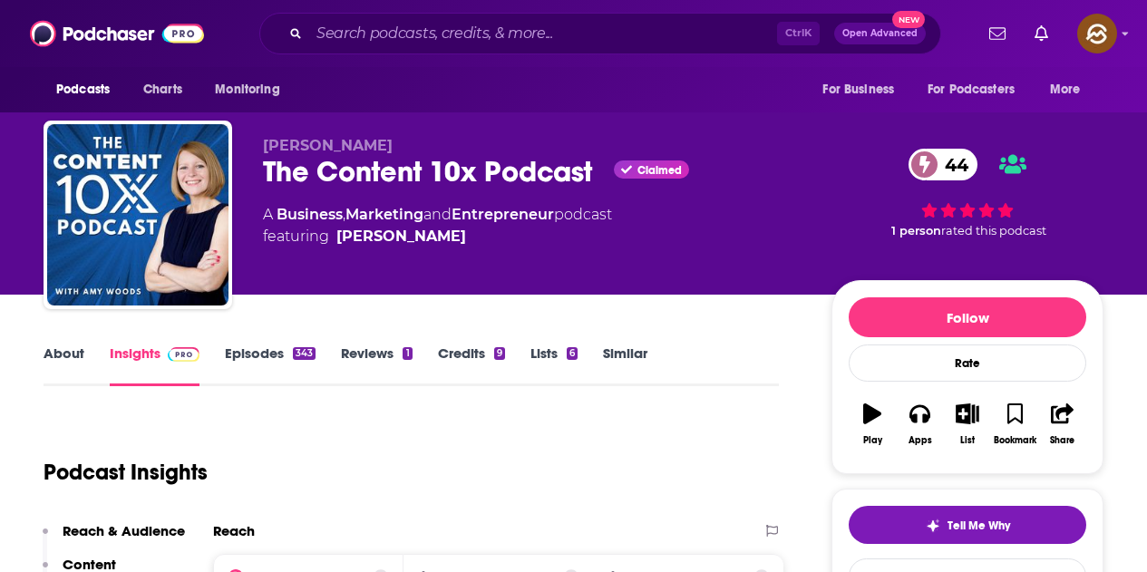
scroll to position [0, 0]
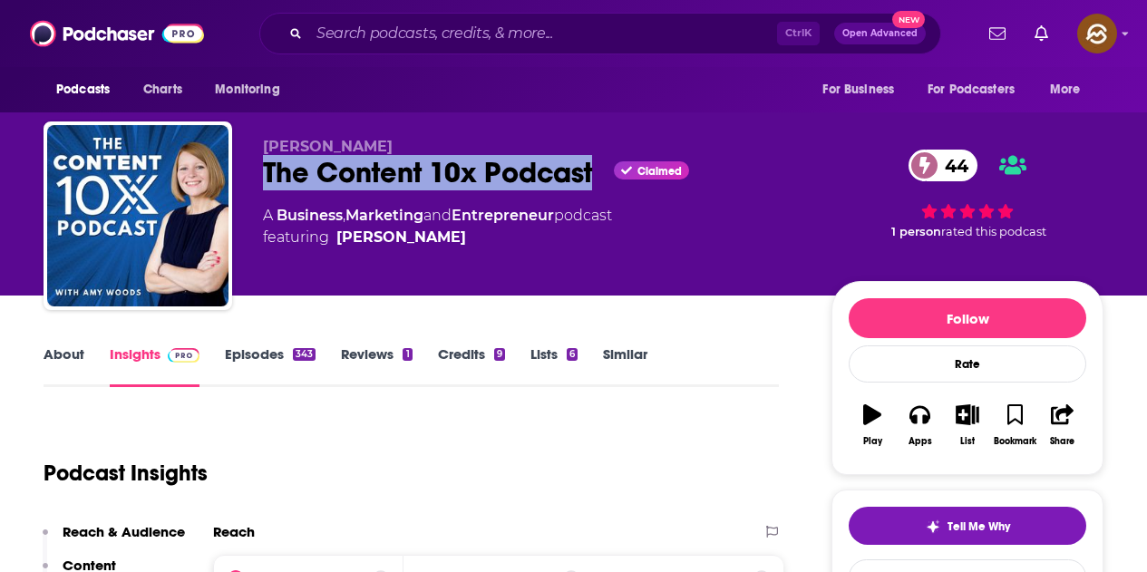
drag, startPoint x: 262, startPoint y: 174, endPoint x: 591, endPoint y: 173, distance: 329.2
click at [591, 173] on div "Amy Woods The Content 10x Podcast Claimed 44 A Business , Marketing and Entrepr…" at bounding box center [574, 220] width 1060 height 196
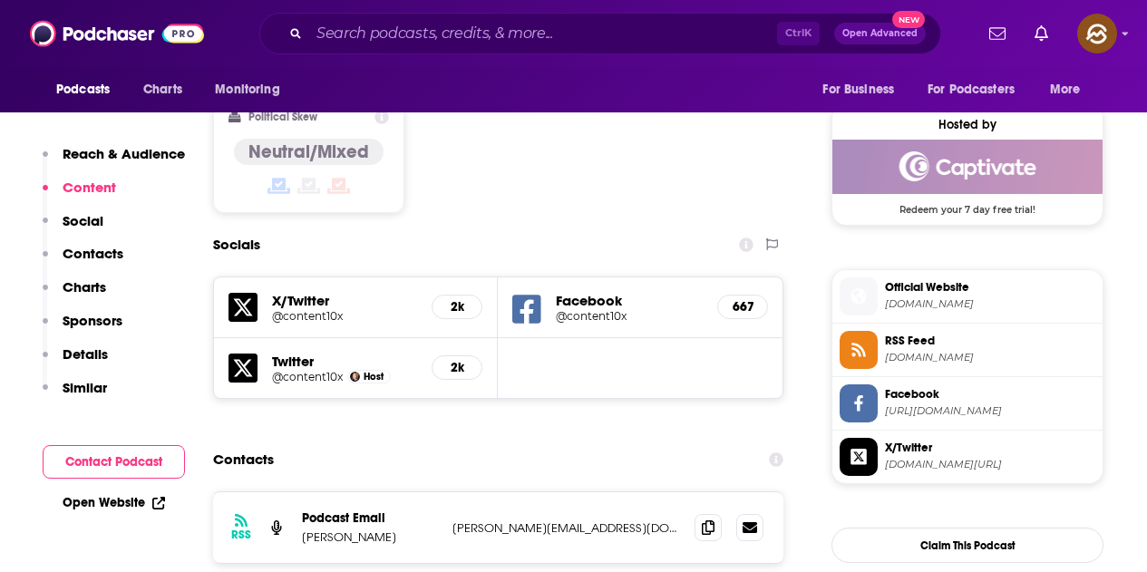
scroll to position [1723, 0]
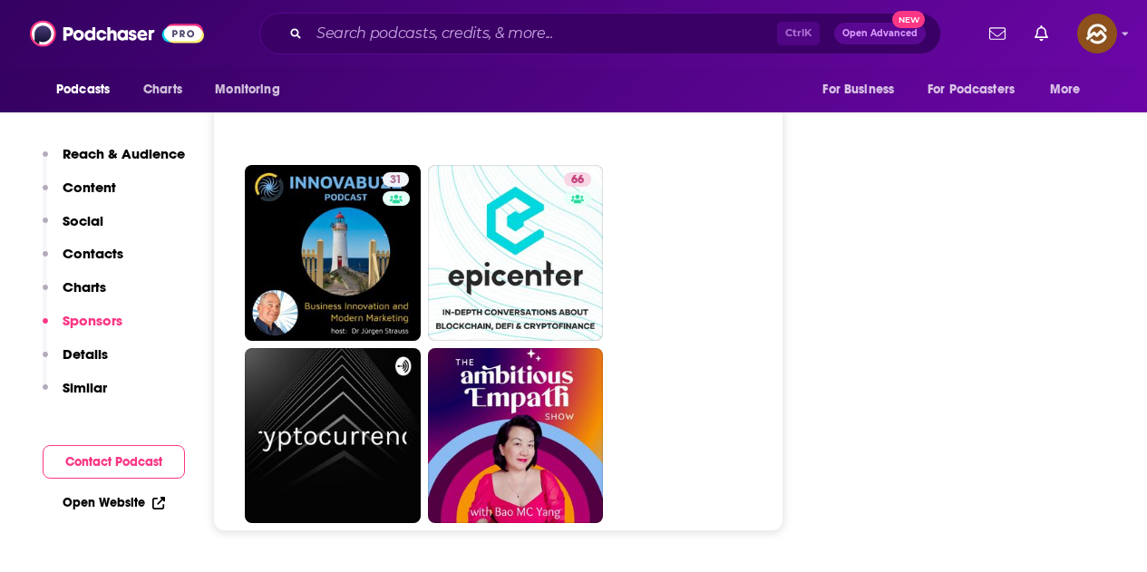
scroll to position [8070, 0]
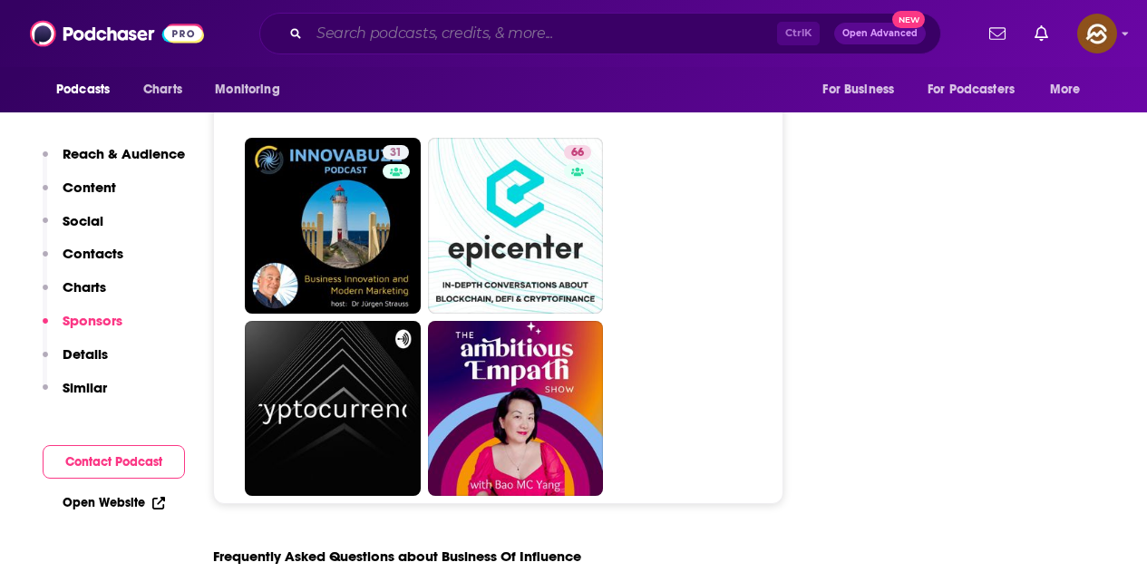
click at [411, 36] on input "Search podcasts, credits, & more..." at bounding box center [543, 33] width 468 height 29
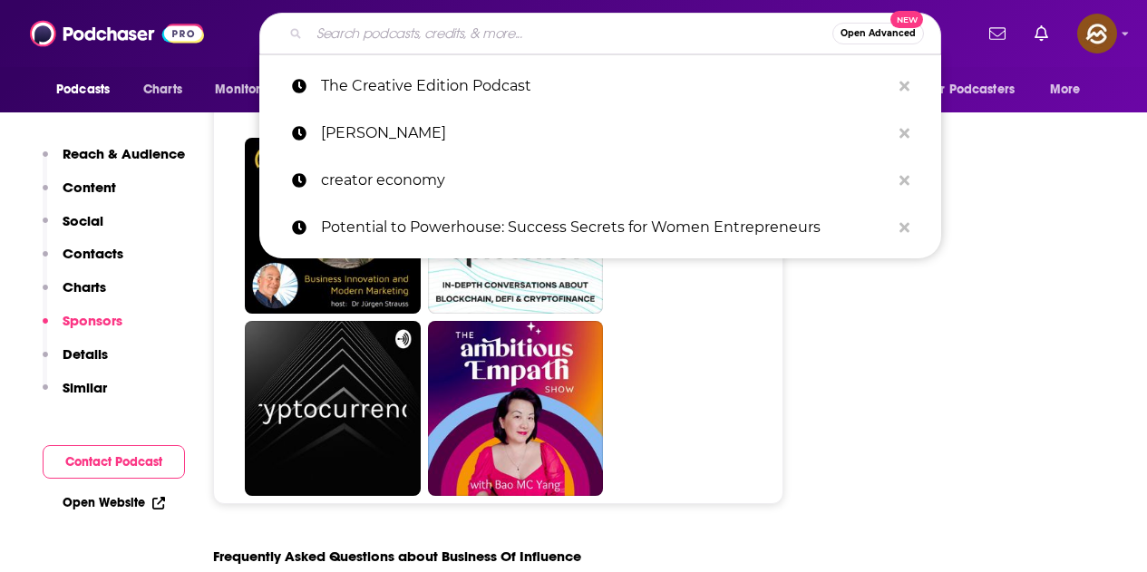
paste input "Coffee with Content Creators"
type input "Coffee with Content Creators"
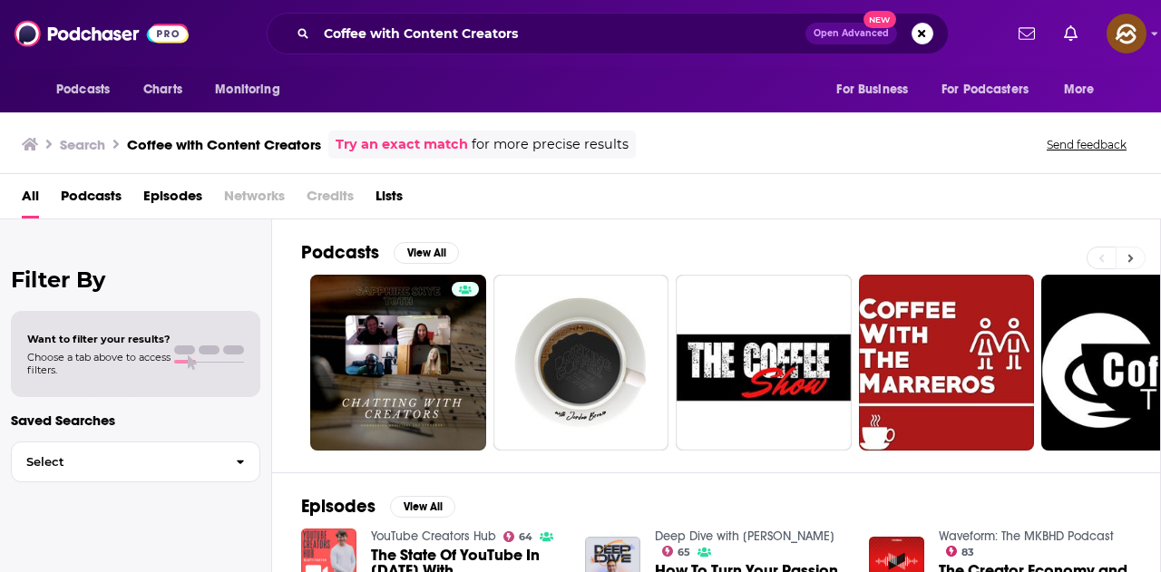
click at [1123, 258] on button at bounding box center [1130, 258] width 30 height 23
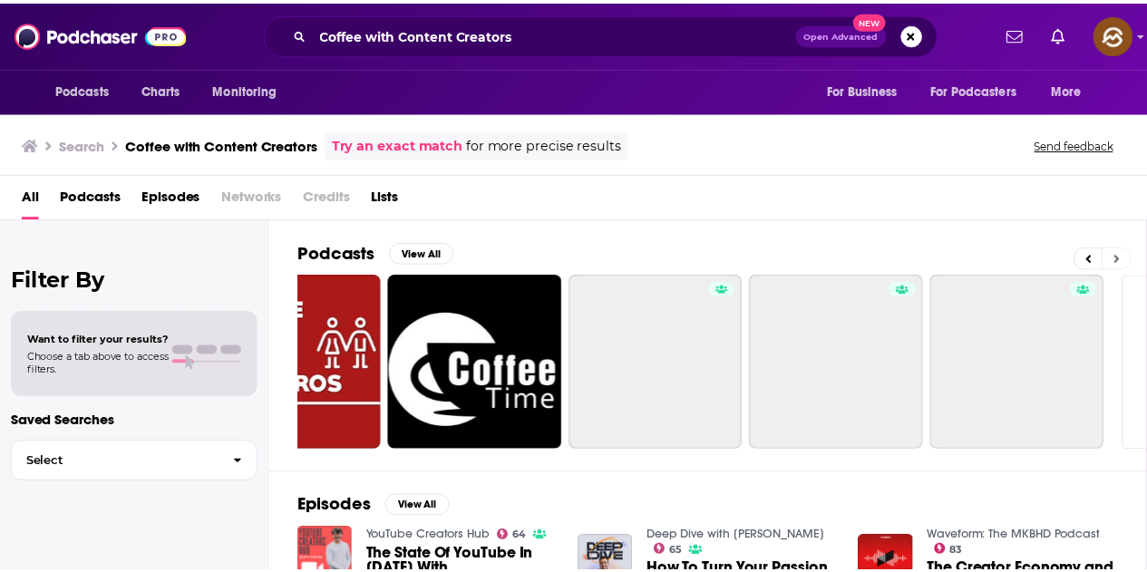
scroll to position [0, 806]
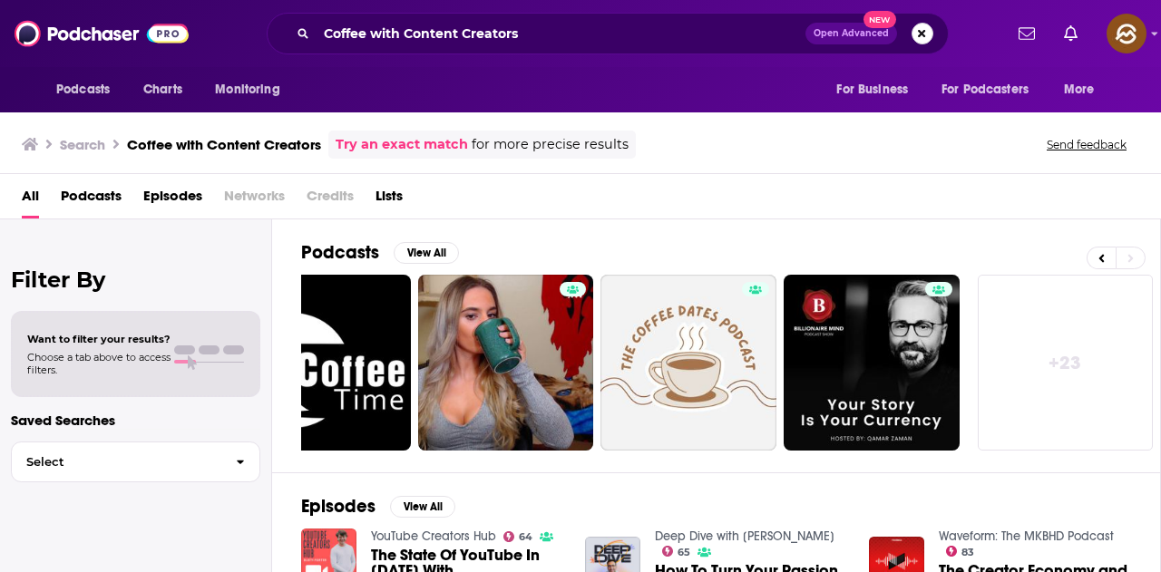
click at [919, 31] on button "Search podcasts, credits, & more..." at bounding box center [922, 34] width 22 height 22
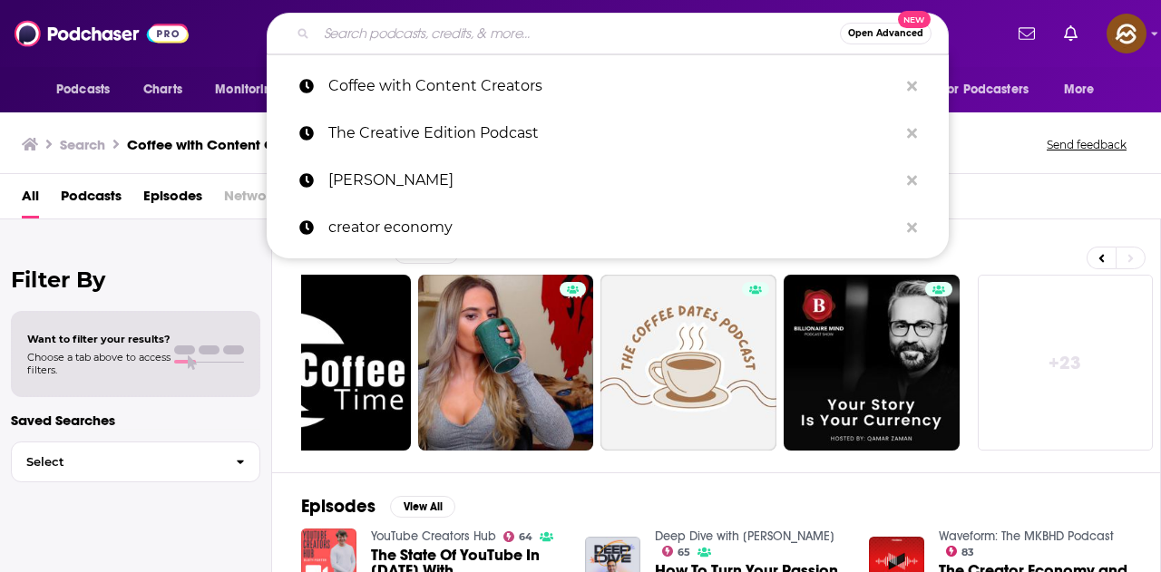
paste input "WorkParty"
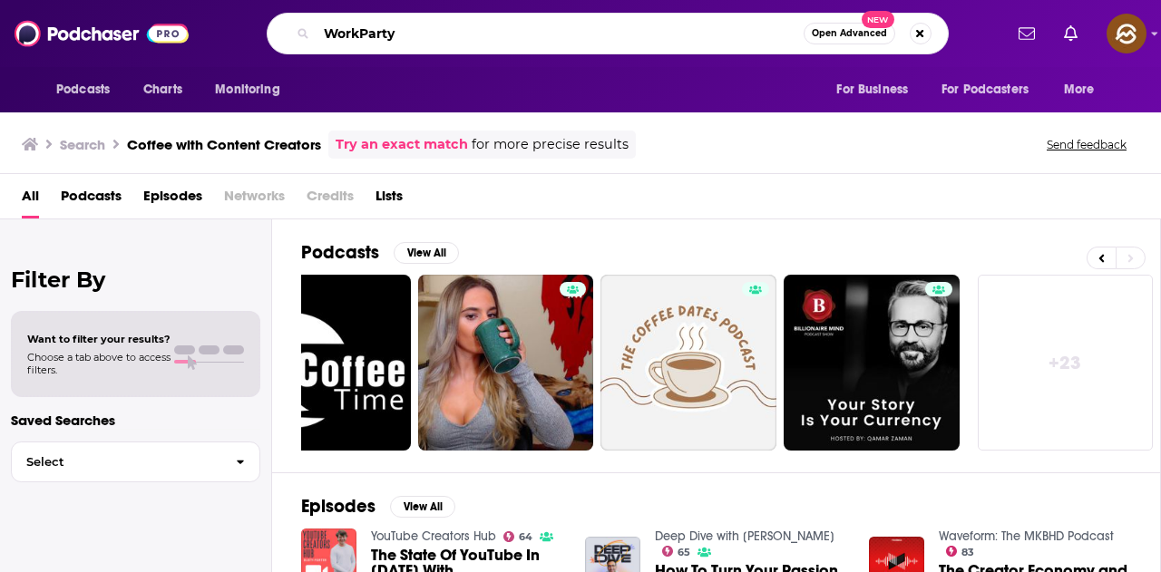
type input "WorkParty"
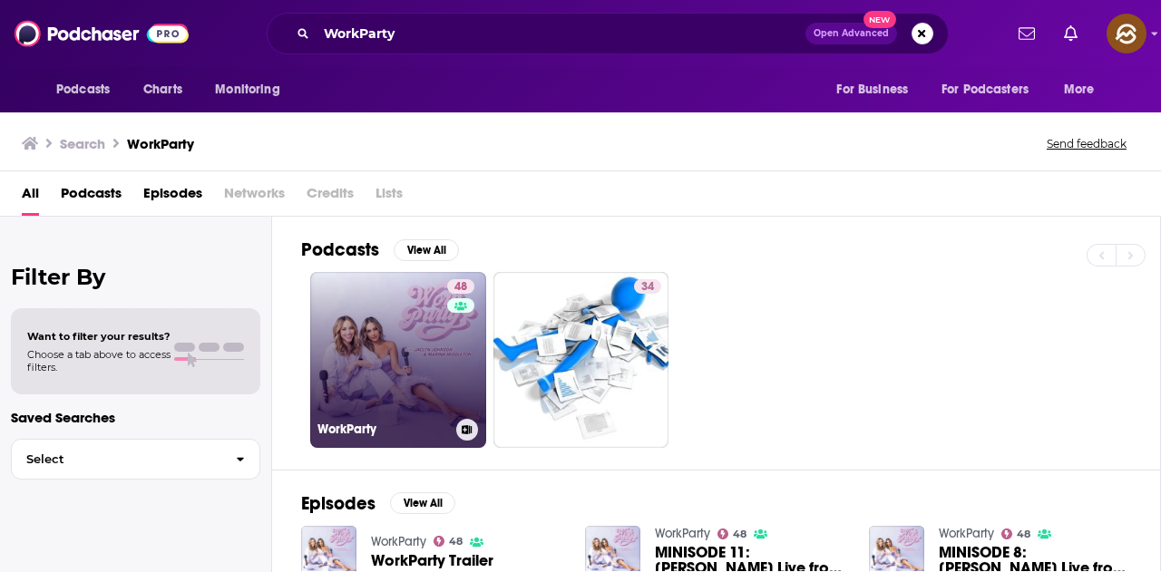
click at [432, 365] on link "48 WorkParty" at bounding box center [398, 360] width 176 height 176
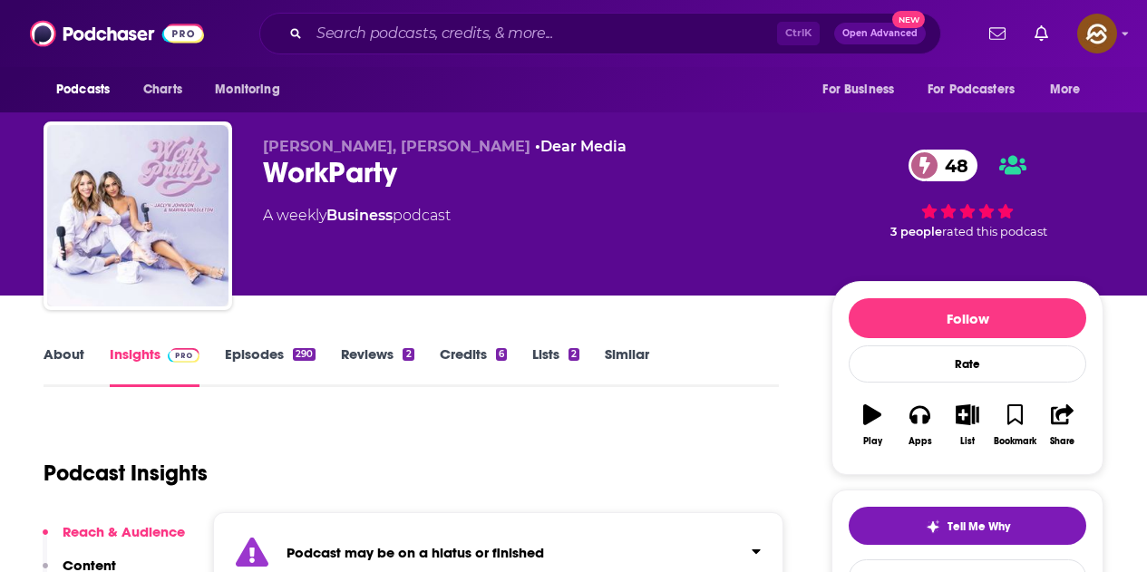
scroll to position [272, 0]
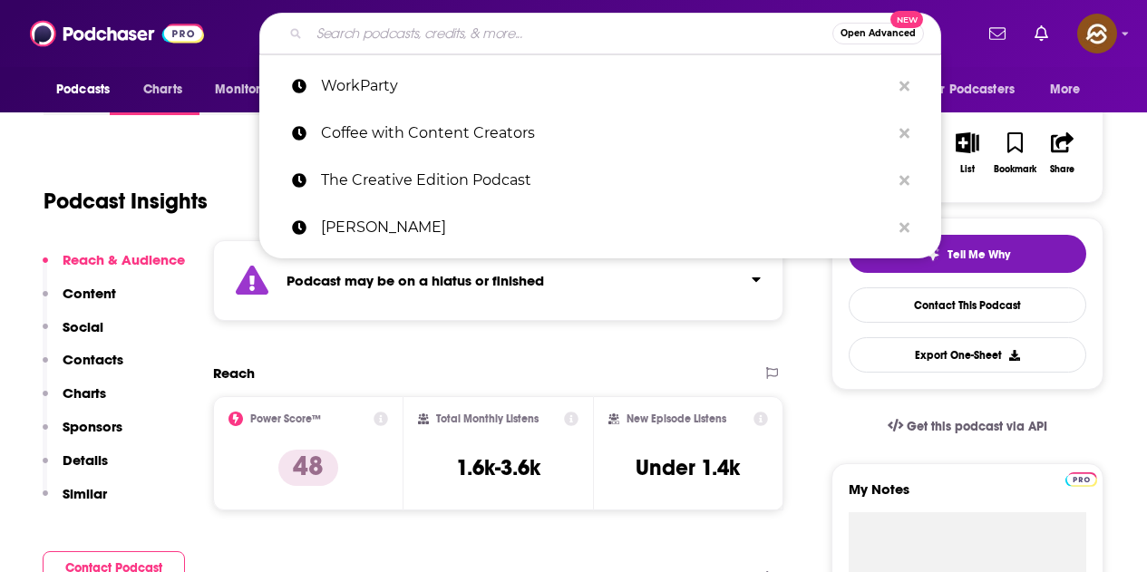
click at [415, 20] on input "Search podcasts, credits, & more..." at bounding box center [570, 33] width 523 height 29
paste input "Top Shelf Creator"
type input "Top Shelf Creator"
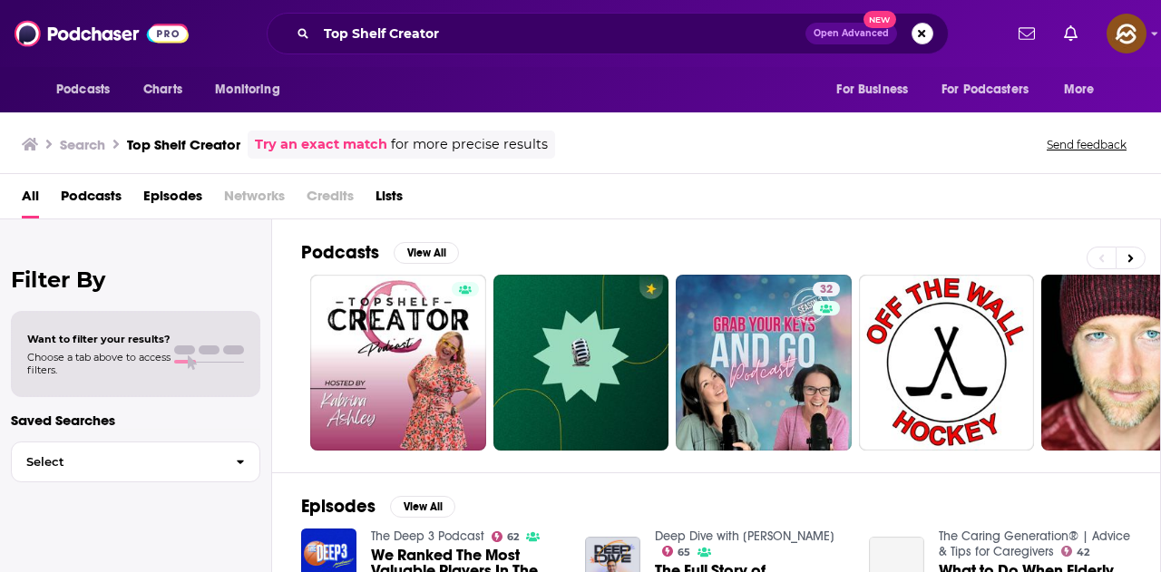
click at [925, 36] on button "Search podcasts, credits, & more..." at bounding box center [922, 34] width 22 height 22
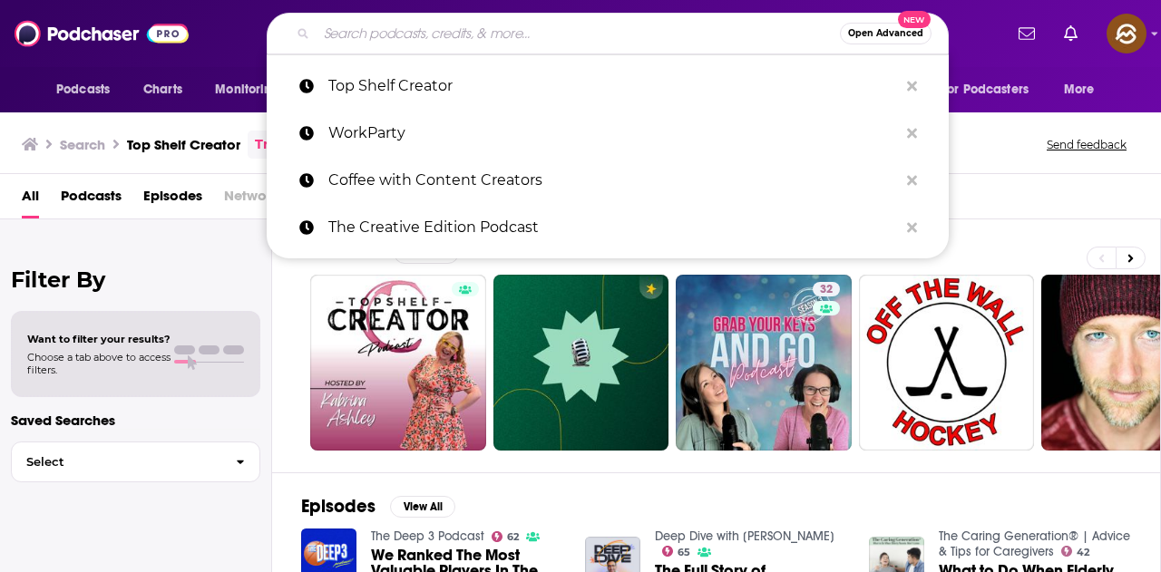
paste input "Creator Economy Live"
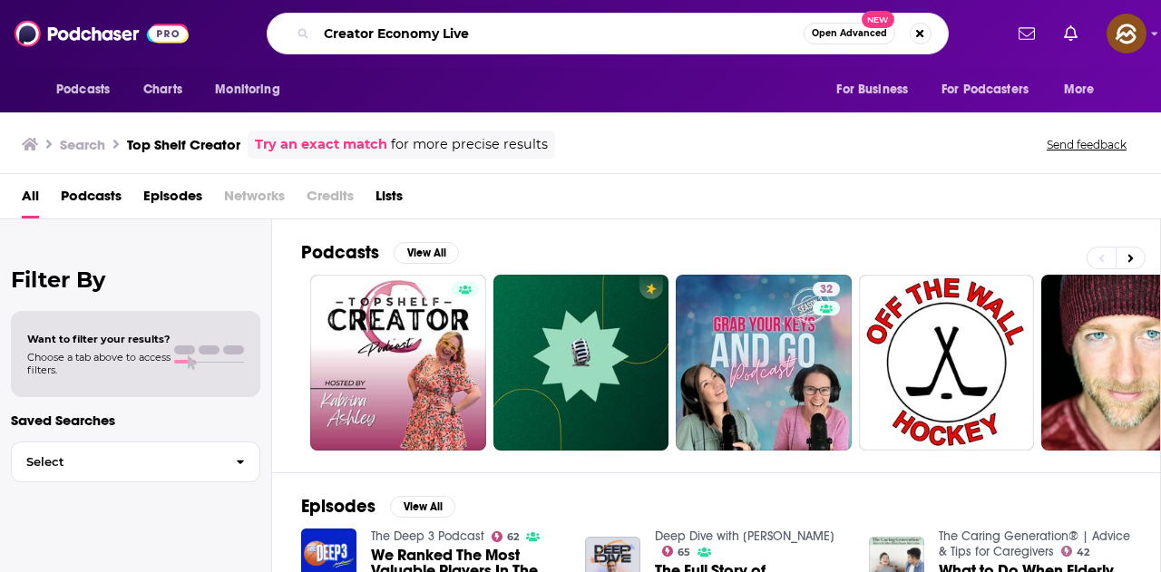
type input "Creator Economy Live"
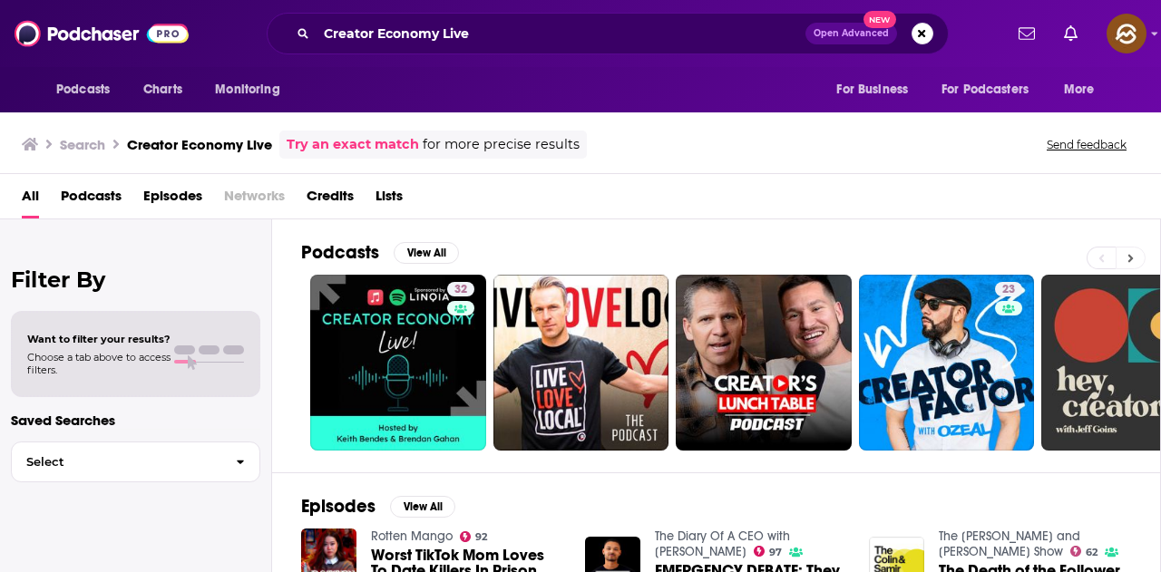
click at [1134, 255] on button at bounding box center [1130, 258] width 30 height 23
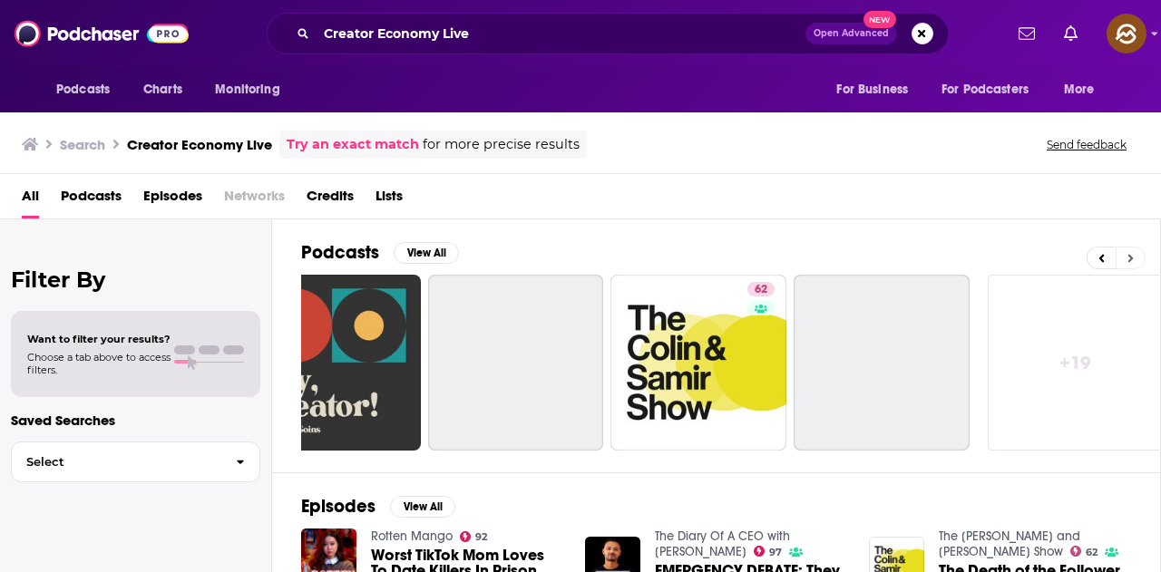
scroll to position [0, 806]
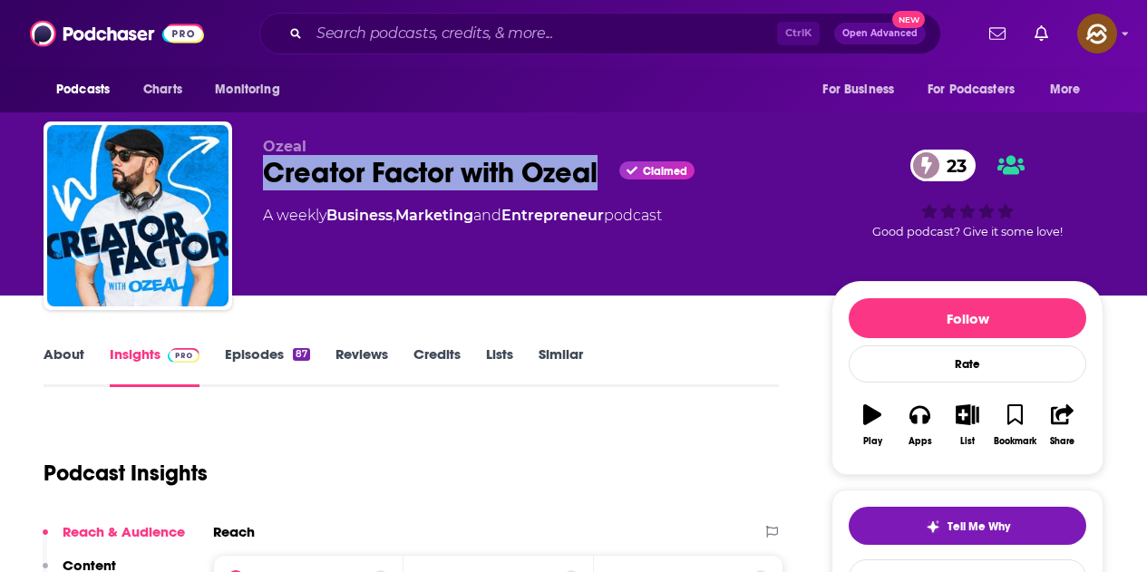
drag, startPoint x: 271, startPoint y: 173, endPoint x: 601, endPoint y: 176, distance: 330.1
click at [601, 176] on div "Creator Factor with Ozeal Claimed 23" at bounding box center [533, 172] width 540 height 35
click at [916, 434] on button "Apps" at bounding box center [919, 425] width 47 height 65
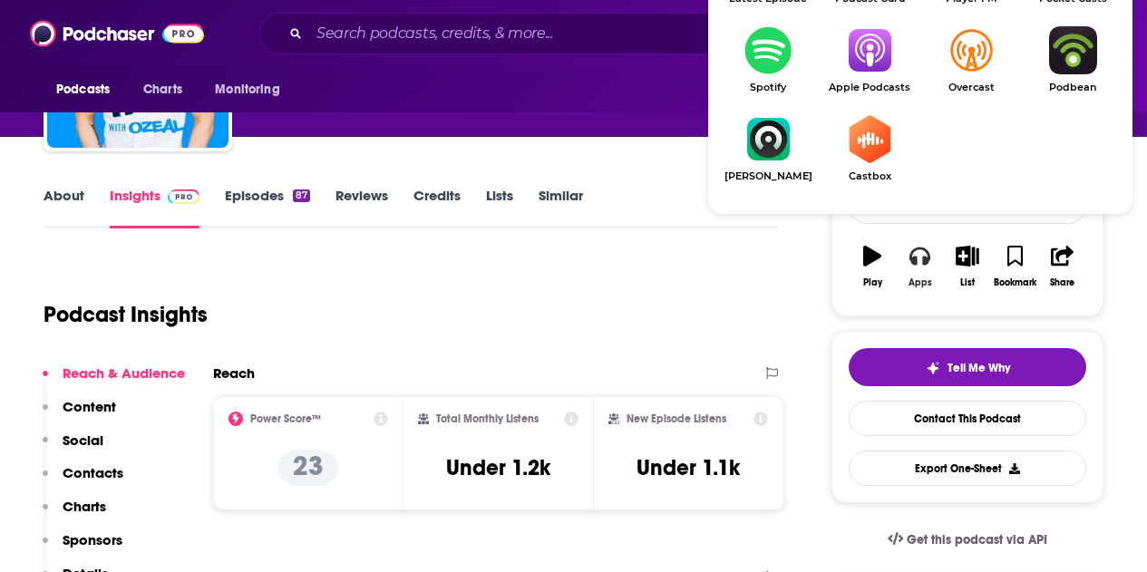
scroll to position [181, 0]
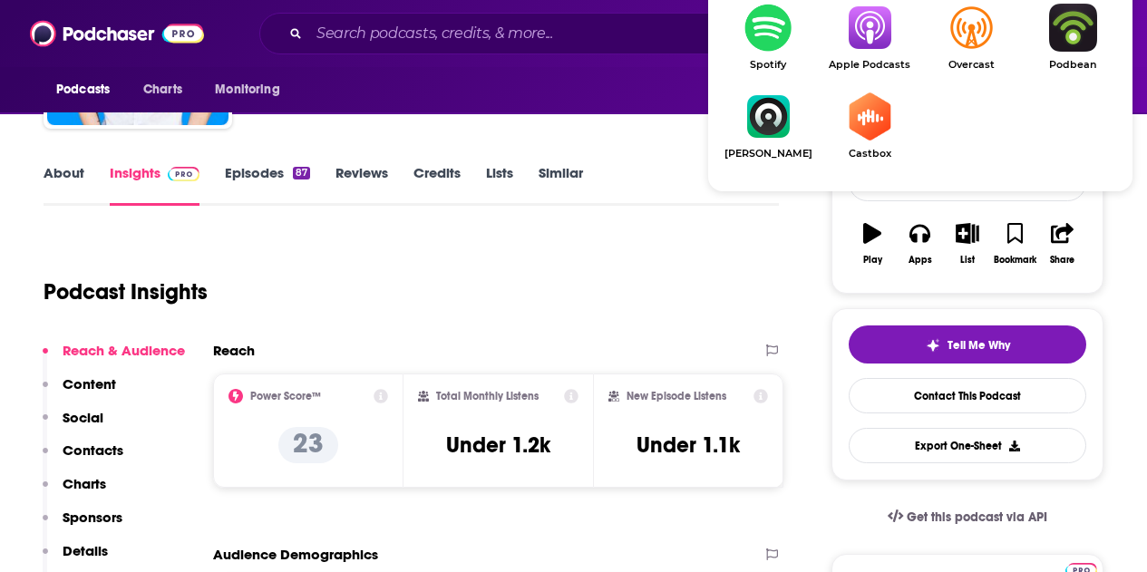
click at [857, 21] on img "Show Listen On dropdown" at bounding box center [870, 28] width 102 height 48
